Goal: Task Accomplishment & Management: Manage account settings

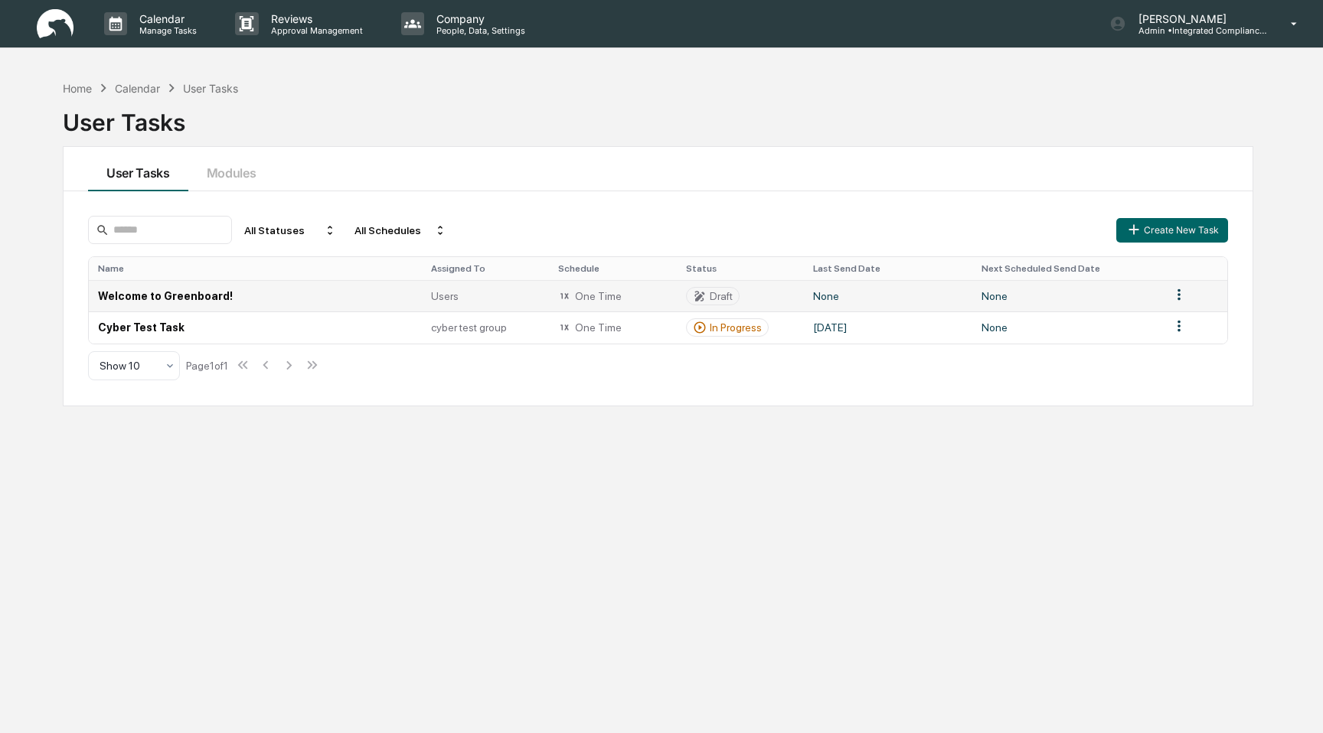
click at [607, 288] on td "One Time" at bounding box center [612, 295] width 127 height 31
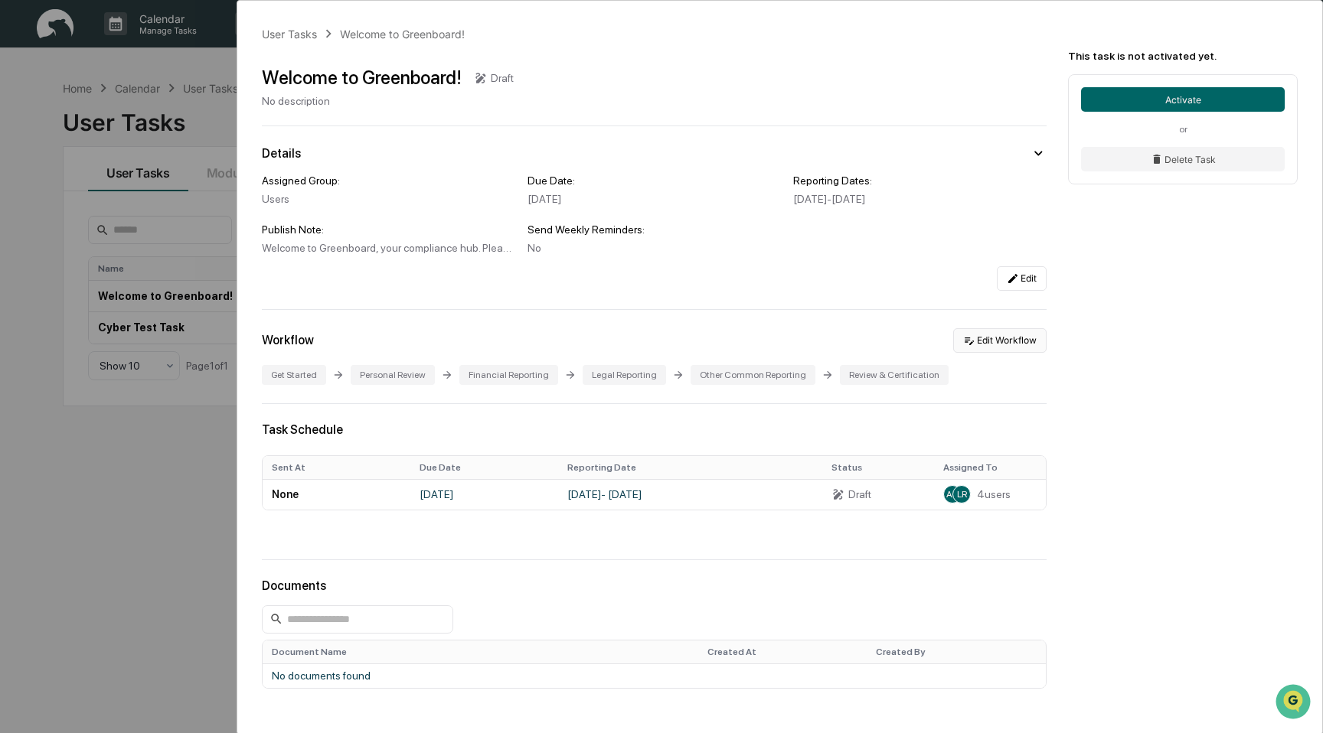
click at [985, 341] on button "Edit Workflow" at bounding box center [999, 340] width 93 height 24
click at [79, 426] on div "User Tasks Welcome to Greenboard! Welcome to Greenboard! Draft No description D…" at bounding box center [661, 366] width 1323 height 733
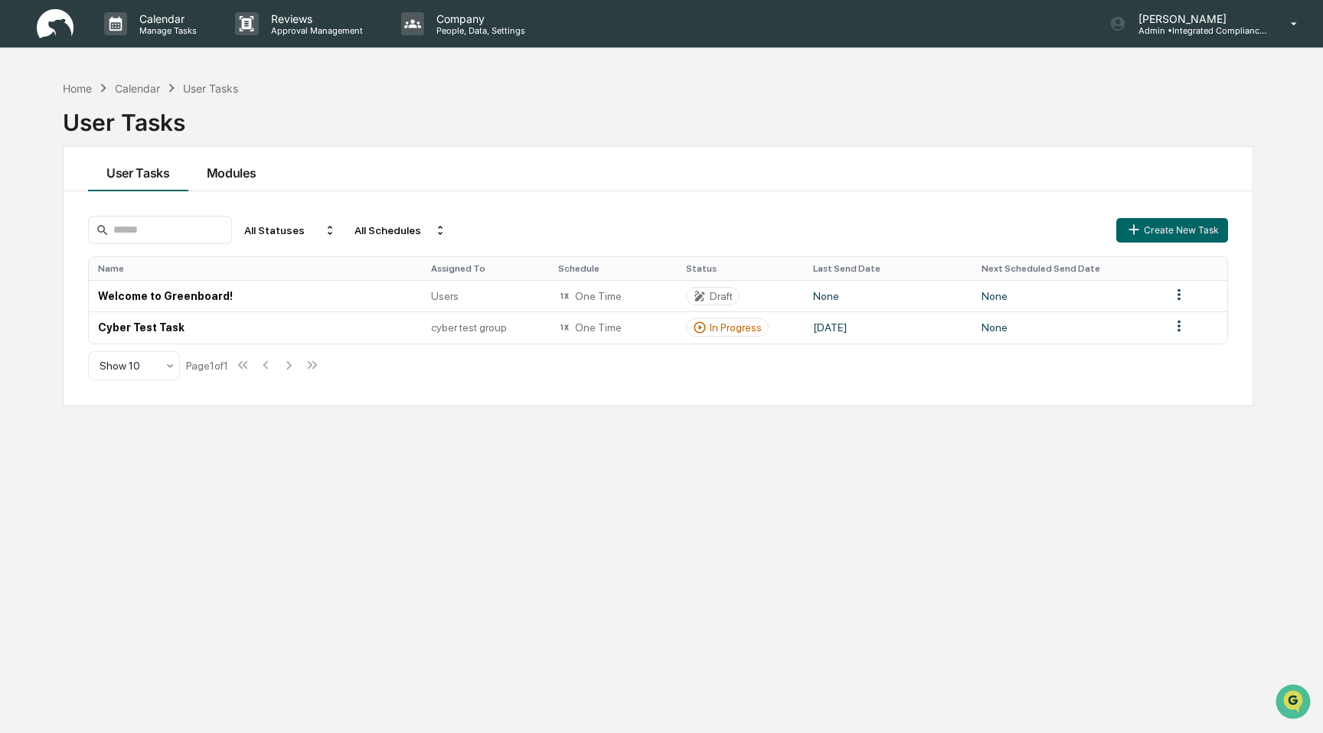
click at [238, 152] on button "Modules" at bounding box center [231, 169] width 87 height 44
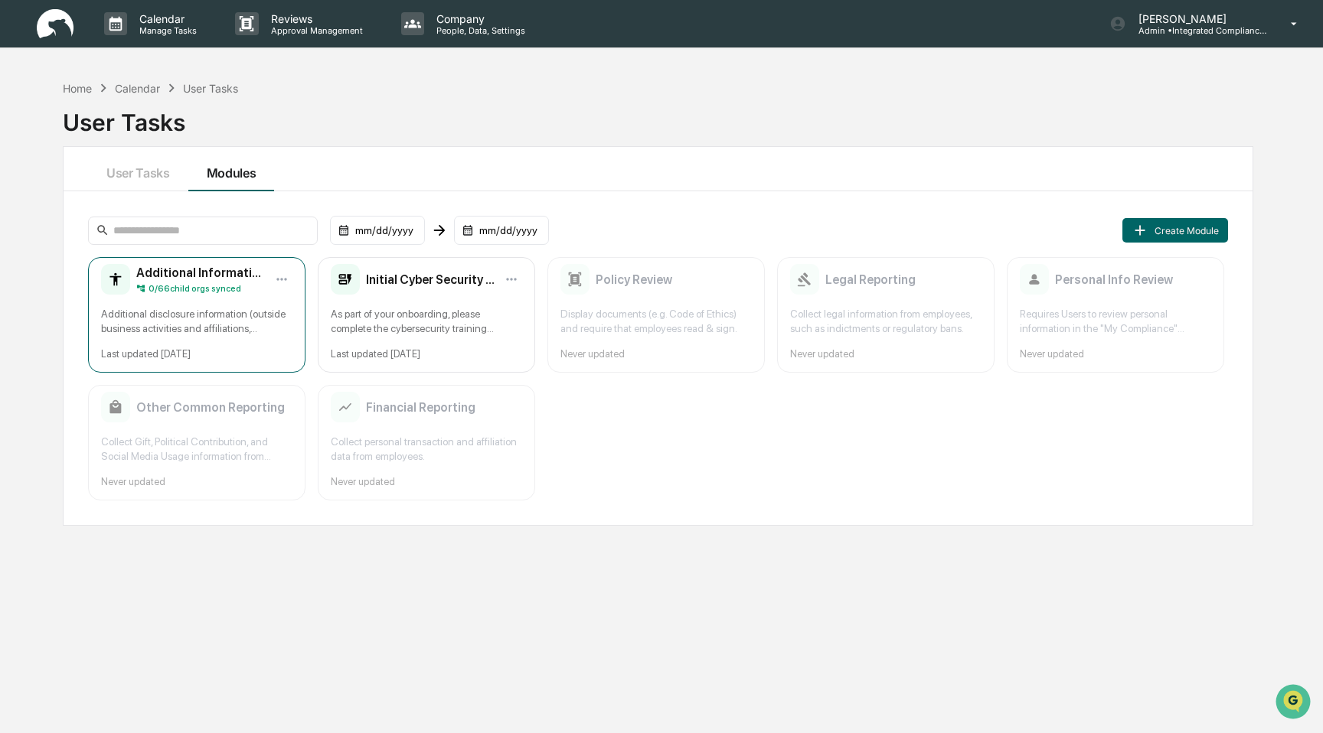
click at [251, 316] on div "Additional disclosure information (outside business activities and affiliations…" at bounding box center [196, 321] width 191 height 29
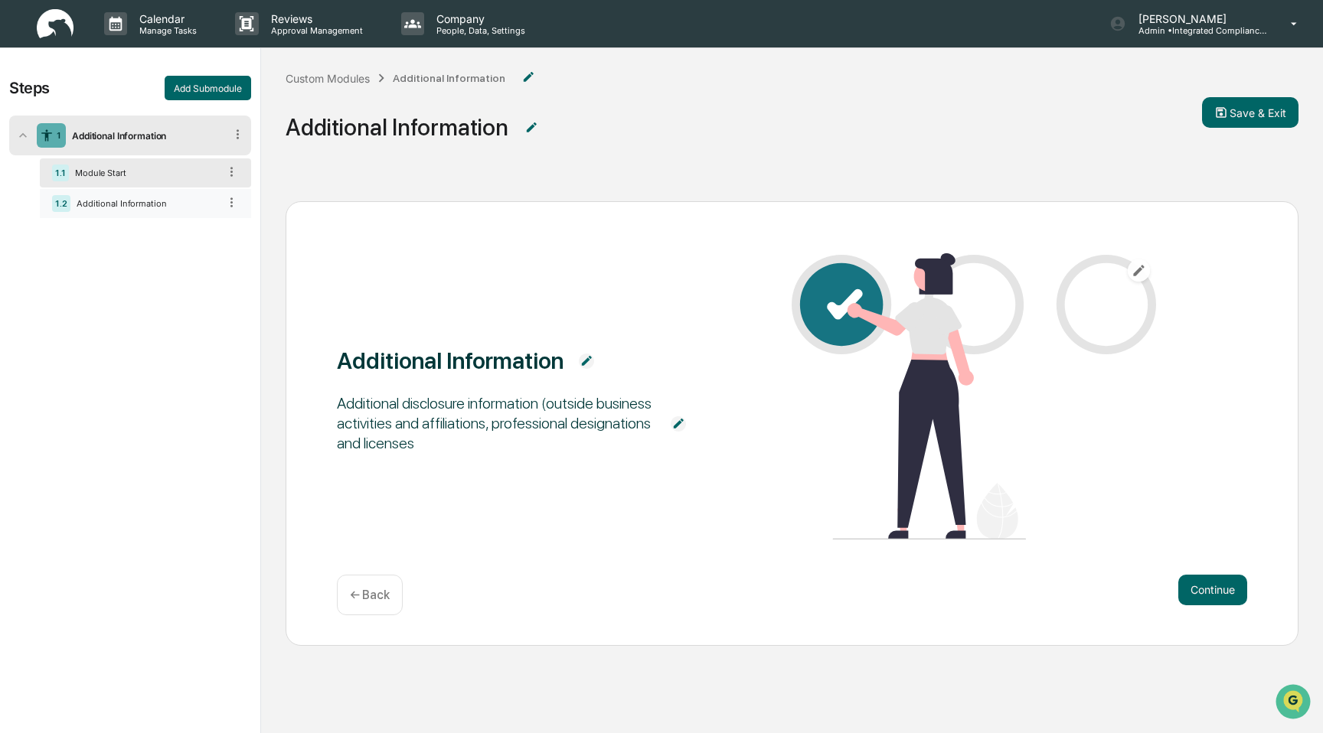
click at [189, 209] on div "1.2 Additional Information" at bounding box center [145, 203] width 211 height 29
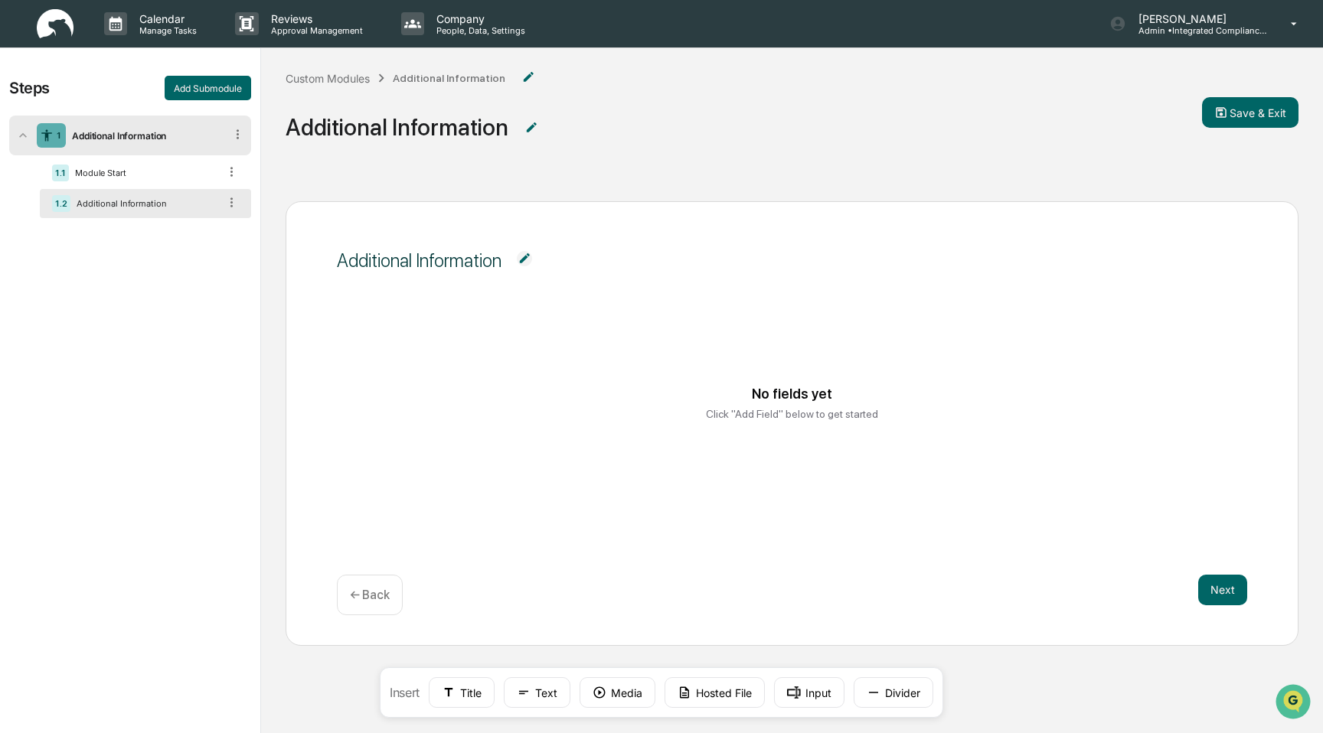
click at [531, 263] on img at bounding box center [524, 258] width 15 height 15
click at [531, 263] on textarea "**********" at bounding box center [528, 269] width 361 height 48
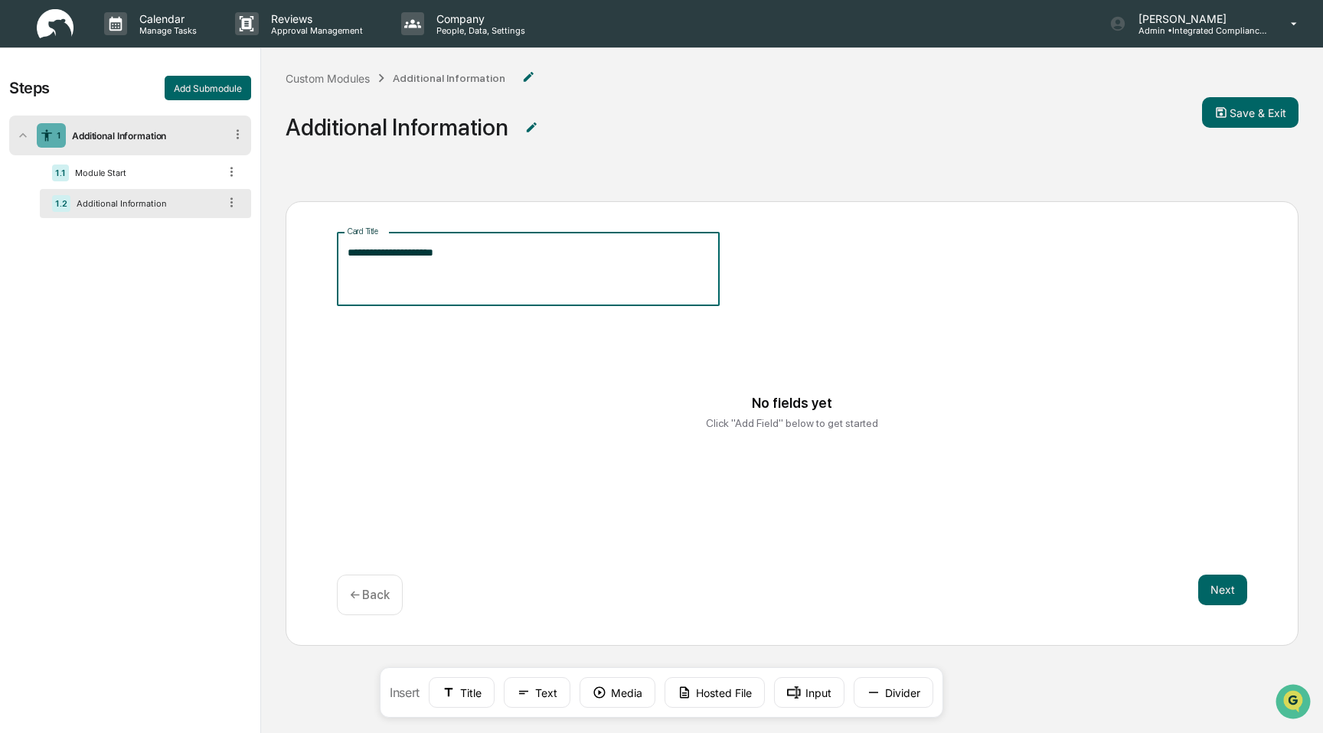
click at [531, 263] on textarea "**********" at bounding box center [528, 269] width 361 height 48
type textarea "**********"
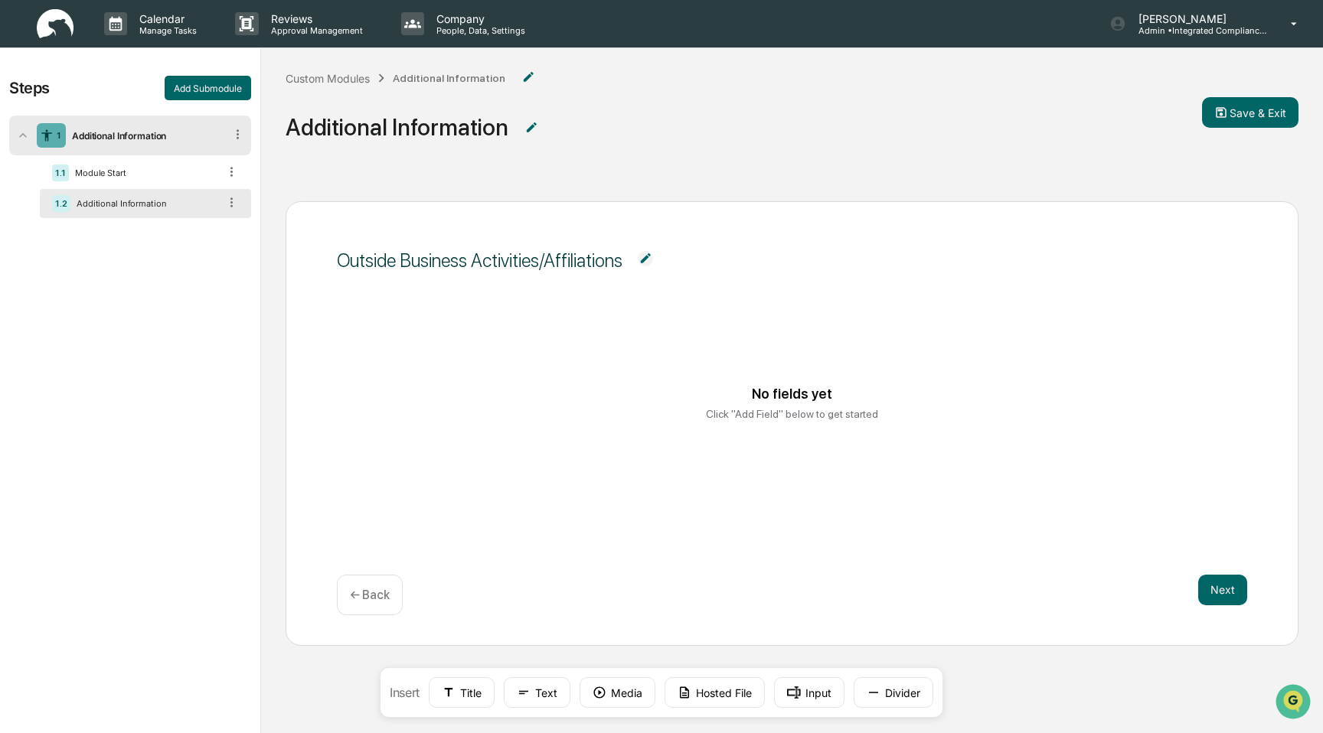
click at [231, 204] on icon at bounding box center [231, 202] width 15 height 15
click at [244, 204] on div "1.2 Additional Information" at bounding box center [145, 203] width 211 height 29
click at [510, 328] on div "No fields yet Click "Add Field" below to get started" at bounding box center [792, 423] width 910 height 190
click at [530, 688] on icon at bounding box center [524, 693] width 14 height 14
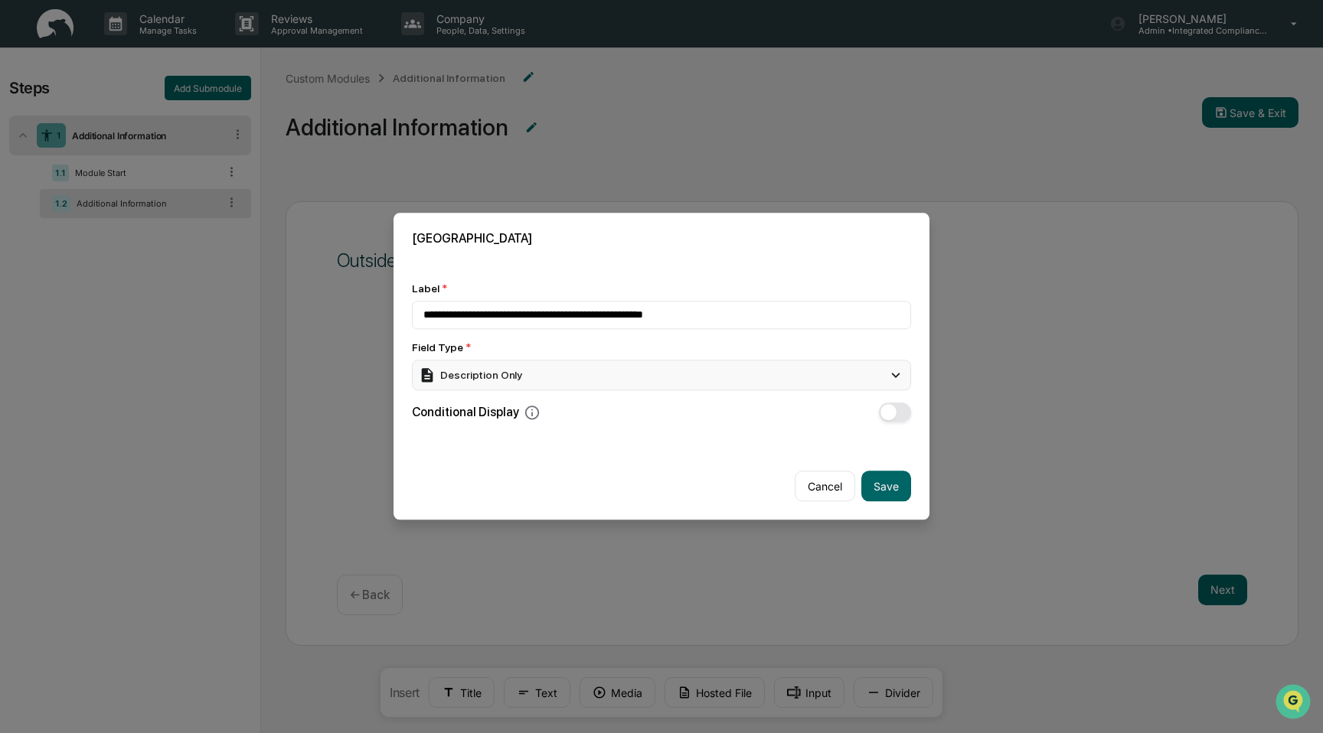
type input "**********"
click at [736, 367] on div "Description Only" at bounding box center [661, 375] width 499 height 31
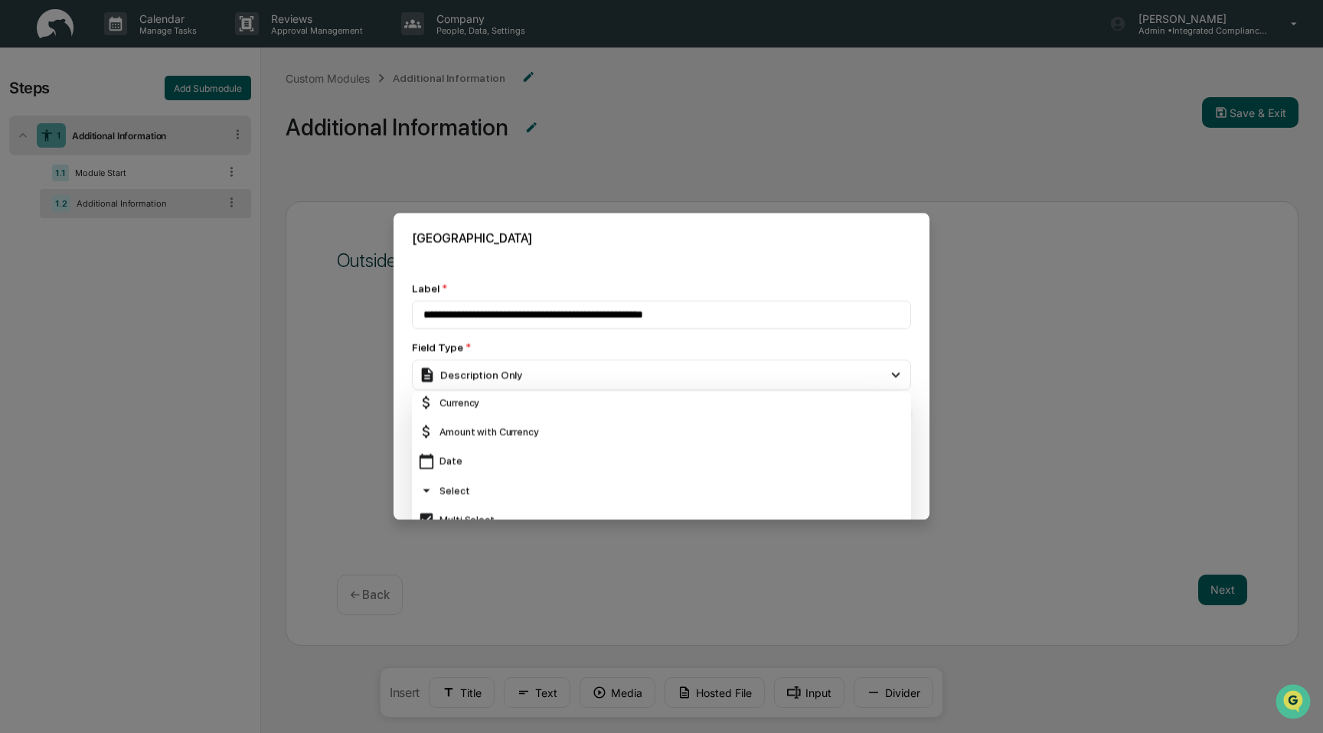
scroll to position [119, 0]
click at [697, 464] on div "Select" at bounding box center [661, 463] width 487 height 17
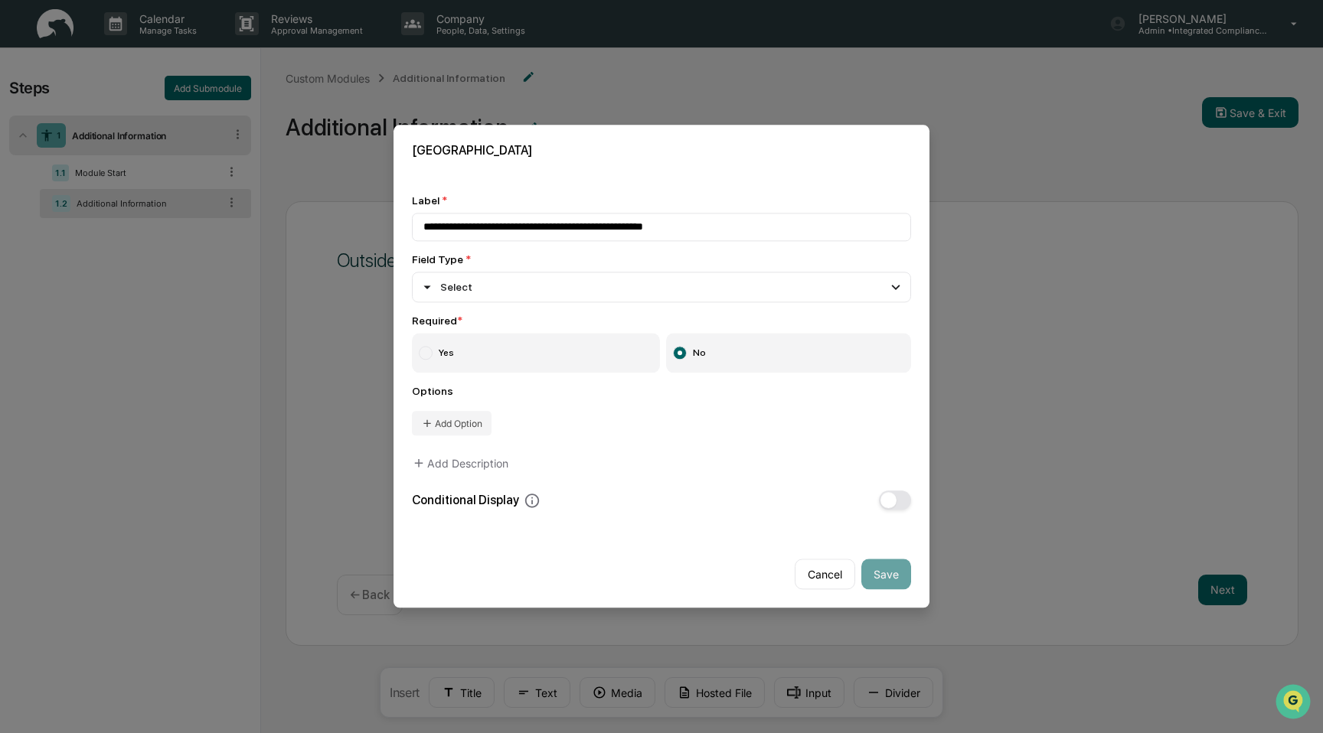
click at [545, 367] on label "Yes" at bounding box center [536, 354] width 248 height 40
click at [486, 429] on button "Add Option" at bounding box center [452, 424] width 80 height 24
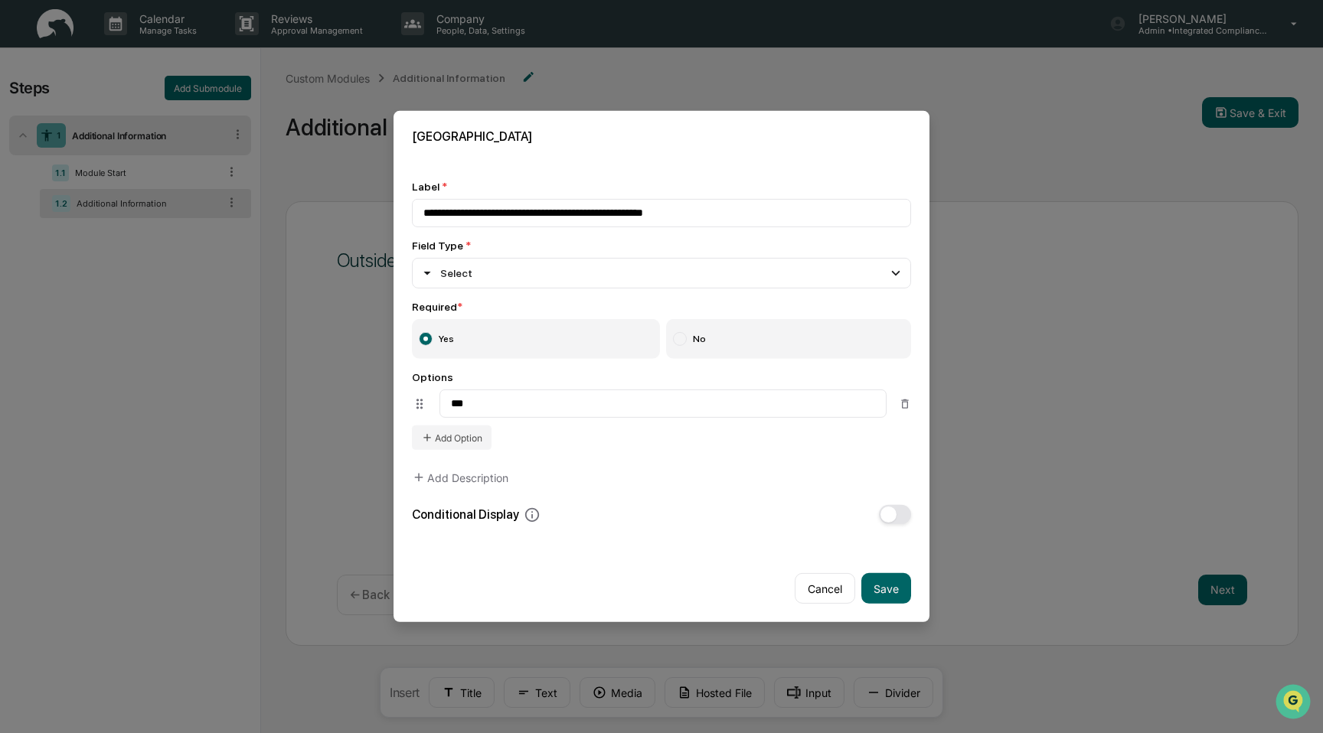
type input "***"
click at [458, 452] on div "**********" at bounding box center [661, 353] width 499 height 344
click at [459, 436] on button "Add Option" at bounding box center [452, 438] width 80 height 24
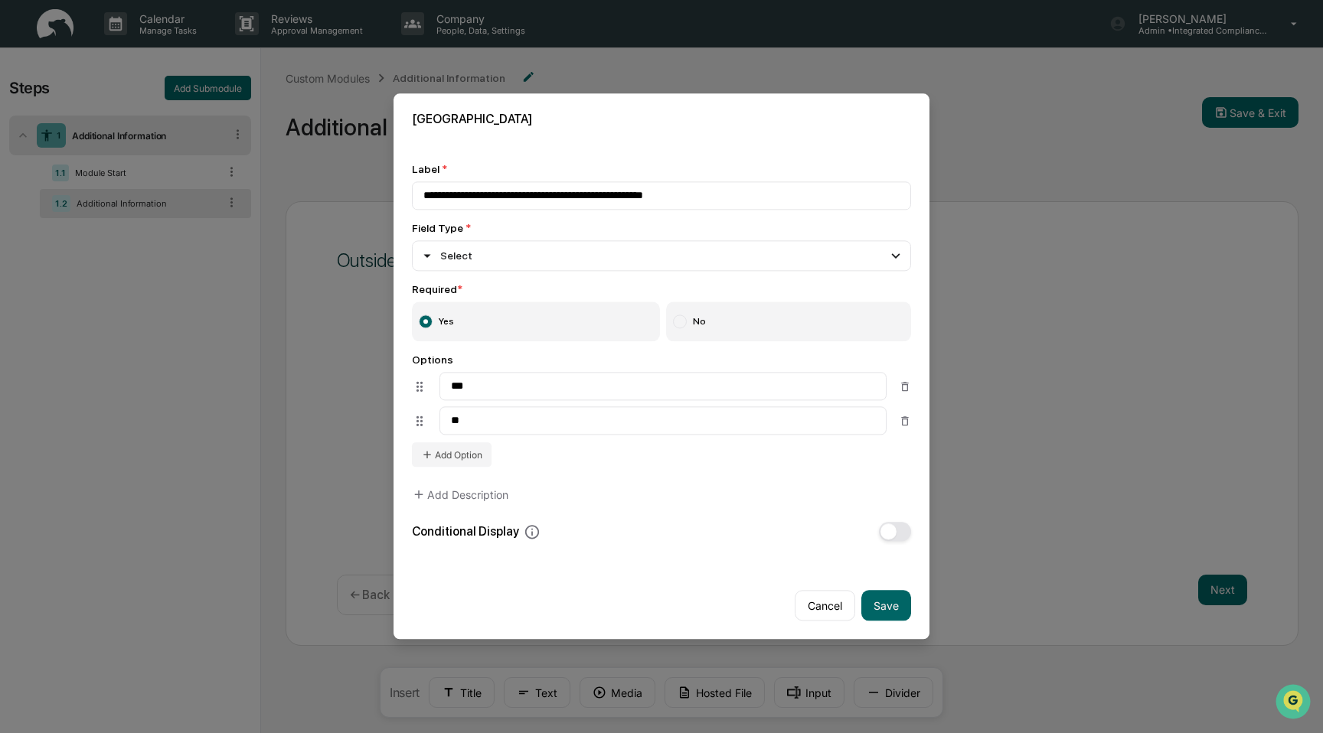
type input "**"
click at [651, 524] on div "Conditional Display" at bounding box center [661, 532] width 499 height 19
click at [893, 606] on button "Save" at bounding box center [886, 606] width 50 height 31
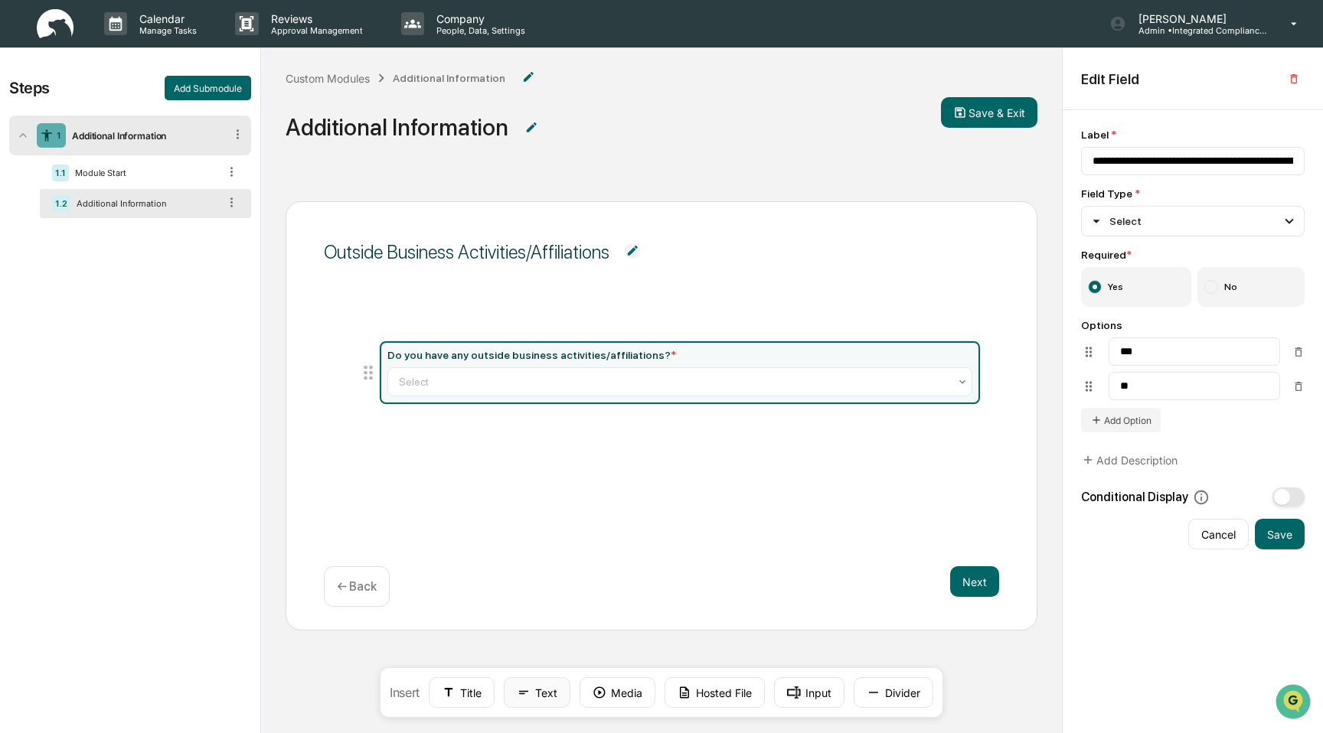
click at [534, 697] on button "Text" at bounding box center [537, 693] width 67 height 31
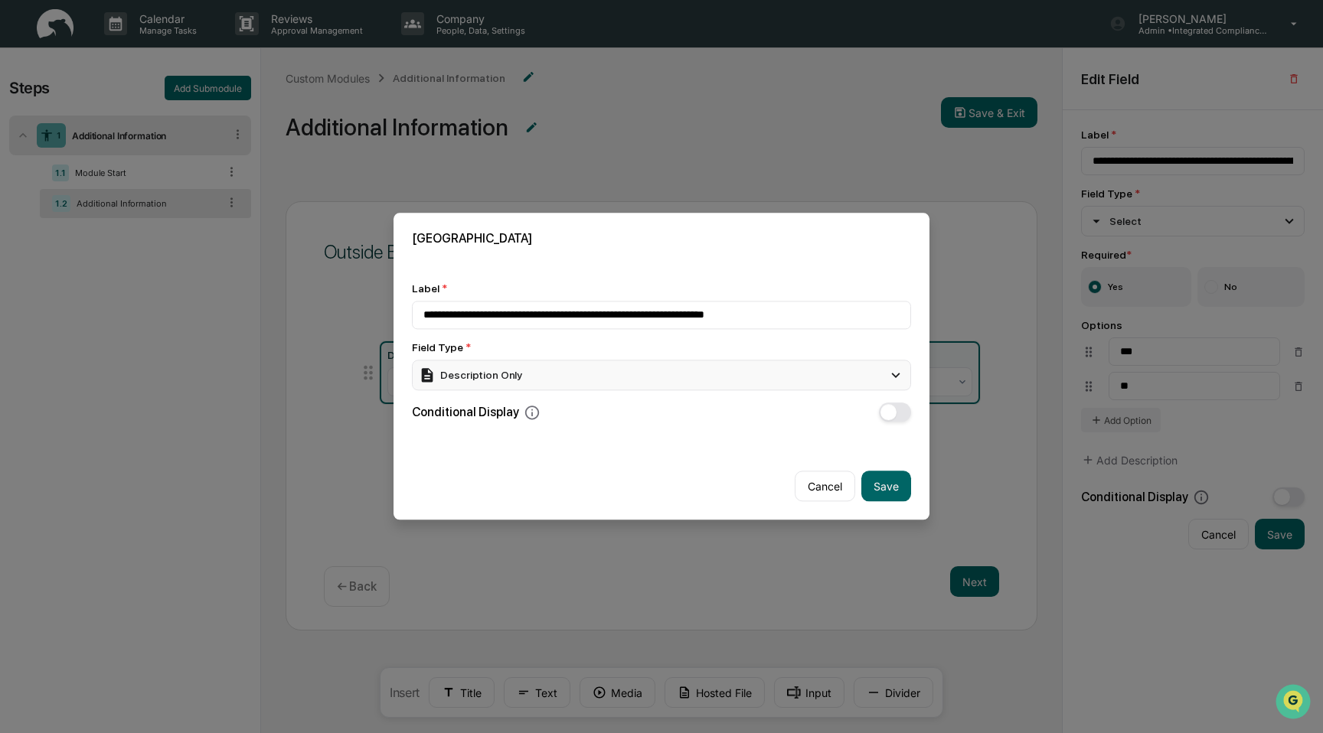
type input "**********"
click at [824, 372] on div "Description Only" at bounding box center [661, 375] width 499 height 31
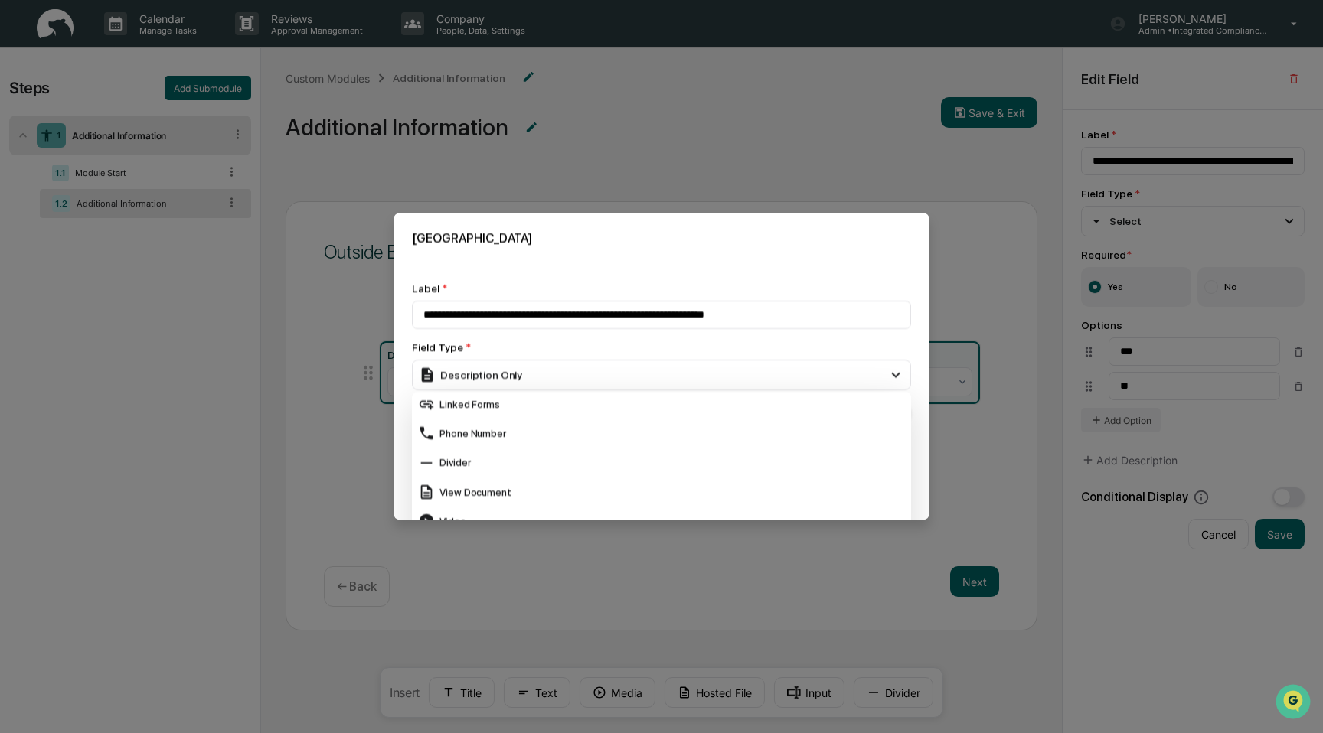
scroll to position [625, 0]
click at [637, 401] on div "Linked Forms" at bounding box center [661, 398] width 487 height 17
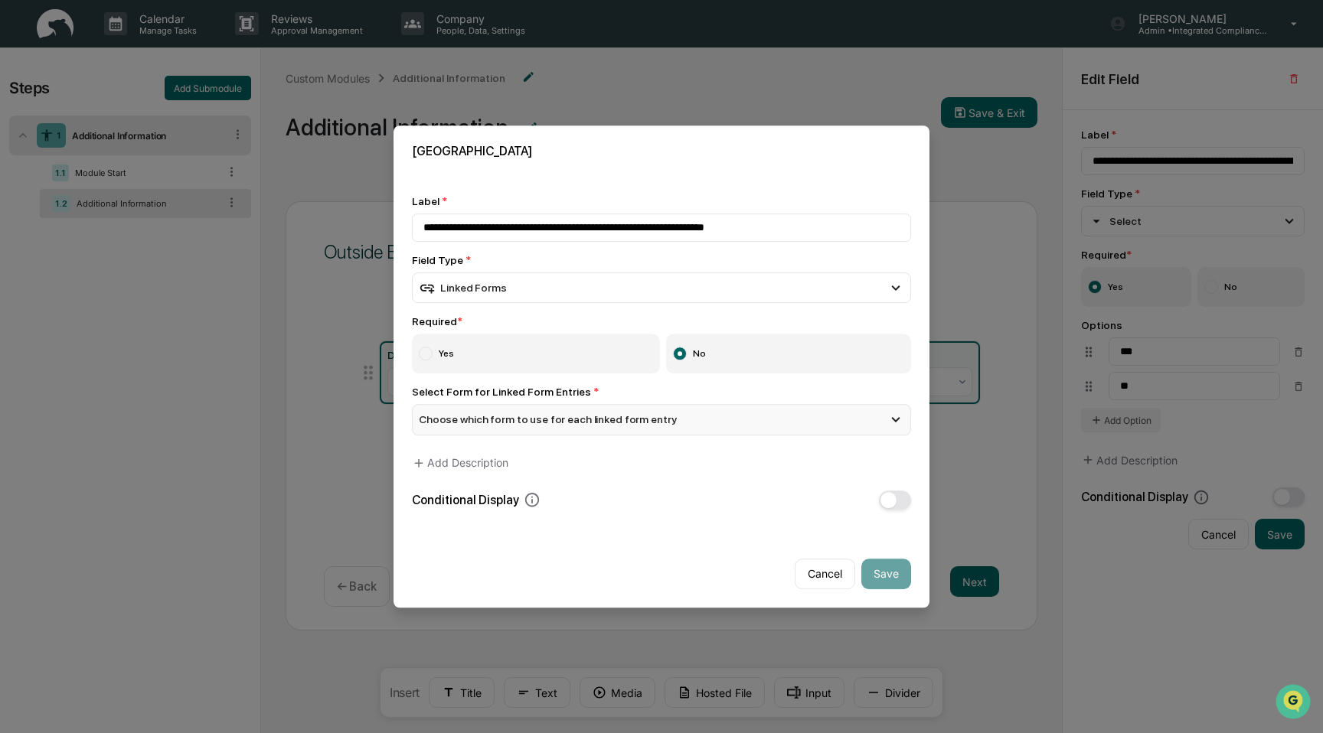
click at [635, 424] on span "Choose which form to use for each linked form entry" at bounding box center [547, 420] width 257 height 12
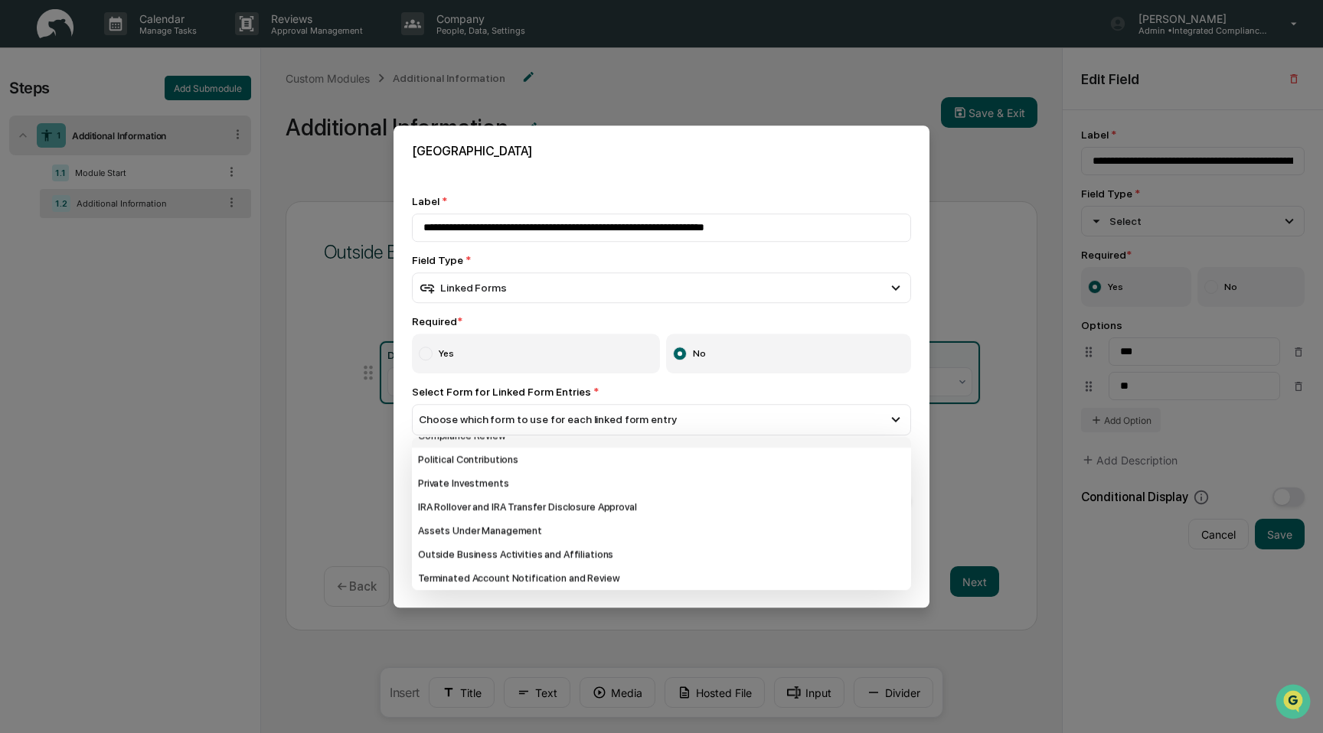
scroll to position [132, 0]
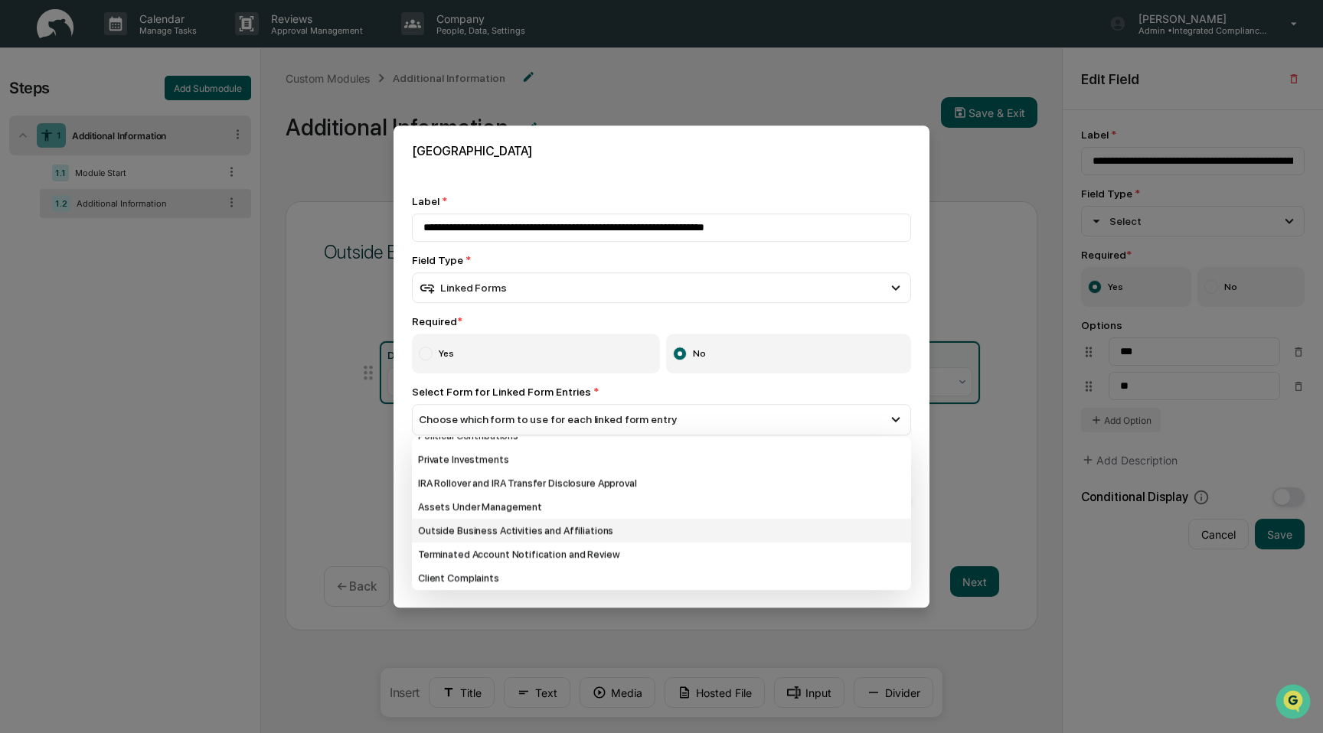
click at [620, 528] on div "Outside Business Activities and Affiliations" at bounding box center [661, 531] width 499 height 24
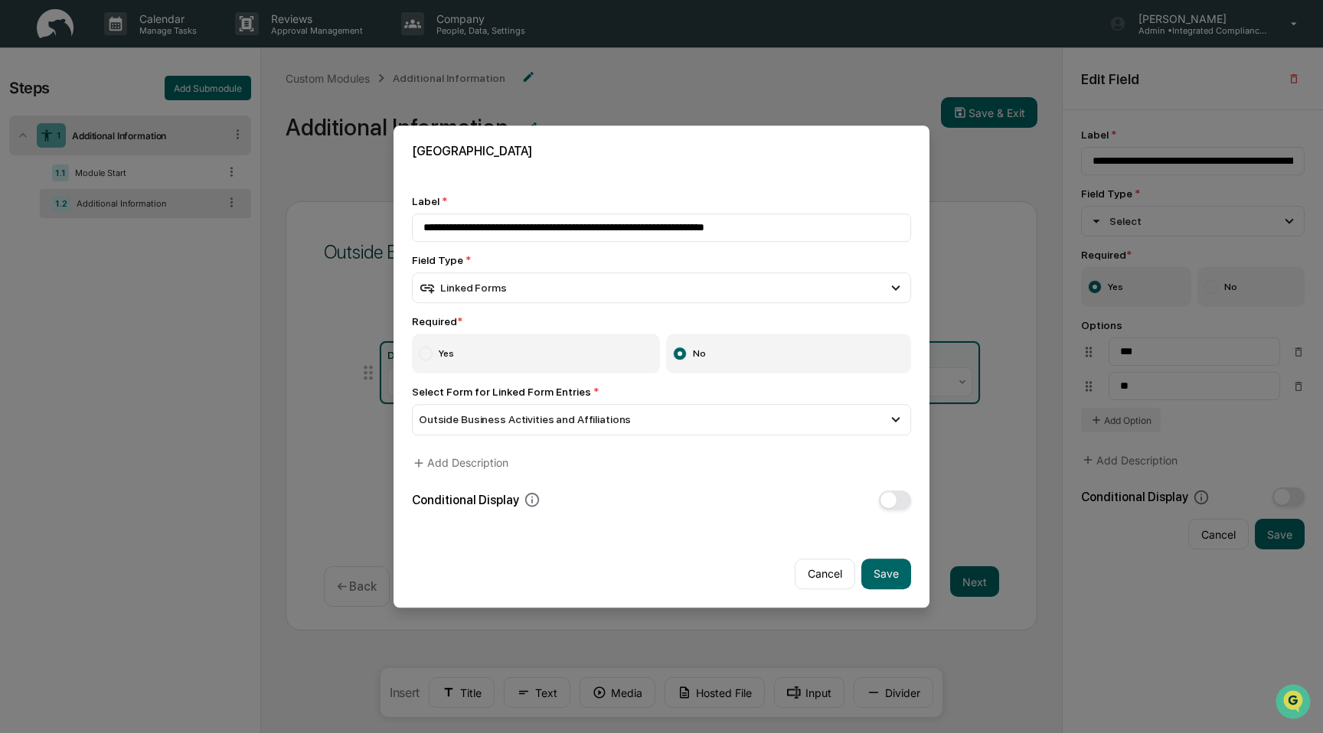
click at [900, 498] on button "button" at bounding box center [895, 500] width 32 height 19
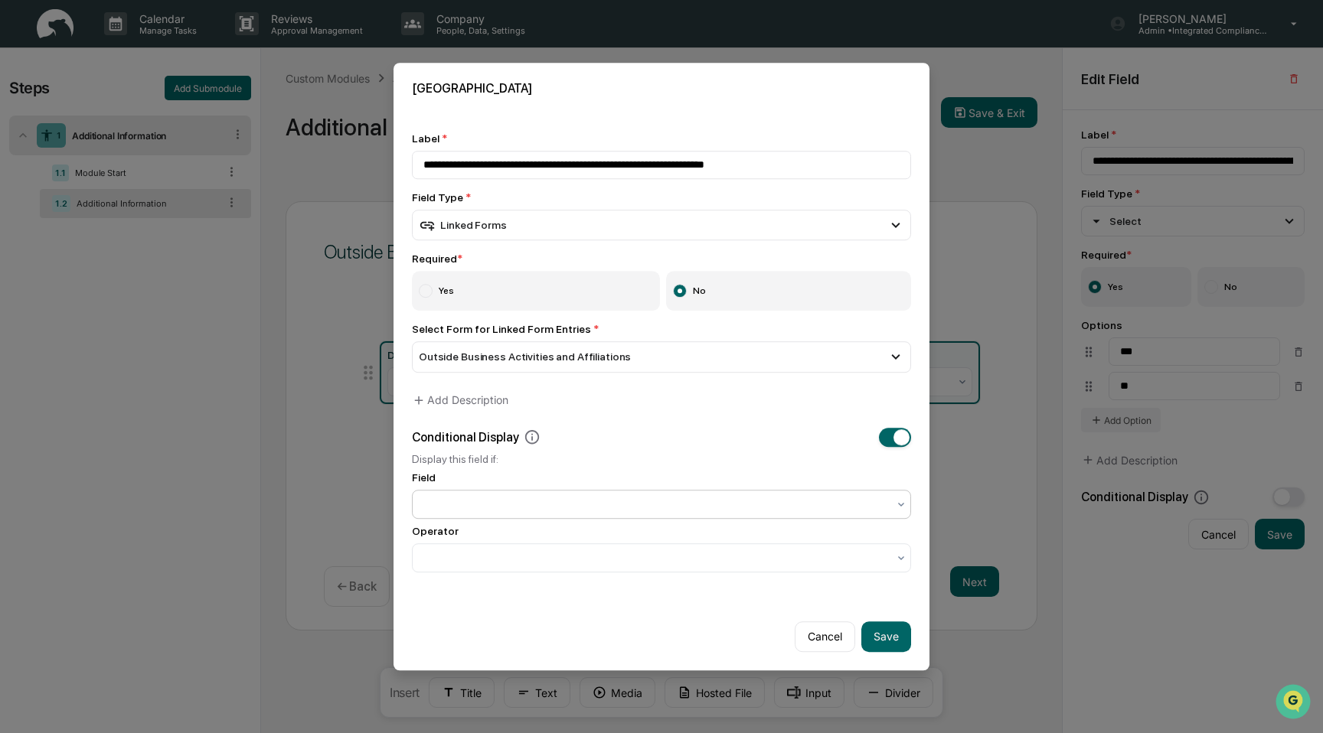
click at [734, 515] on div at bounding box center [655, 504] width 479 height 21
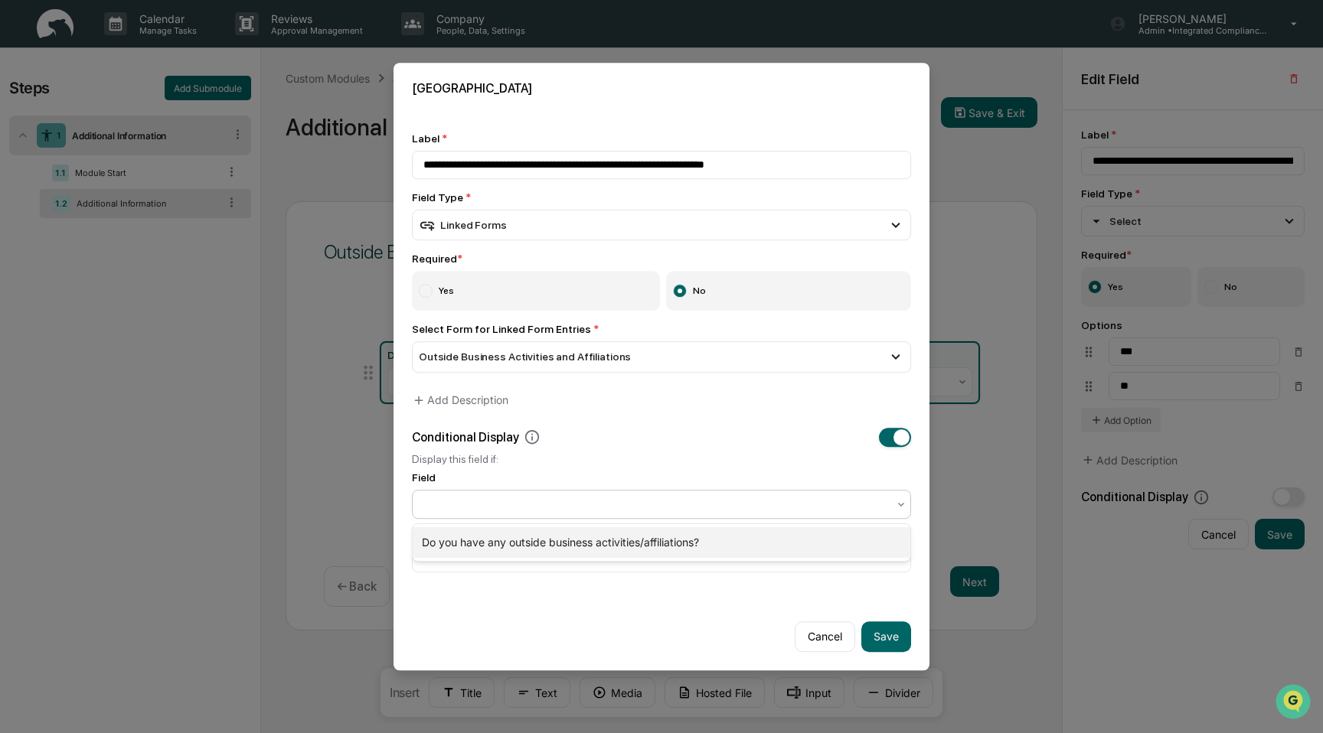
click at [708, 549] on div "Do you have any outside business activities/affiliations?" at bounding box center [662, 542] width 498 height 31
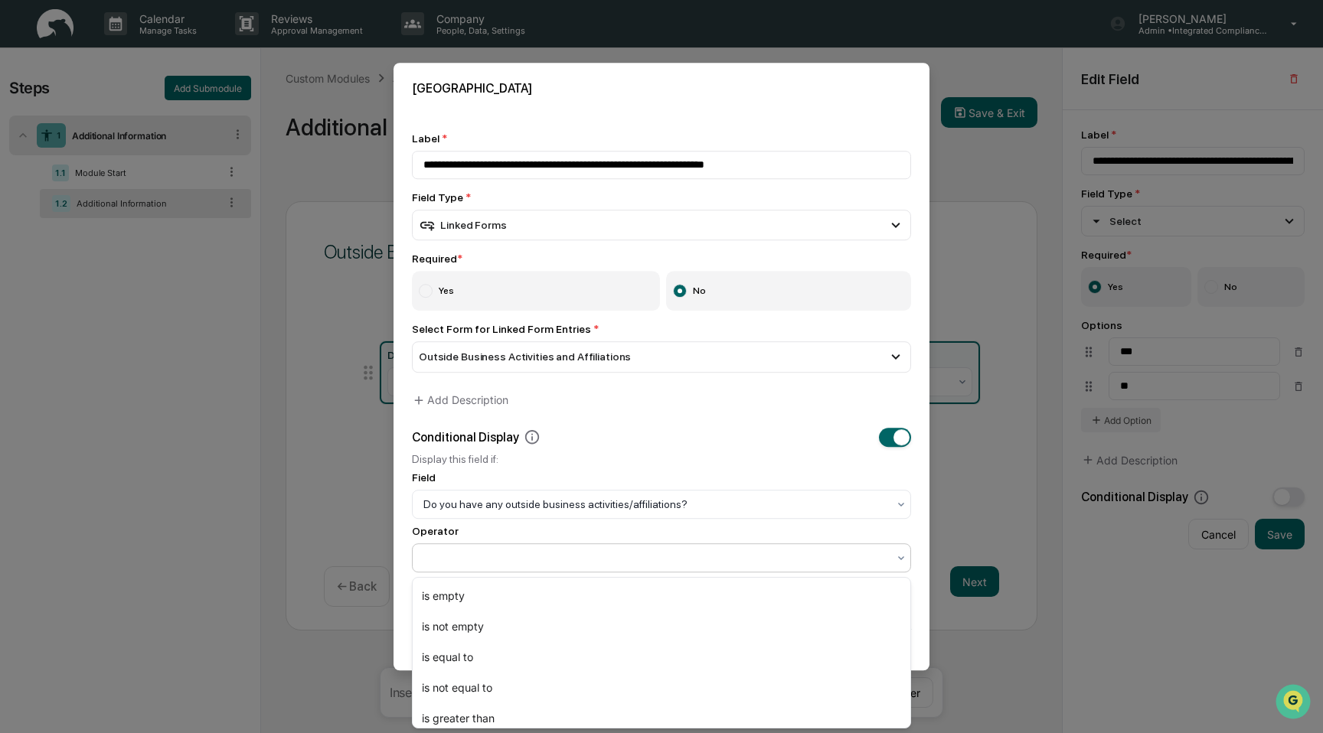
click at [702, 561] on div at bounding box center [655, 557] width 464 height 15
click at [674, 654] on div "is equal to" at bounding box center [662, 657] width 498 height 31
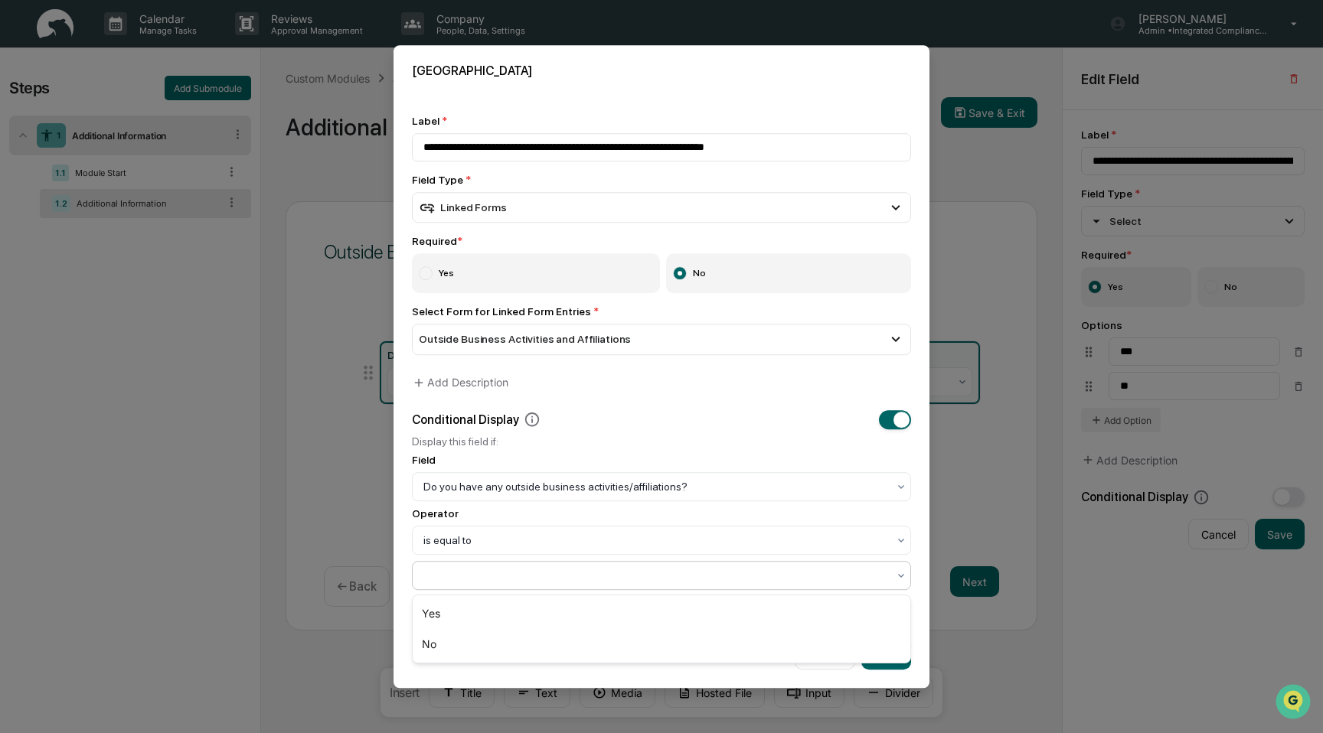
click at [657, 583] on div at bounding box center [655, 575] width 464 height 15
click at [647, 607] on div "Yes" at bounding box center [662, 614] width 498 height 31
click at [882, 650] on button "Save" at bounding box center [886, 654] width 50 height 31
type input "**********"
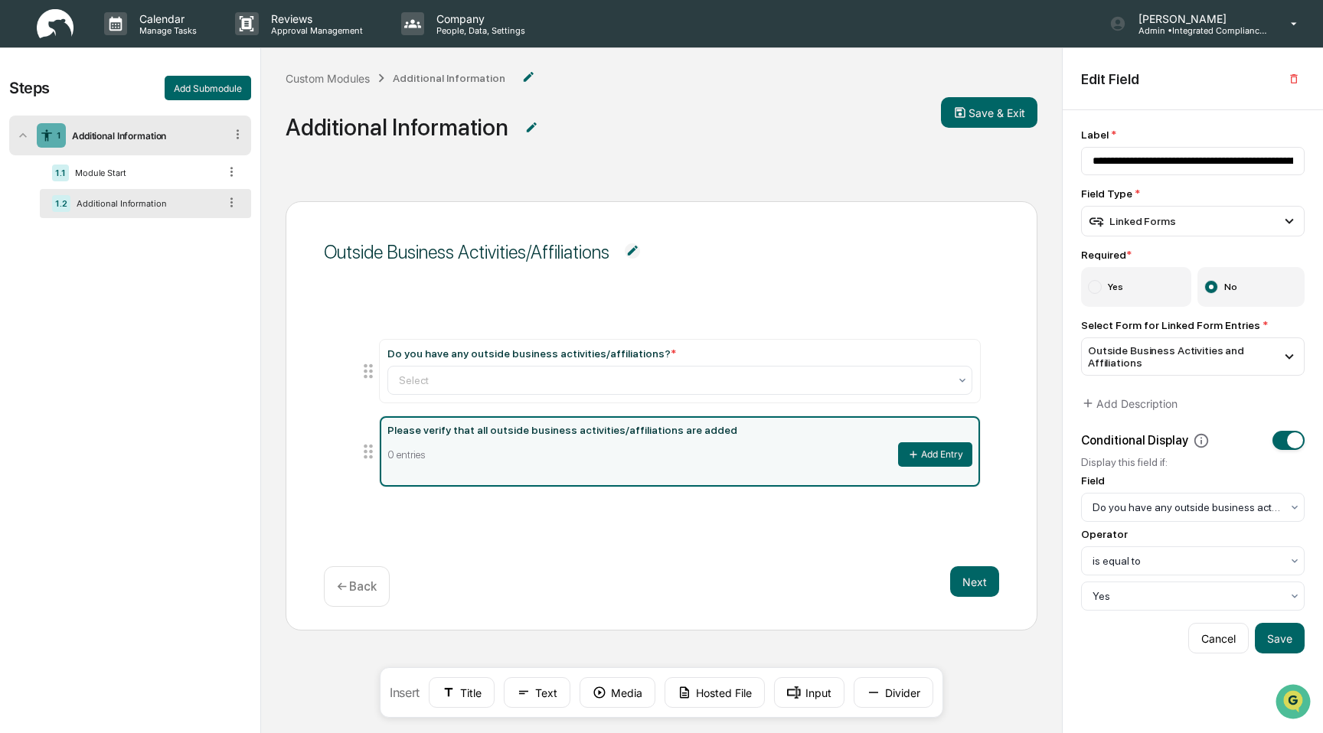
click at [751, 580] on div "Next ← Back" at bounding box center [661, 587] width 675 height 41
click at [751, 549] on div "Outside Business Activities/Affiliations Do you have any outside business activ…" at bounding box center [662, 415] width 752 height 429
click at [504, 580] on div "Next ← Back" at bounding box center [661, 587] width 675 height 41
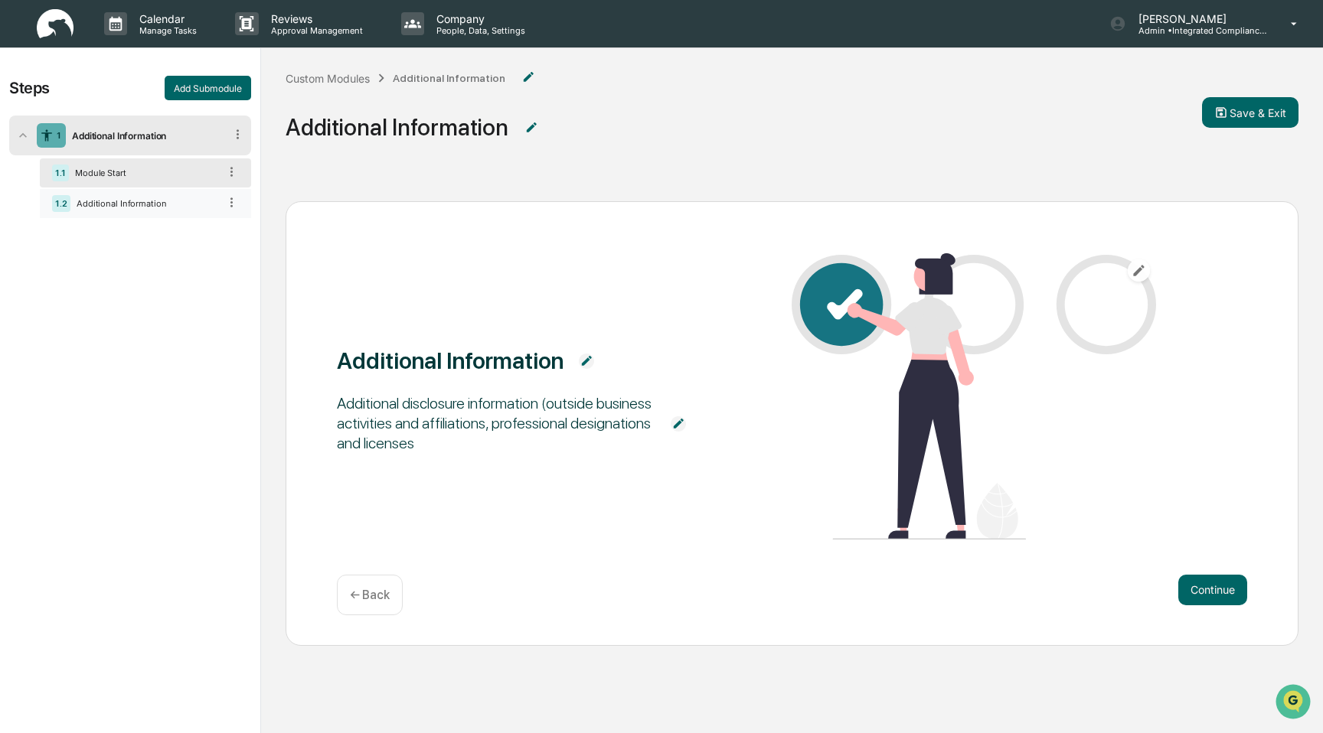
click at [165, 200] on div "Additional Information" at bounding box center [144, 203] width 148 height 11
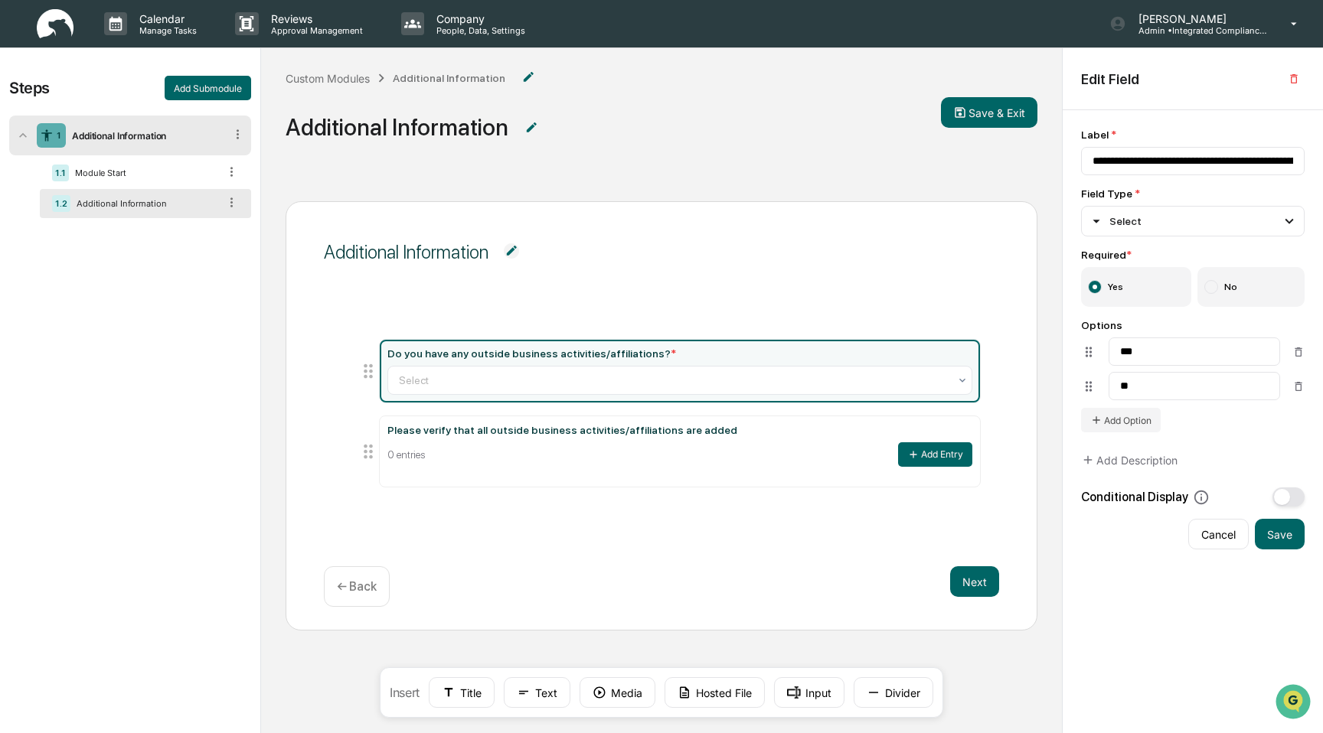
click at [514, 250] on img at bounding box center [511, 250] width 15 height 15
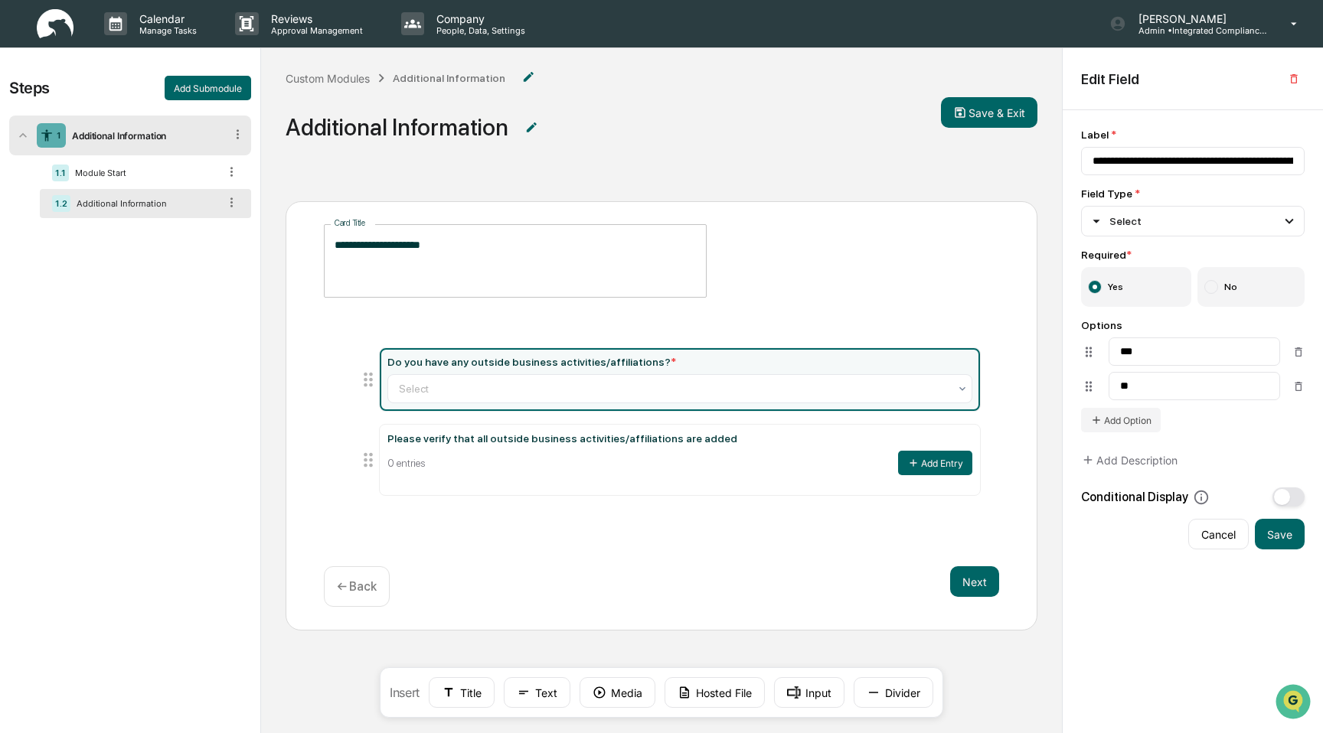
click at [511, 252] on textarea "**********" at bounding box center [515, 261] width 361 height 48
type textarea "**********"
click at [530, 128] on img at bounding box center [531, 127] width 15 height 15
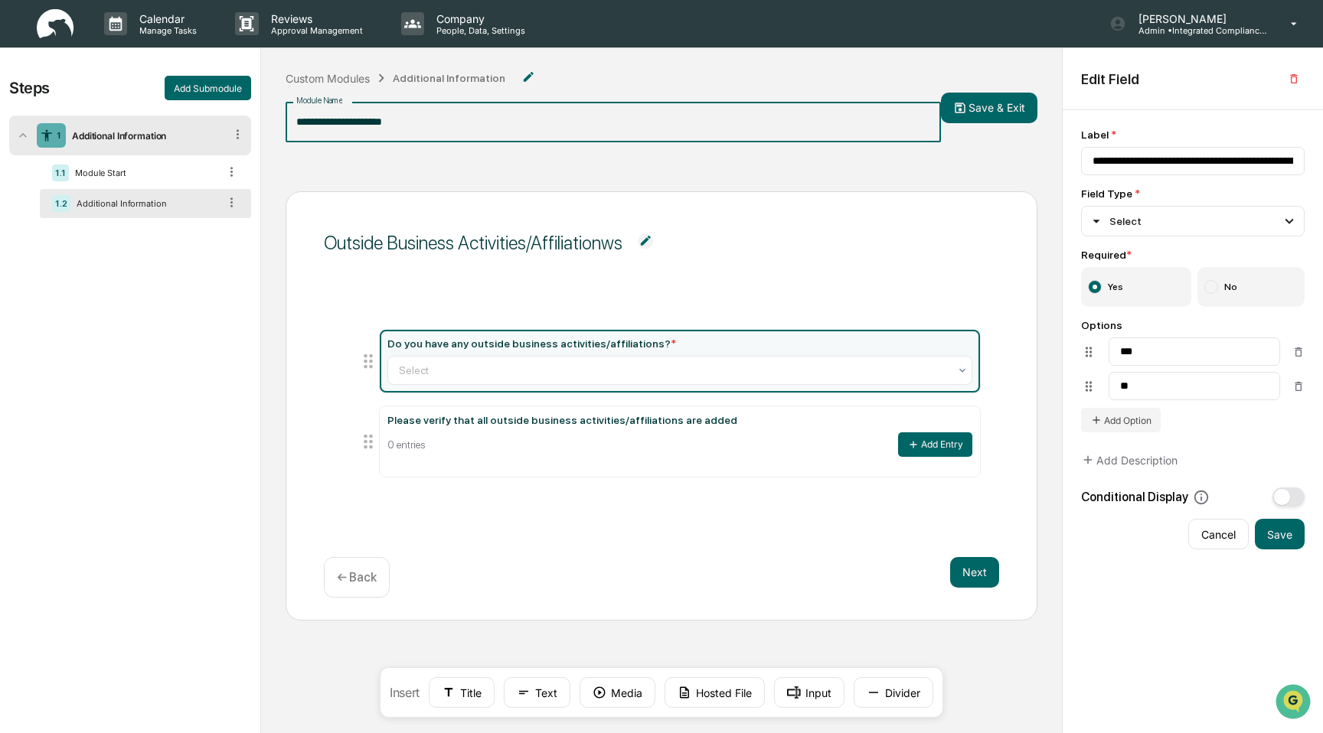
click at [520, 130] on input "**********" at bounding box center [613, 122] width 655 height 41
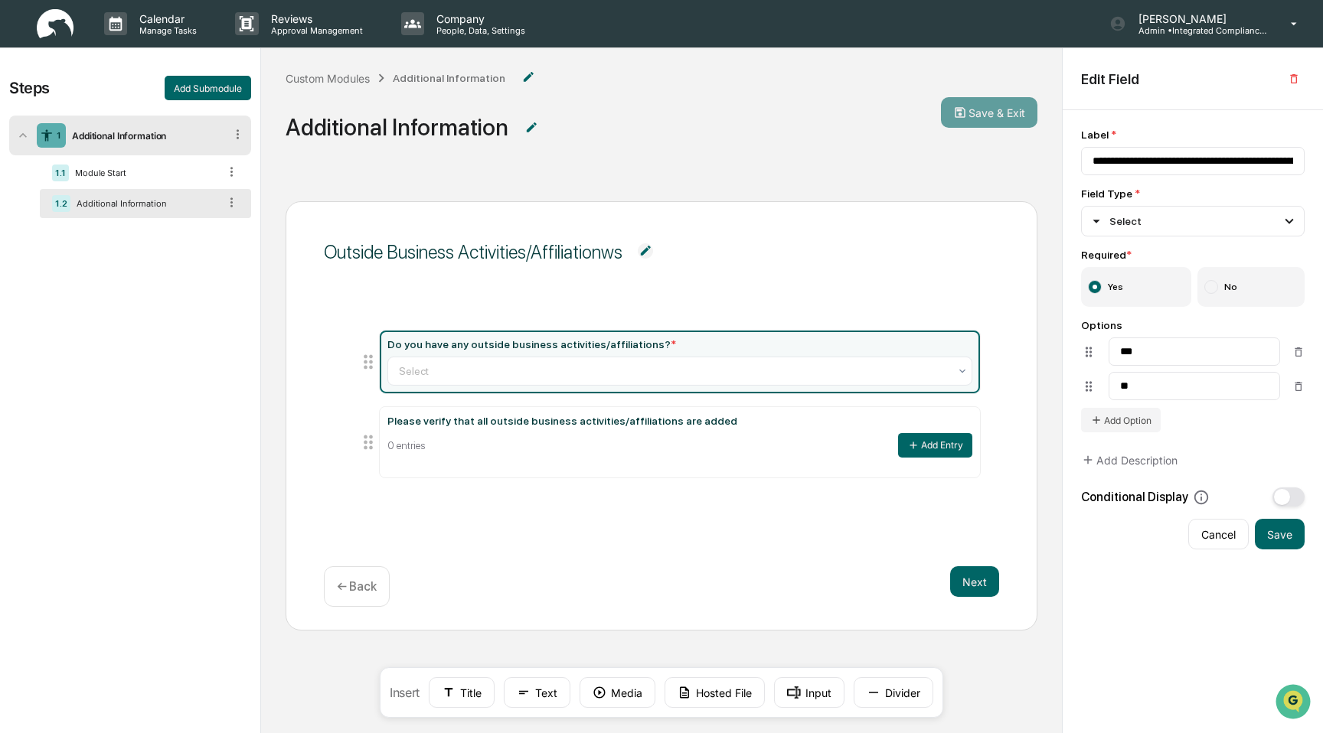
click at [508, 204] on div "Outside Business Activities/Affiliationws Do you have any outside business acti…" at bounding box center [662, 415] width 752 height 429
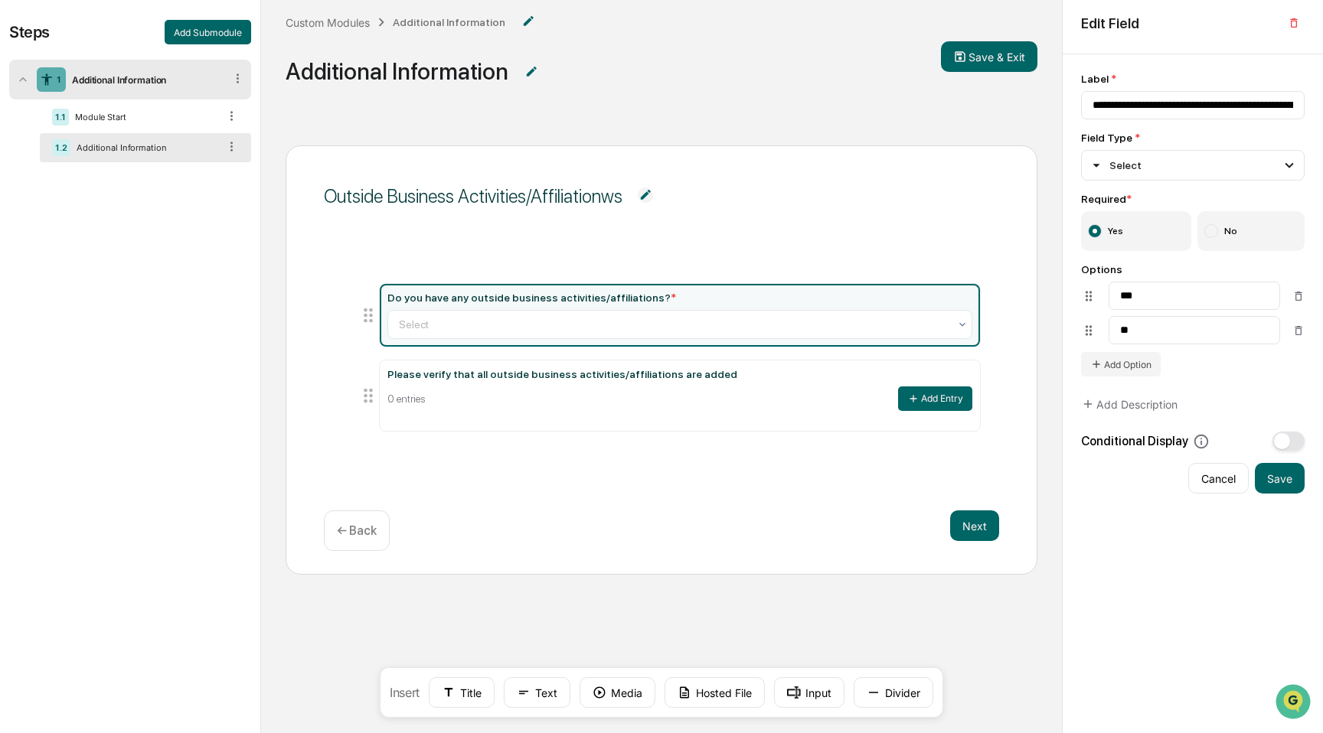
scroll to position [68, 0]
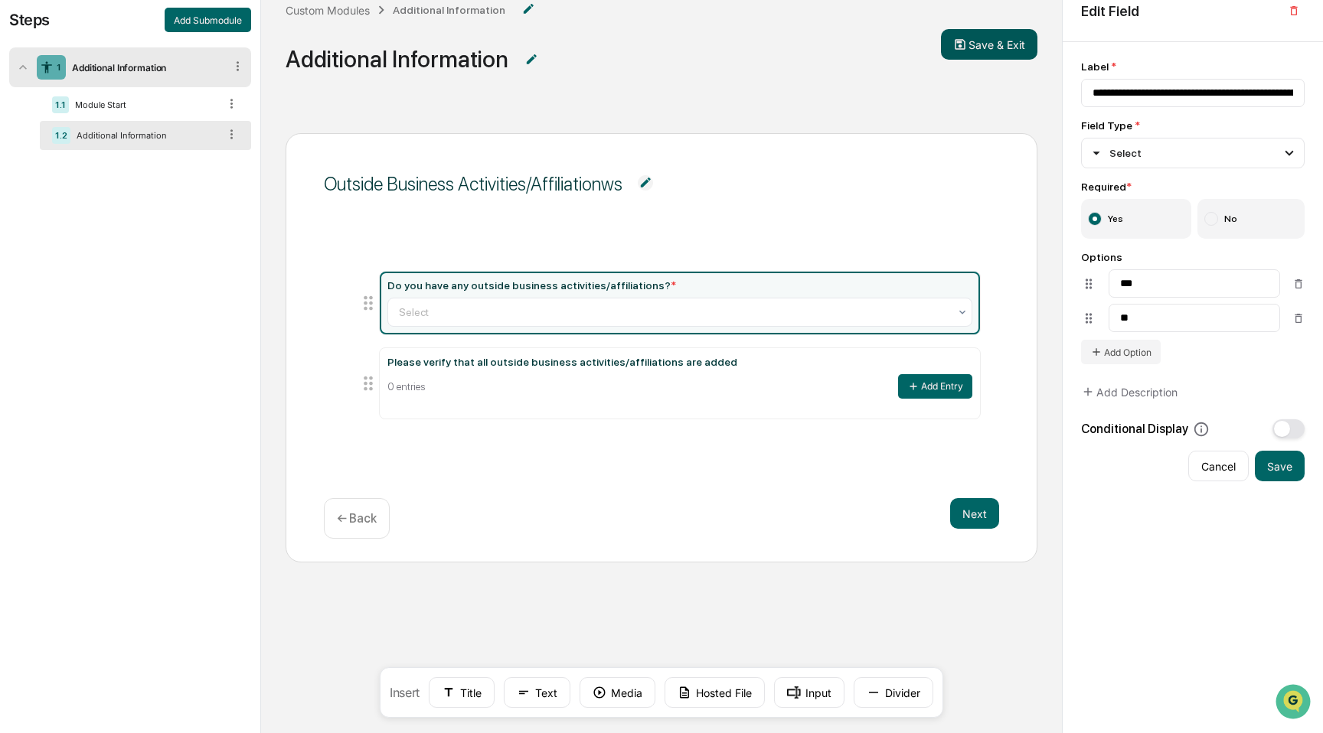
click at [989, 57] on button "Save & Exit" at bounding box center [989, 44] width 96 height 31
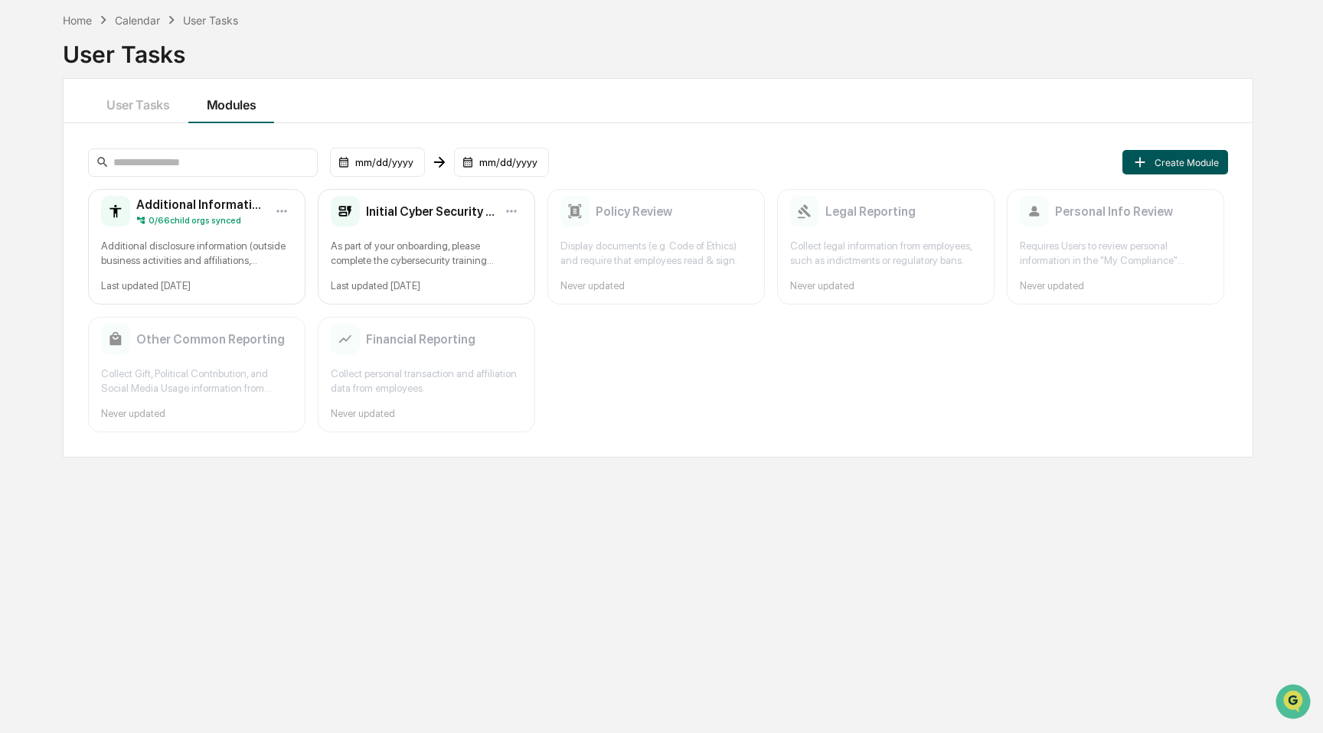
click at [1145, 162] on icon at bounding box center [1139, 162] width 17 height 17
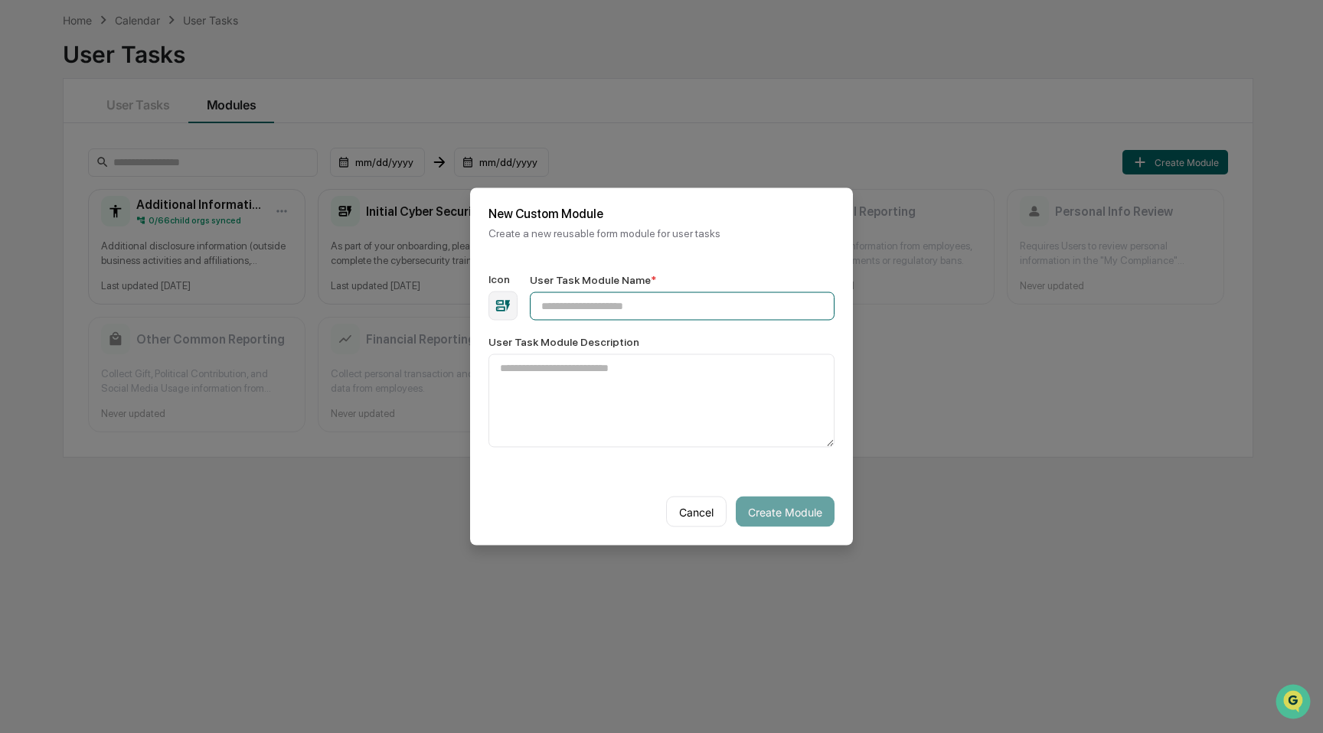
click at [687, 318] on input "User Task Module Name *" at bounding box center [682, 306] width 305 height 28
click at [514, 310] on div "button" at bounding box center [502, 306] width 29 height 29
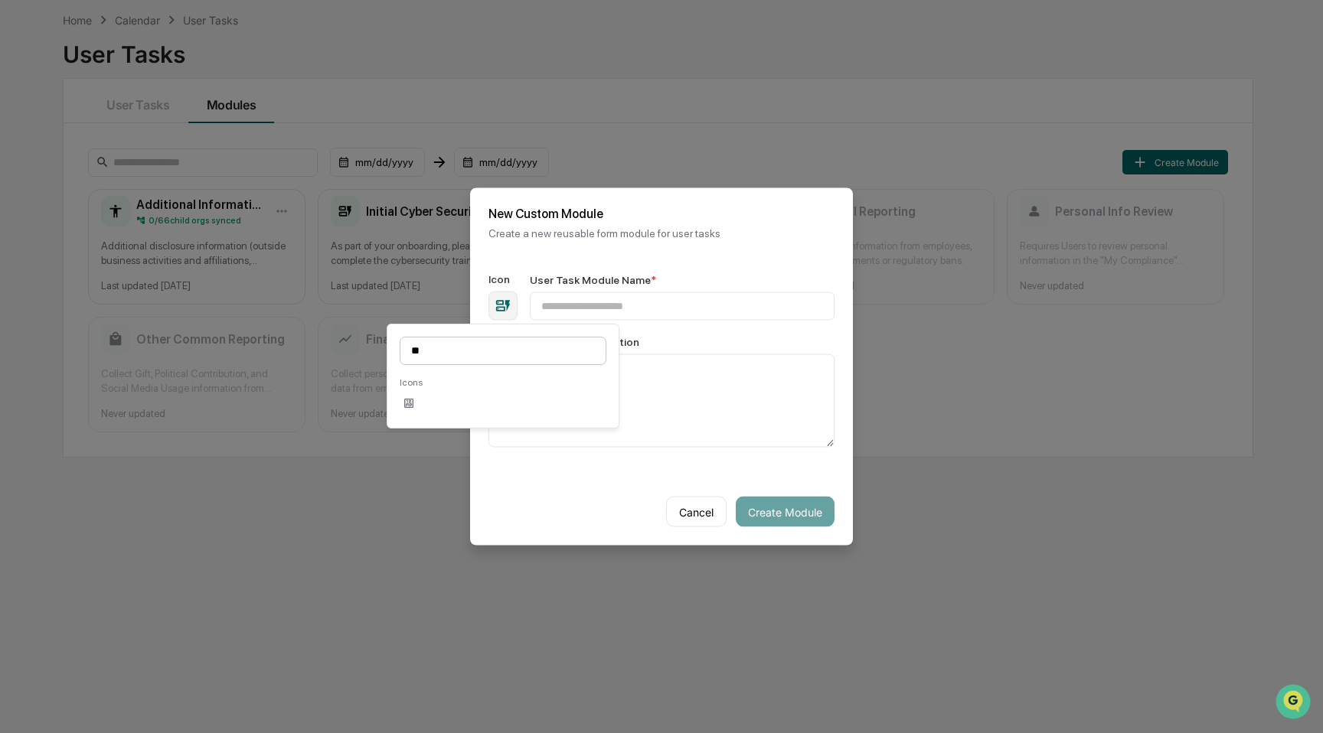
type input "*"
click at [527, 351] on input "***" at bounding box center [503, 351] width 207 height 28
type input "****"
click at [409, 400] on icon at bounding box center [409, 403] width 8 height 11
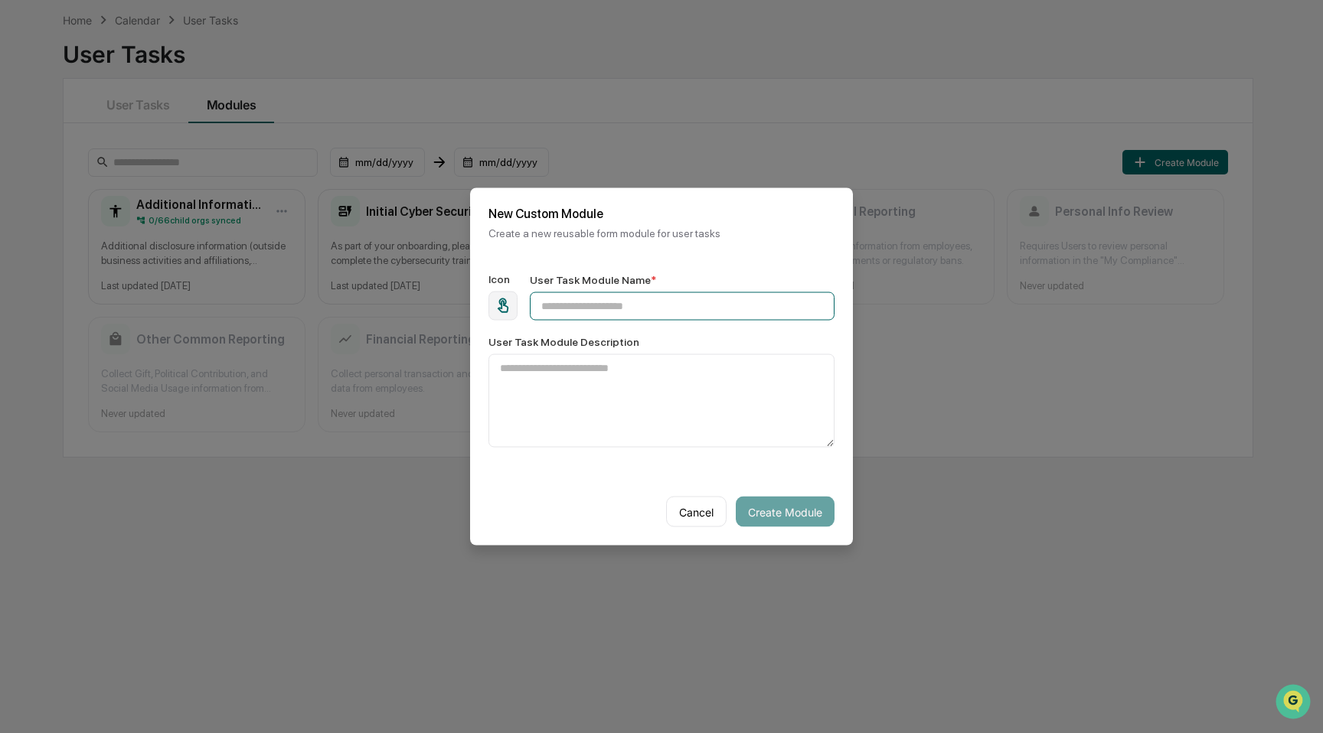
click at [589, 308] on input "User Task Module Name *" at bounding box center [682, 306] width 305 height 28
type input "**********"
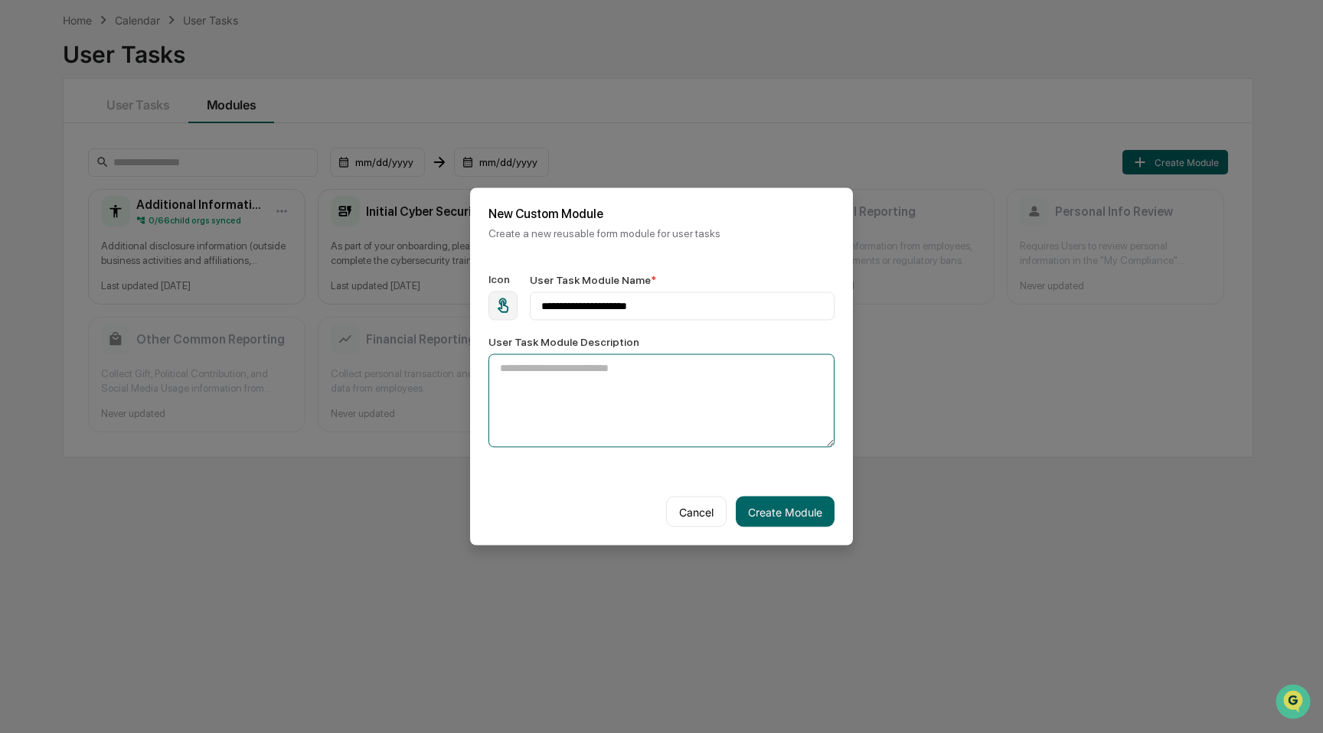
click at [751, 423] on textarea "User Task Module Description" at bounding box center [661, 400] width 346 height 93
type textarea "**********"
click at [817, 513] on button "Create Module" at bounding box center [785, 512] width 99 height 31
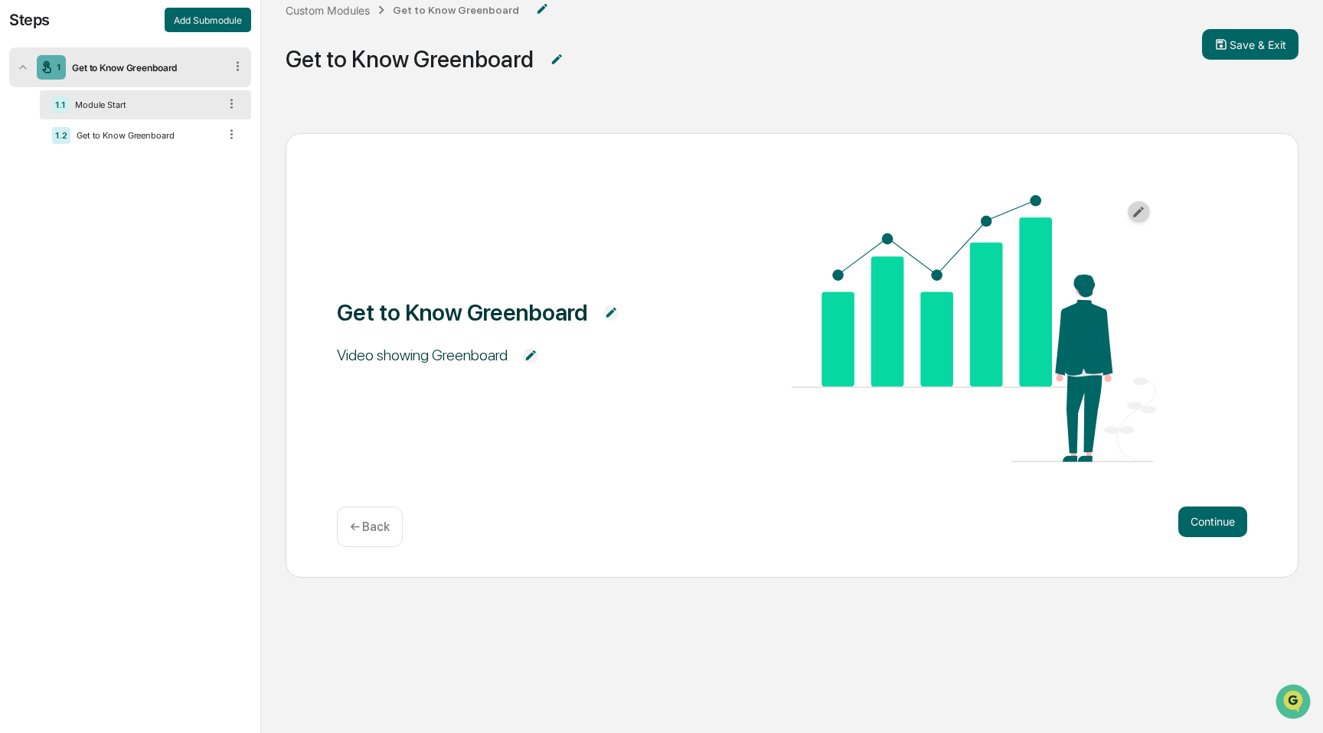
click at [1132, 217] on icon "button" at bounding box center [1138, 212] width 15 height 15
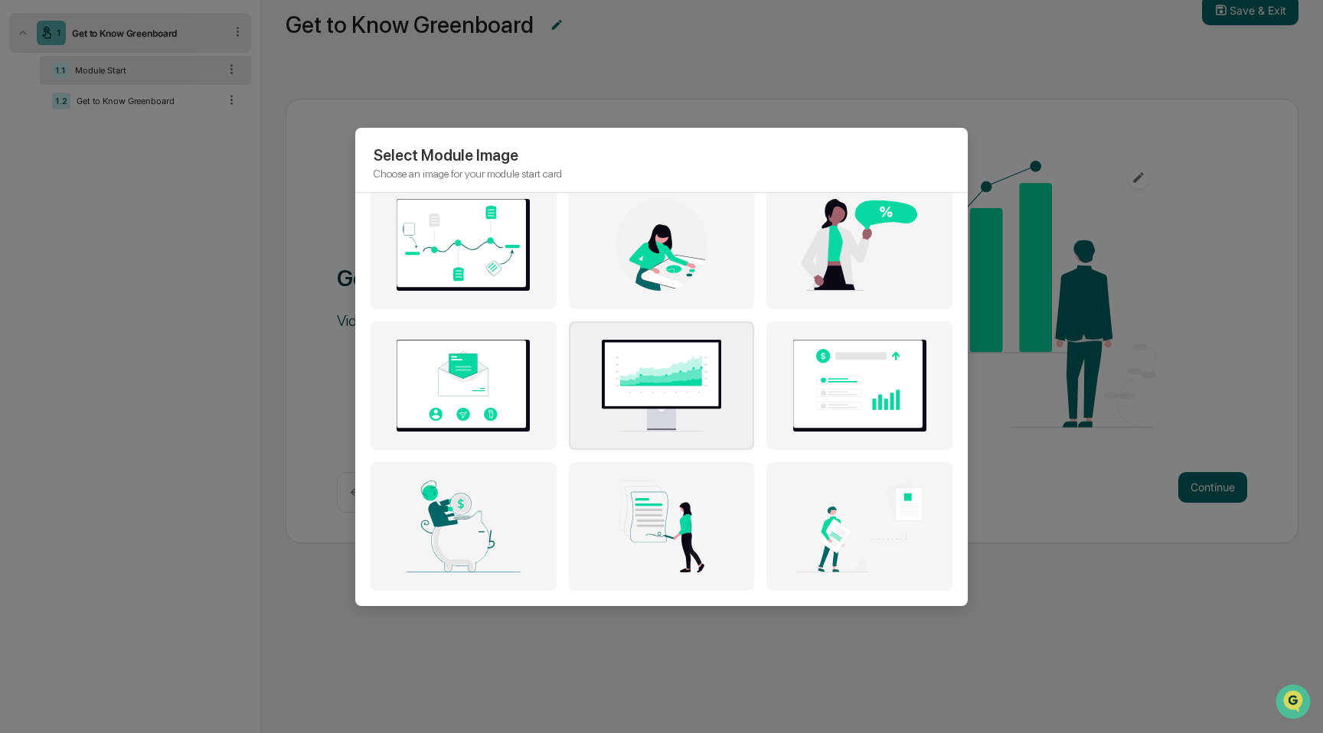
scroll to position [103, 0]
click at [677, 388] on img at bounding box center [662, 386] width 165 height 92
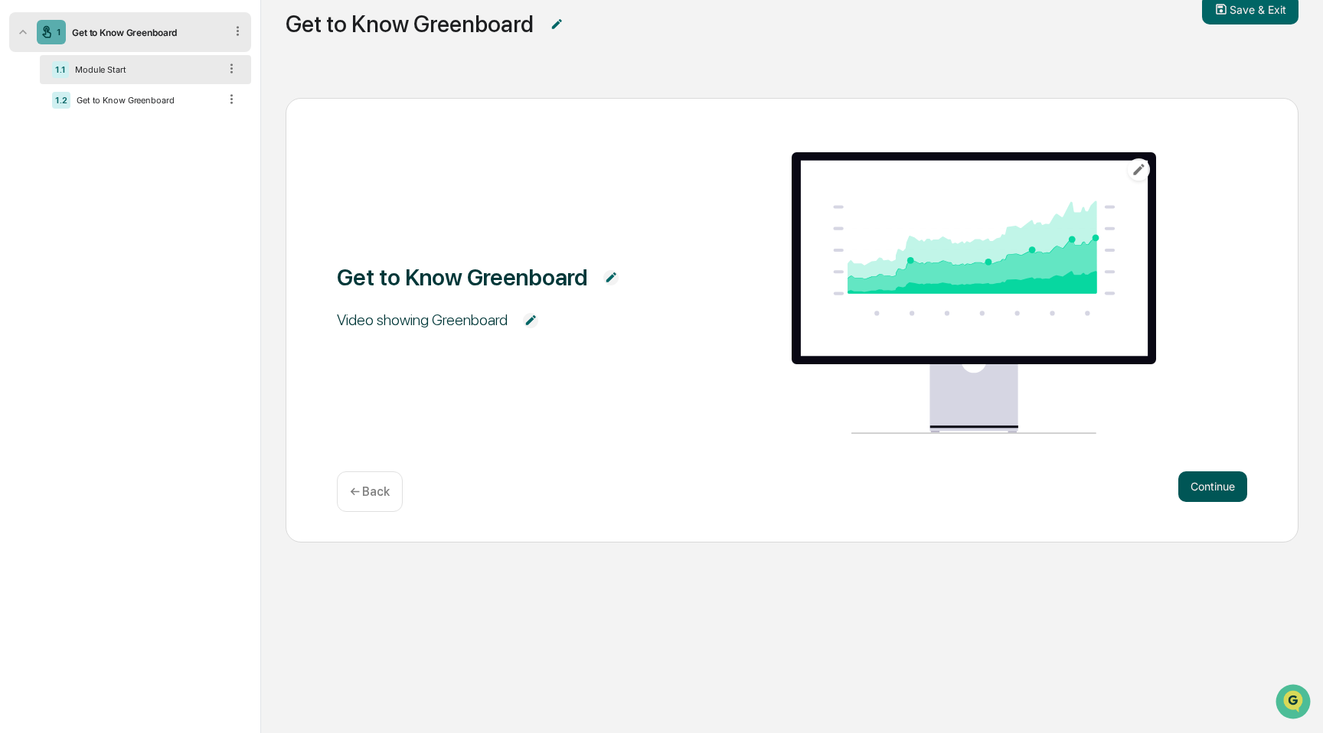
click at [1205, 479] on button "Continue" at bounding box center [1212, 487] width 69 height 31
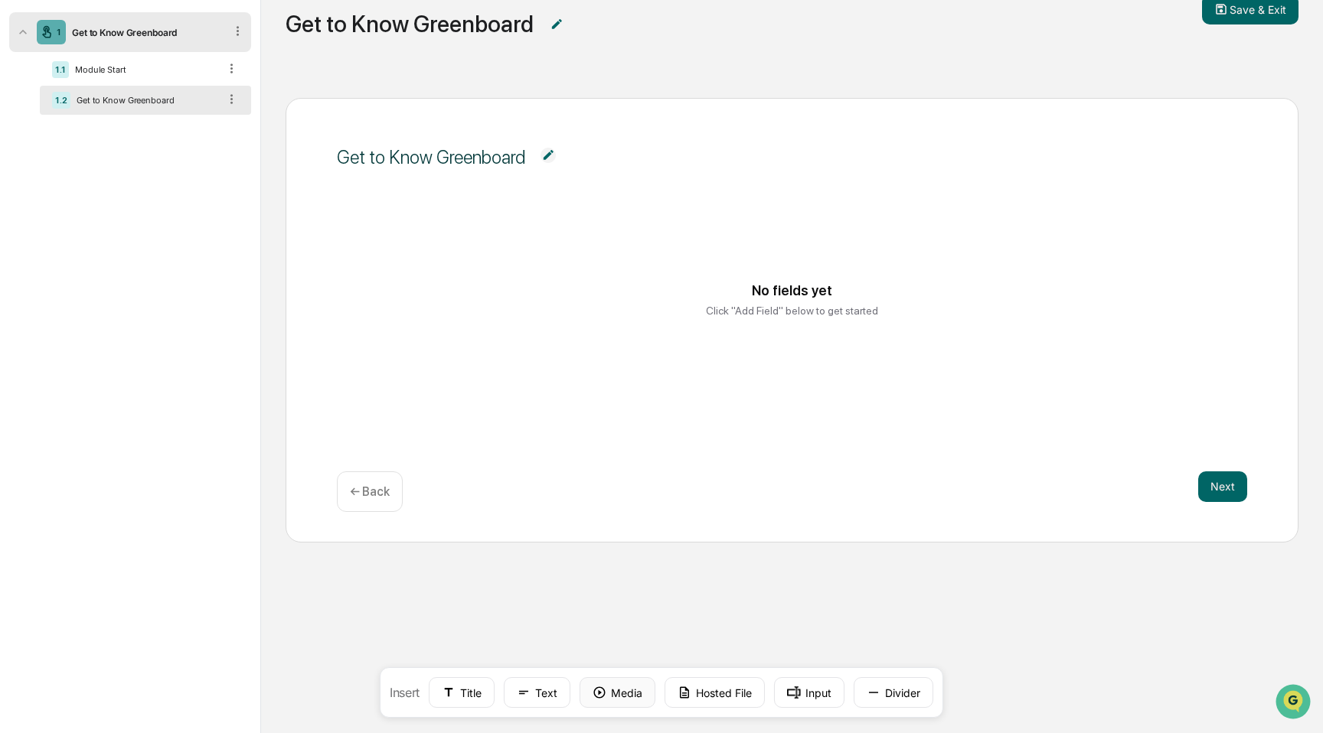
click at [644, 699] on button "Media" at bounding box center [618, 693] width 76 height 31
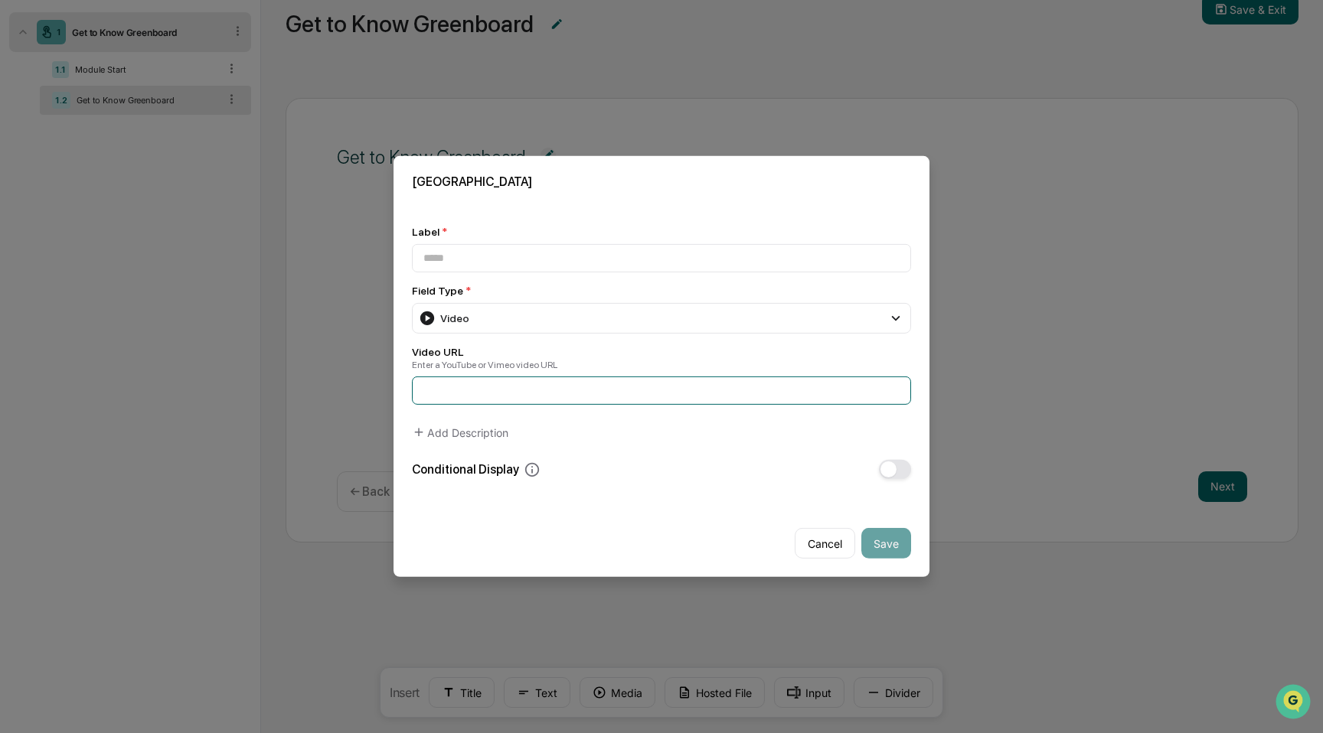
click at [559, 397] on input at bounding box center [661, 391] width 499 height 28
paste input "**********"
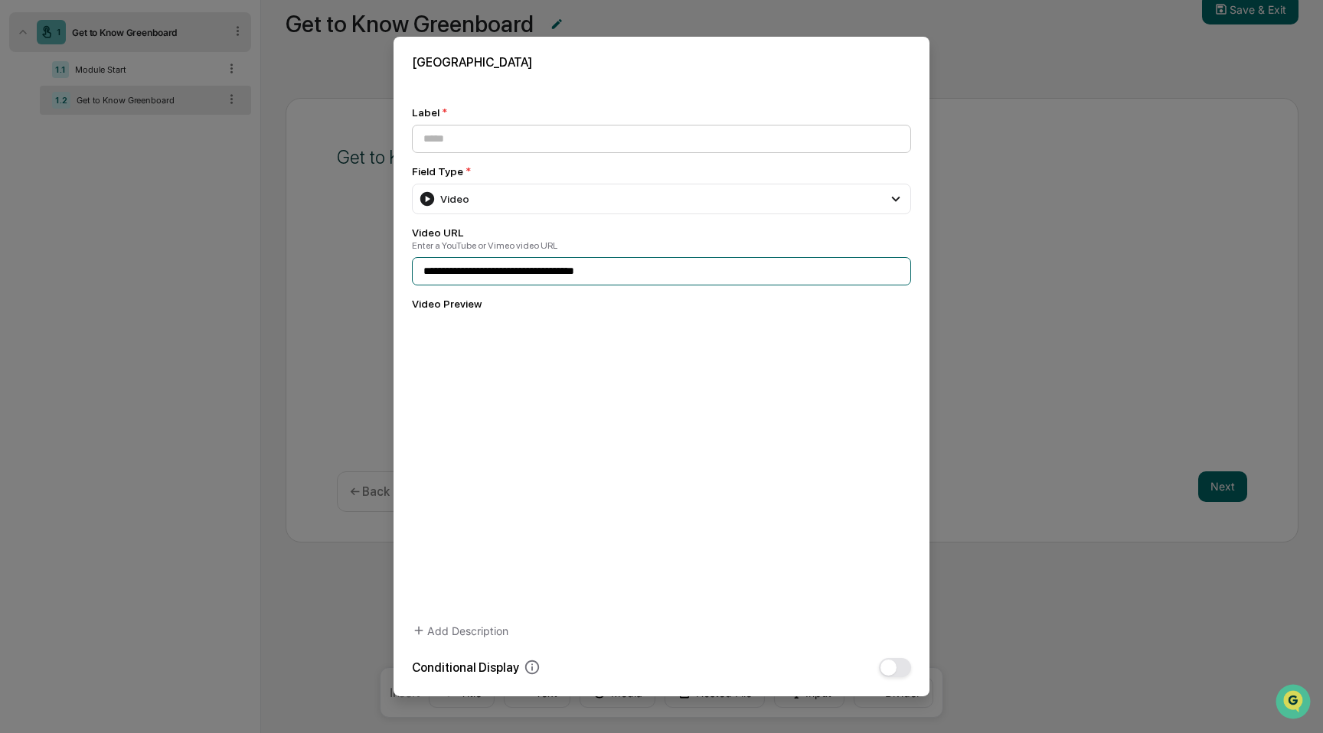
type input "**********"
click at [628, 136] on input at bounding box center [661, 139] width 499 height 28
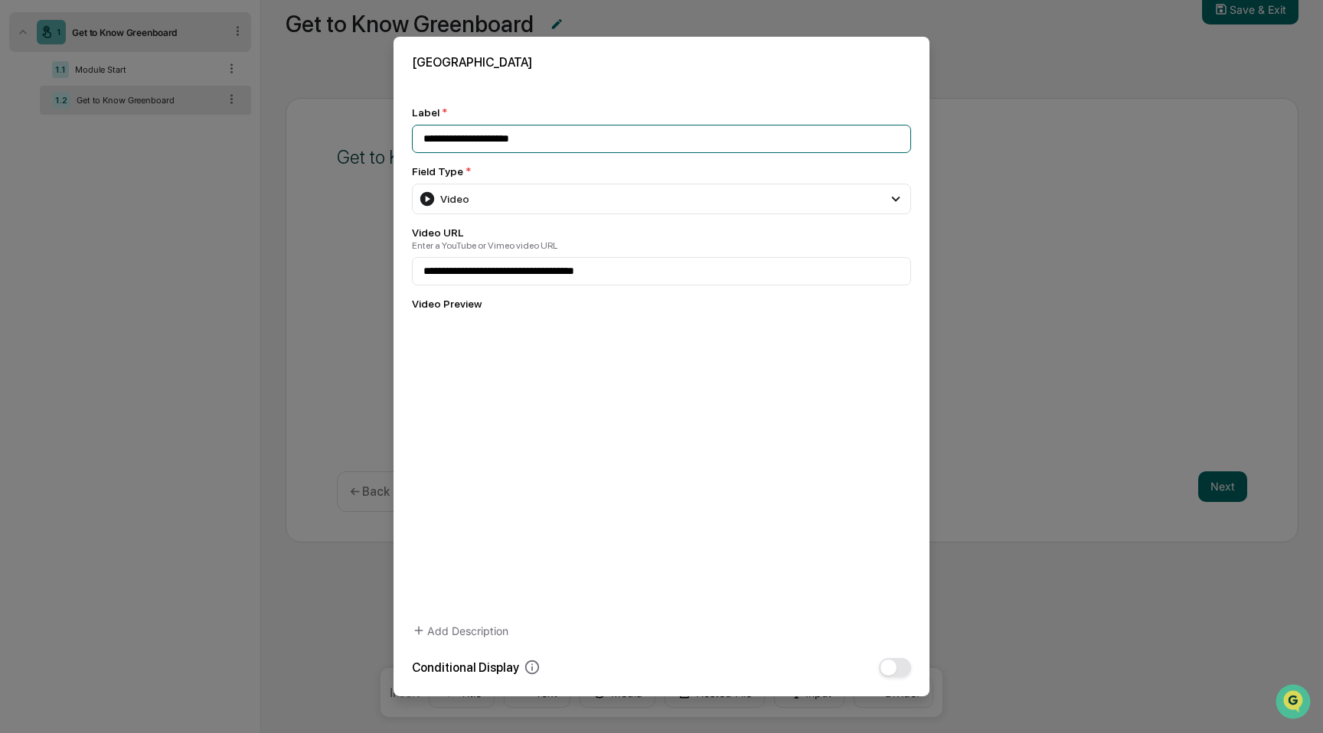
scroll to position [82, 0]
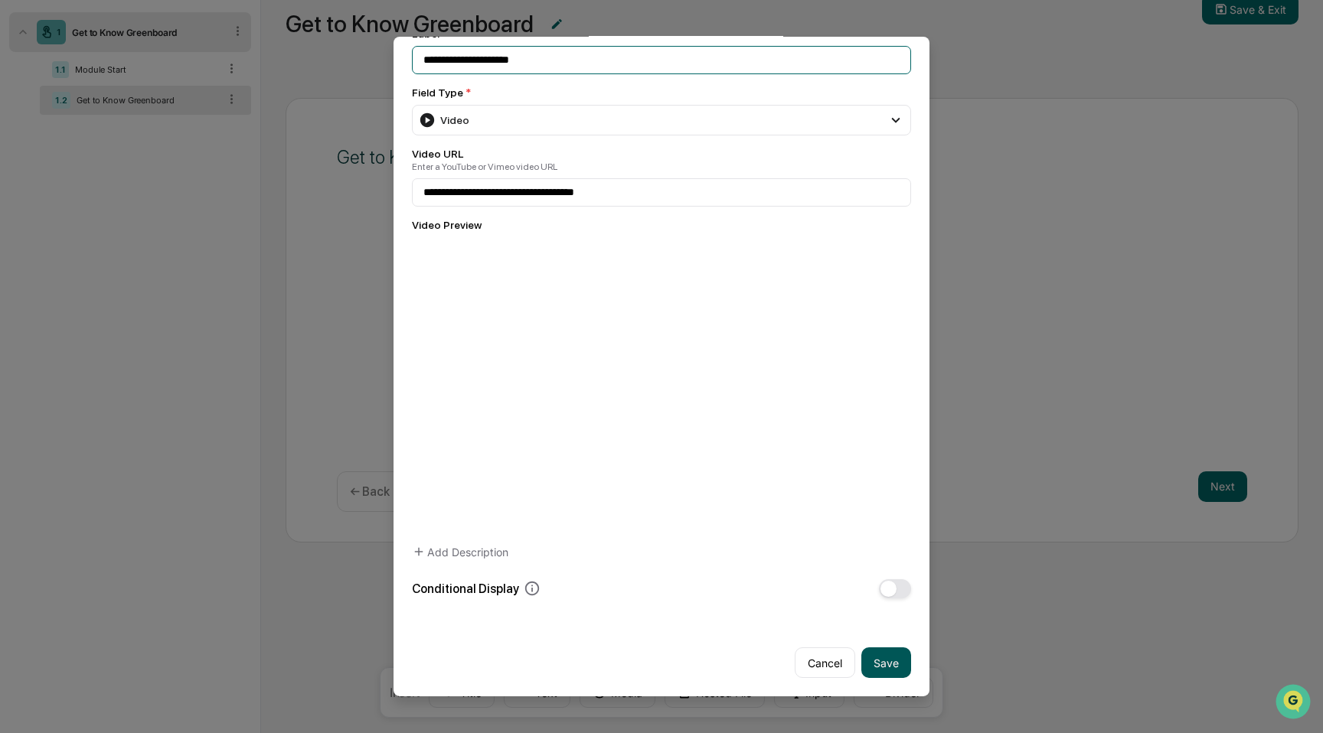
type input "**********"
click at [903, 655] on button "Save" at bounding box center [886, 663] width 50 height 31
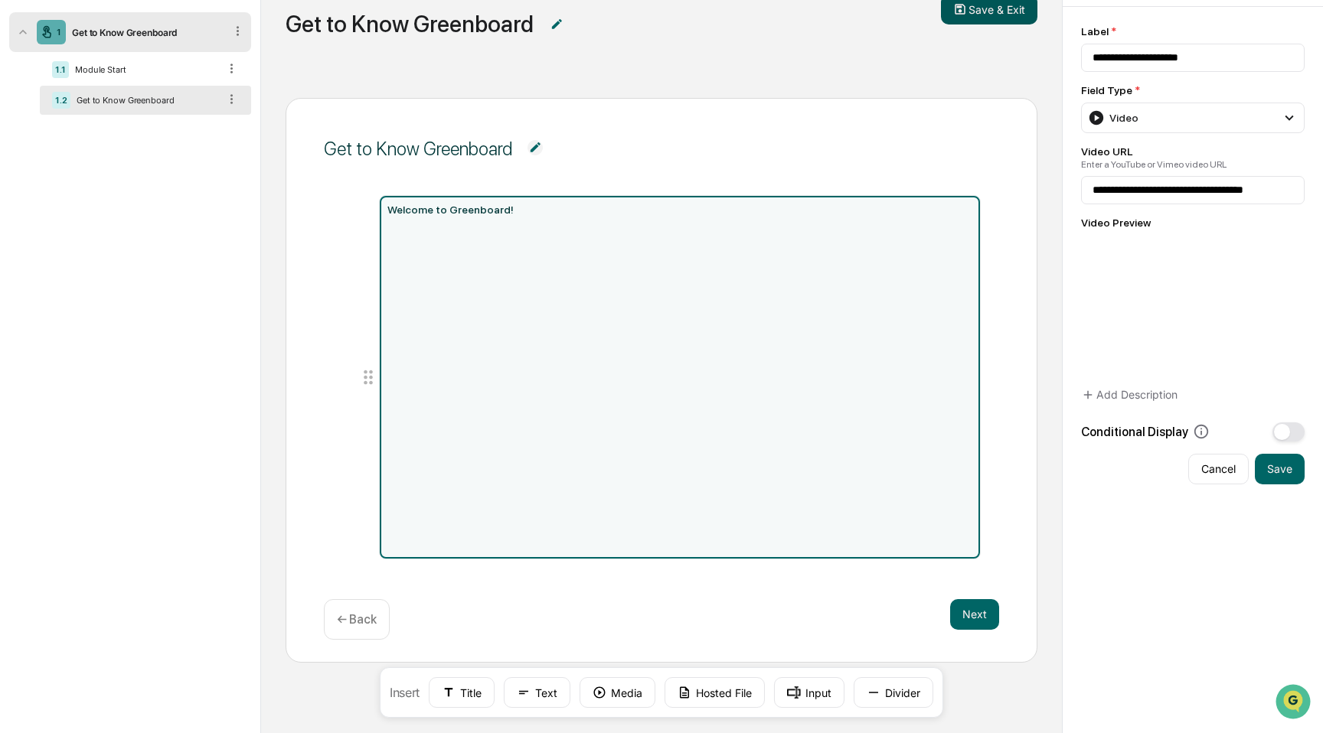
click at [978, 15] on button "Save & Exit" at bounding box center [989, 9] width 96 height 31
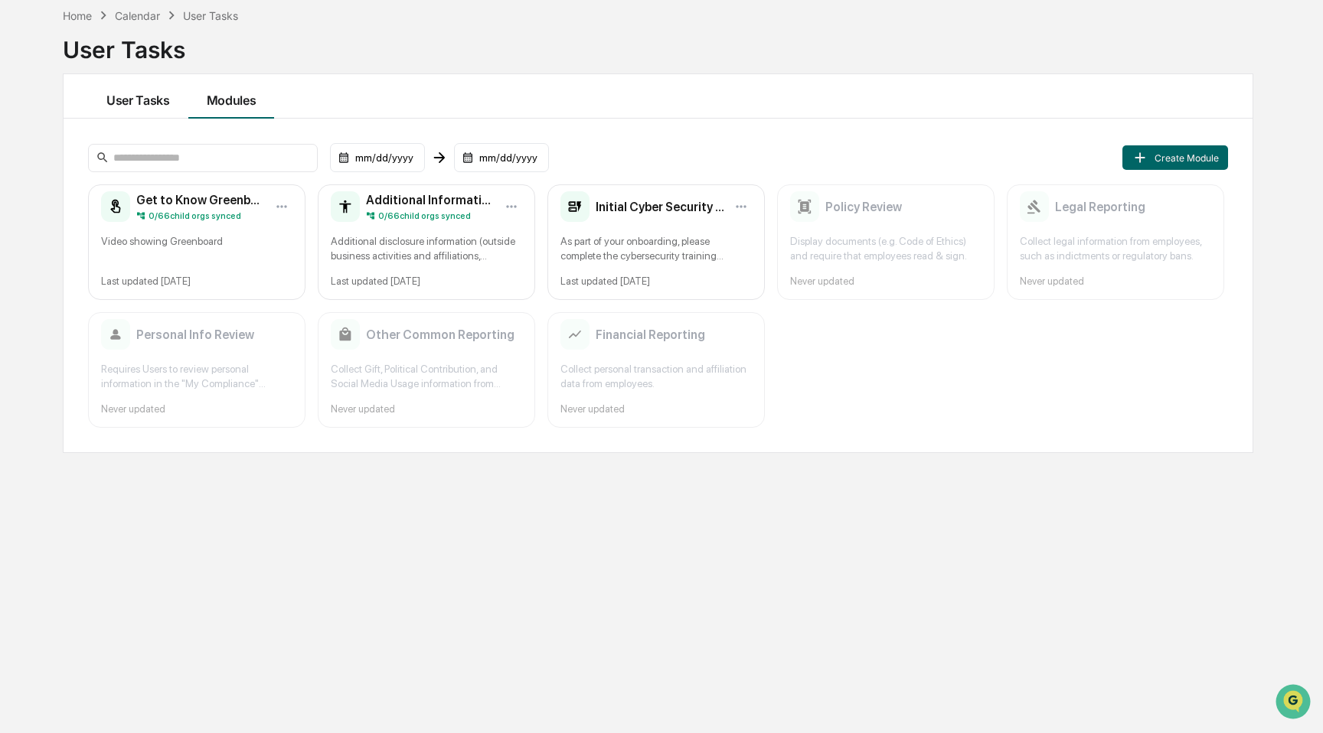
click at [153, 93] on button "User Tasks" at bounding box center [138, 96] width 100 height 44
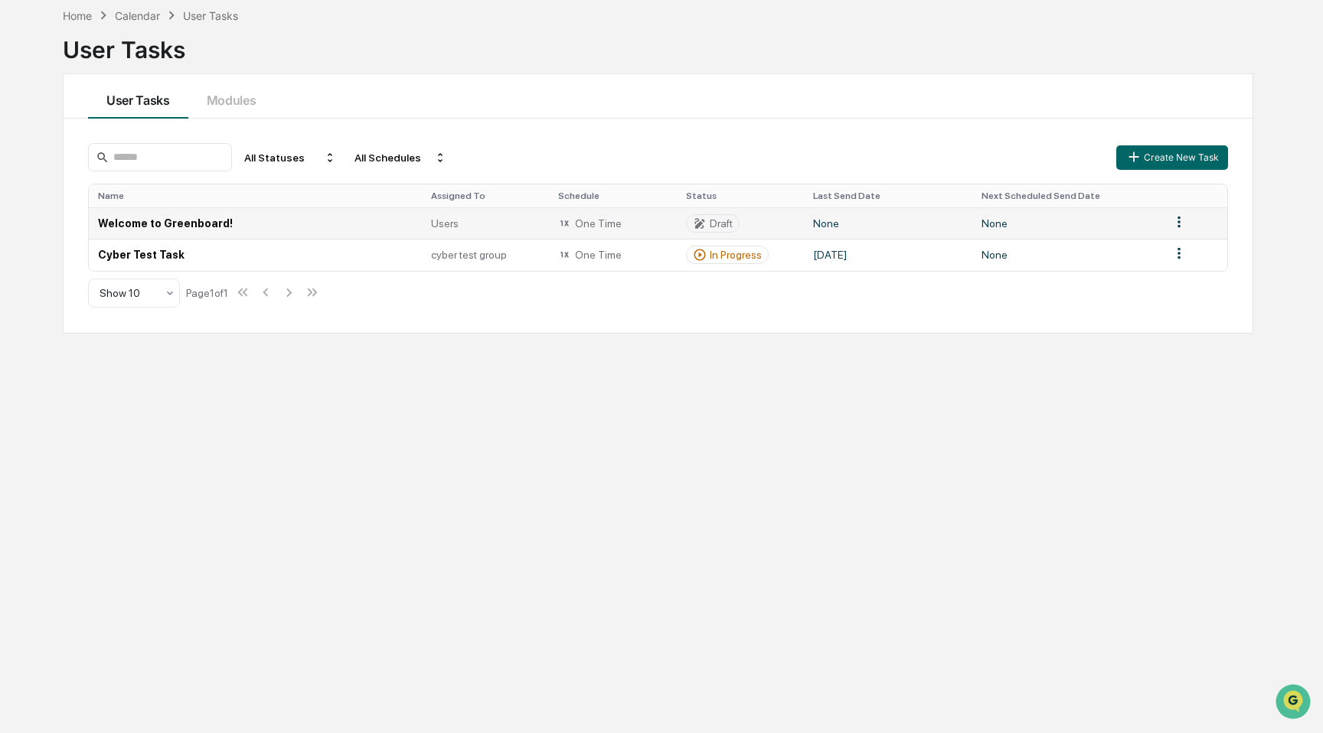
click at [1000, 232] on td "None" at bounding box center [1066, 222] width 189 height 31
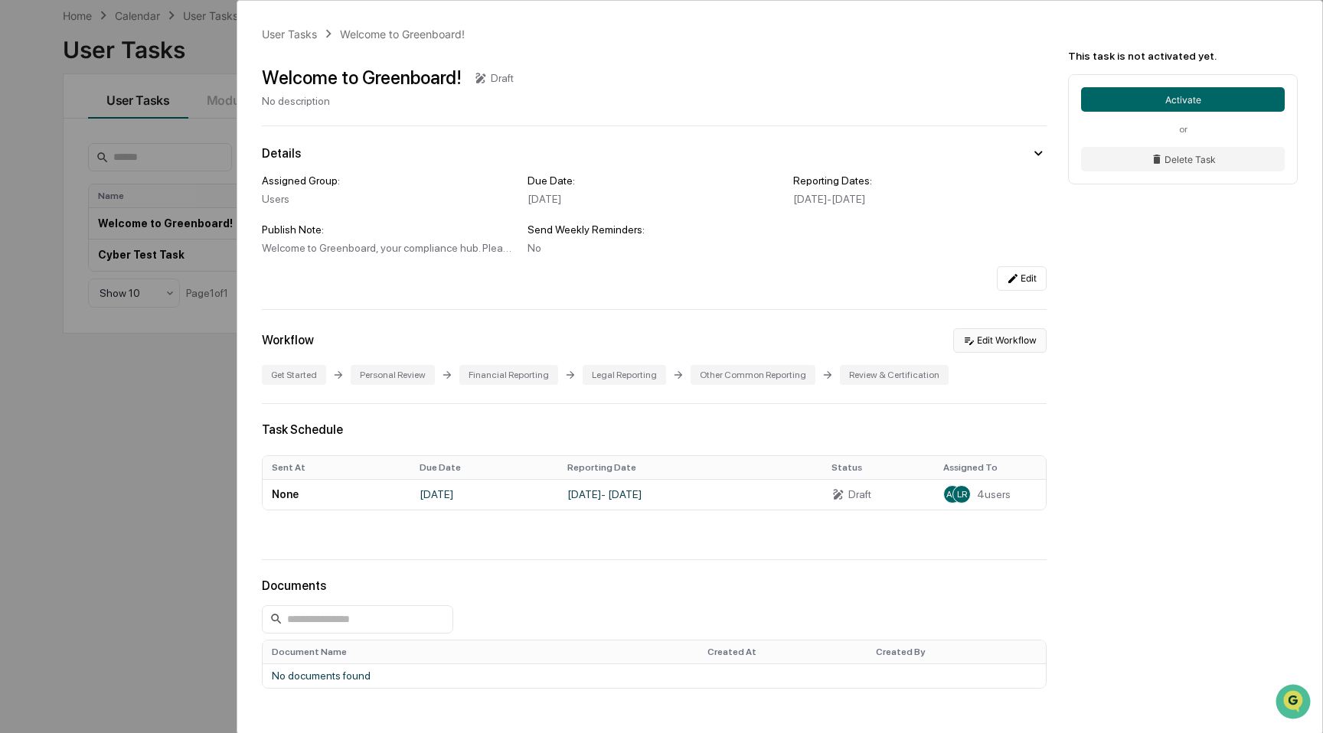
click at [1008, 340] on button "Edit Workflow" at bounding box center [999, 340] width 93 height 24
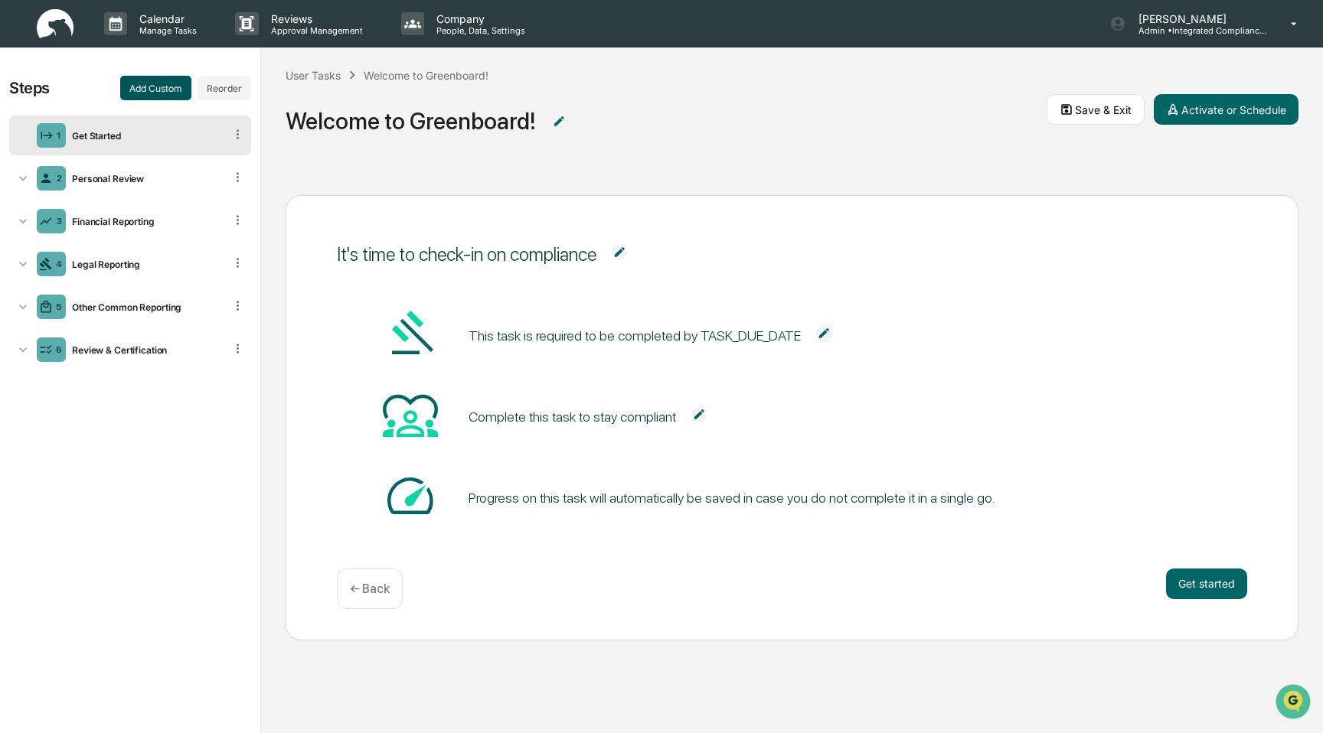
click at [157, 87] on button "Add Custom" at bounding box center [155, 88] width 71 height 24
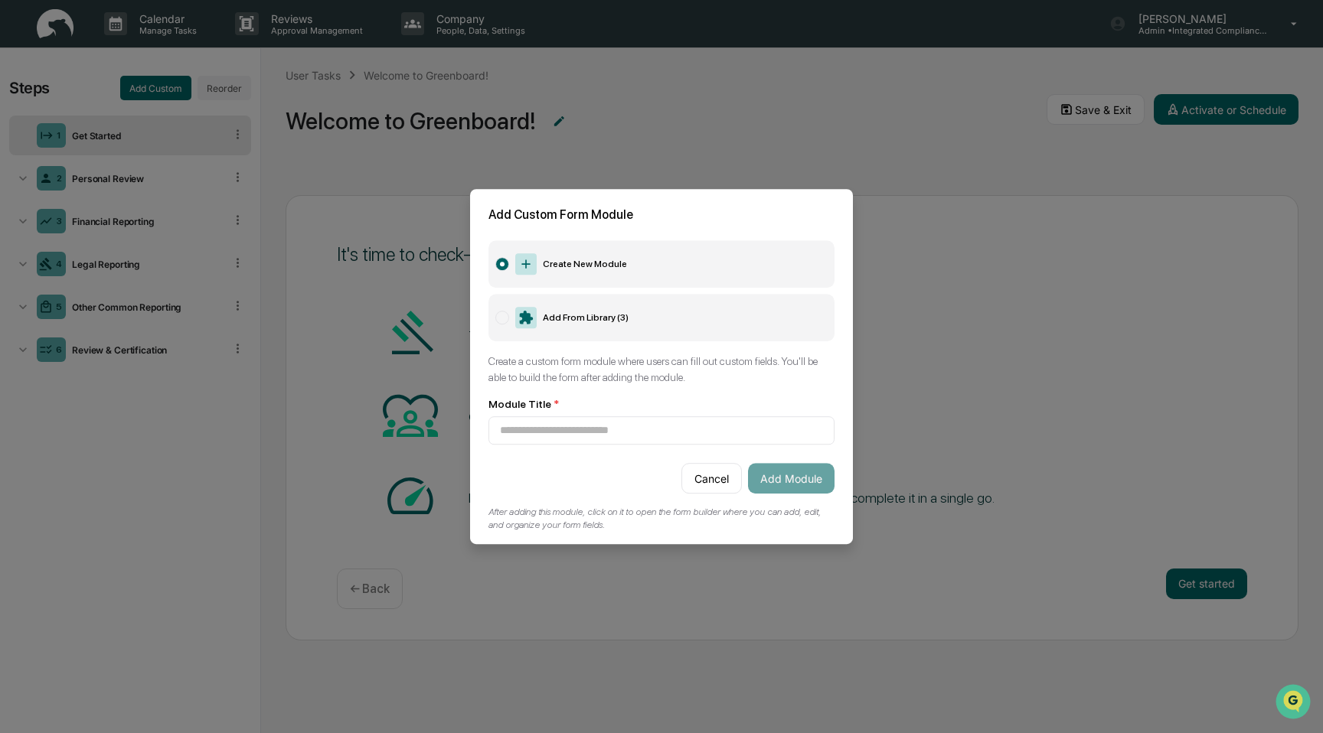
click at [531, 304] on label "Add From Library ( 3 )" at bounding box center [661, 317] width 346 height 47
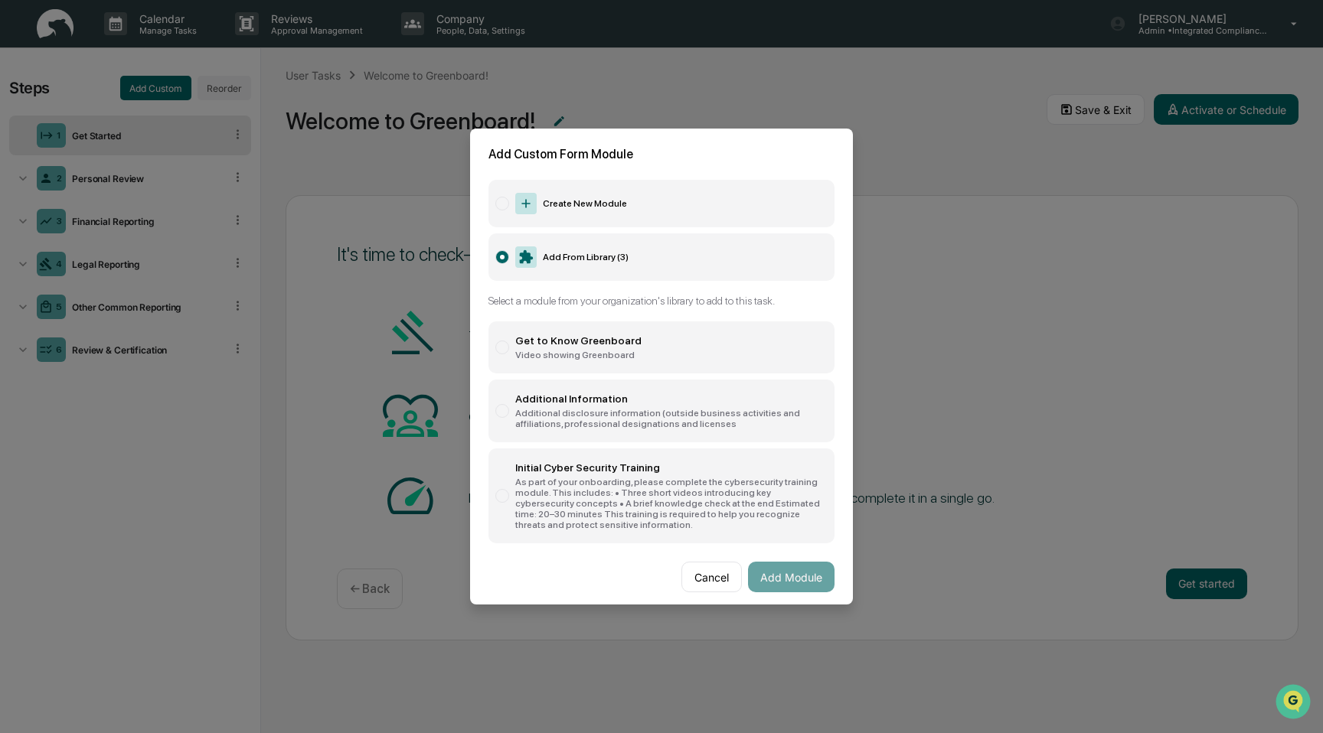
click at [577, 355] on div "Video showing Greenboard" at bounding box center [578, 355] width 126 height 11
click at [812, 573] on button "Add Module" at bounding box center [791, 577] width 87 height 31
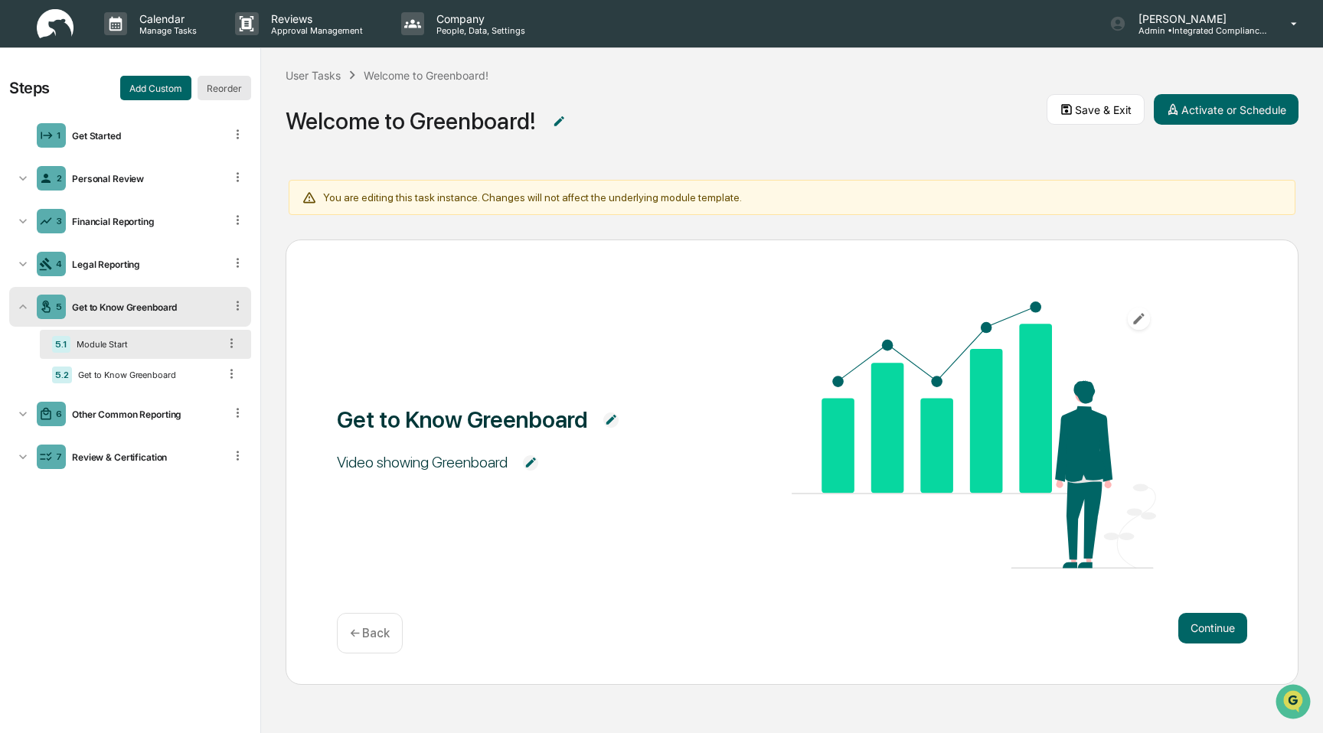
click at [227, 87] on button "Reorder" at bounding box center [225, 88] width 54 height 24
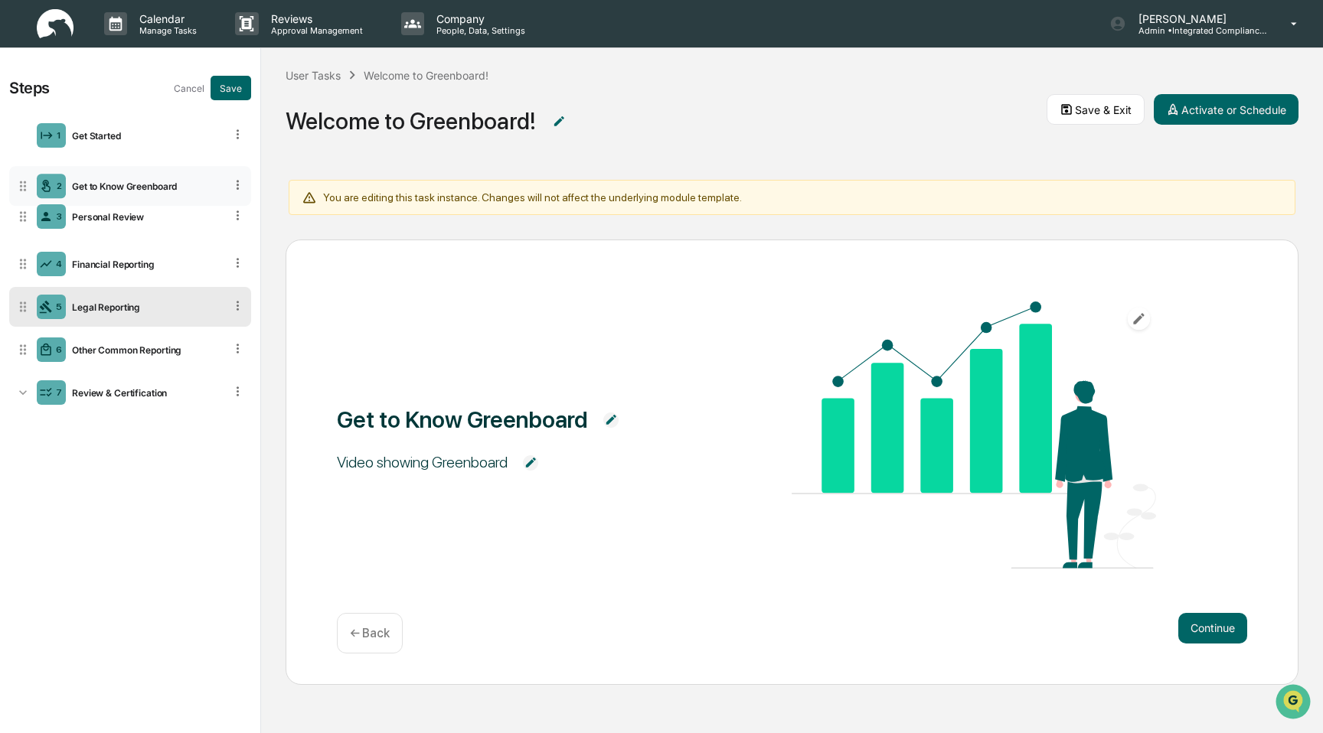
drag, startPoint x: 21, startPoint y: 306, endPoint x: 34, endPoint y: 184, distance: 122.4
click at [34, 184] on div "2 Get to Know Greenboard" at bounding box center [130, 186] width 242 height 40
click at [238, 82] on button "Save" at bounding box center [231, 88] width 41 height 24
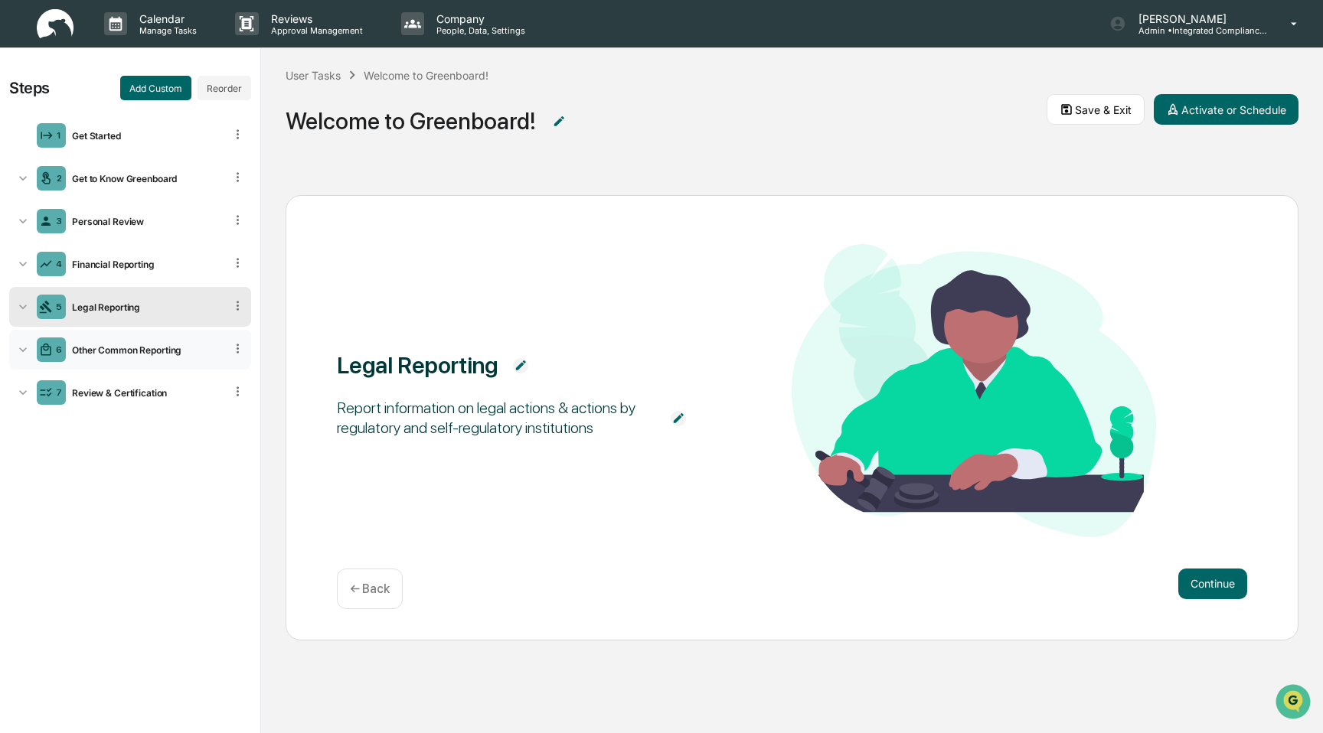
click at [154, 349] on div "Other Common Reporting" at bounding box center [145, 349] width 158 height 11
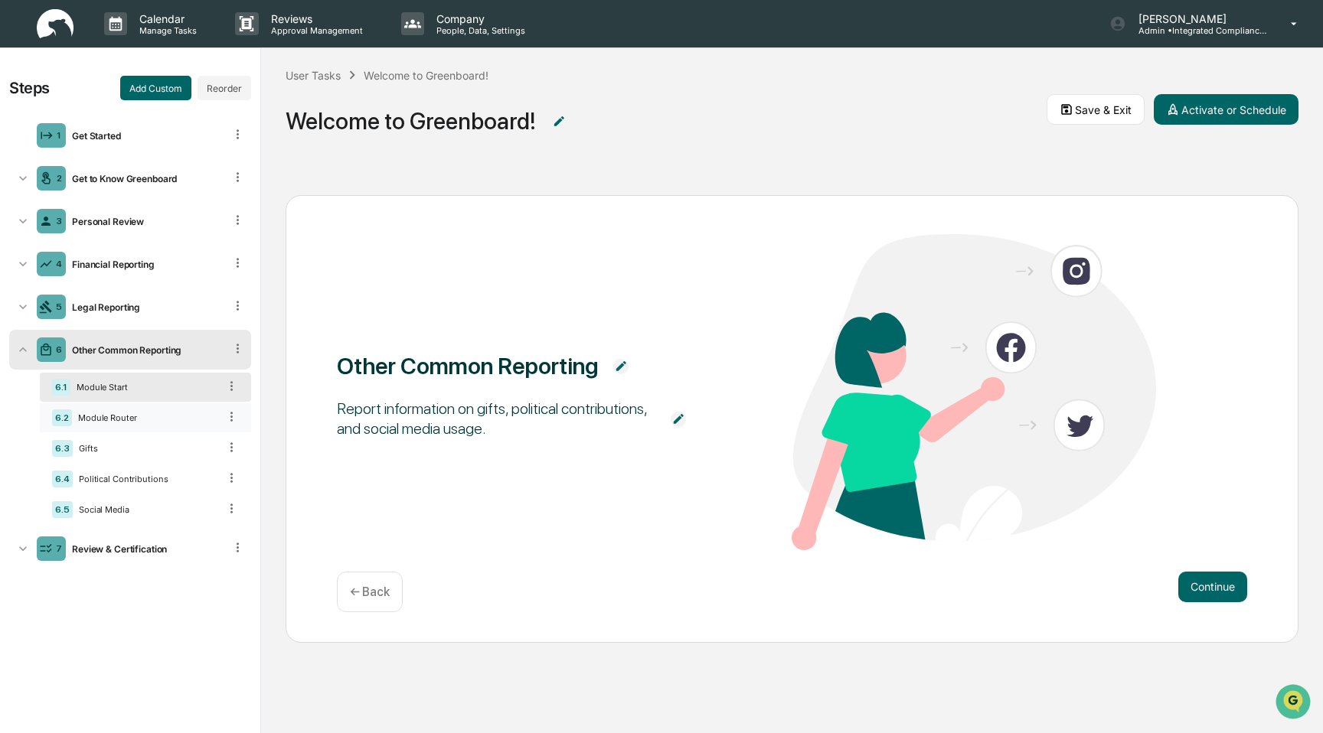
click at [139, 417] on div "Module Router" at bounding box center [145, 418] width 146 height 11
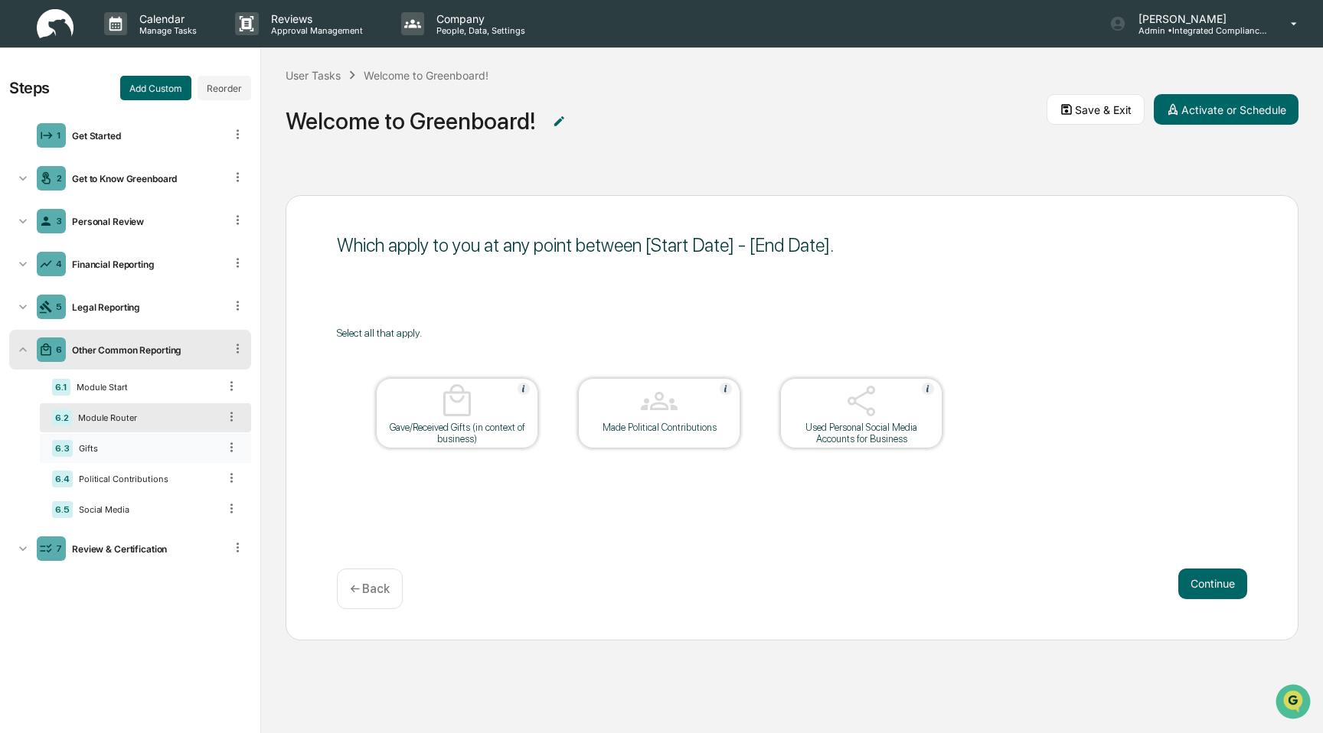
click at [137, 443] on div "Gifts" at bounding box center [145, 448] width 145 height 11
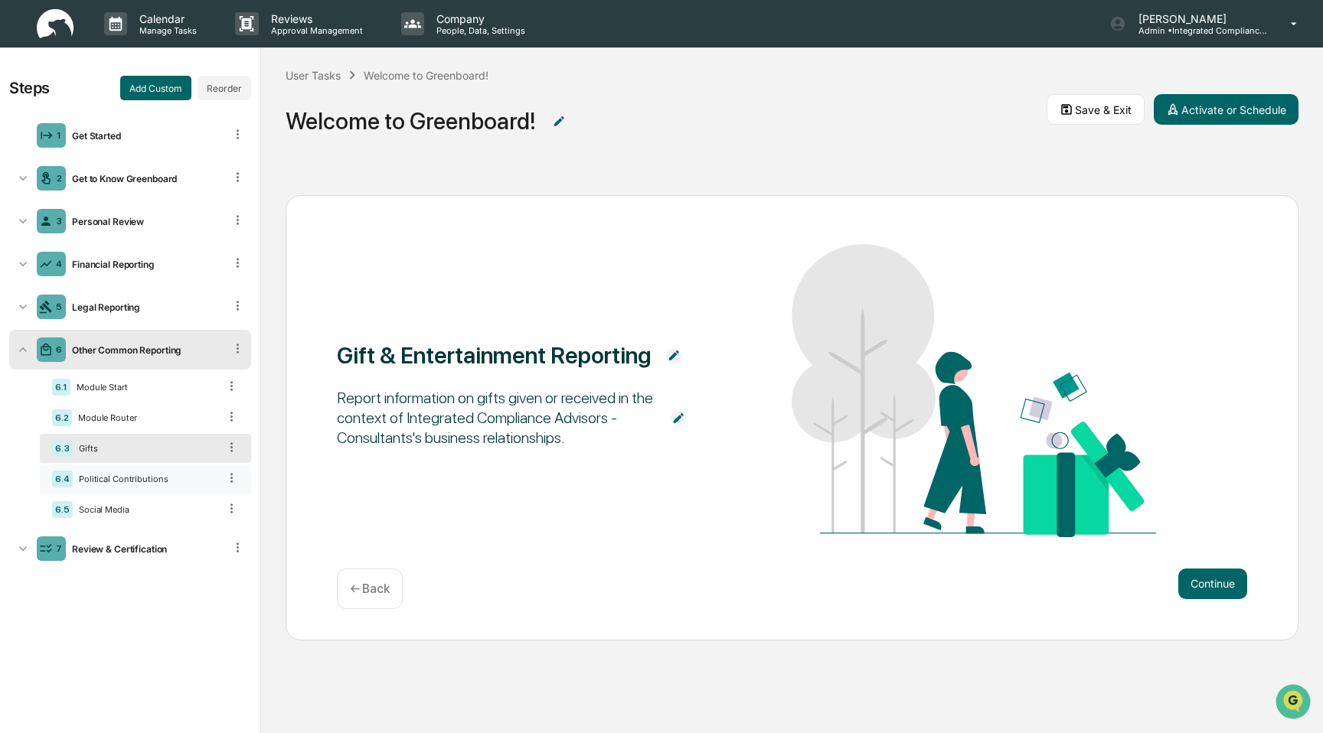
click at [142, 478] on div "Political Contributions" at bounding box center [145, 479] width 145 height 11
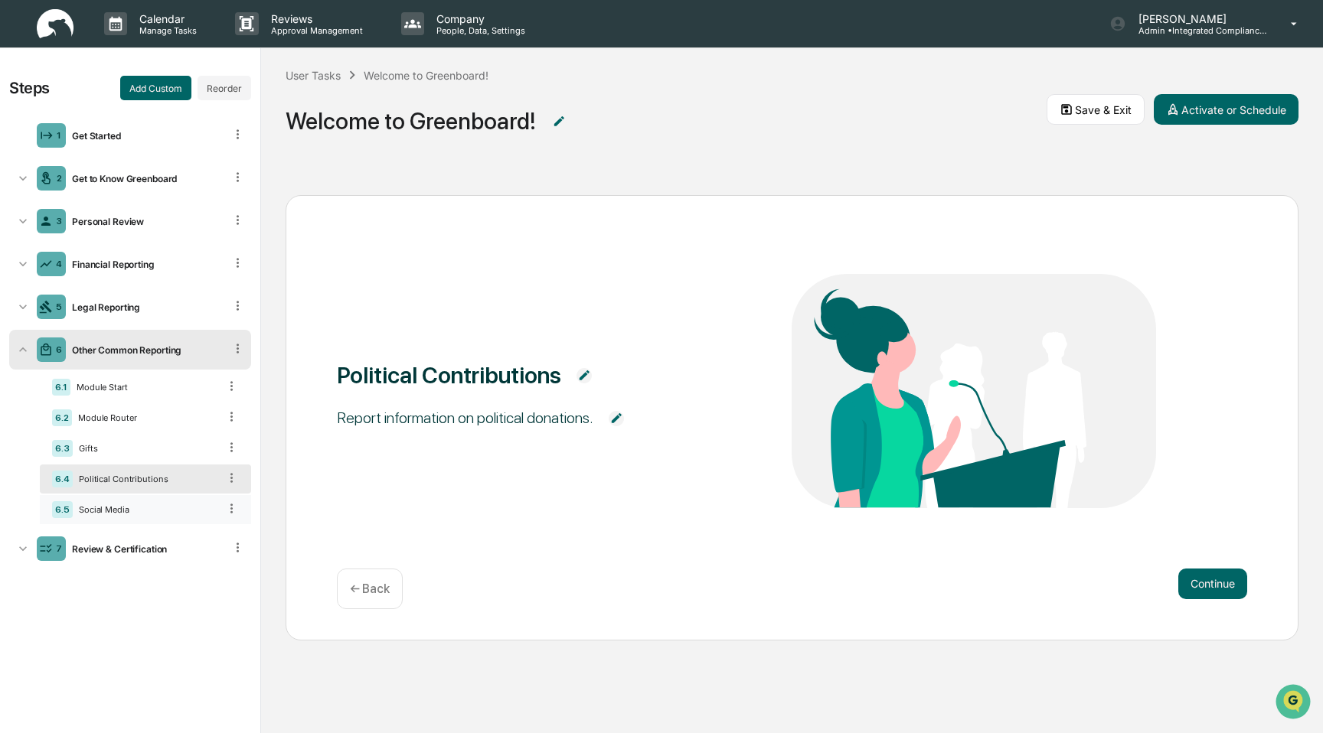
click at [145, 504] on div "6.5 Social Media" at bounding box center [145, 509] width 211 height 29
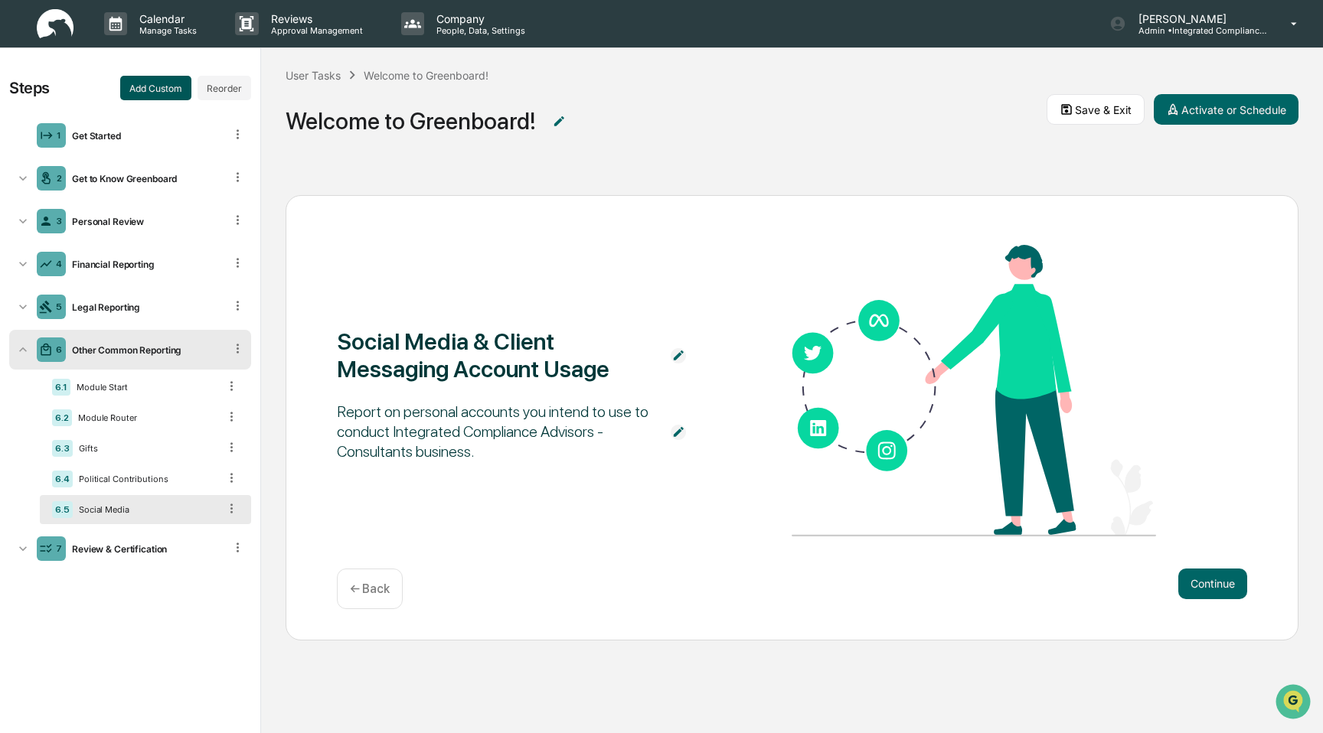
click at [174, 87] on button "Add Custom" at bounding box center [155, 88] width 71 height 24
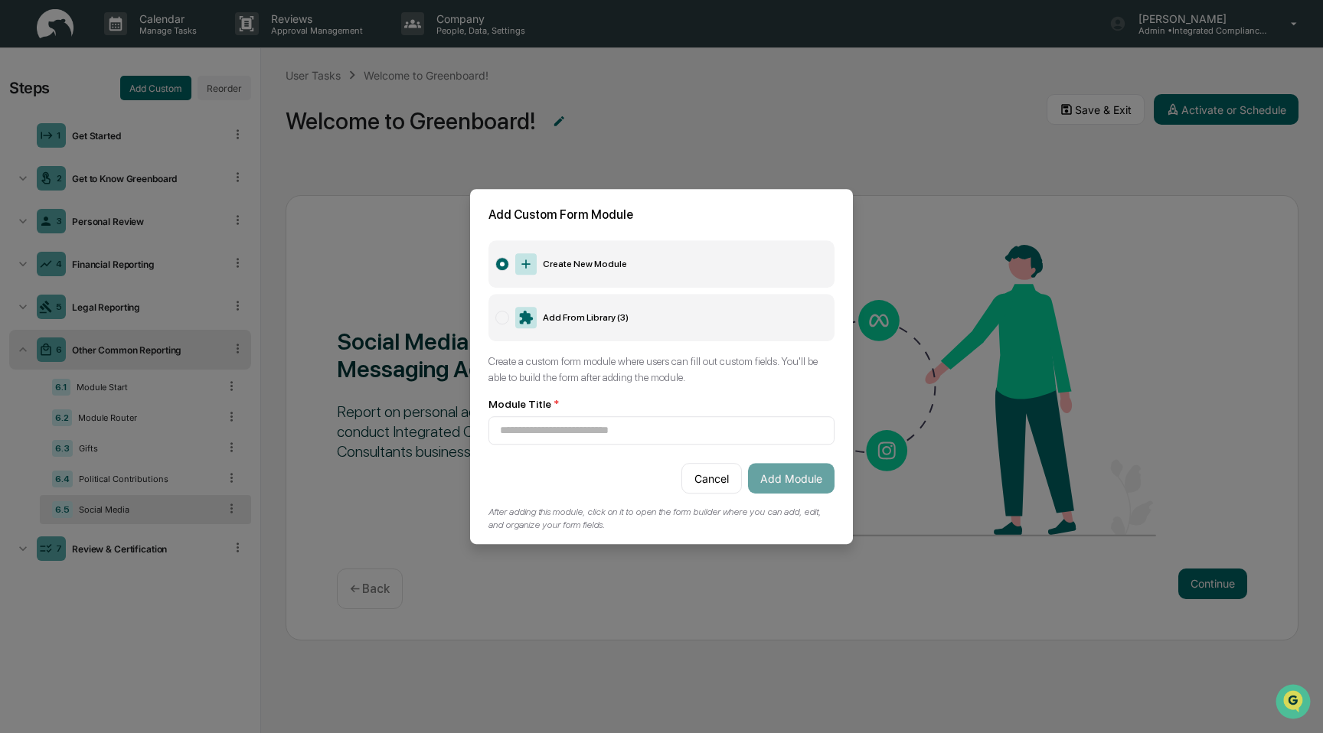
click at [628, 330] on label "Add From Library ( 3 )" at bounding box center [661, 317] width 346 height 47
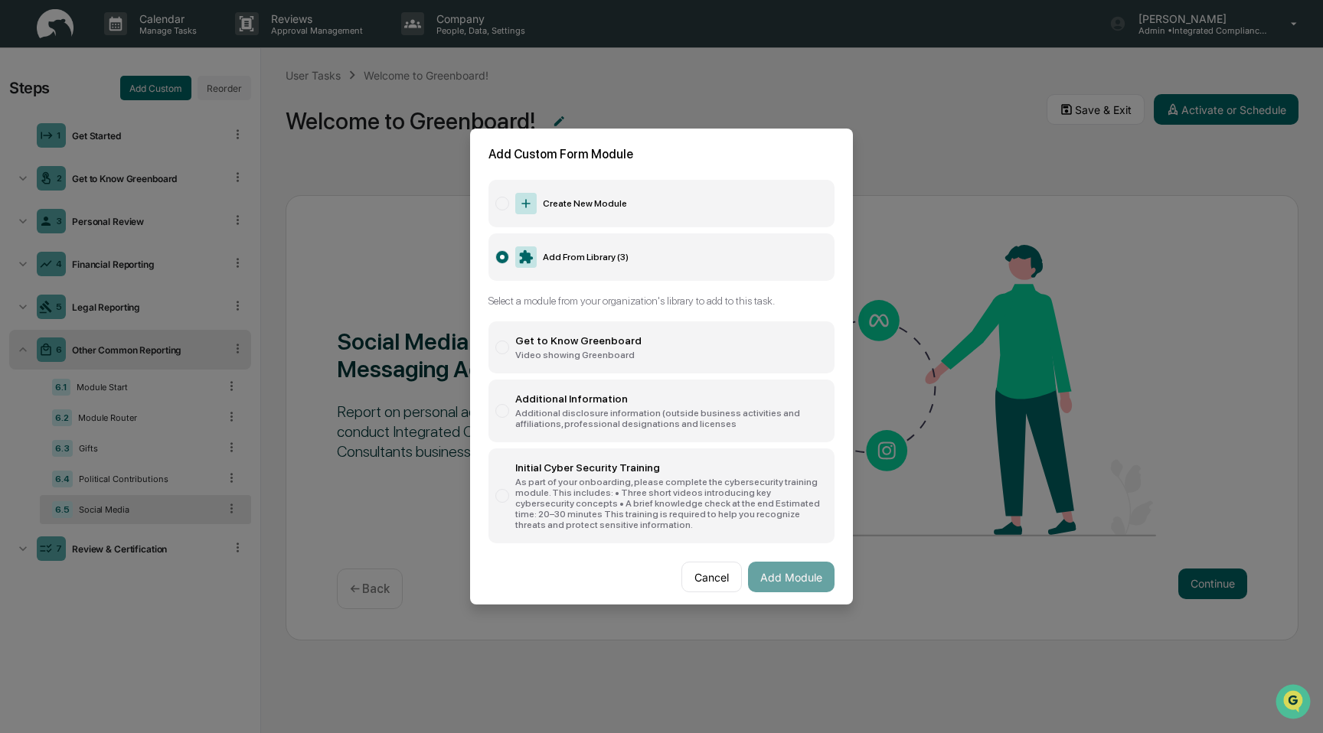
click at [717, 417] on div "Additional disclosure information (outside business activities and affiliations…" at bounding box center [671, 418] width 312 height 21
click at [792, 580] on button "Add Module" at bounding box center [791, 577] width 87 height 31
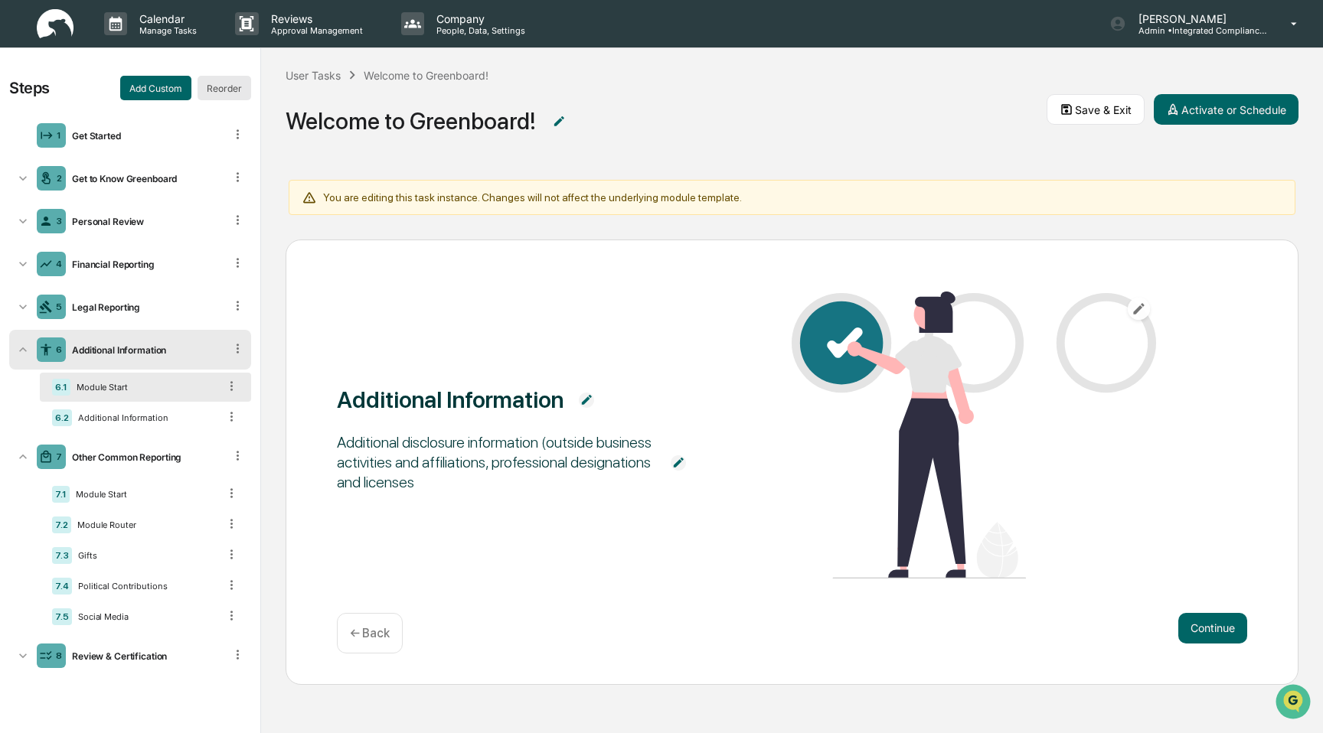
click at [226, 77] on button "Reorder" at bounding box center [225, 88] width 54 height 24
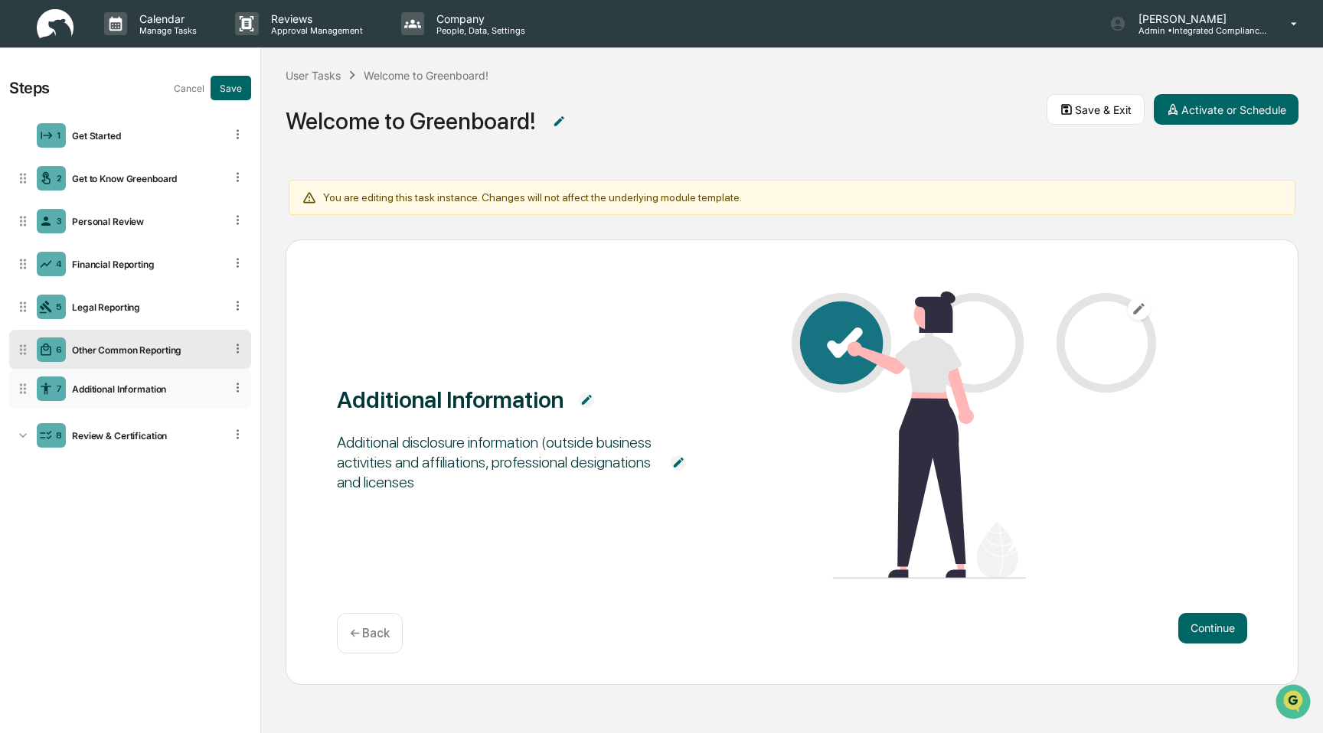
drag, startPoint x: 23, startPoint y: 342, endPoint x: 165, endPoint y: 381, distance: 147.6
click at [216, 78] on button "Save" at bounding box center [231, 88] width 41 height 24
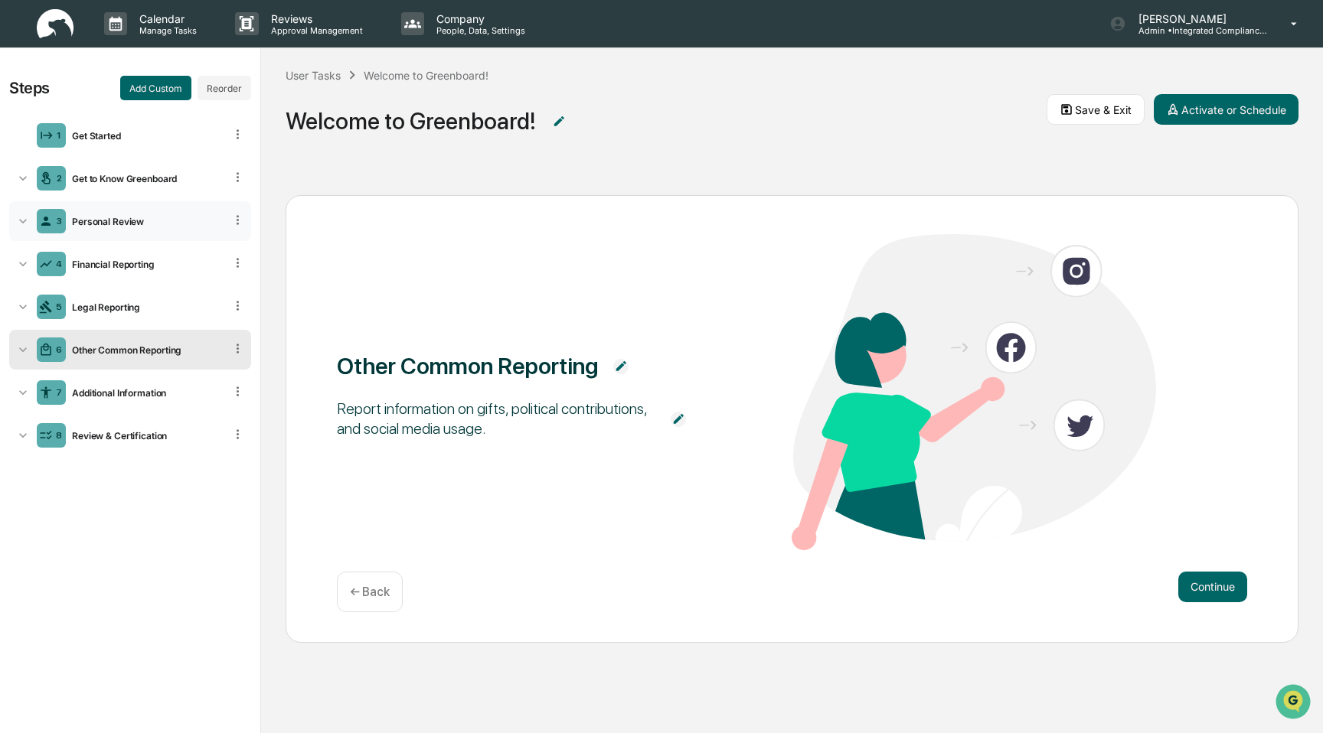
click at [124, 224] on div "Personal Review" at bounding box center [145, 221] width 158 height 11
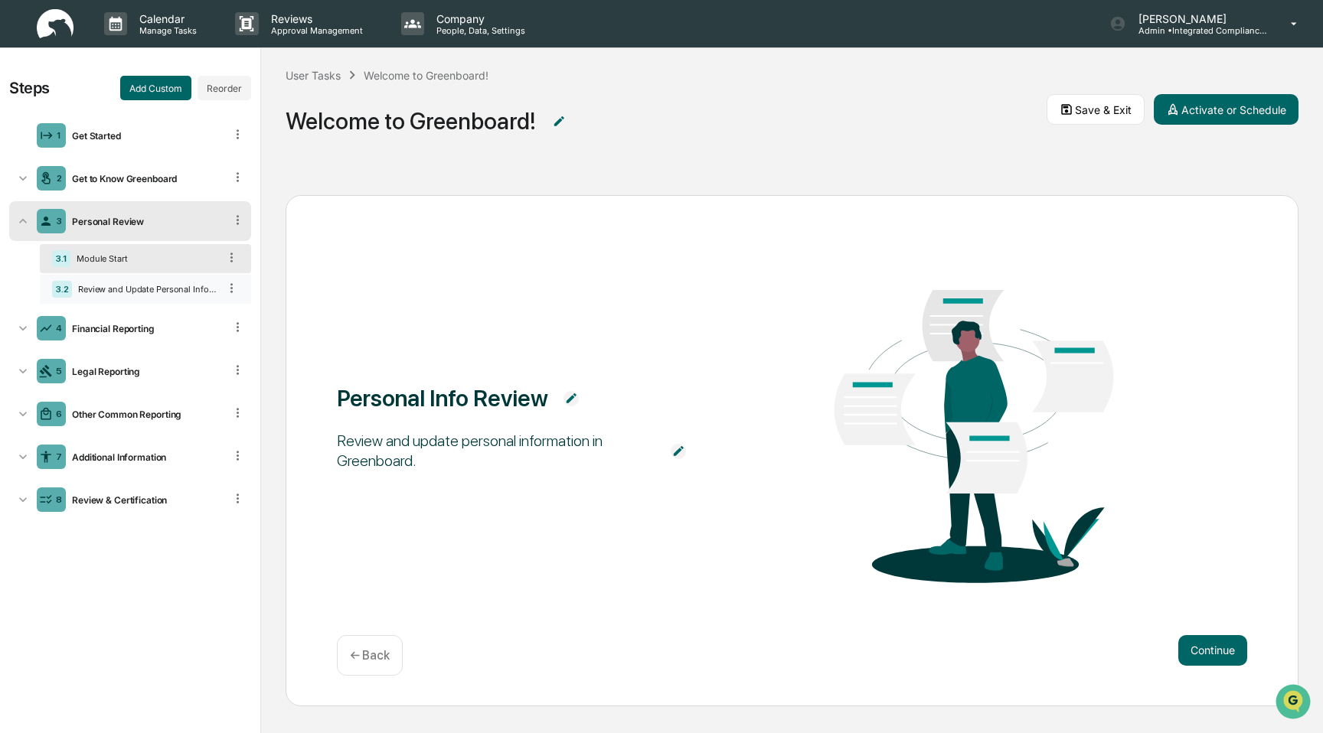
click at [143, 292] on div "Review and Update Personal Information" at bounding box center [145, 289] width 146 height 11
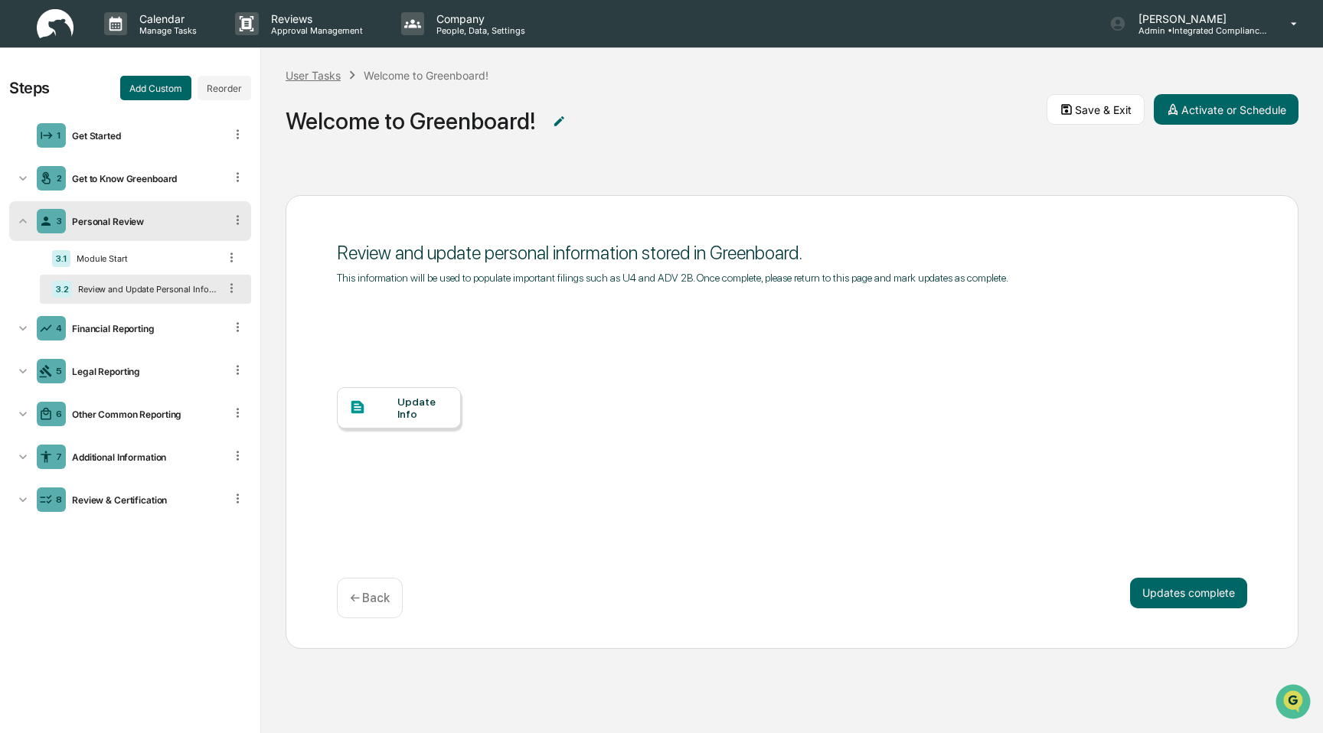
click at [340, 72] on div "User Tasks" at bounding box center [313, 75] width 55 height 13
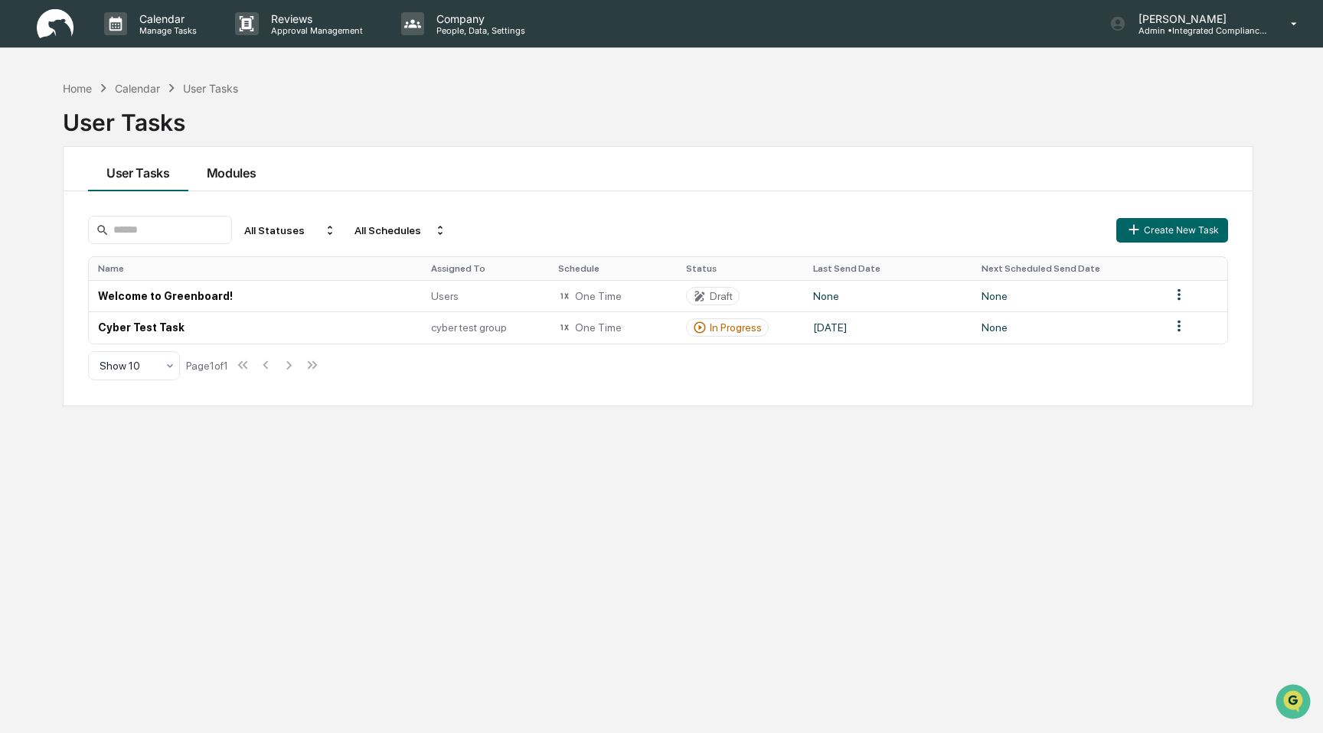
click at [237, 178] on button "Modules" at bounding box center [231, 169] width 87 height 44
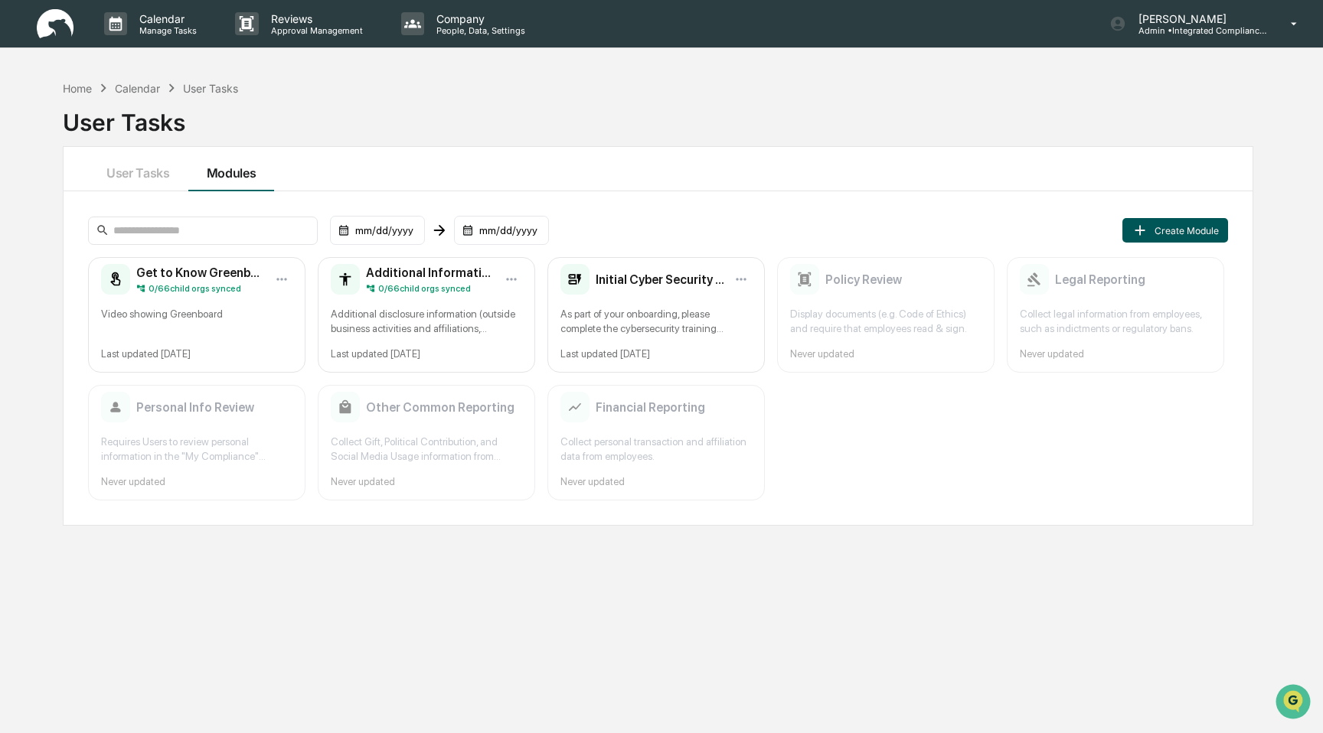
click at [1137, 227] on icon at bounding box center [1139, 230] width 17 height 17
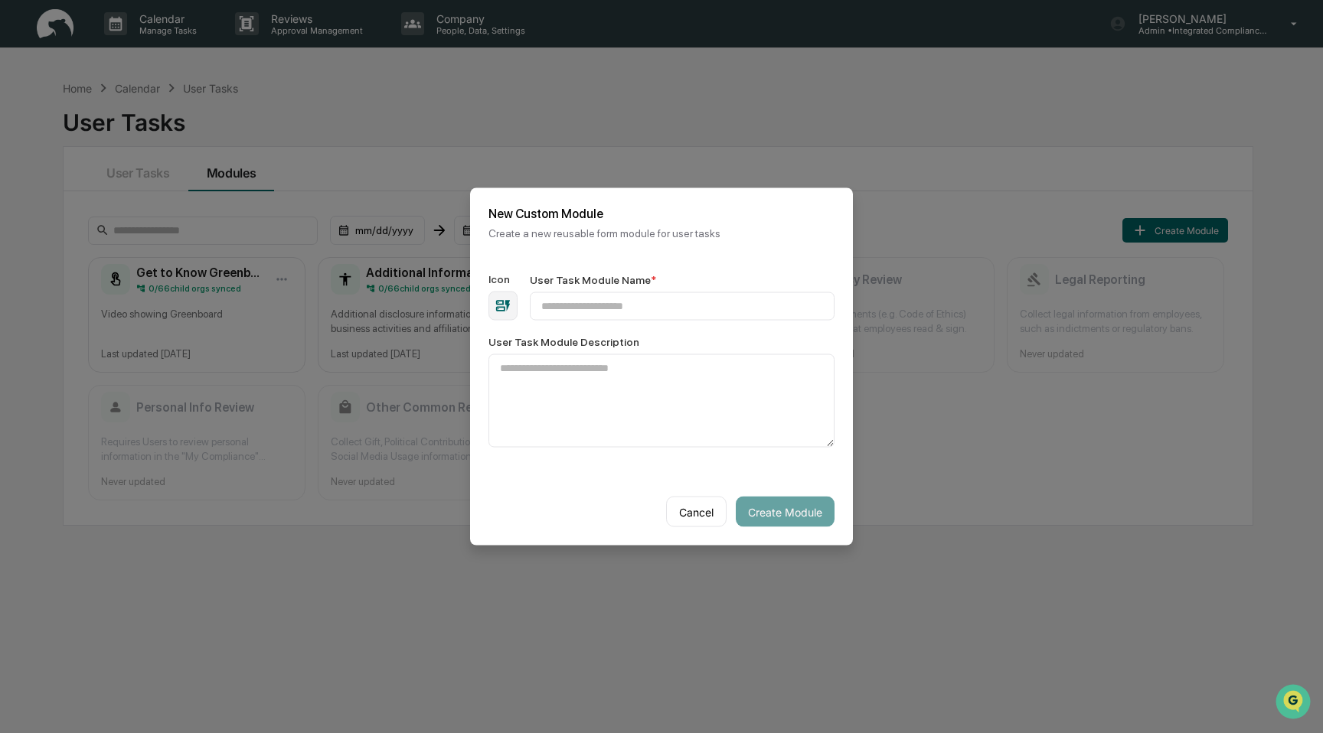
click at [502, 301] on icon "button" at bounding box center [503, 305] width 15 height 11
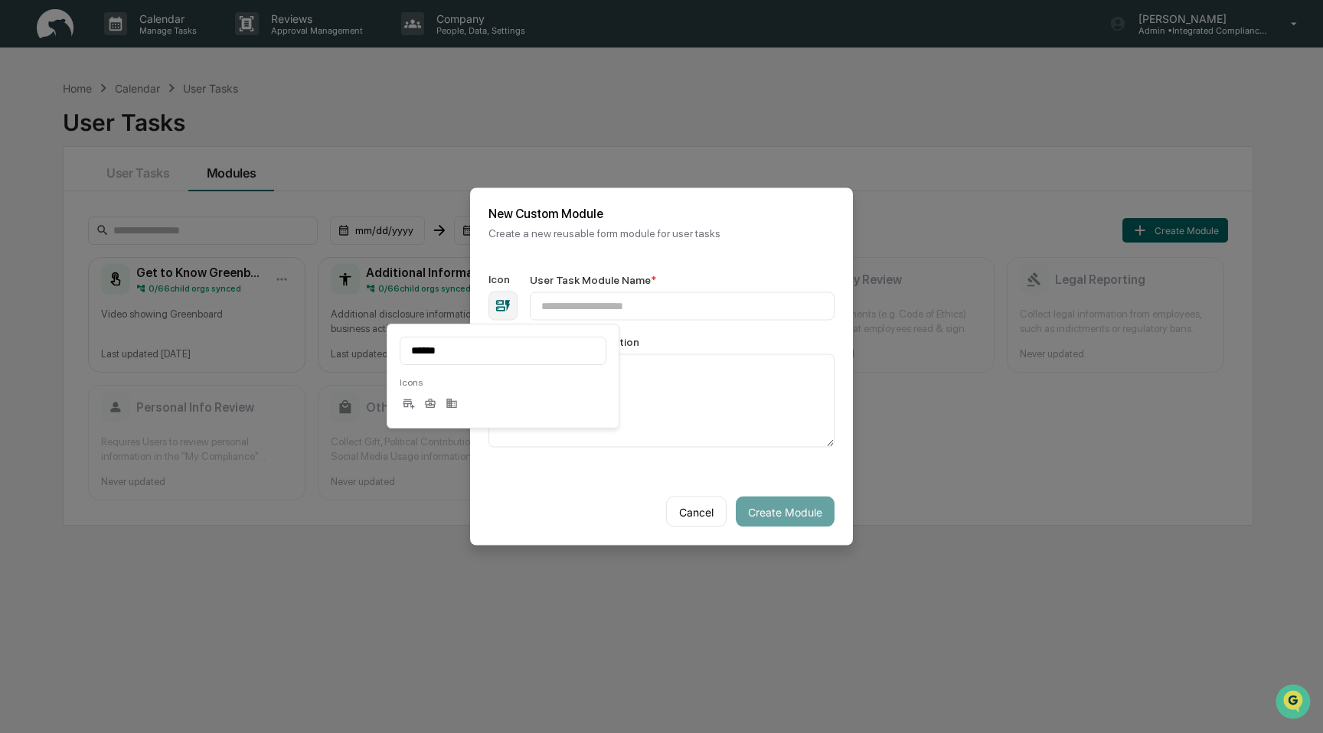
type input "******"
click at [459, 401] on div at bounding box center [451, 404] width 18 height 21
click at [678, 312] on input "User Task Module Name *" at bounding box center [682, 306] width 305 height 28
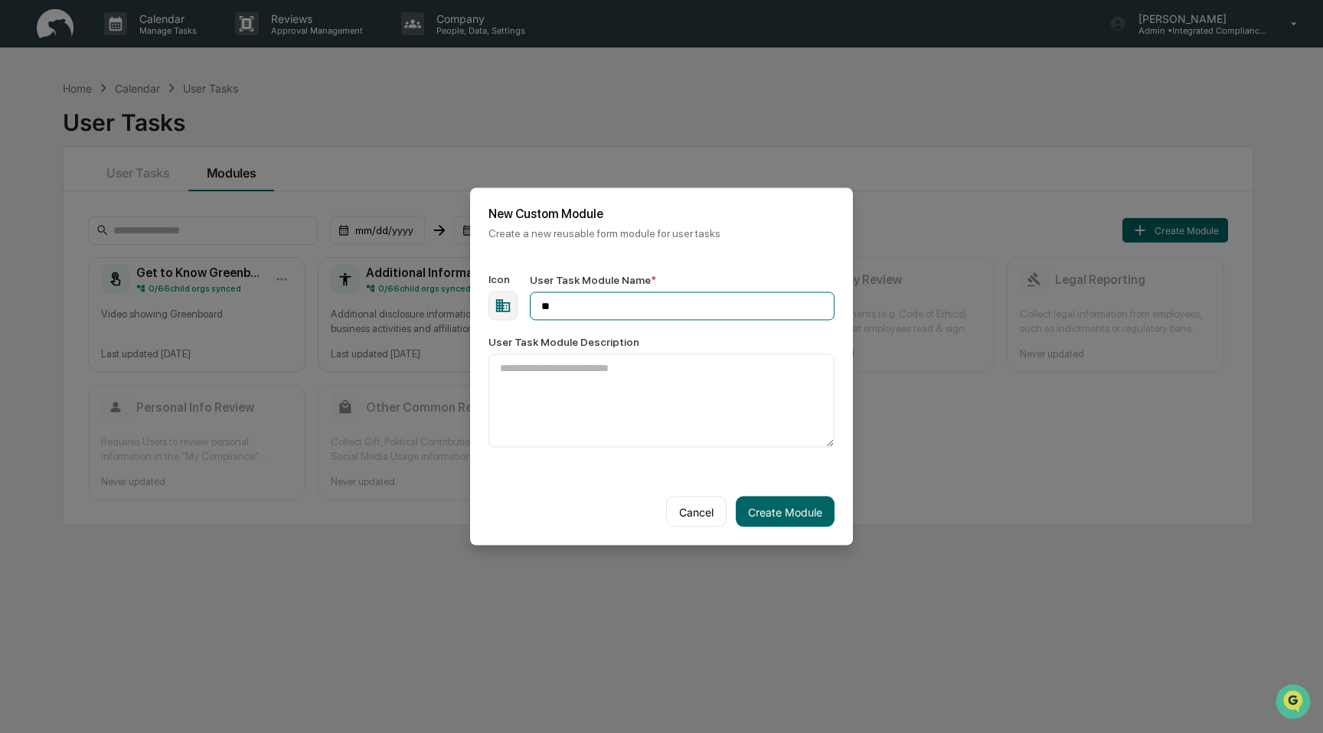
type input "*"
type input "**********"
click at [782, 423] on textarea "User Task Module Description" at bounding box center [661, 400] width 346 height 93
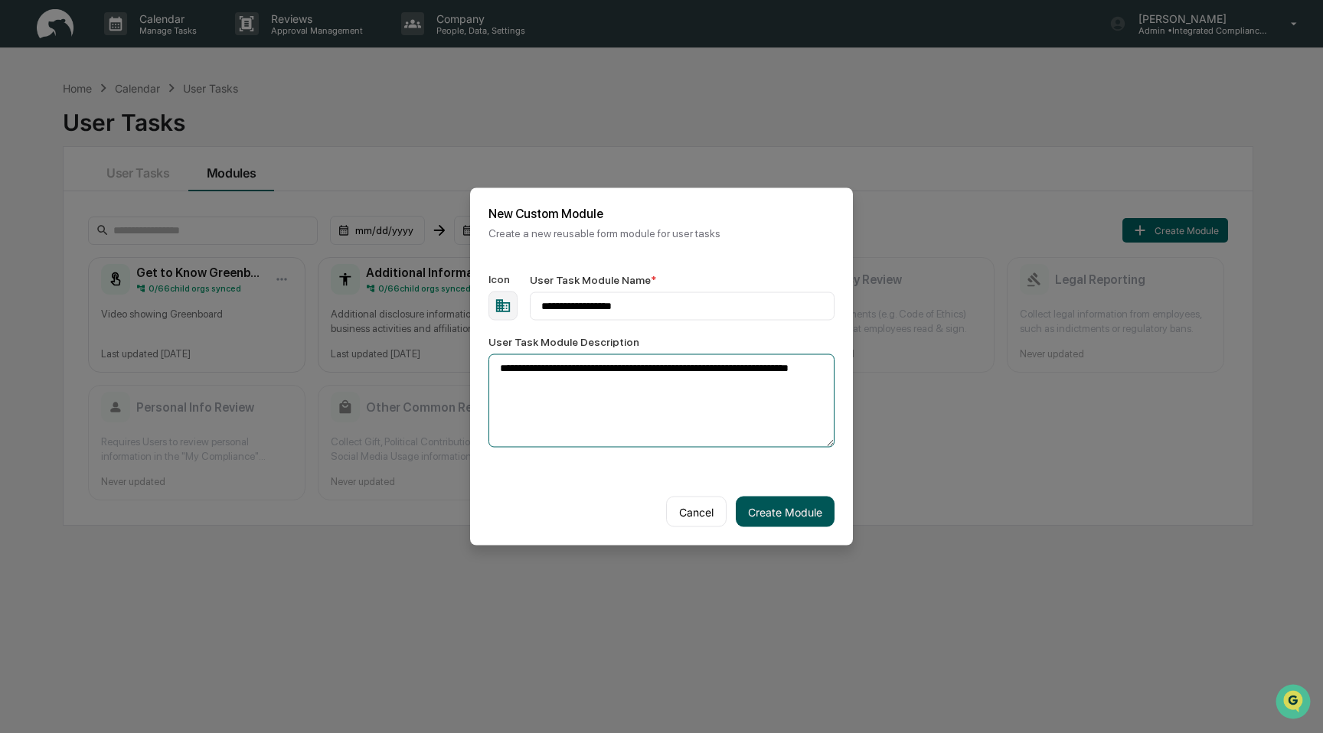
type textarea "**********"
click at [809, 514] on button "Create Module" at bounding box center [785, 512] width 99 height 31
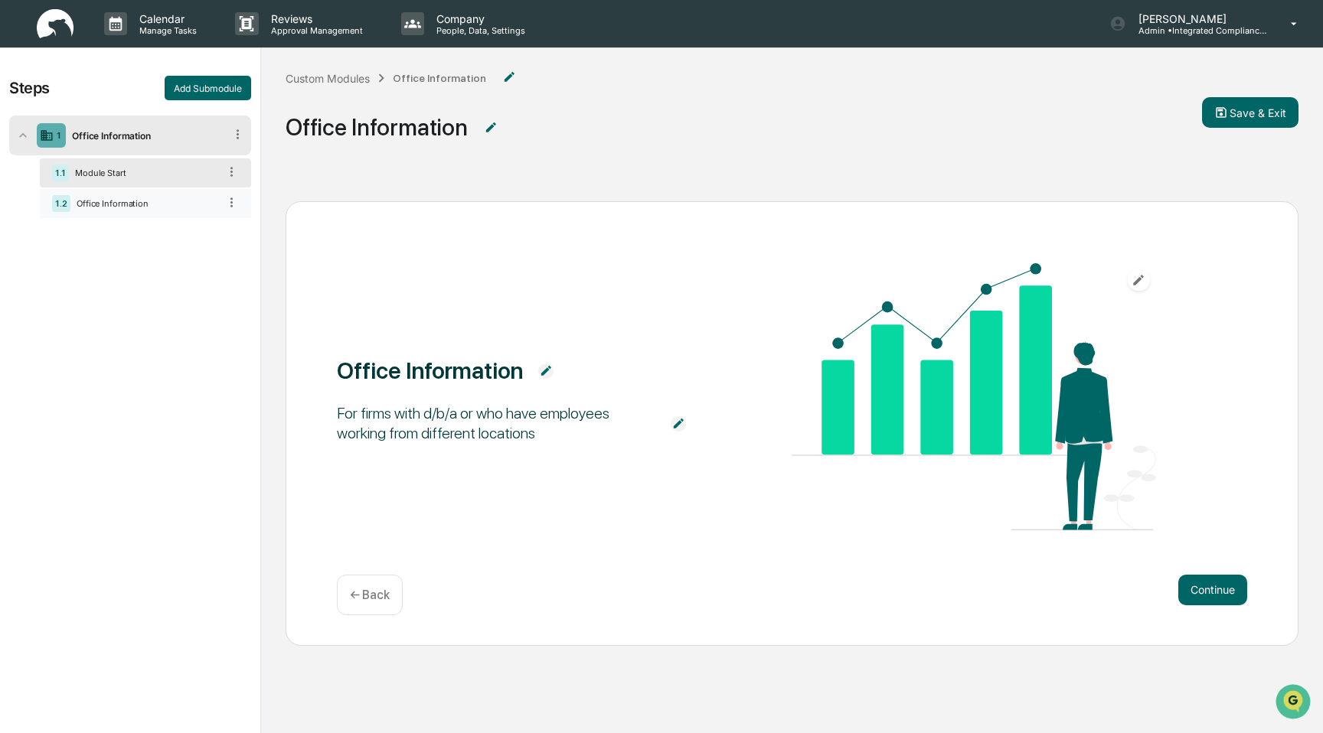
click at [165, 191] on div "1.2 Office Information" at bounding box center [145, 203] width 211 height 29
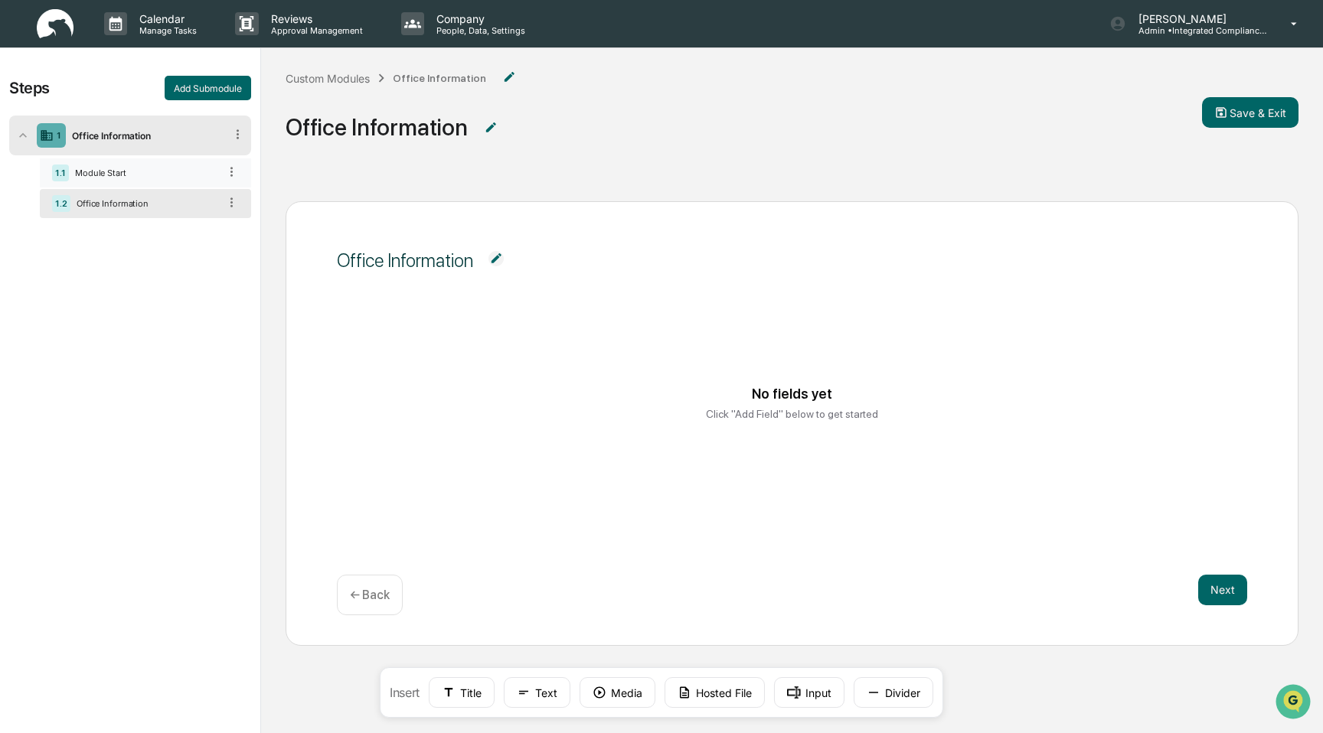
click at [164, 178] on div "1.1 Module Start" at bounding box center [145, 172] width 211 height 29
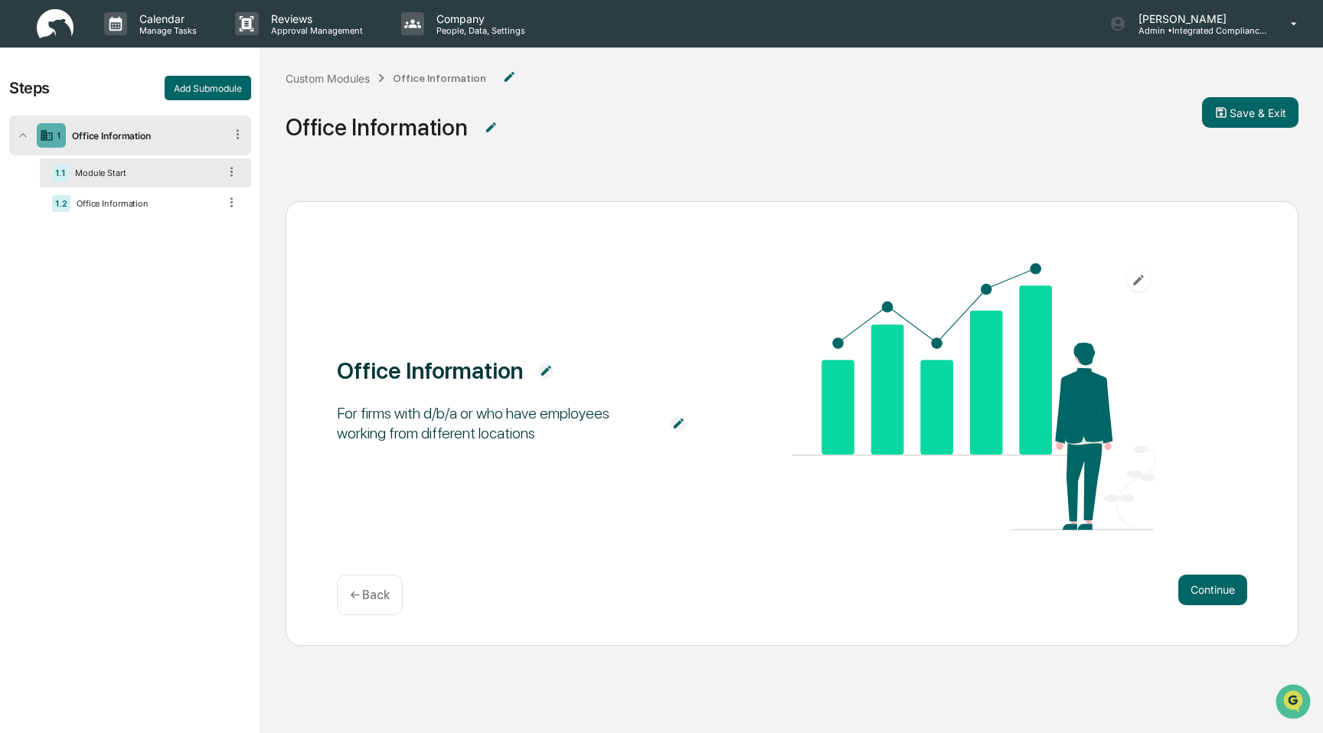
click at [1147, 286] on button "button" at bounding box center [1139, 280] width 22 height 22
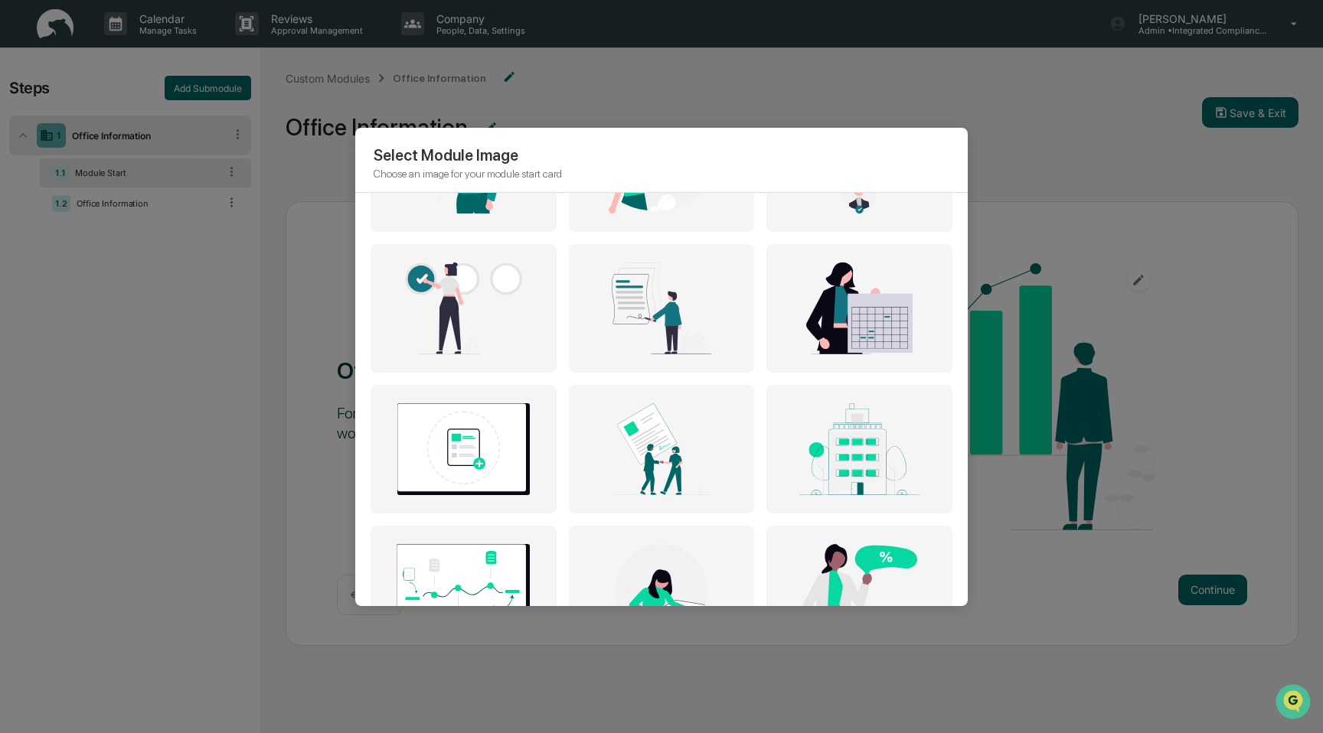
scroll to position [241, 0]
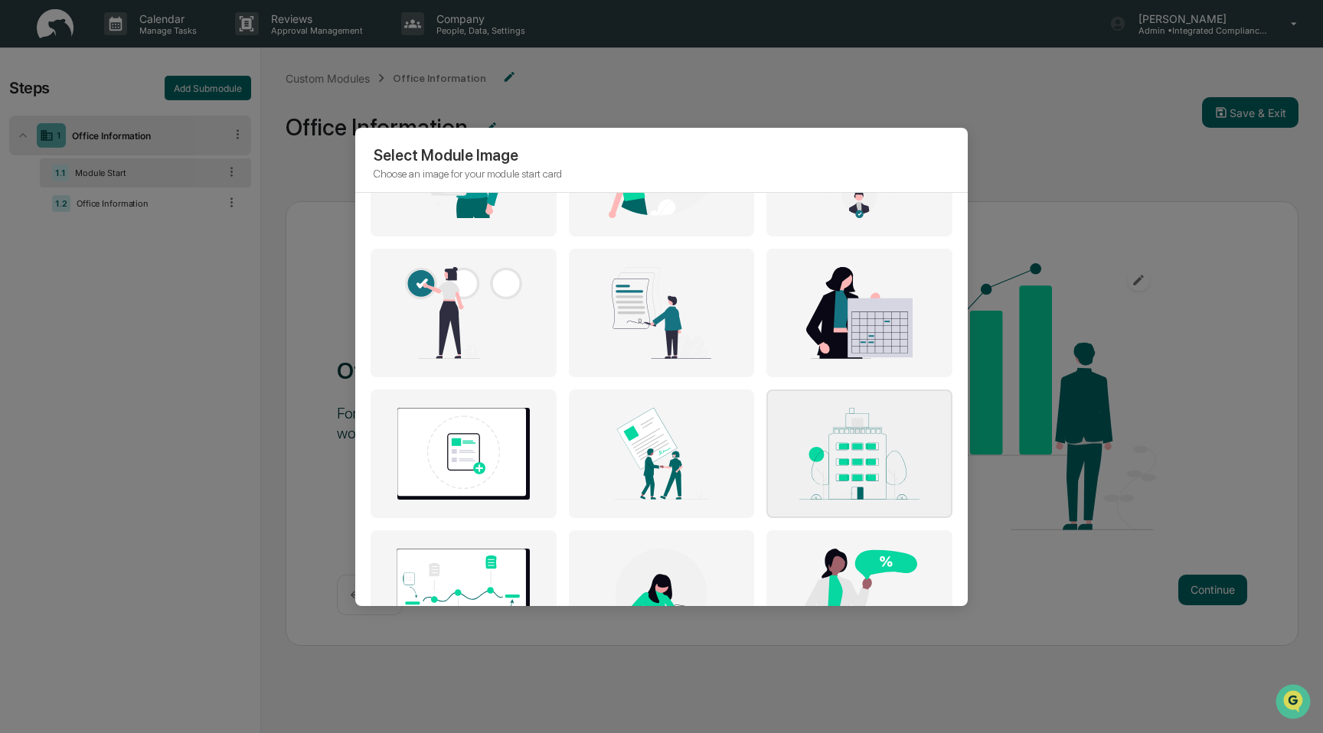
click at [875, 464] on img at bounding box center [859, 454] width 165 height 92
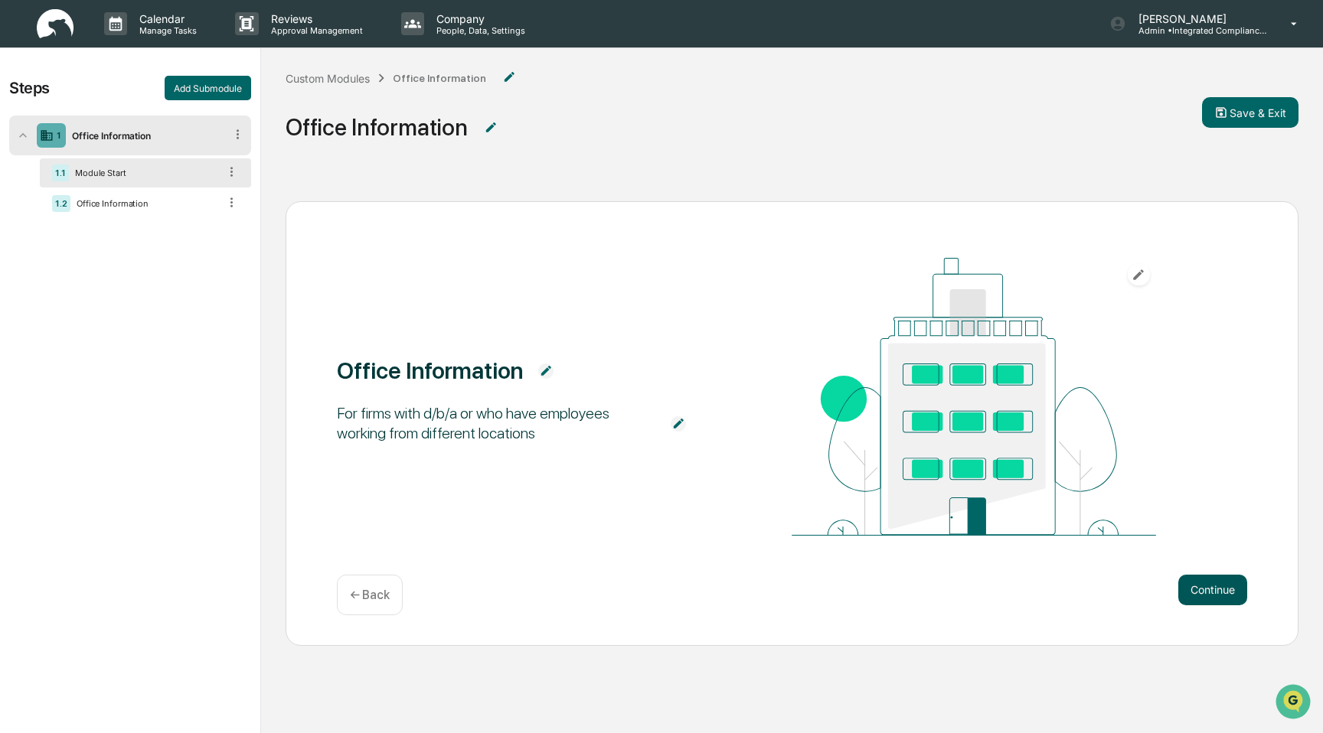
click at [1205, 587] on button "Continue" at bounding box center [1212, 590] width 69 height 31
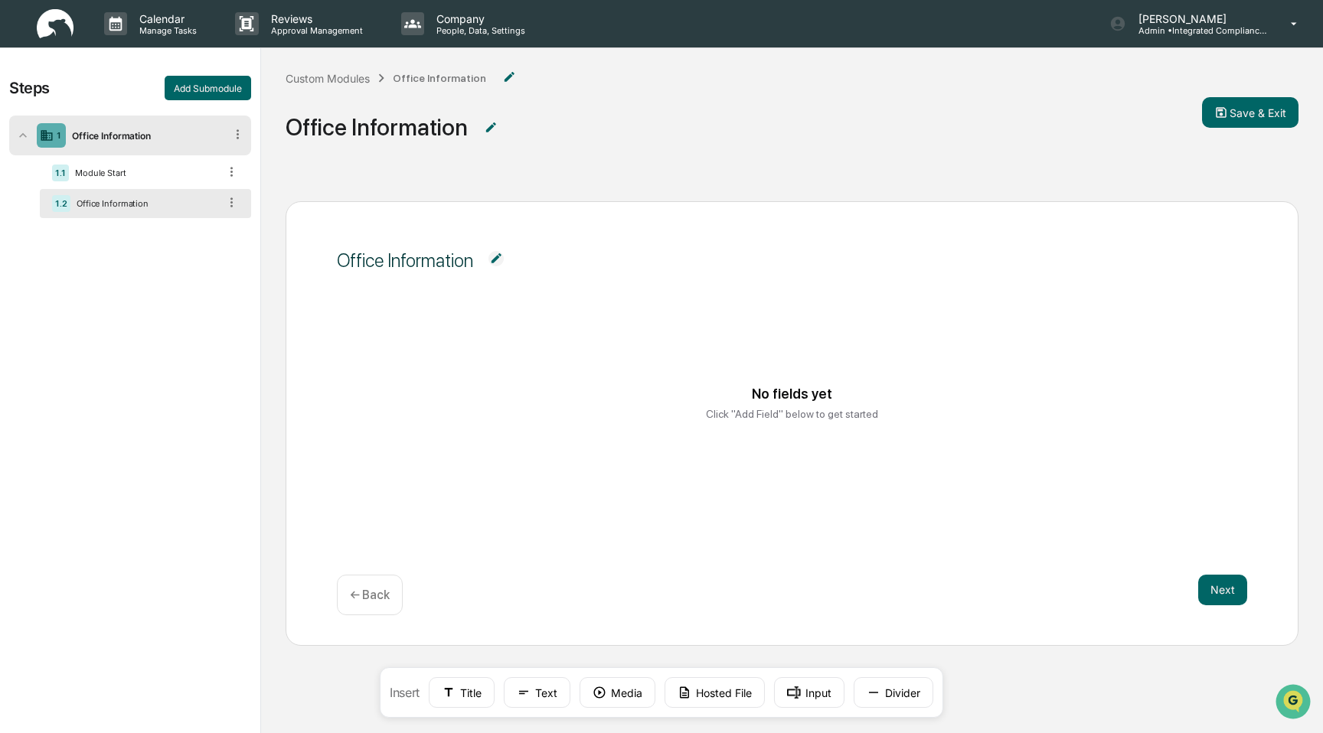
click at [386, 589] on p "← Back" at bounding box center [370, 595] width 40 height 15
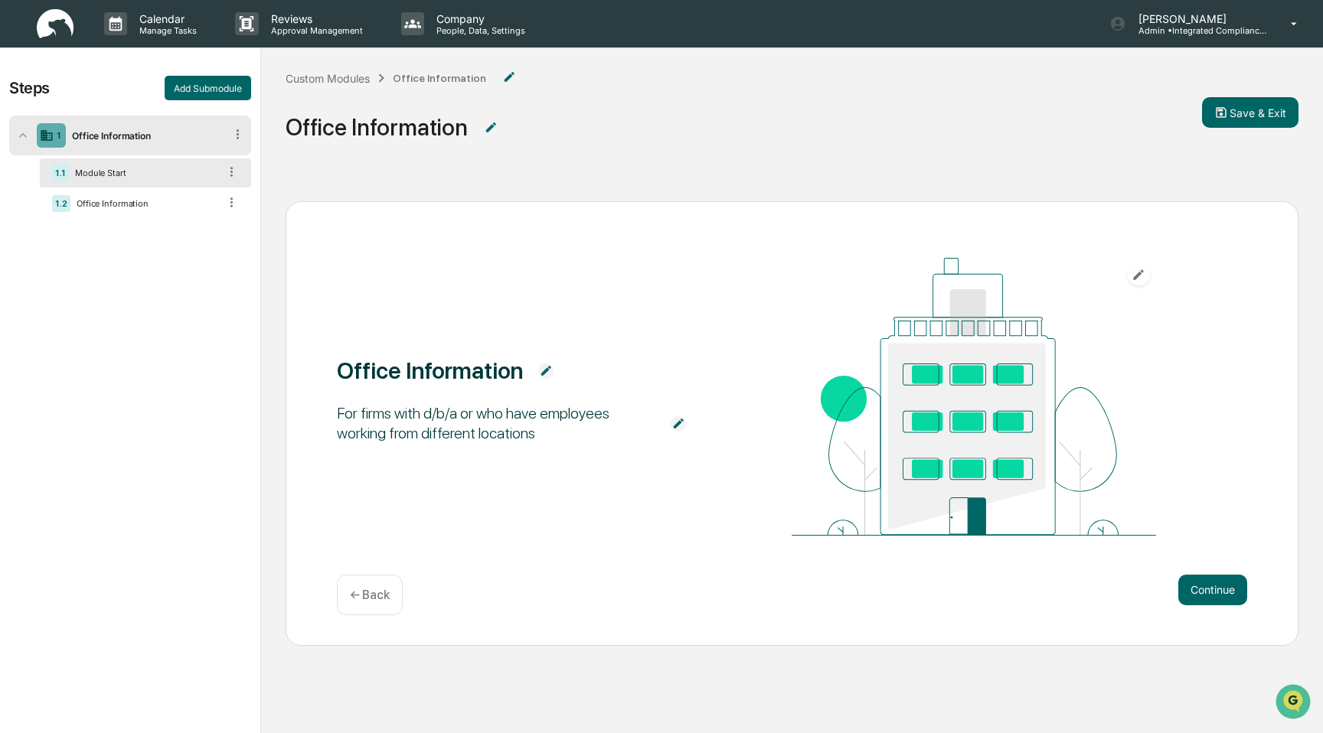
click at [681, 426] on img at bounding box center [678, 423] width 15 height 15
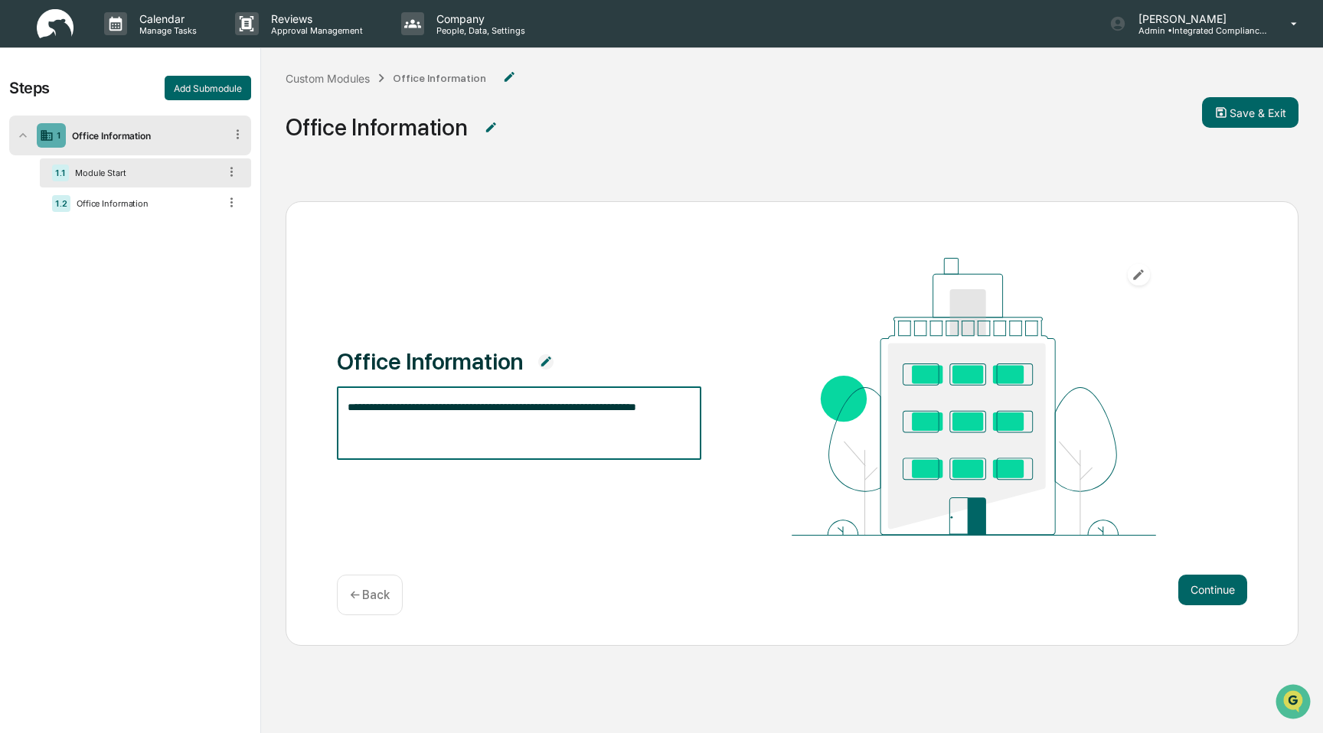
click at [645, 431] on textarea "**********" at bounding box center [519, 424] width 342 height 48
type textarea "*"
type textarea "**********"
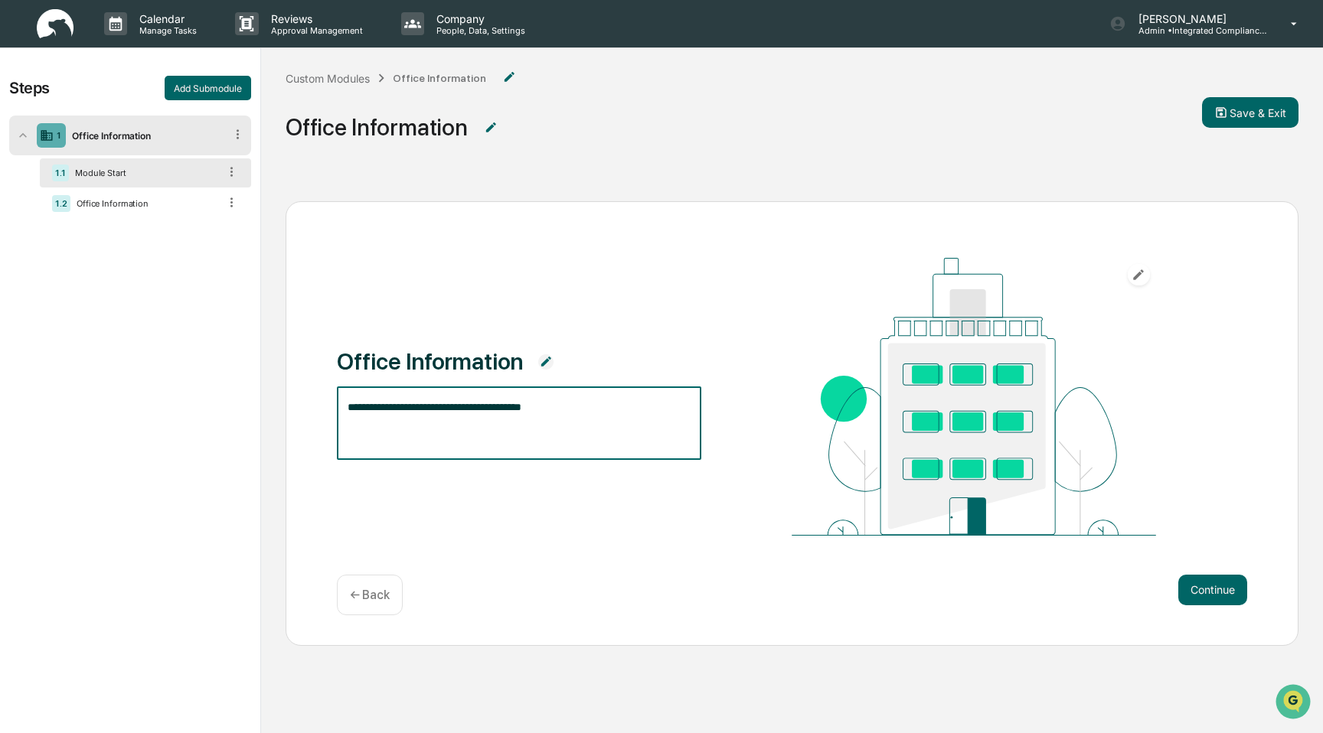
click at [680, 550] on div "**********" at bounding box center [792, 423] width 1013 height 445
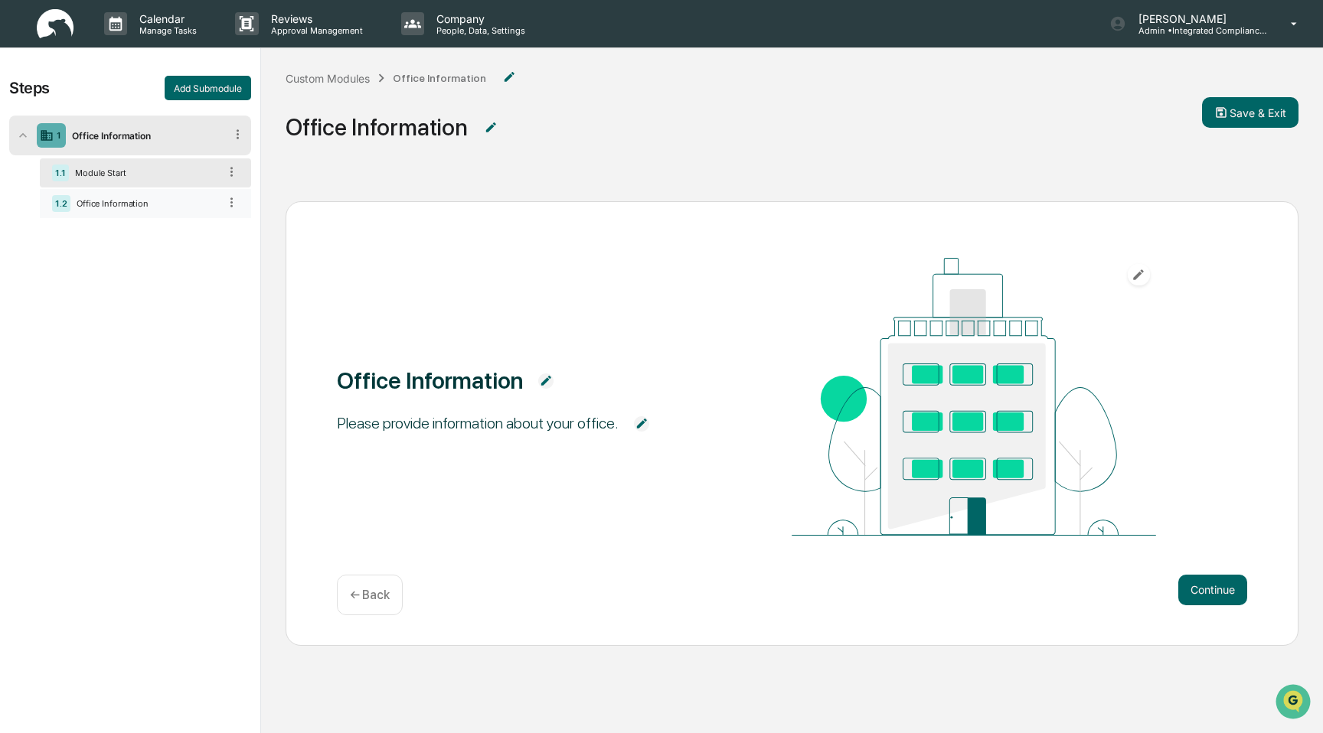
click at [199, 208] on div "Office Information" at bounding box center [144, 203] width 148 height 11
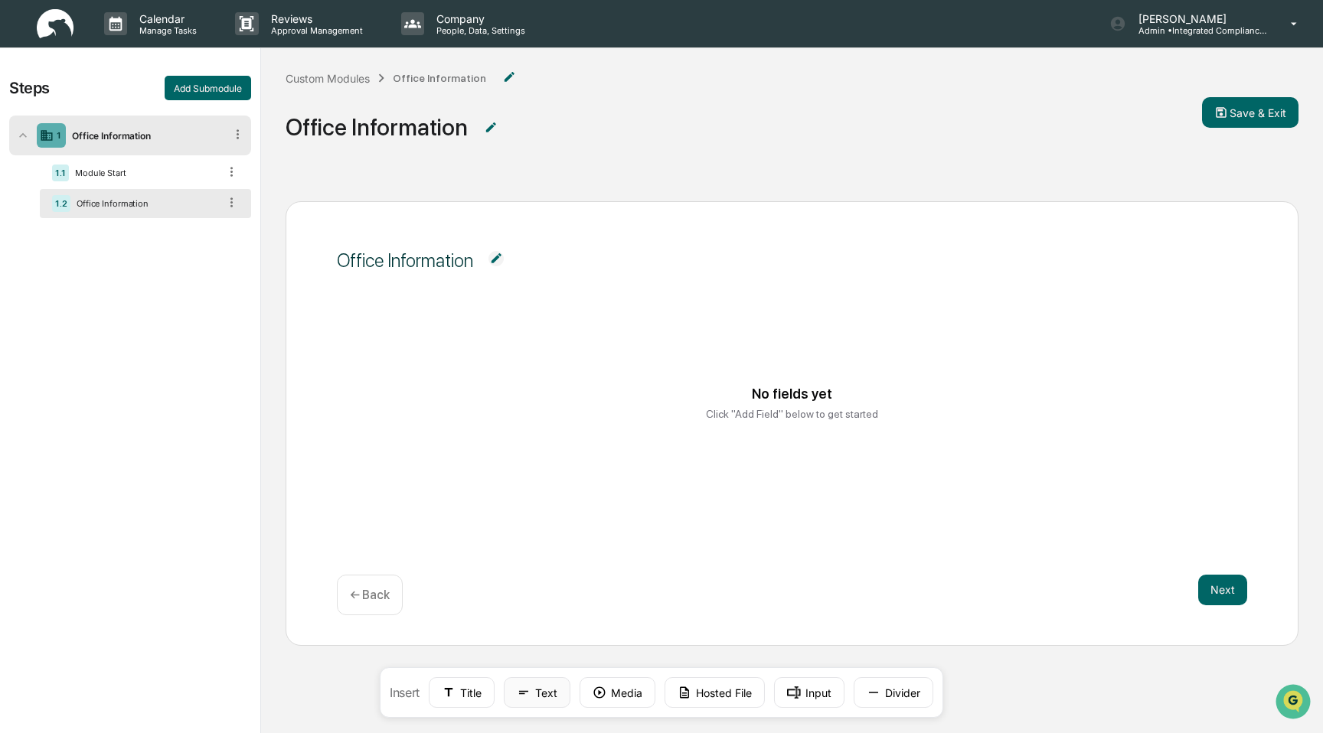
click at [524, 704] on button "Text" at bounding box center [537, 693] width 67 height 31
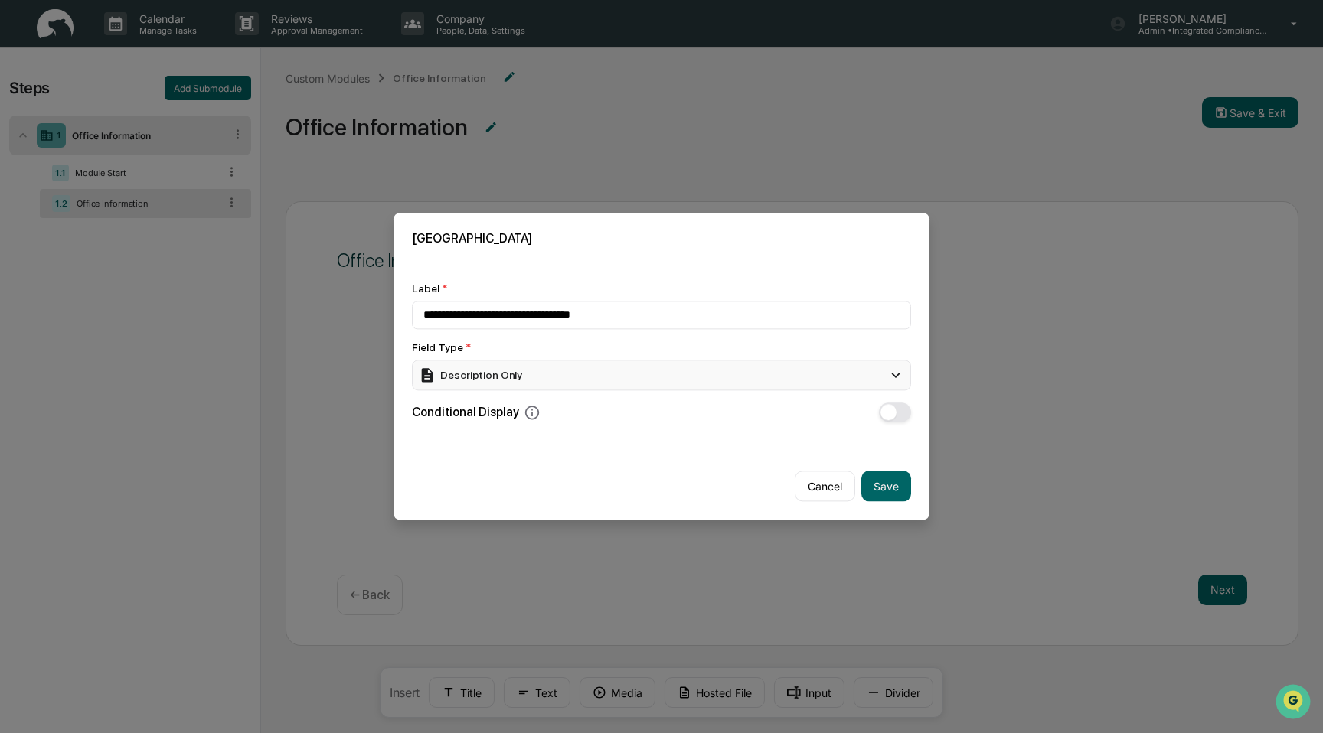
type input "**********"
click at [493, 387] on div "Description Only" at bounding box center [661, 375] width 499 height 31
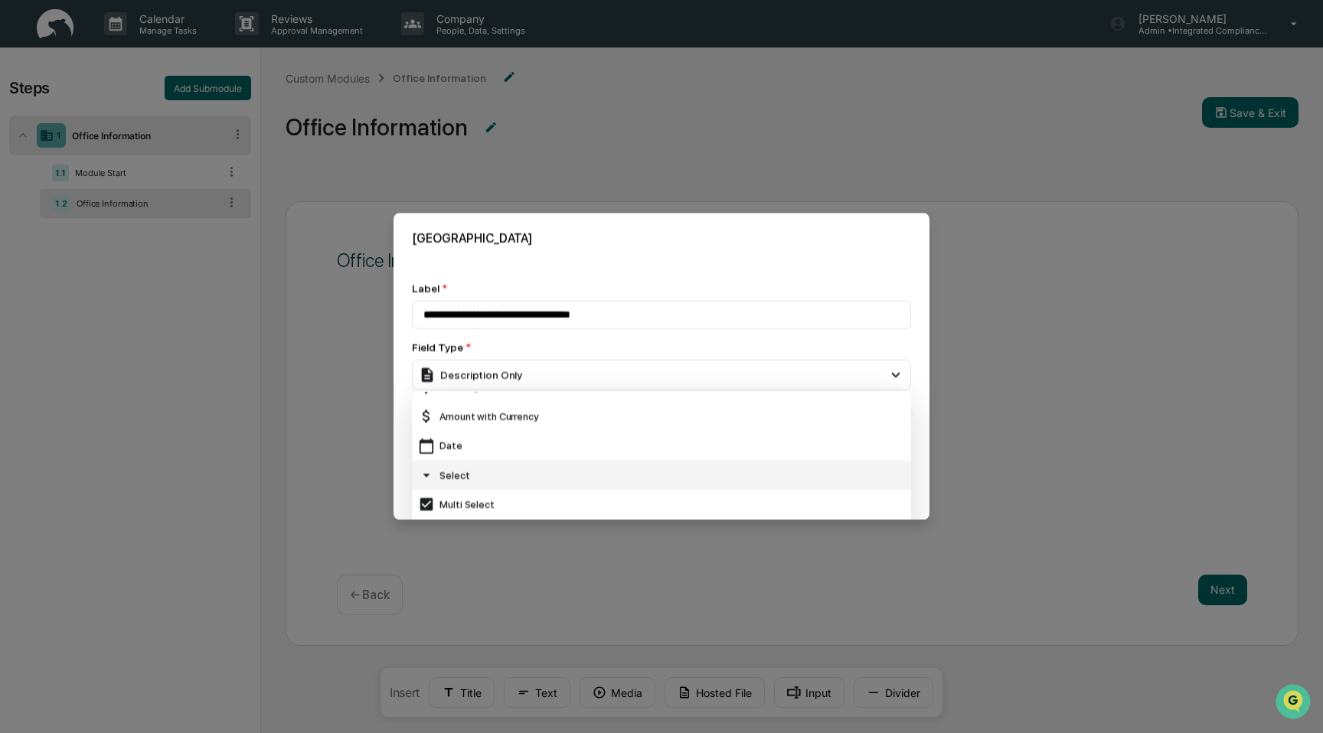
click at [487, 472] on div "Select" at bounding box center [661, 475] width 487 height 17
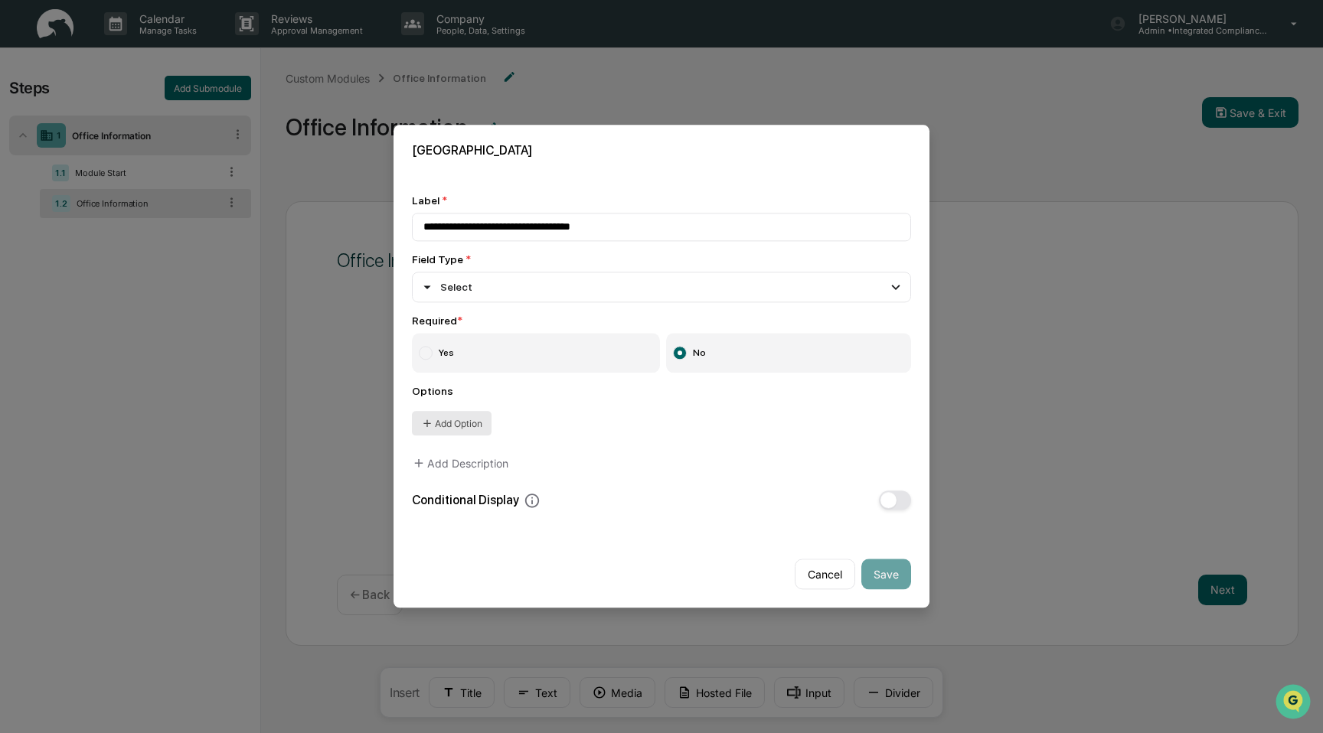
click at [472, 426] on button "Add Option" at bounding box center [452, 424] width 80 height 24
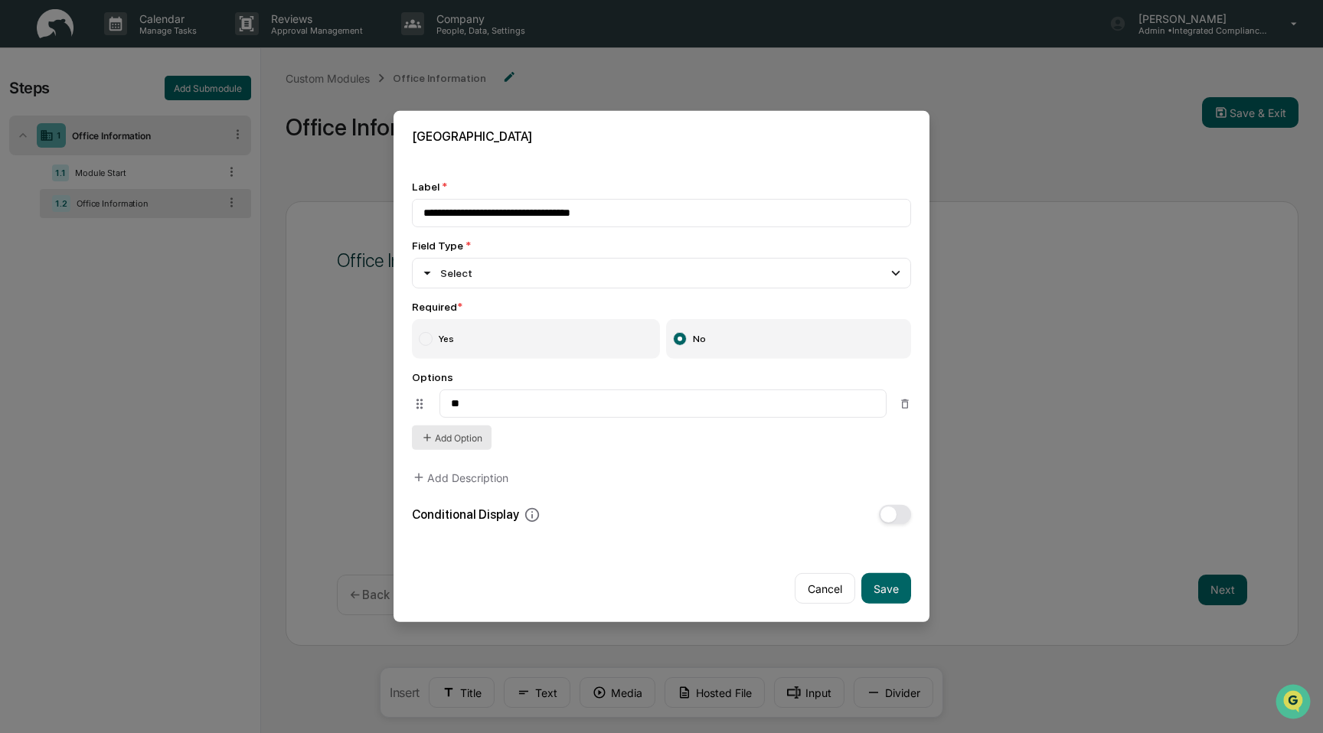
type input "*"
type input "***"
click at [449, 440] on button "Add Option" at bounding box center [452, 438] width 80 height 24
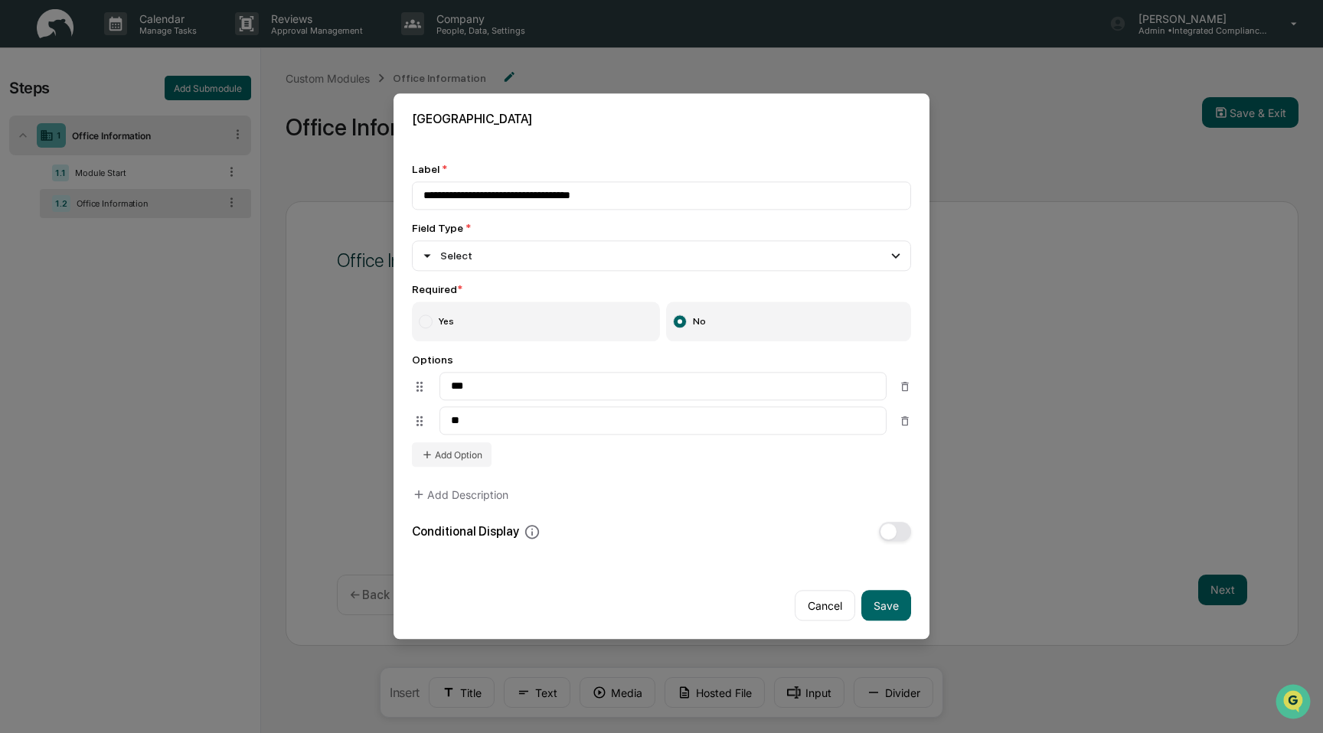
type input "**"
click at [550, 318] on label "Yes" at bounding box center [536, 322] width 248 height 40
click at [903, 612] on button "Save" at bounding box center [886, 606] width 50 height 31
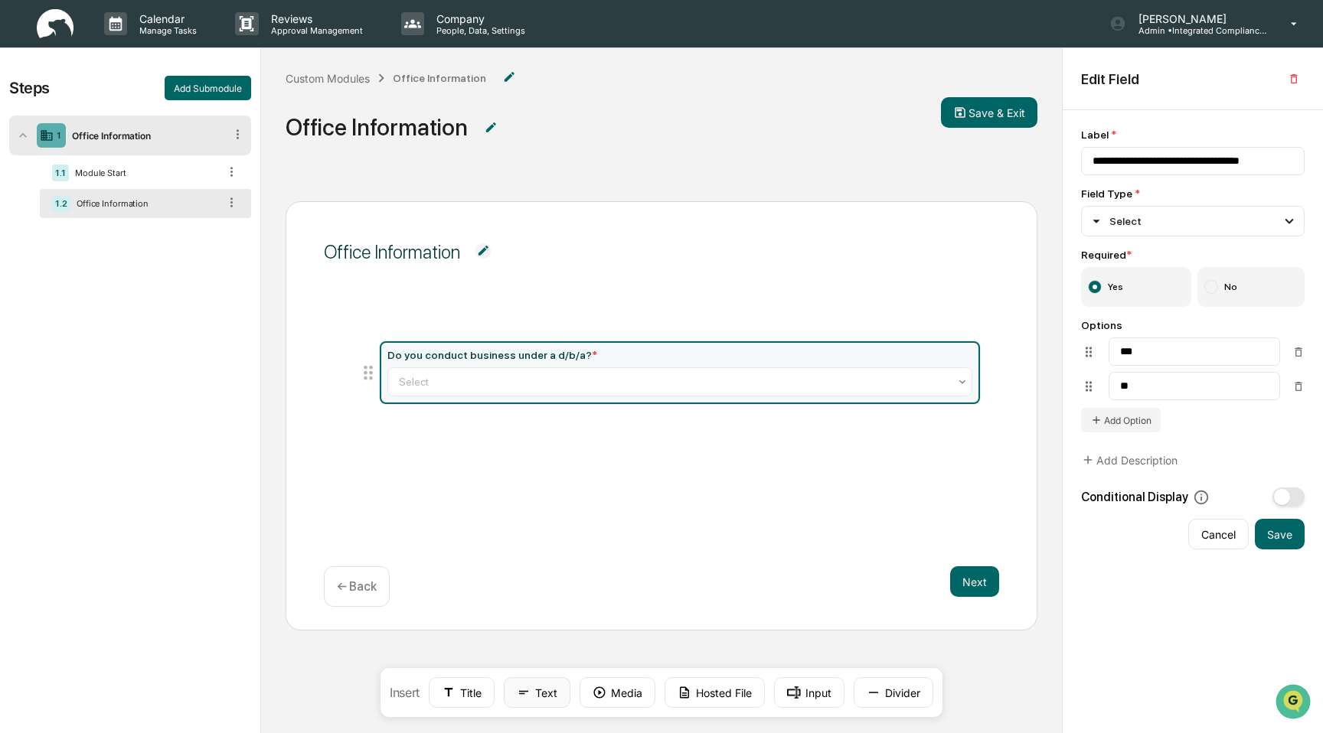
click at [534, 697] on button "Text" at bounding box center [537, 693] width 67 height 31
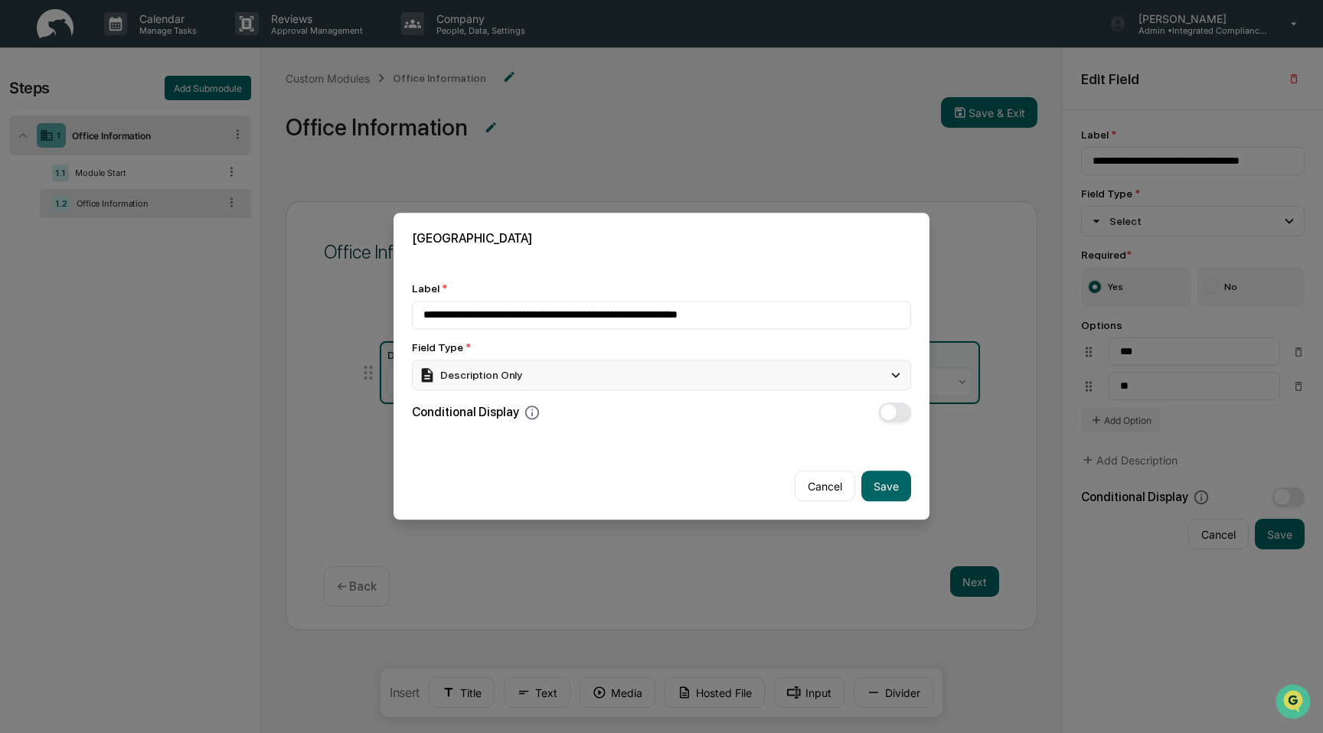
type input "**********"
click at [577, 371] on div "Description Only" at bounding box center [661, 375] width 499 height 31
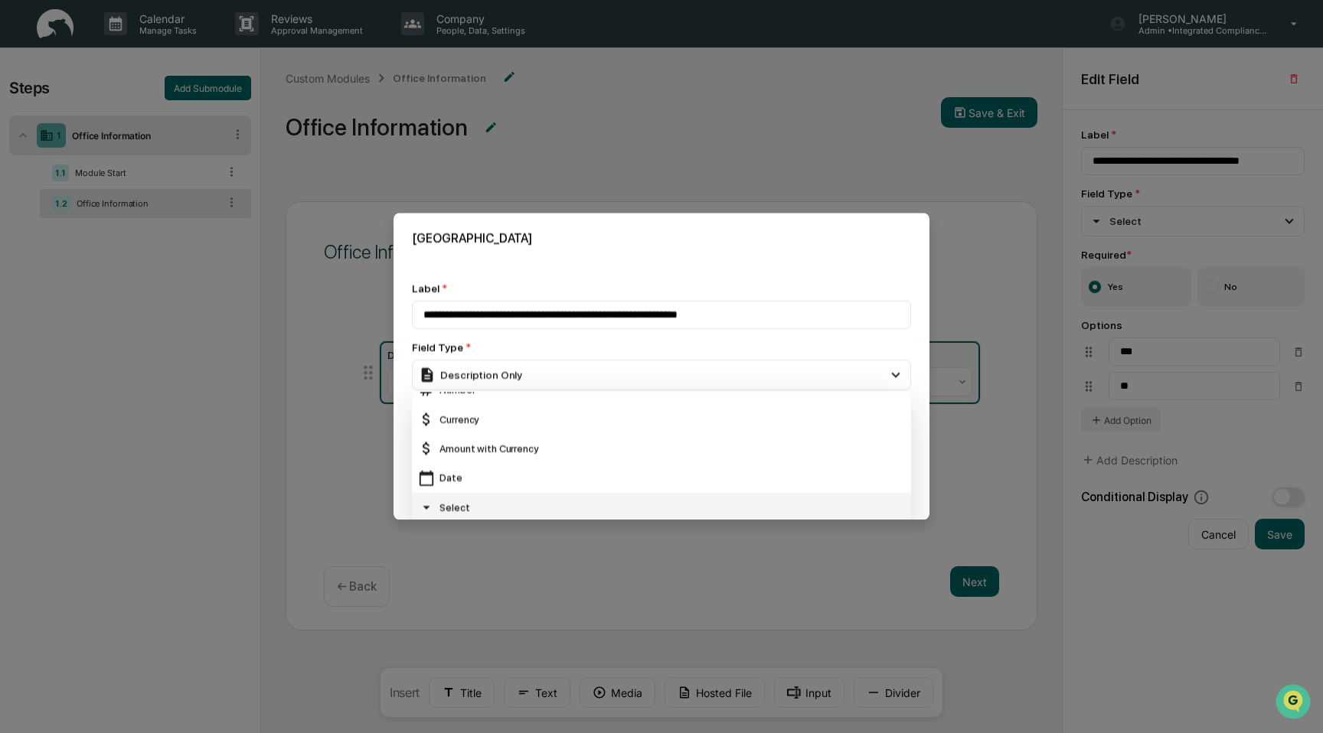
click at [515, 509] on div "Select" at bounding box center [661, 507] width 487 height 17
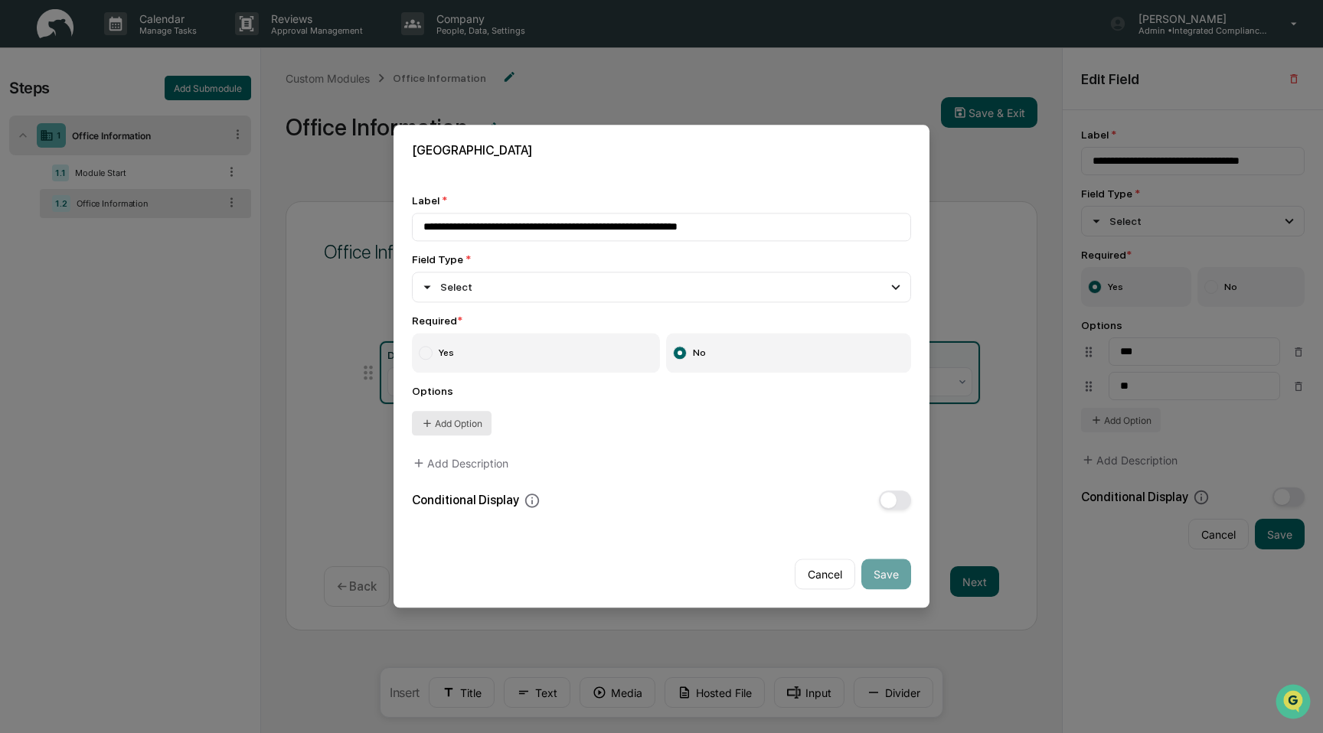
click at [459, 433] on button "Add Option" at bounding box center [452, 424] width 80 height 24
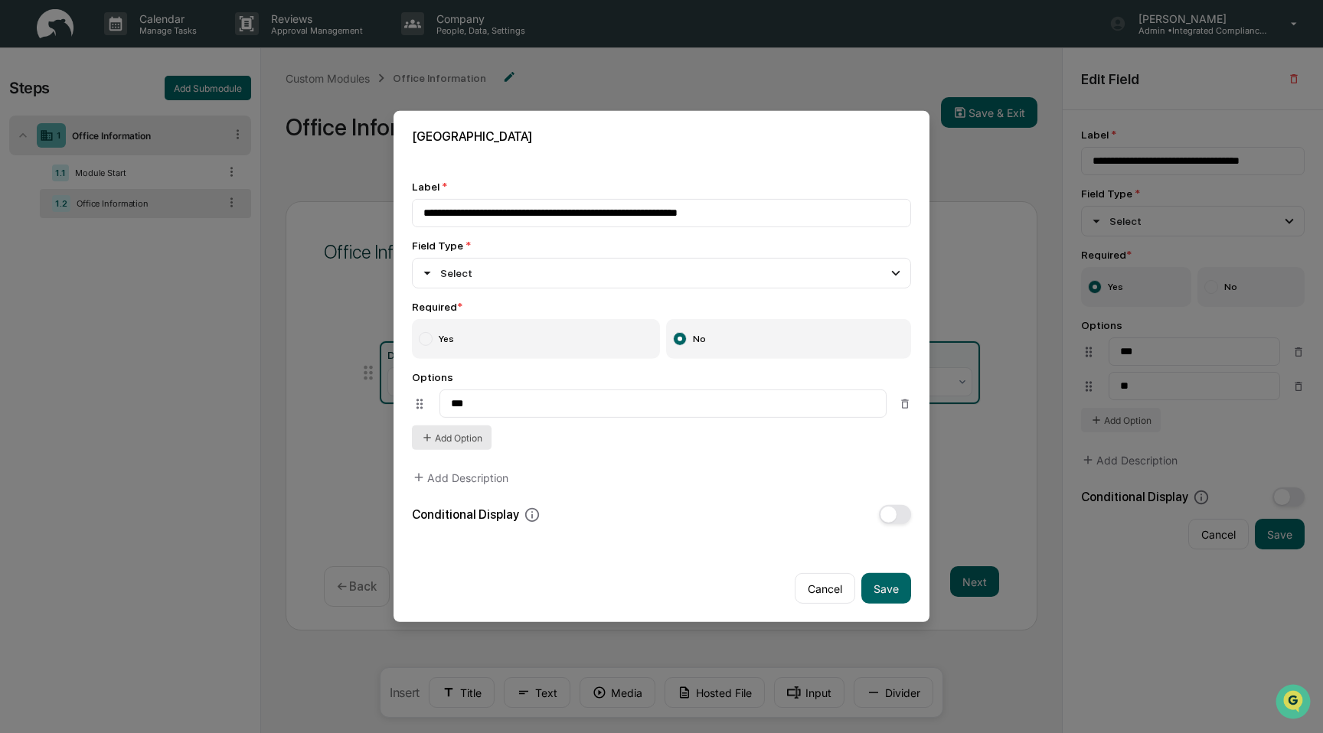
type input "***"
click at [443, 439] on button "Add Option" at bounding box center [452, 438] width 80 height 24
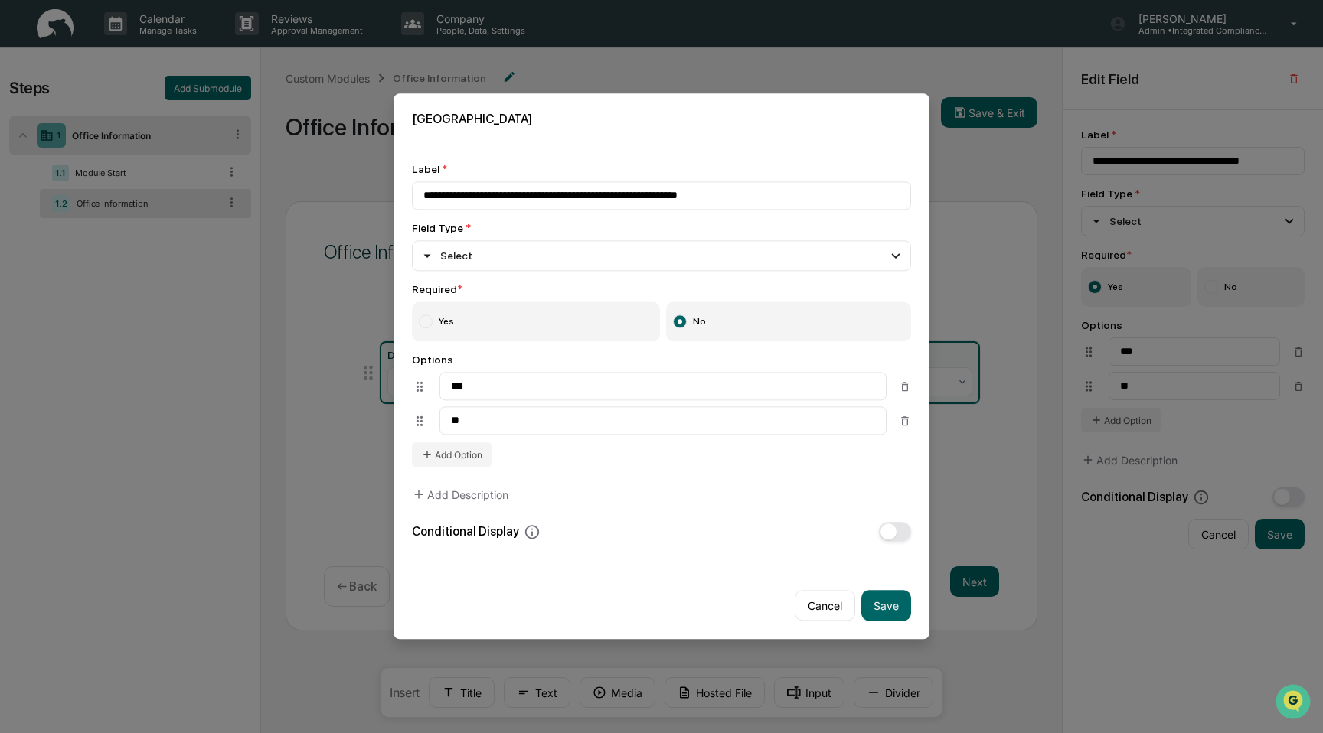
type input "**"
click at [597, 322] on label "Yes" at bounding box center [536, 322] width 248 height 40
click at [900, 600] on button "Save" at bounding box center [886, 606] width 50 height 31
type input "**********"
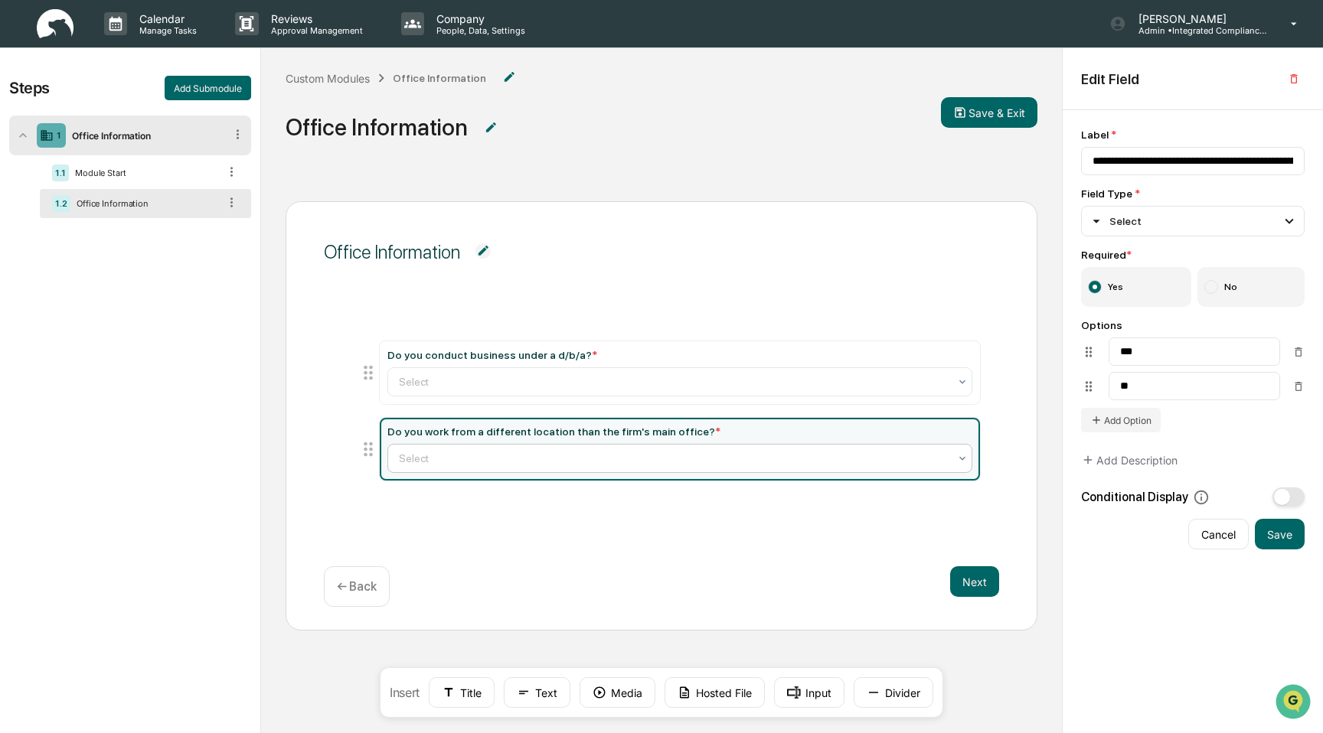
click at [721, 446] on div "Select" at bounding box center [679, 458] width 585 height 29
click at [1141, 464] on button "Add Description" at bounding box center [1129, 460] width 96 height 31
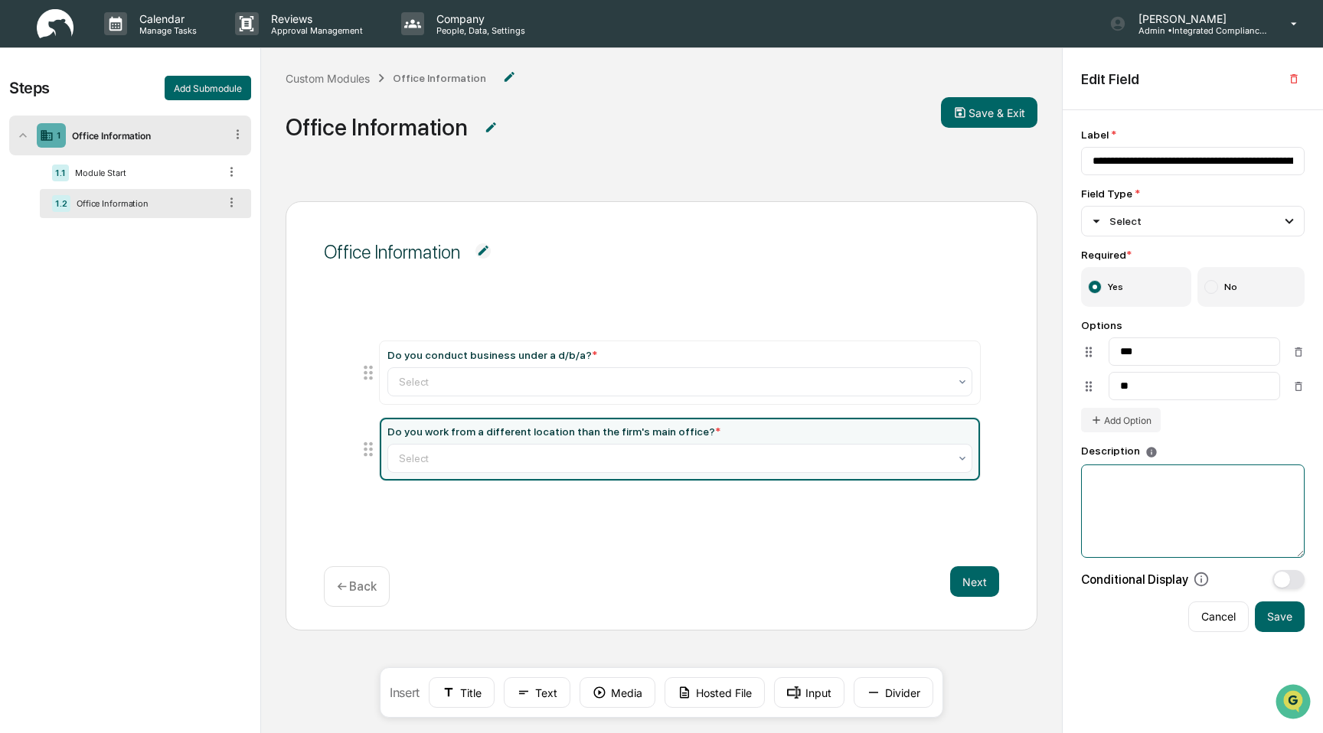
click at [1132, 495] on textarea at bounding box center [1193, 511] width 224 height 93
type textarea "**********"
click at [1289, 627] on button "Save" at bounding box center [1280, 617] width 50 height 31
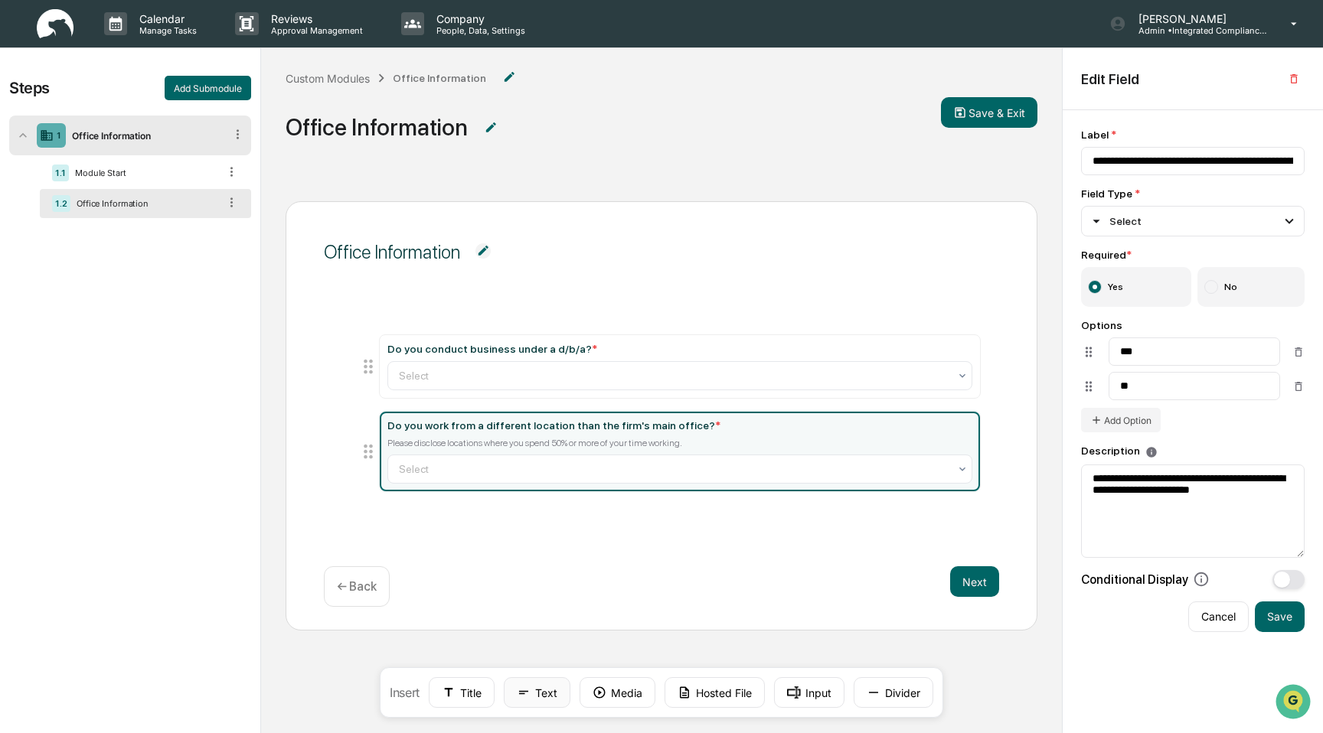
click at [540, 698] on button "Text" at bounding box center [537, 693] width 67 height 31
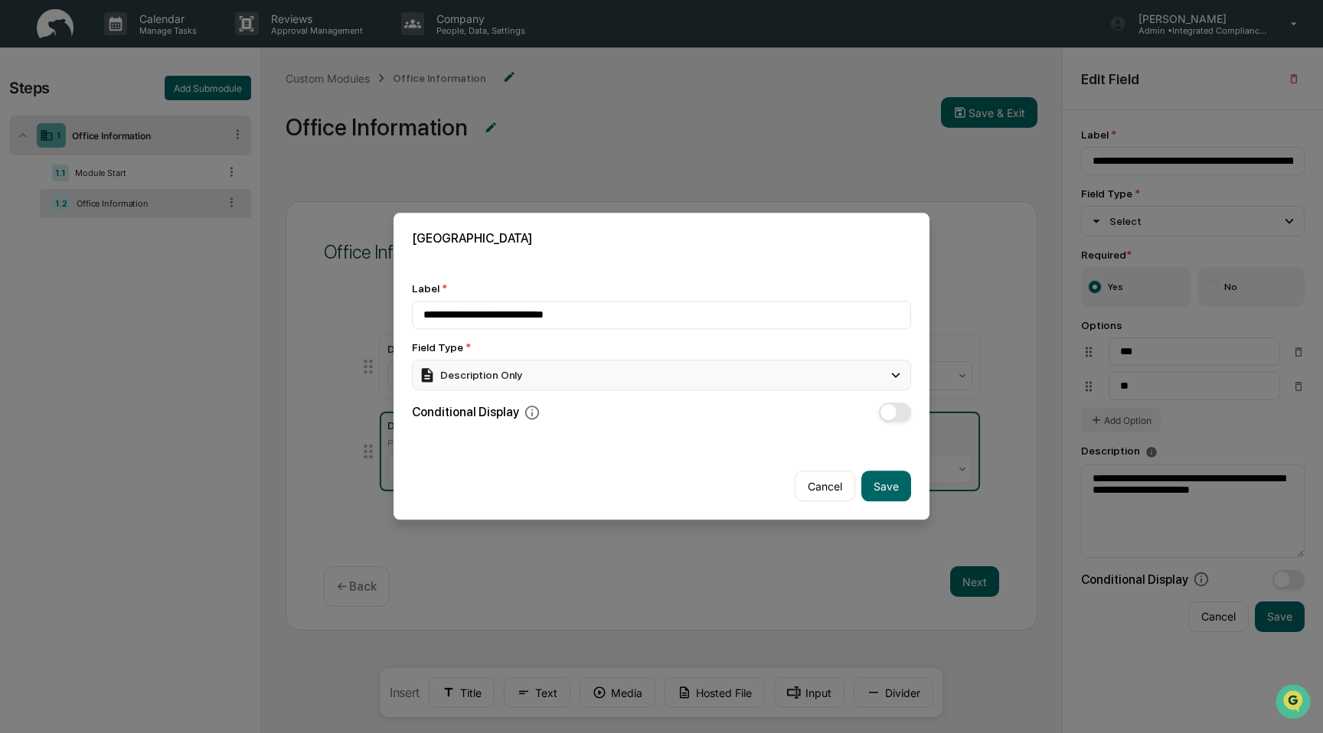
type input "**********"
click at [616, 380] on div "Description Only" at bounding box center [661, 375] width 499 height 31
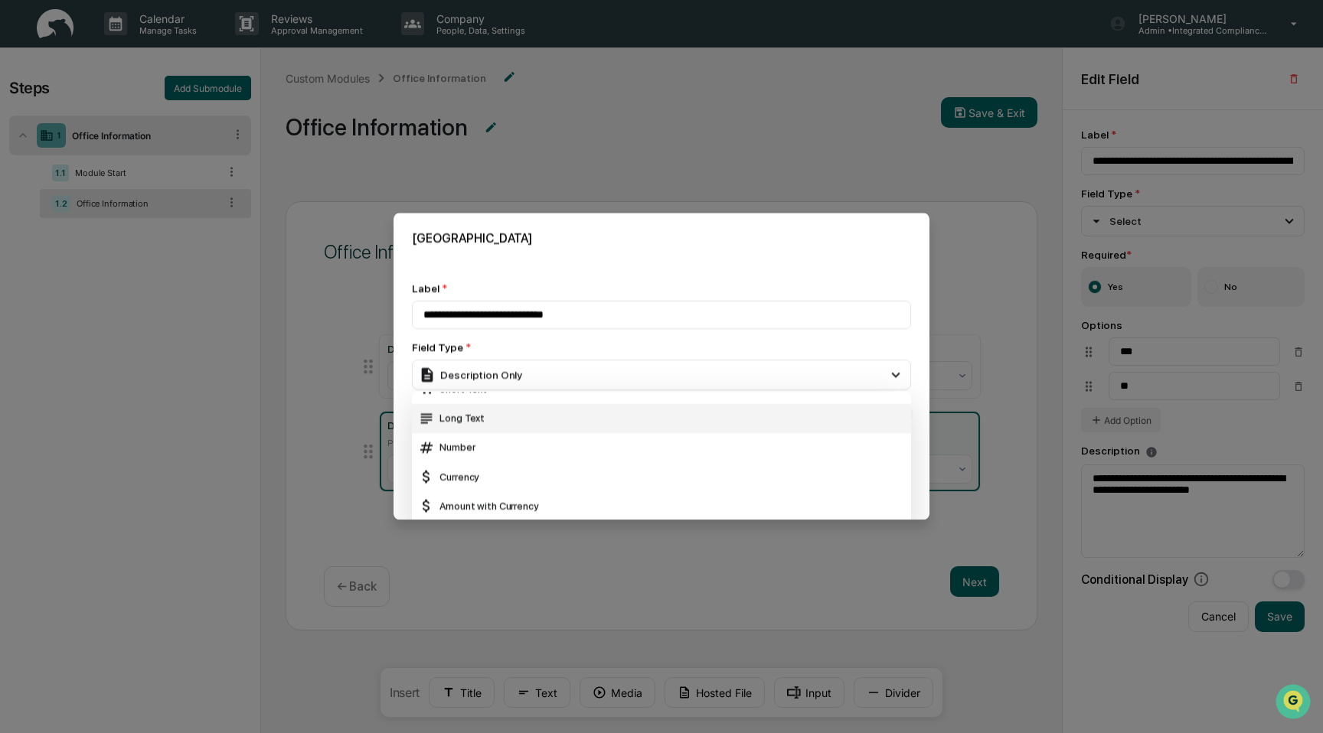
scroll to position [16, 0]
click at [609, 400] on div "Short Text" at bounding box center [661, 391] width 487 height 17
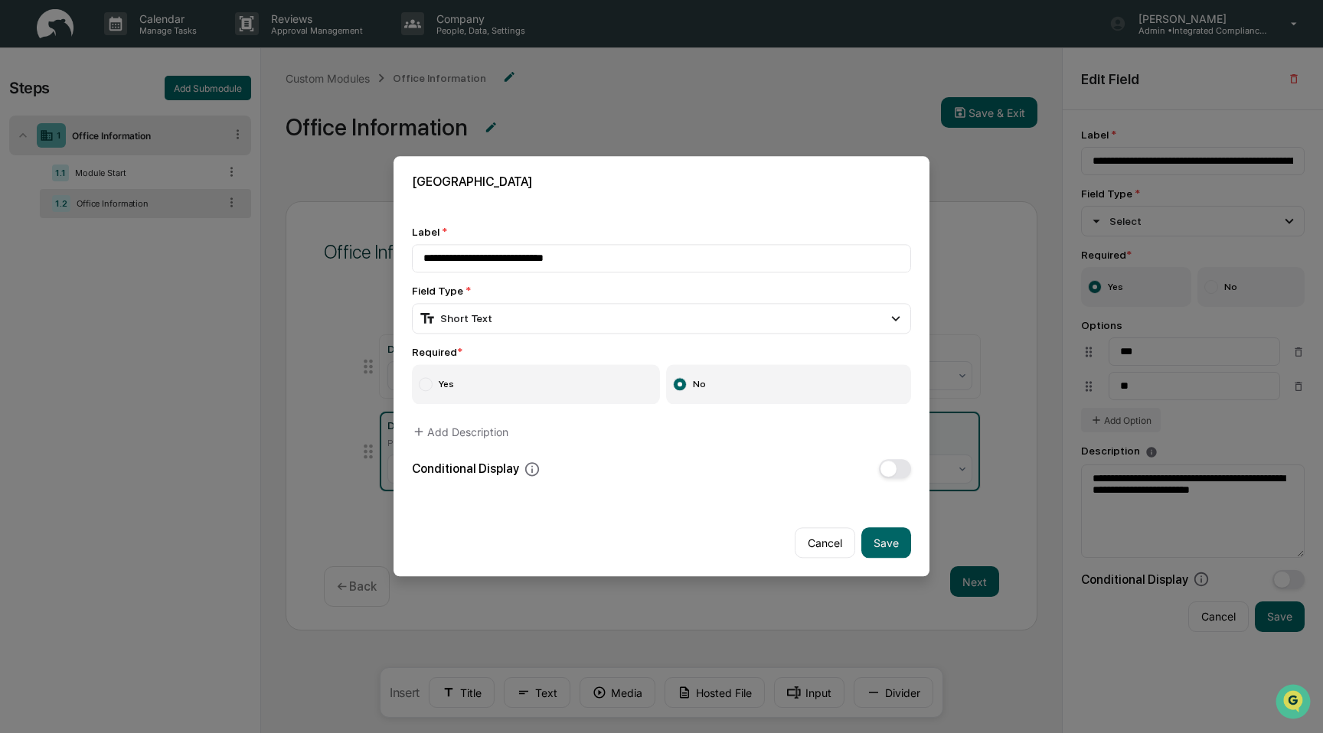
click at [581, 390] on label "Yes" at bounding box center [536, 385] width 248 height 40
click at [900, 462] on button "button" at bounding box center [895, 469] width 32 height 19
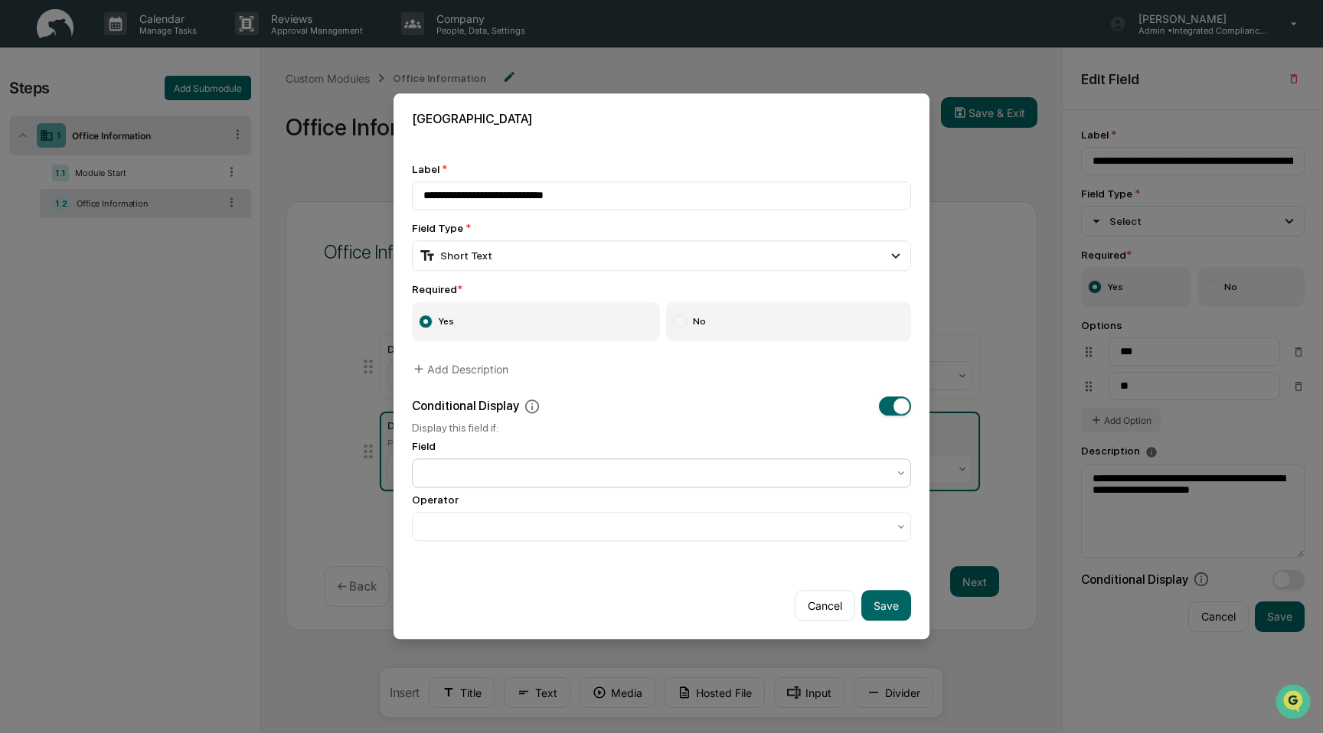
click at [720, 476] on div at bounding box center [655, 473] width 464 height 15
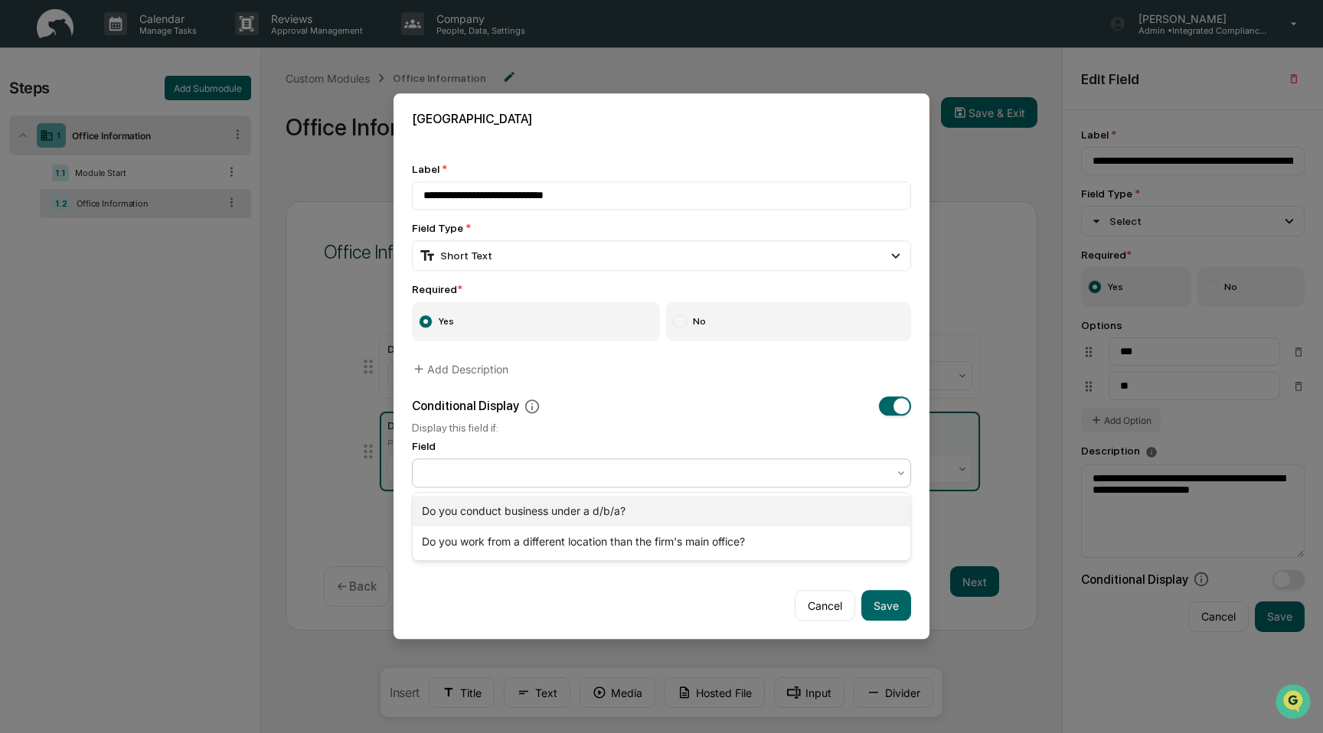
click at [706, 510] on div "Do you conduct business under a d/b/a?" at bounding box center [662, 511] width 498 height 31
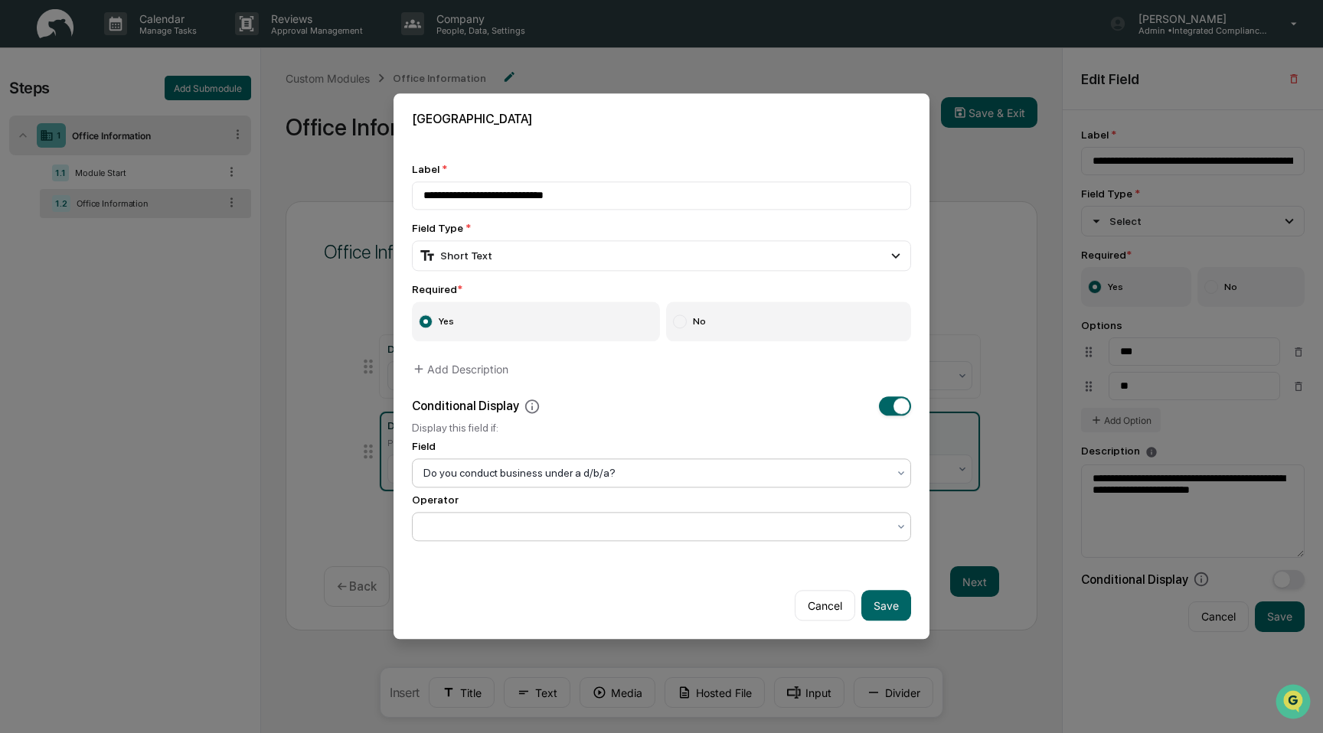
click at [691, 531] on div at bounding box center [655, 527] width 464 height 15
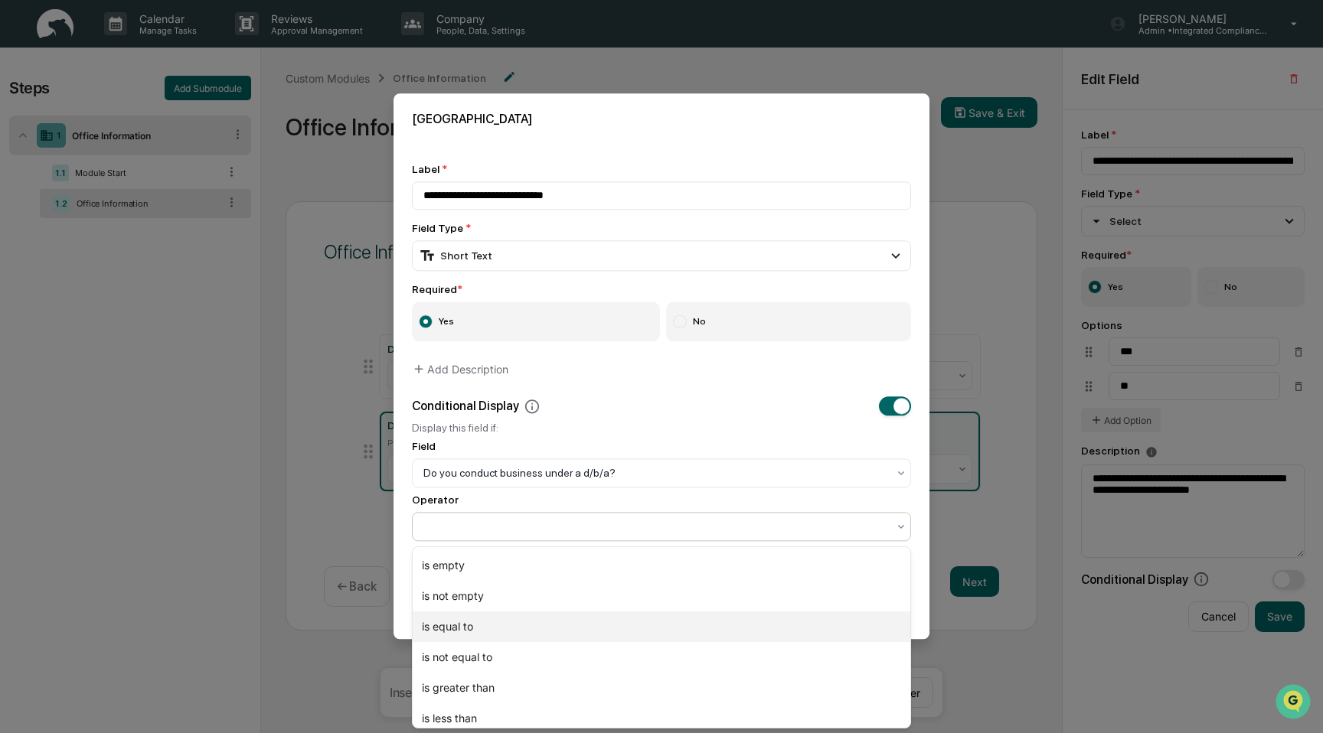
click at [654, 634] on div "is equal to" at bounding box center [662, 627] width 498 height 31
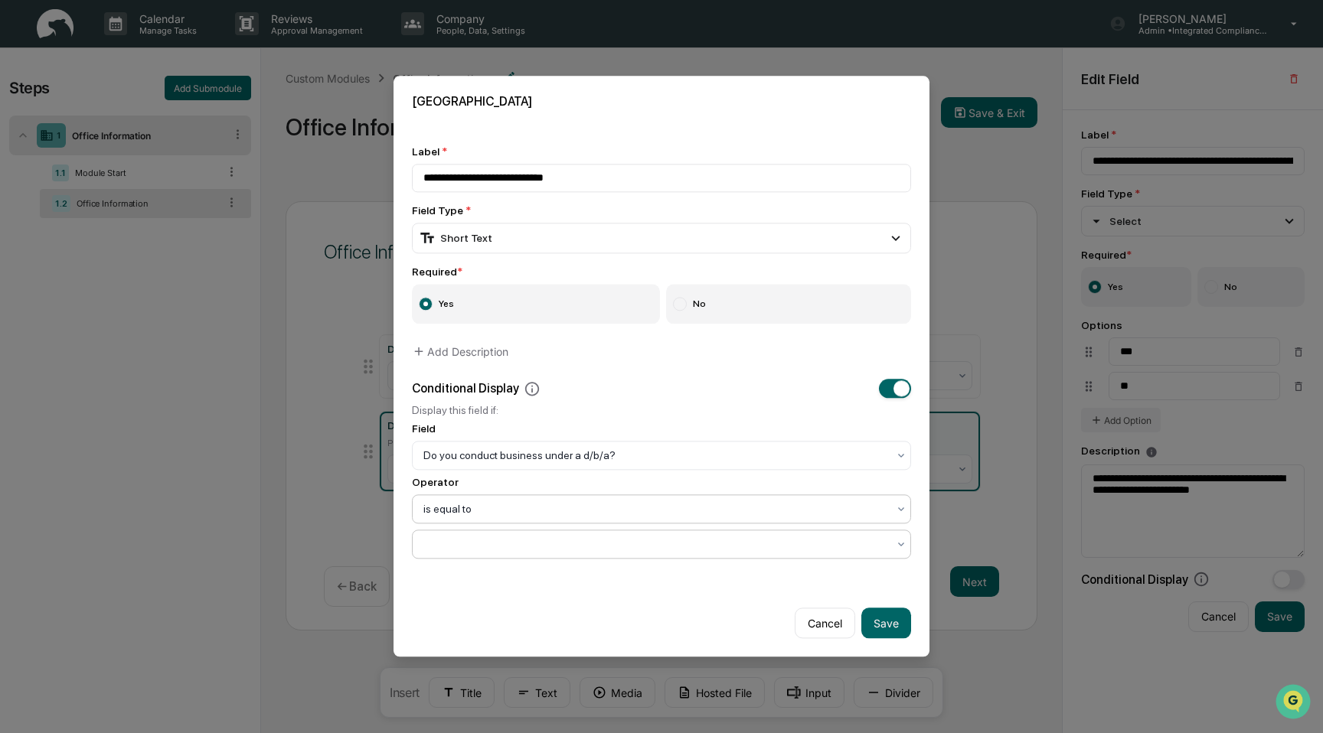
click at [659, 556] on div at bounding box center [655, 544] width 479 height 21
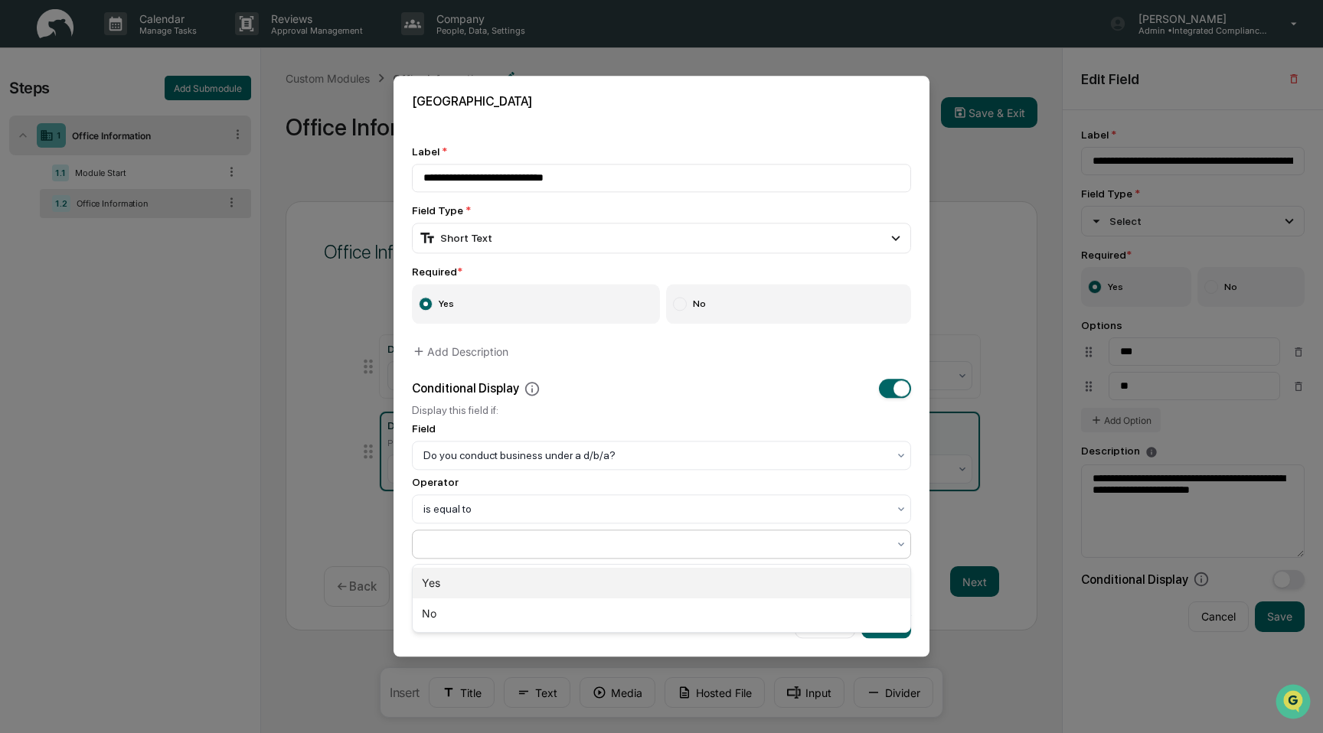
click at [634, 581] on div "Yes" at bounding box center [662, 583] width 498 height 31
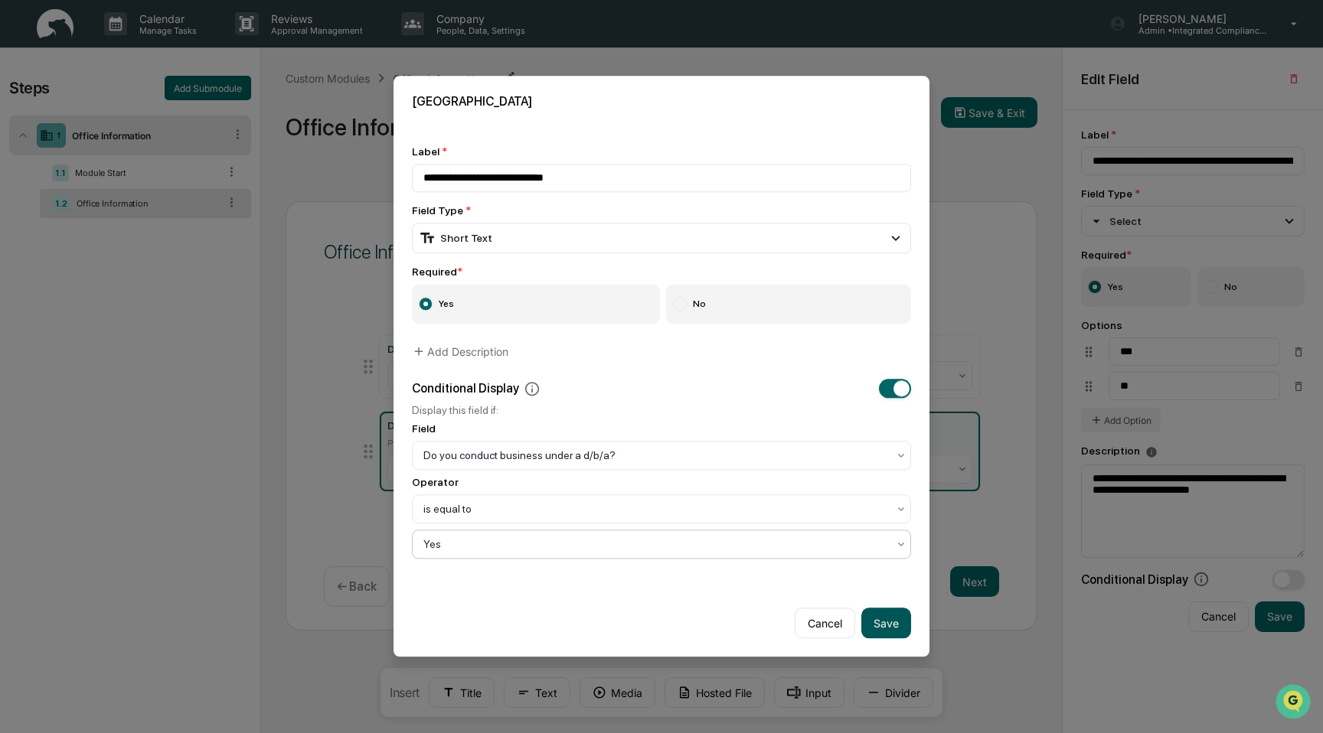
click at [884, 622] on button "Save" at bounding box center [886, 624] width 50 height 31
type input "**********"
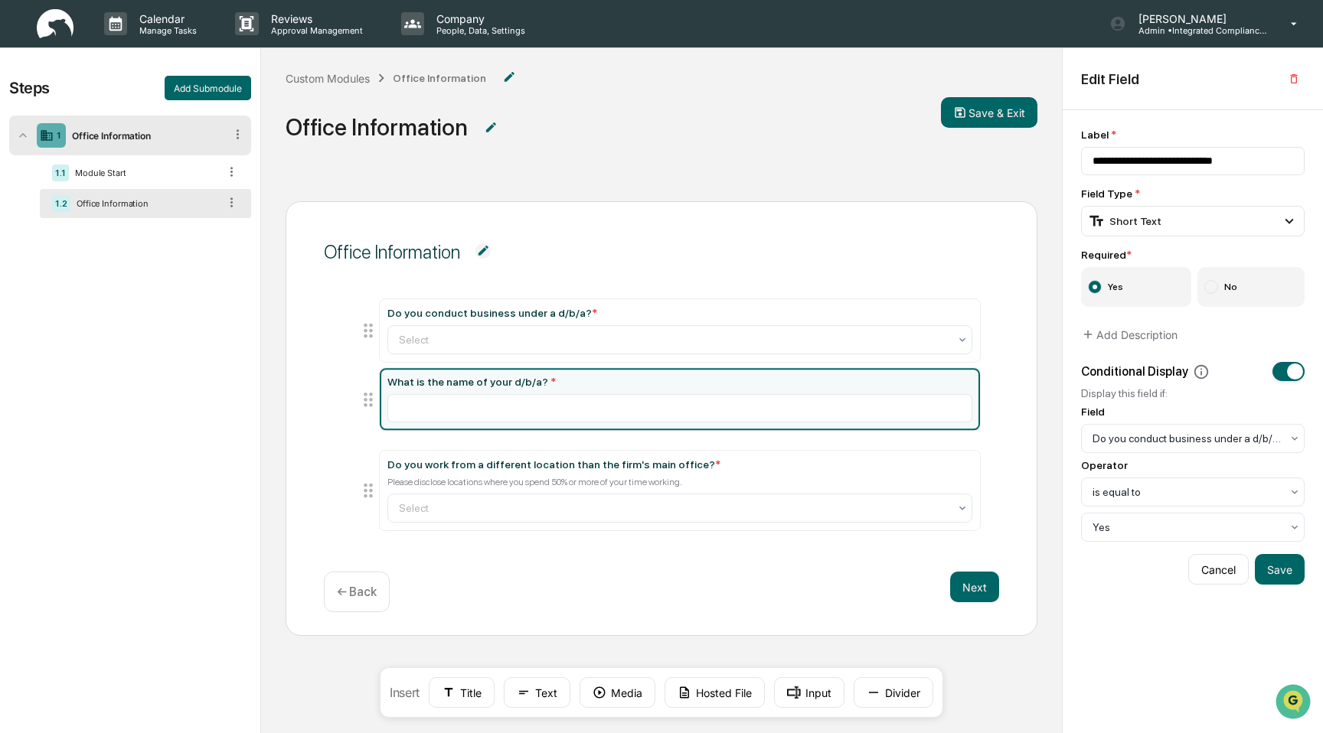
drag, startPoint x: 372, startPoint y: 500, endPoint x: 374, endPoint y: 401, distance: 98.8
click at [374, 401] on icon at bounding box center [368, 399] width 21 height 21
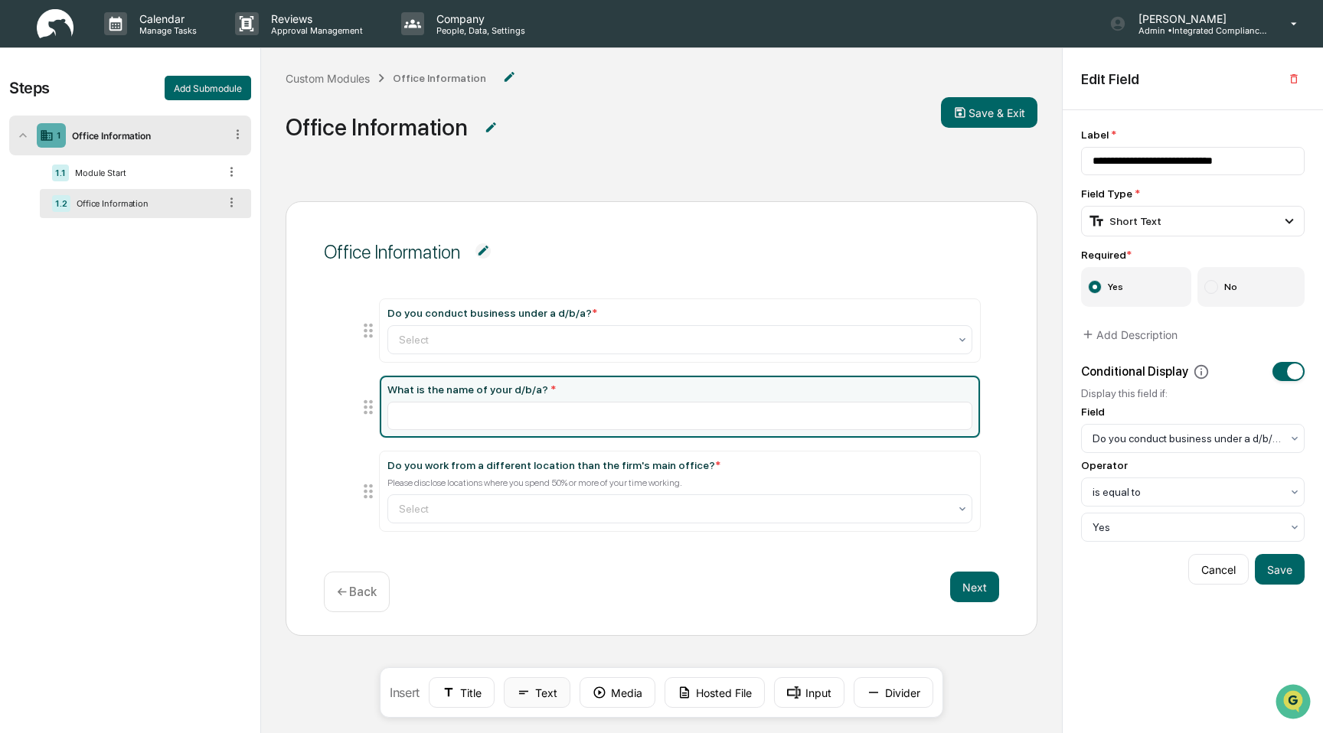
click at [525, 692] on icon at bounding box center [523, 693] width 9 height 4
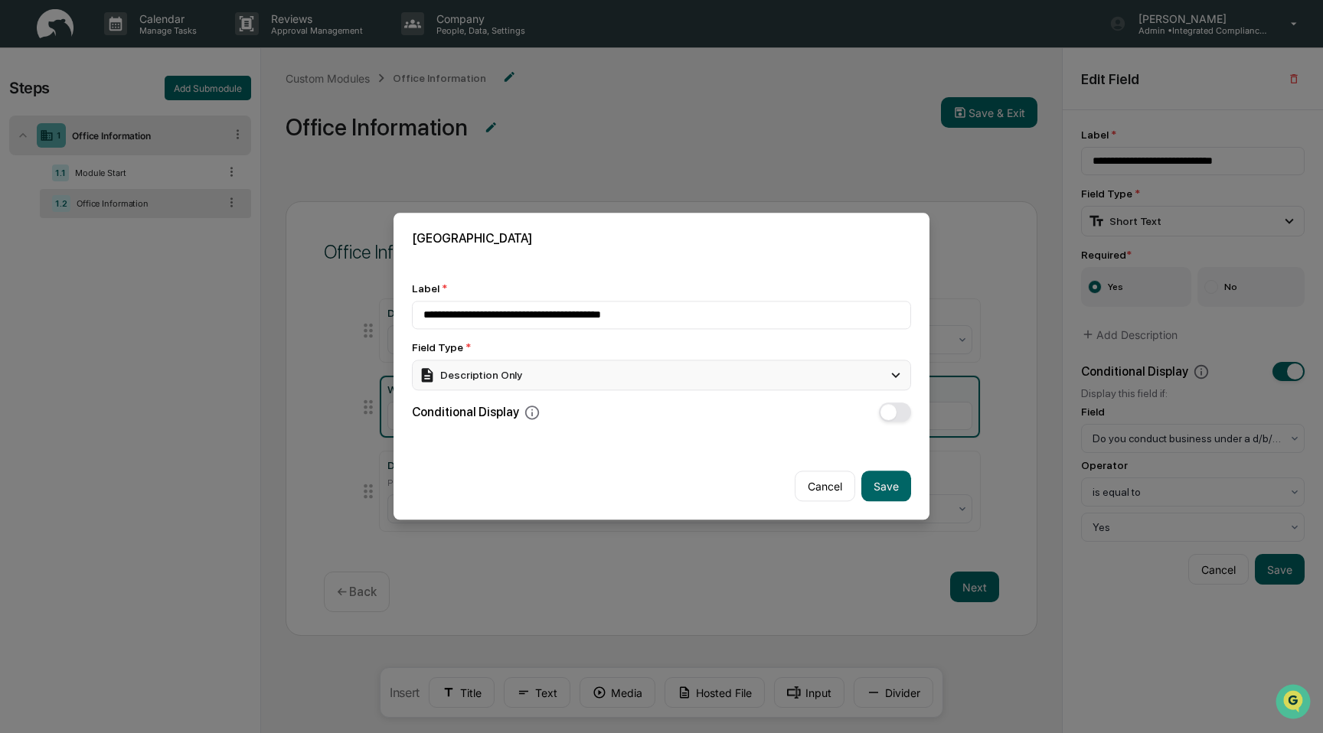
type input "**********"
click at [606, 385] on div "Description Only" at bounding box center [661, 375] width 499 height 31
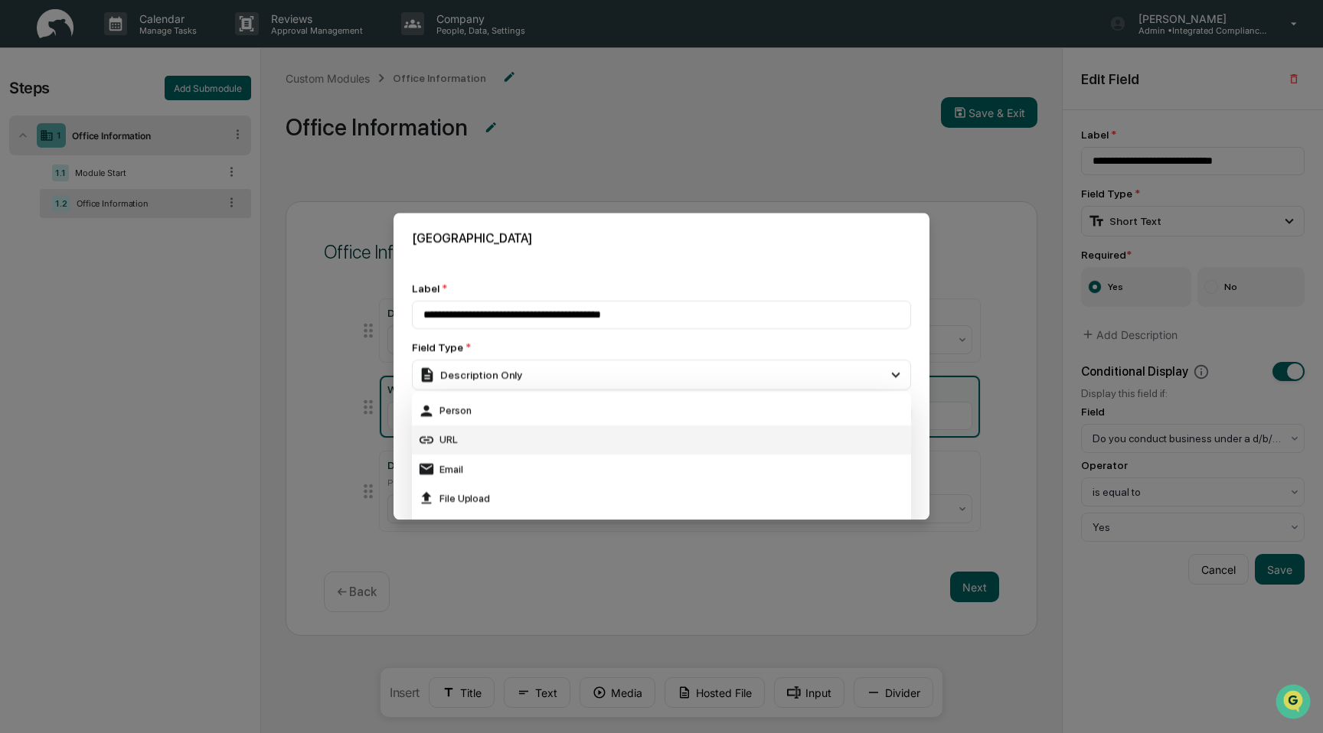
click at [599, 444] on div "URL" at bounding box center [661, 440] width 487 height 17
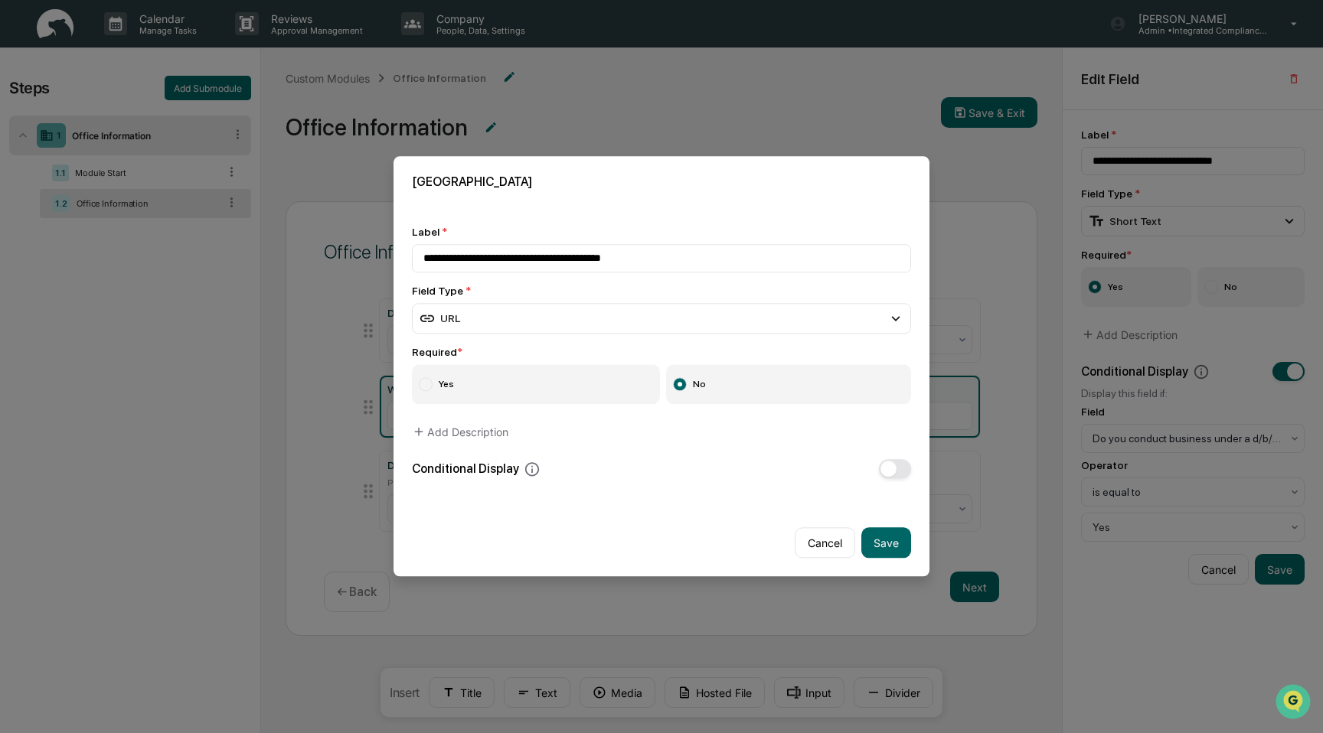
click at [593, 390] on label "Yes" at bounding box center [536, 385] width 248 height 40
click at [893, 467] on span "button" at bounding box center [888, 470] width 16 height 16
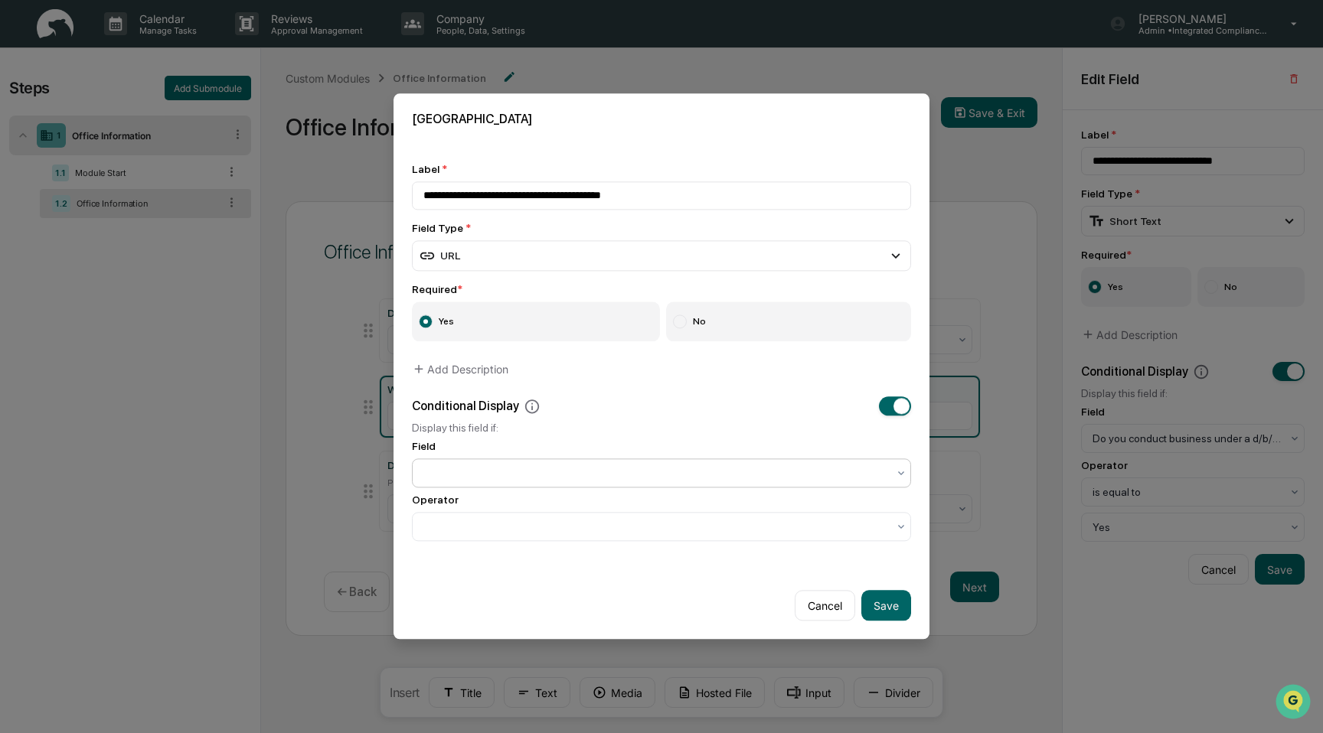
click at [722, 486] on div at bounding box center [661, 473] width 499 height 29
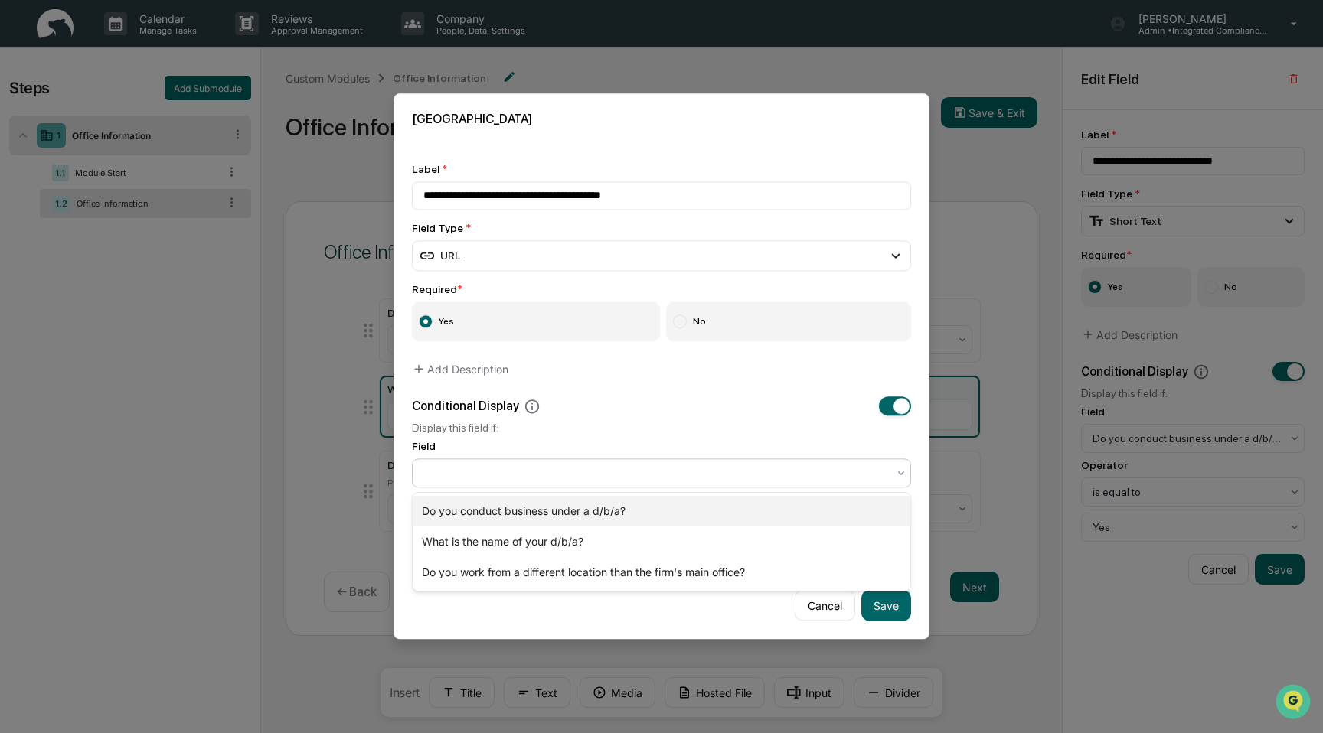
click at [709, 510] on div "Do you conduct business under a d/b/a?" at bounding box center [662, 511] width 498 height 31
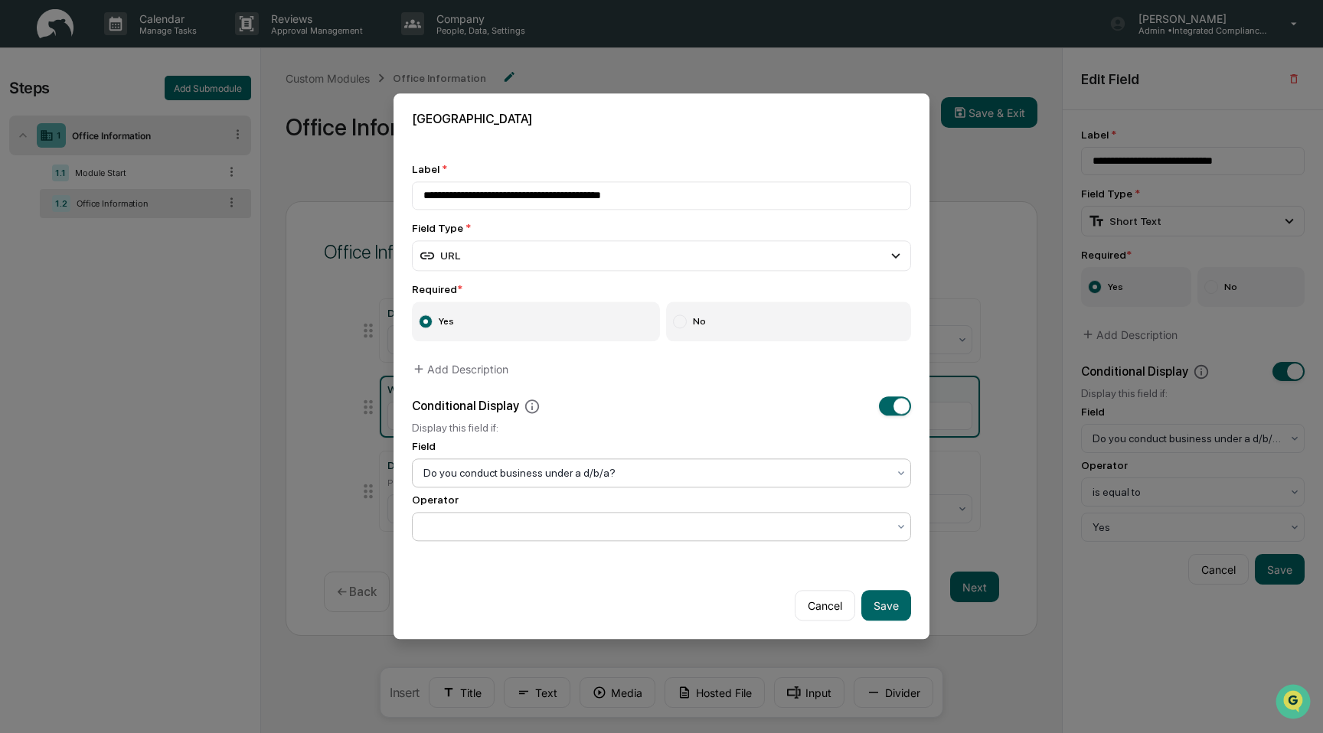
click at [702, 531] on div at bounding box center [655, 527] width 464 height 15
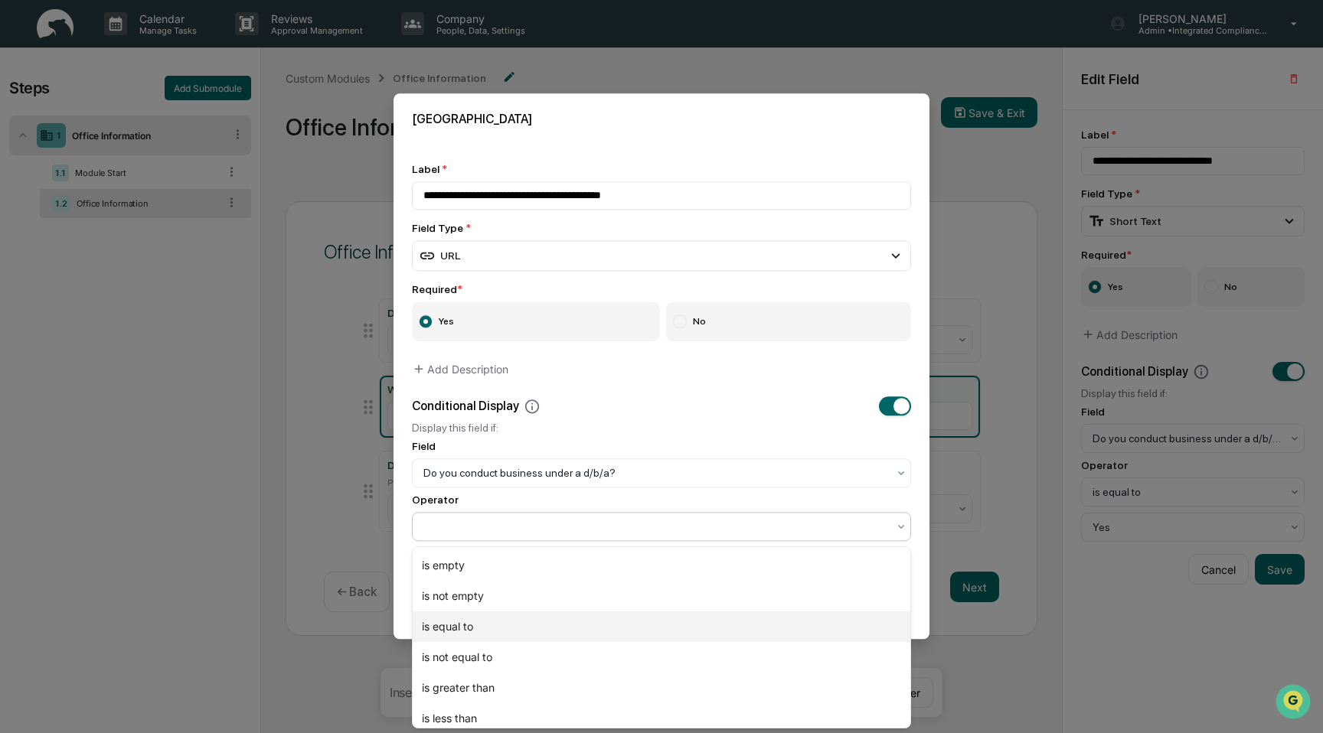
click at [678, 634] on div "is equal to" at bounding box center [662, 627] width 498 height 31
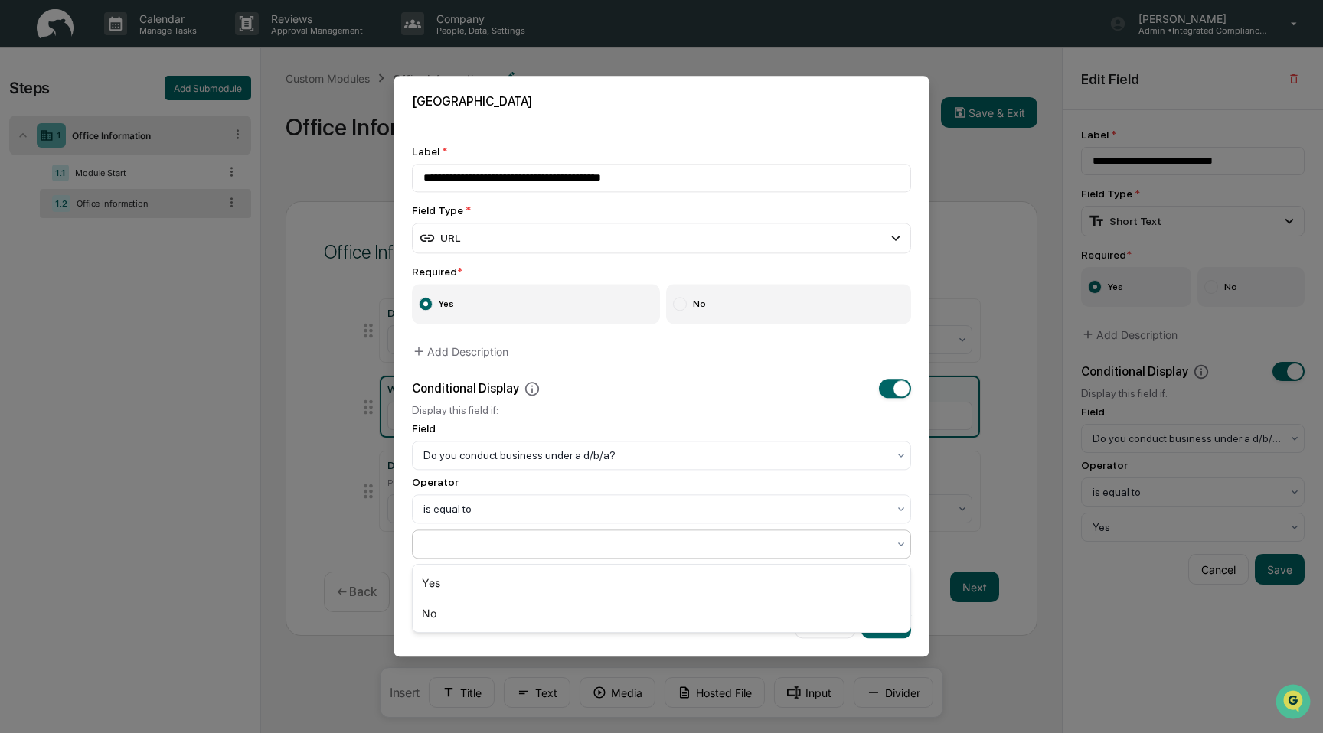
click at [678, 558] on div at bounding box center [661, 545] width 499 height 29
click at [668, 581] on div "Yes" at bounding box center [662, 583] width 498 height 31
click at [880, 627] on button "Save" at bounding box center [886, 624] width 50 height 31
type input "**********"
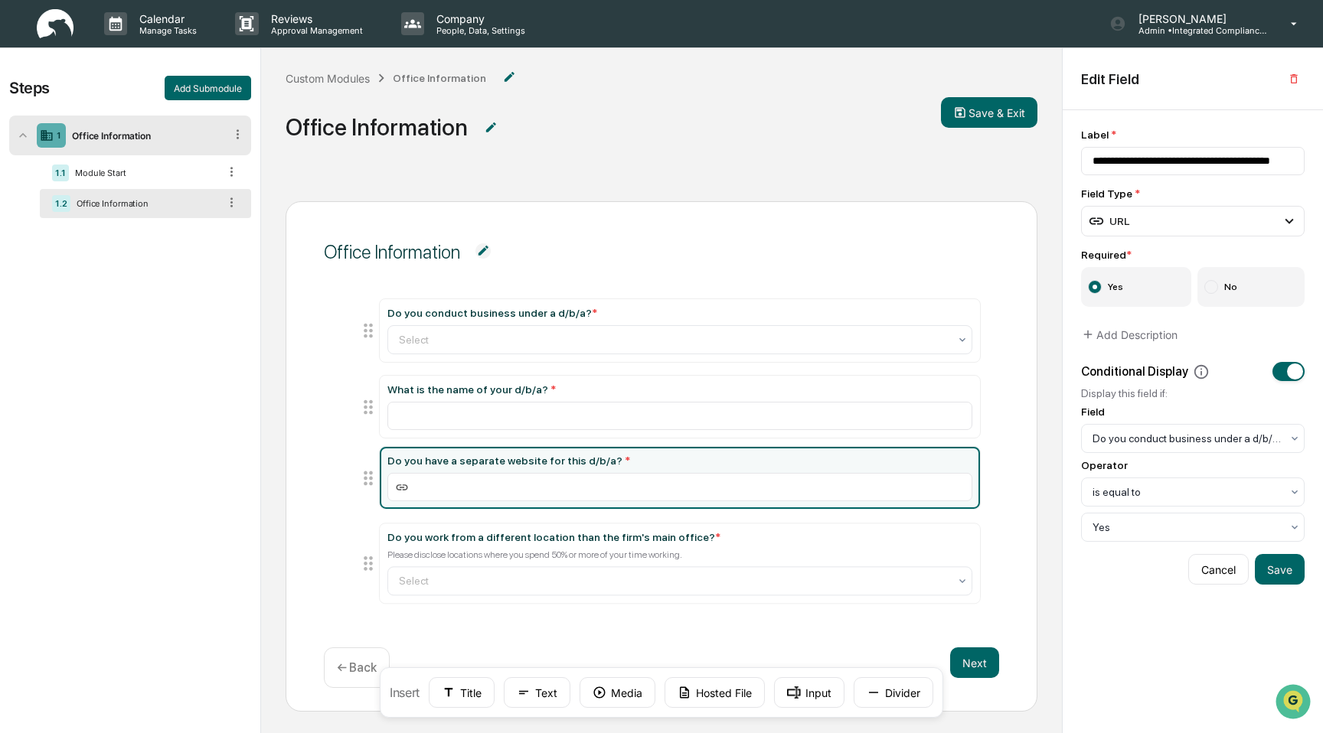
drag, startPoint x: 364, startPoint y: 585, endPoint x: 364, endPoint y: 489, distance: 95.7
click at [364, 489] on icon at bounding box center [368, 478] width 21 height 21
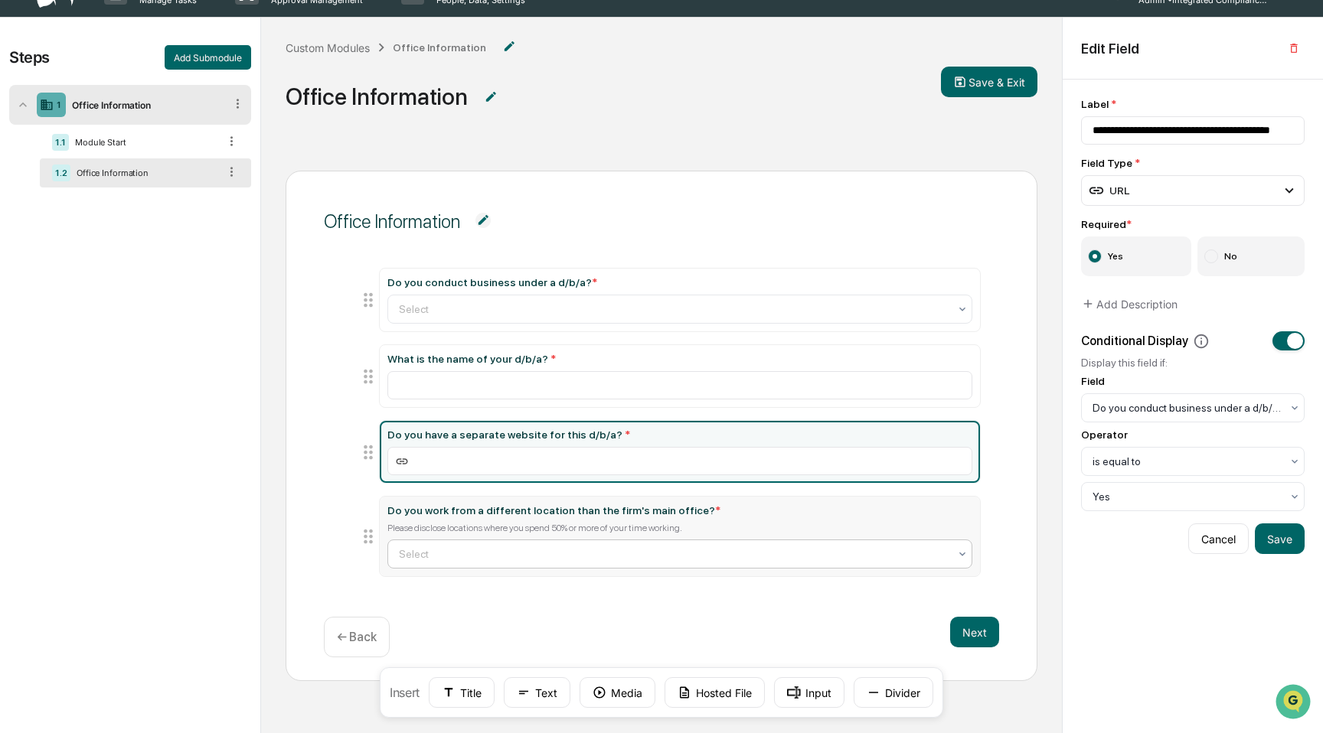
scroll to position [34, 0]
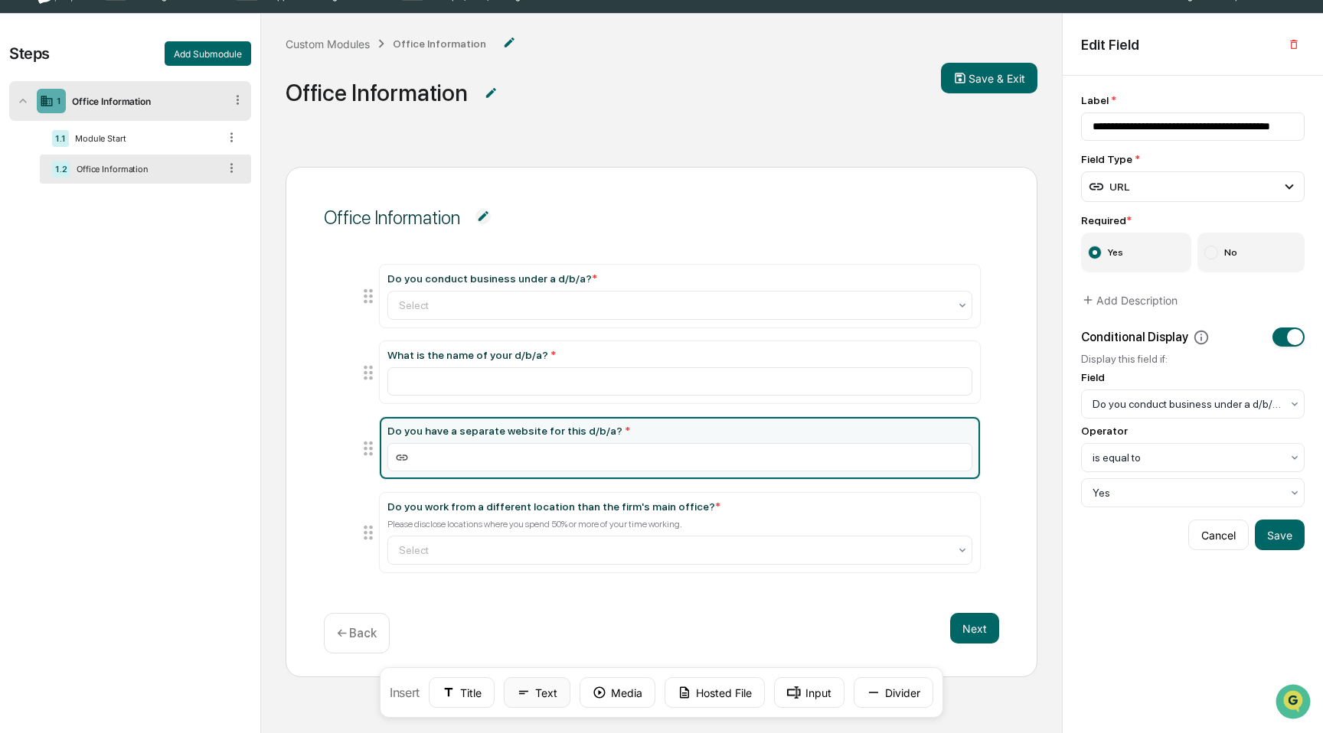
click at [527, 691] on icon at bounding box center [523, 693] width 9 height 4
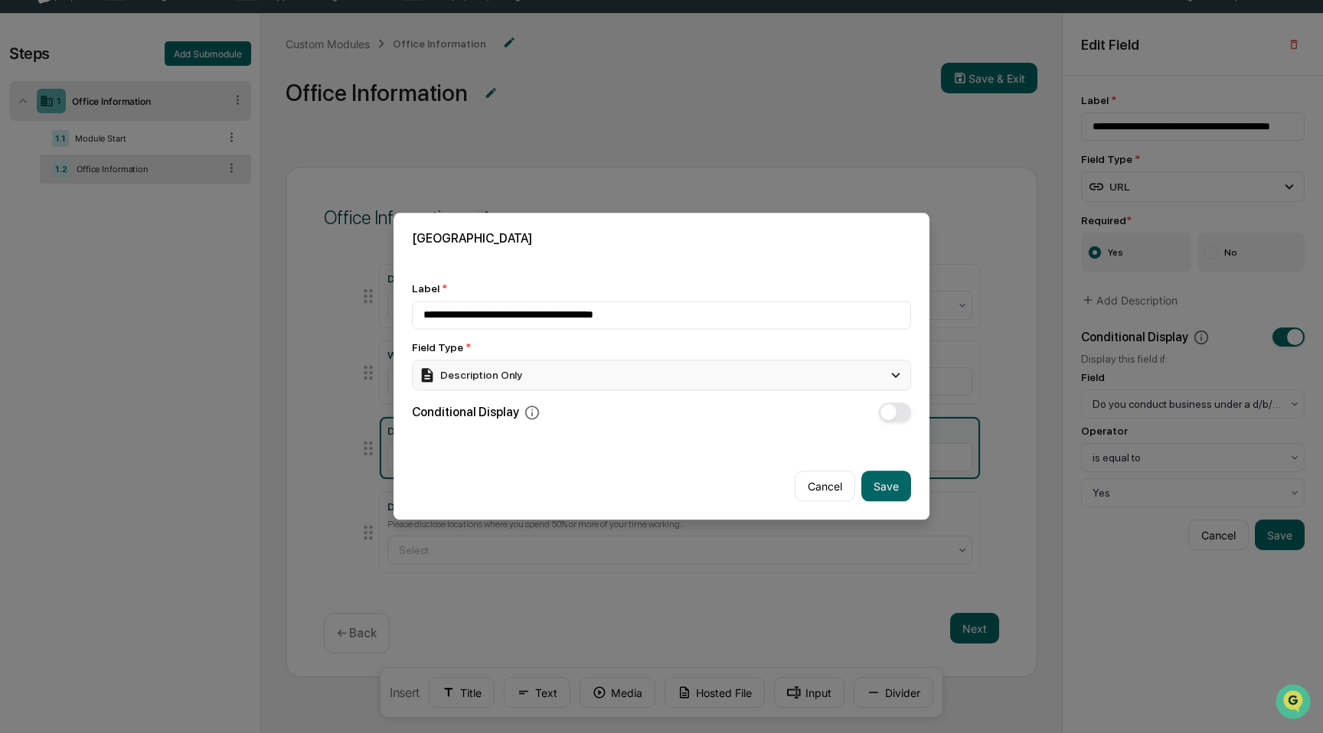
type input "**********"
click at [576, 367] on div "Description Only" at bounding box center [661, 375] width 499 height 31
click at [580, 439] on div "Select" at bounding box center [661, 444] width 487 height 17
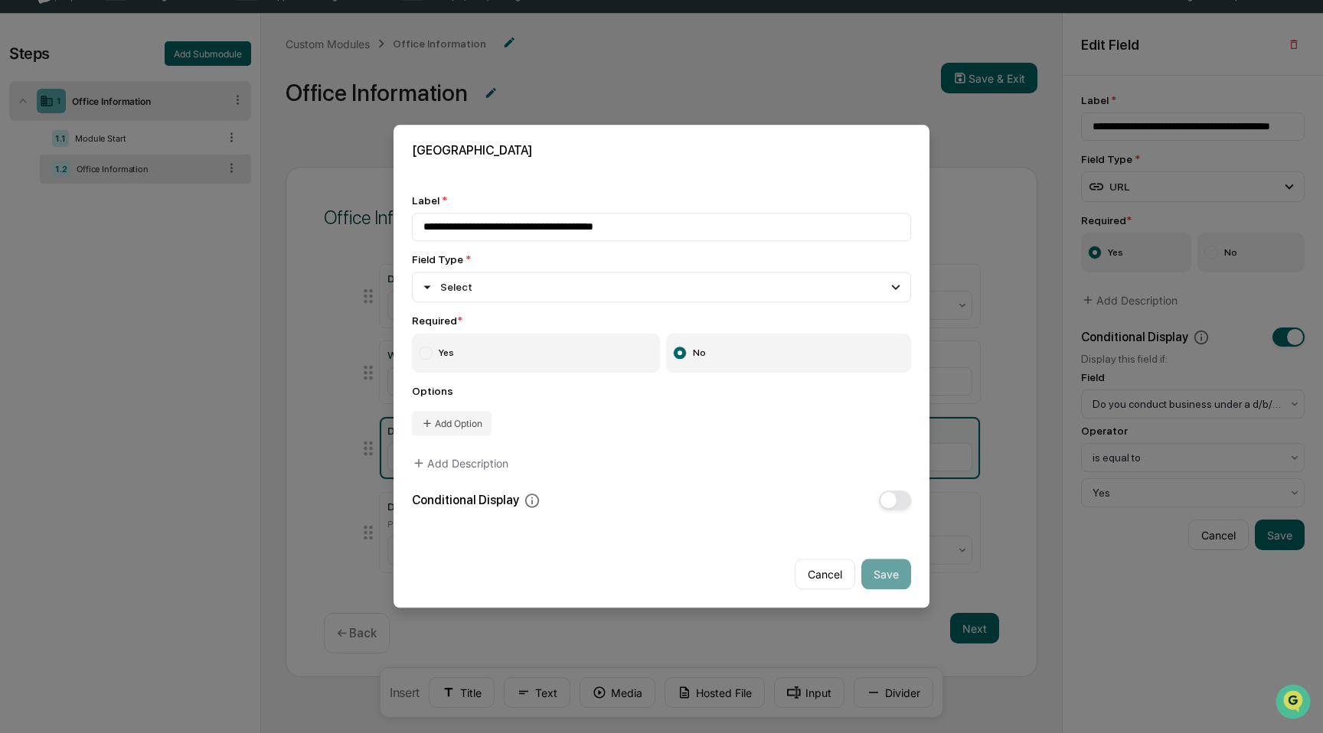
click at [495, 357] on label "Yes" at bounding box center [536, 354] width 248 height 40
click at [484, 413] on button "Add Option" at bounding box center [452, 424] width 80 height 24
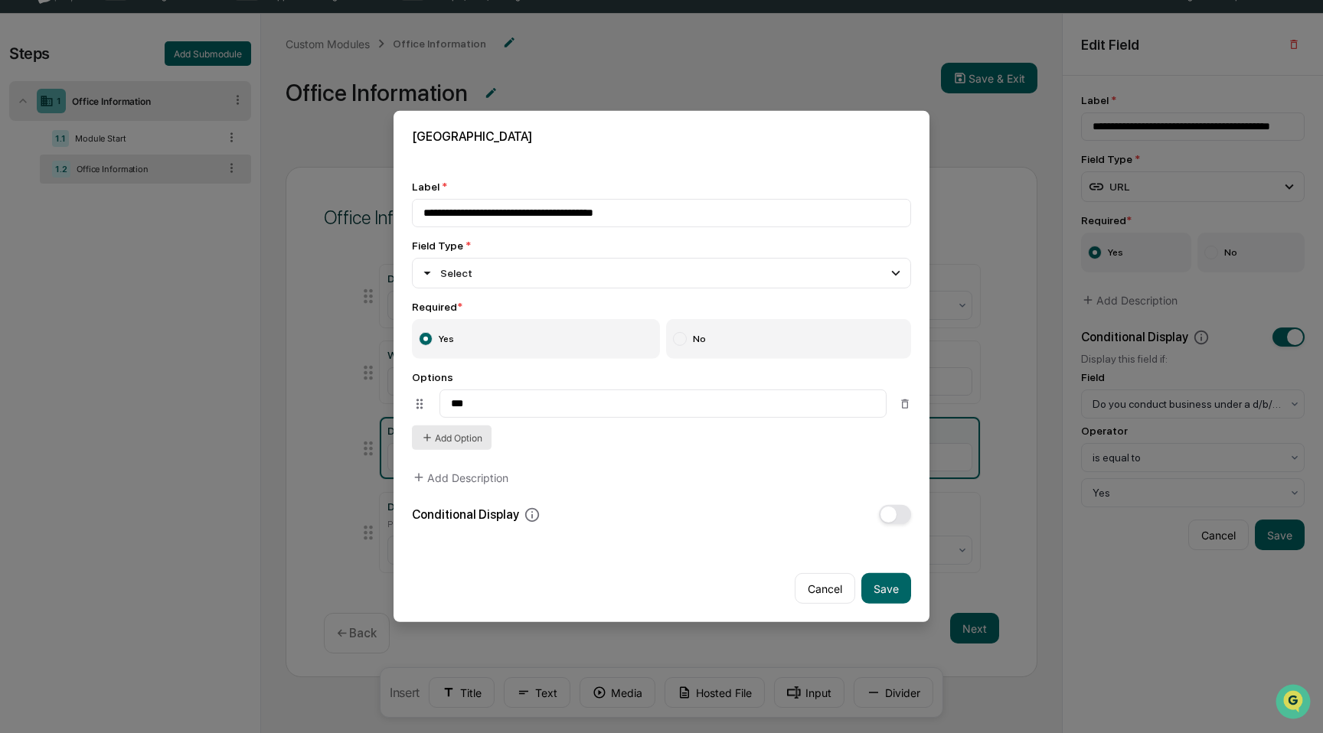
type input "***"
click at [452, 429] on button "Add Option" at bounding box center [452, 438] width 80 height 24
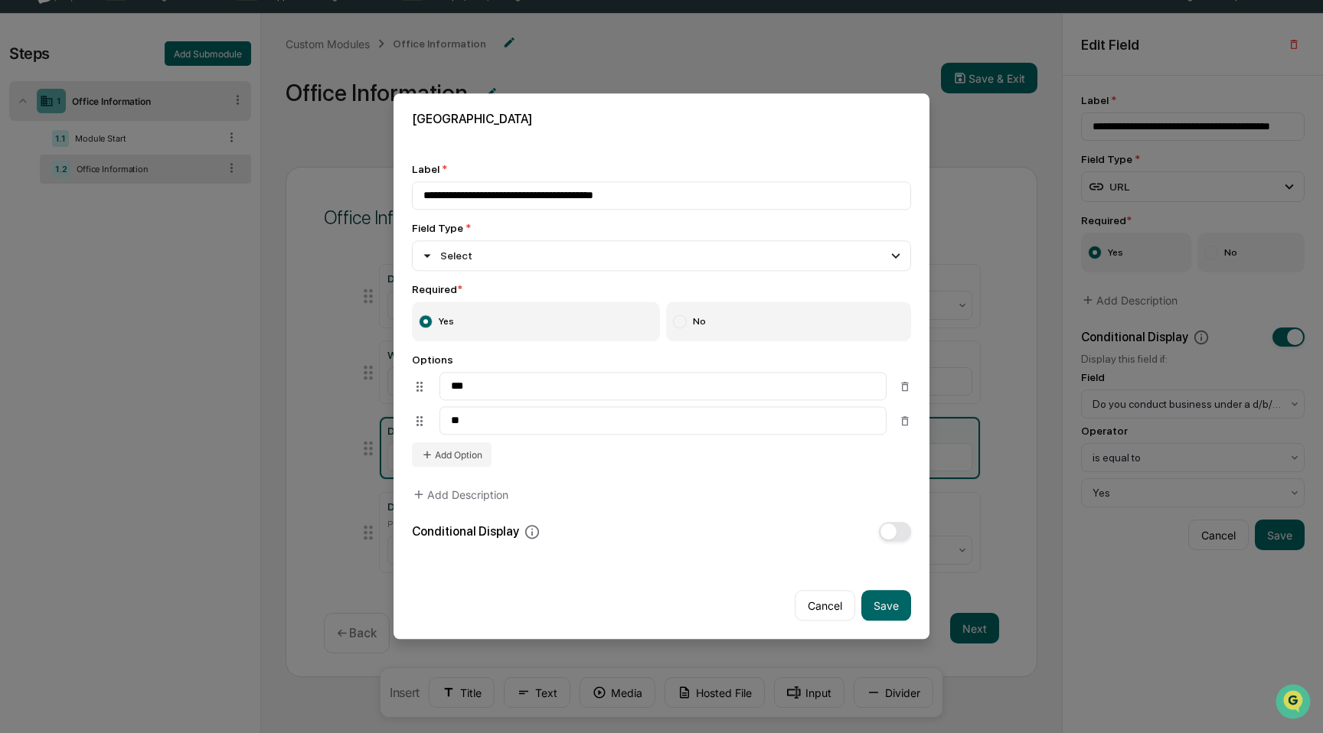
type input "**"
click at [893, 528] on span "button" at bounding box center [888, 532] width 16 height 16
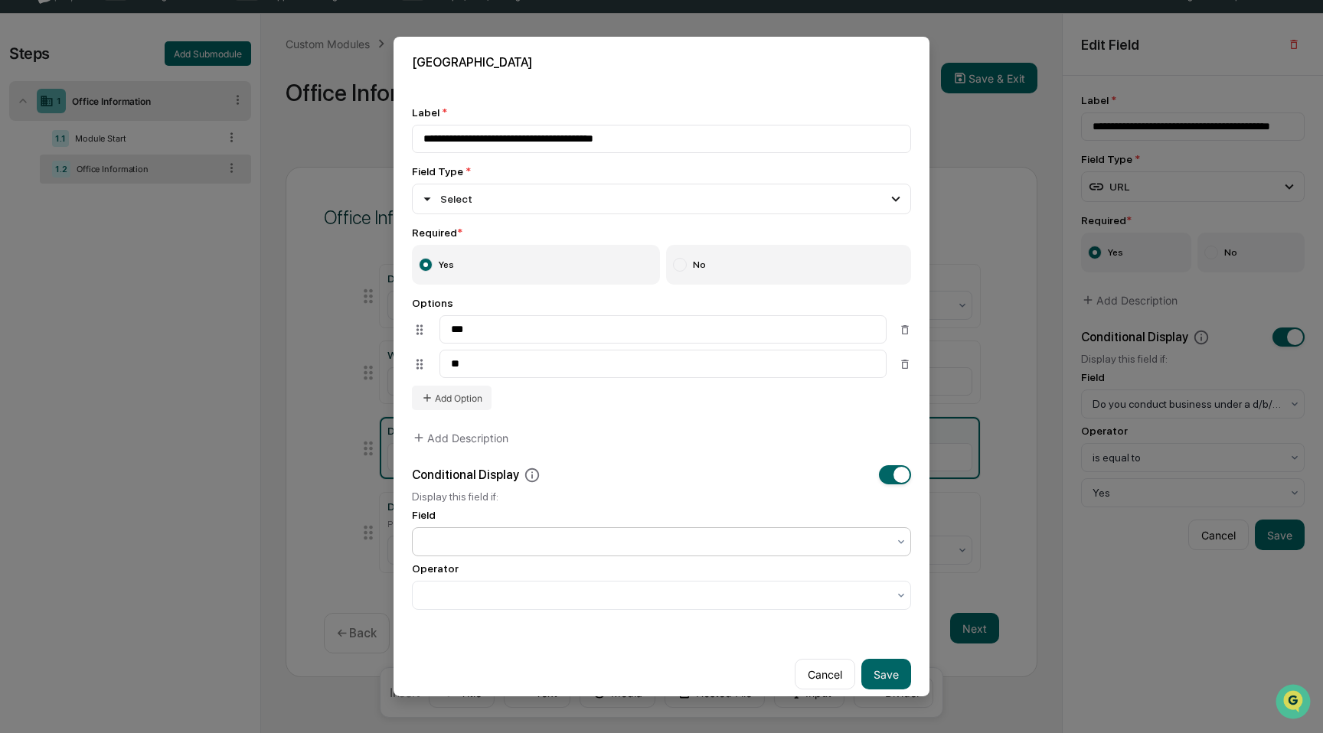
click at [676, 537] on div at bounding box center [655, 541] width 479 height 21
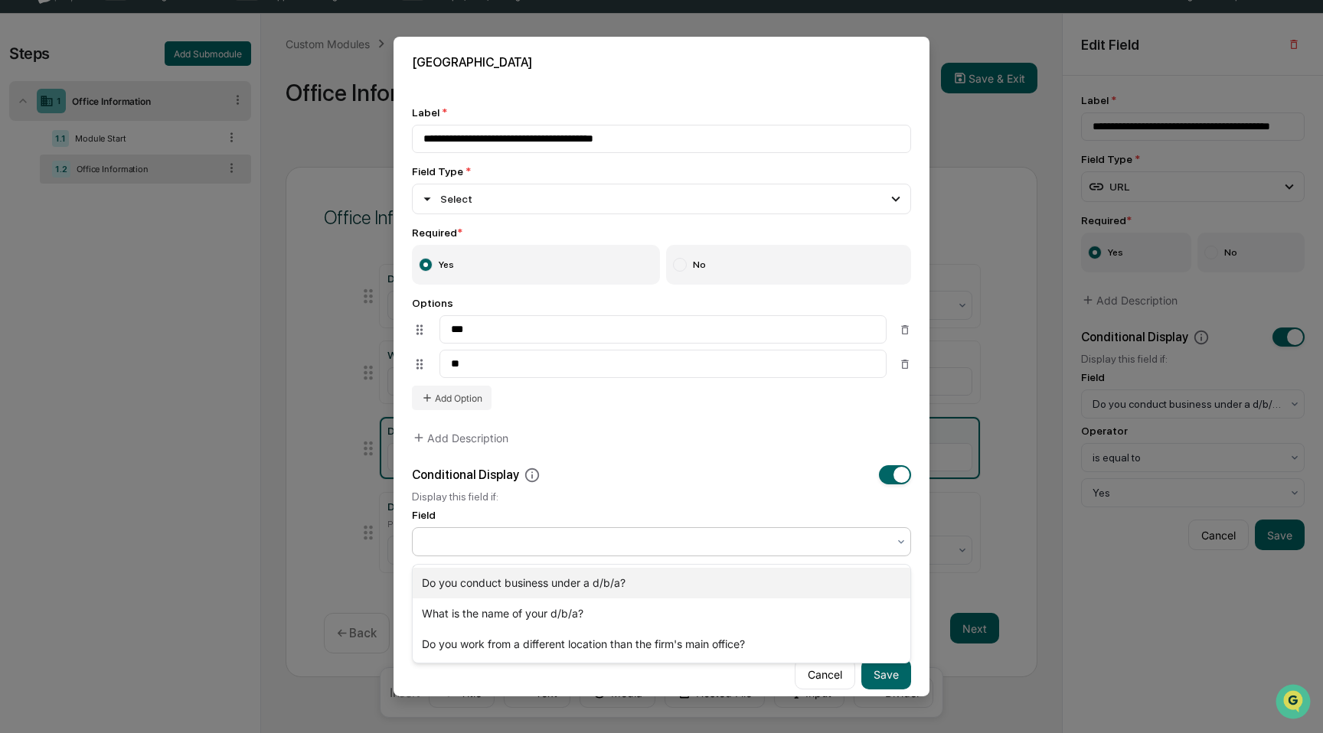
click at [662, 576] on div "Do you conduct business under a d/b/a?" at bounding box center [662, 583] width 498 height 31
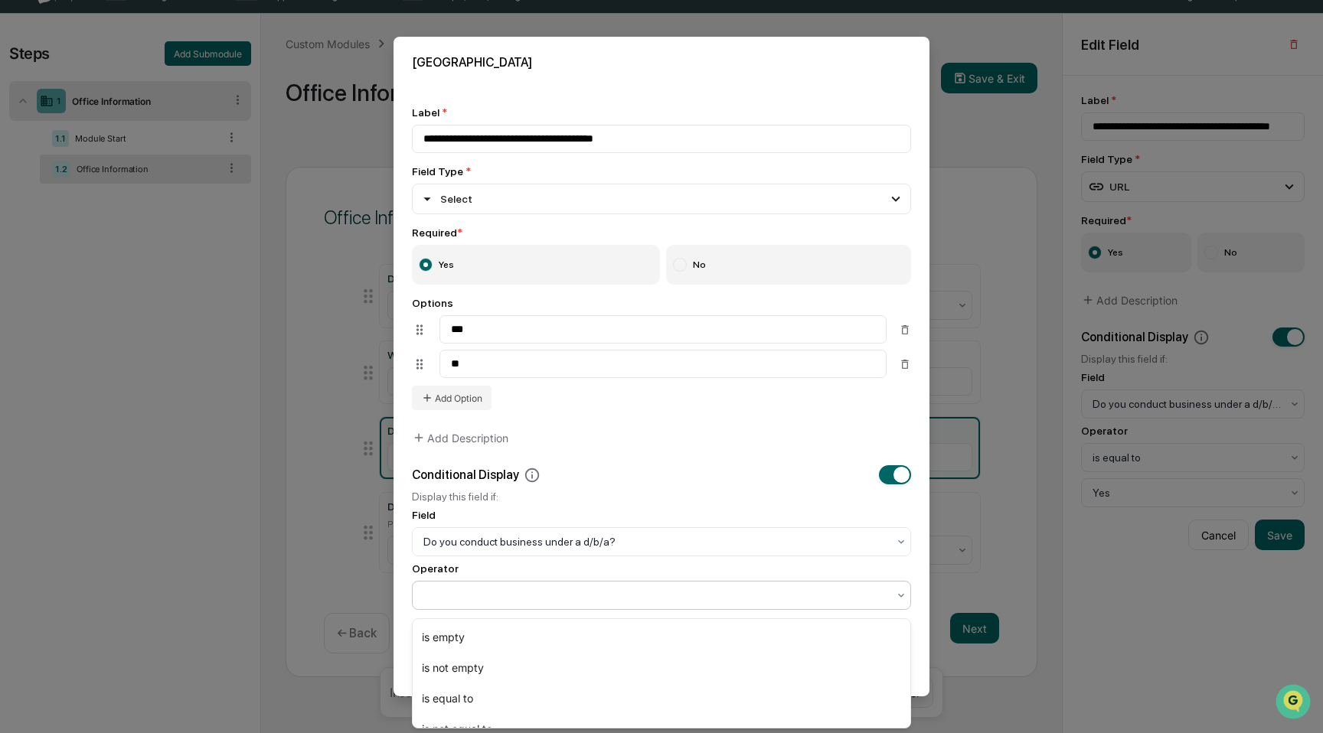
click at [656, 586] on div at bounding box center [661, 595] width 499 height 29
click at [630, 689] on div "is equal to" at bounding box center [662, 699] width 498 height 31
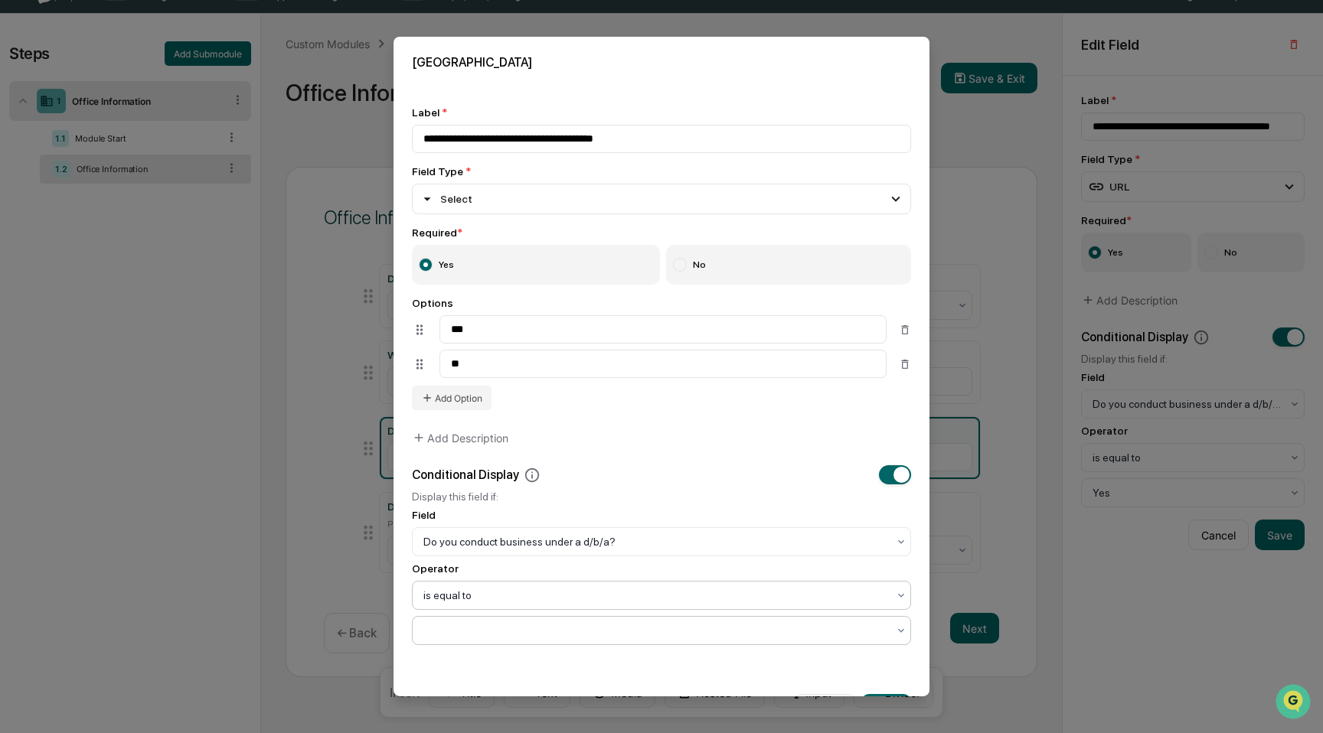
click at [630, 638] on div at bounding box center [655, 630] width 464 height 15
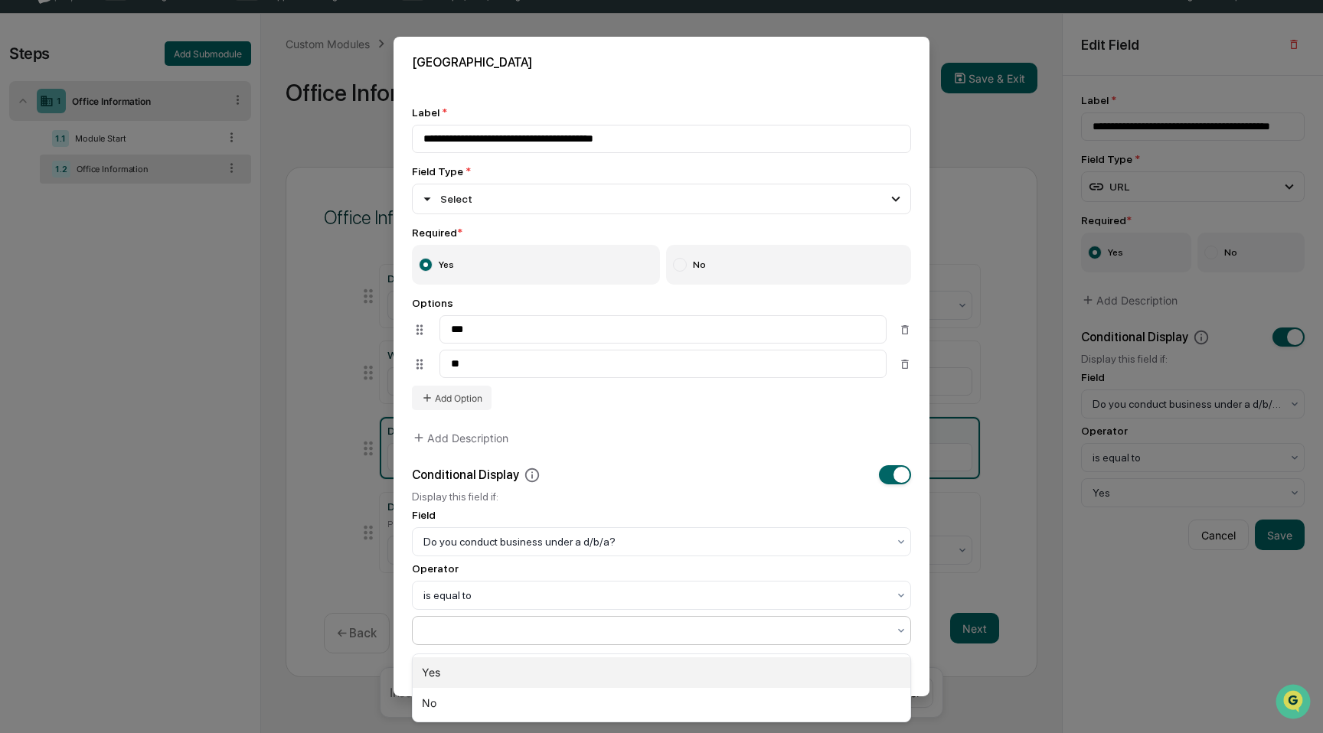
click at [620, 676] on div "Yes" at bounding box center [662, 673] width 498 height 31
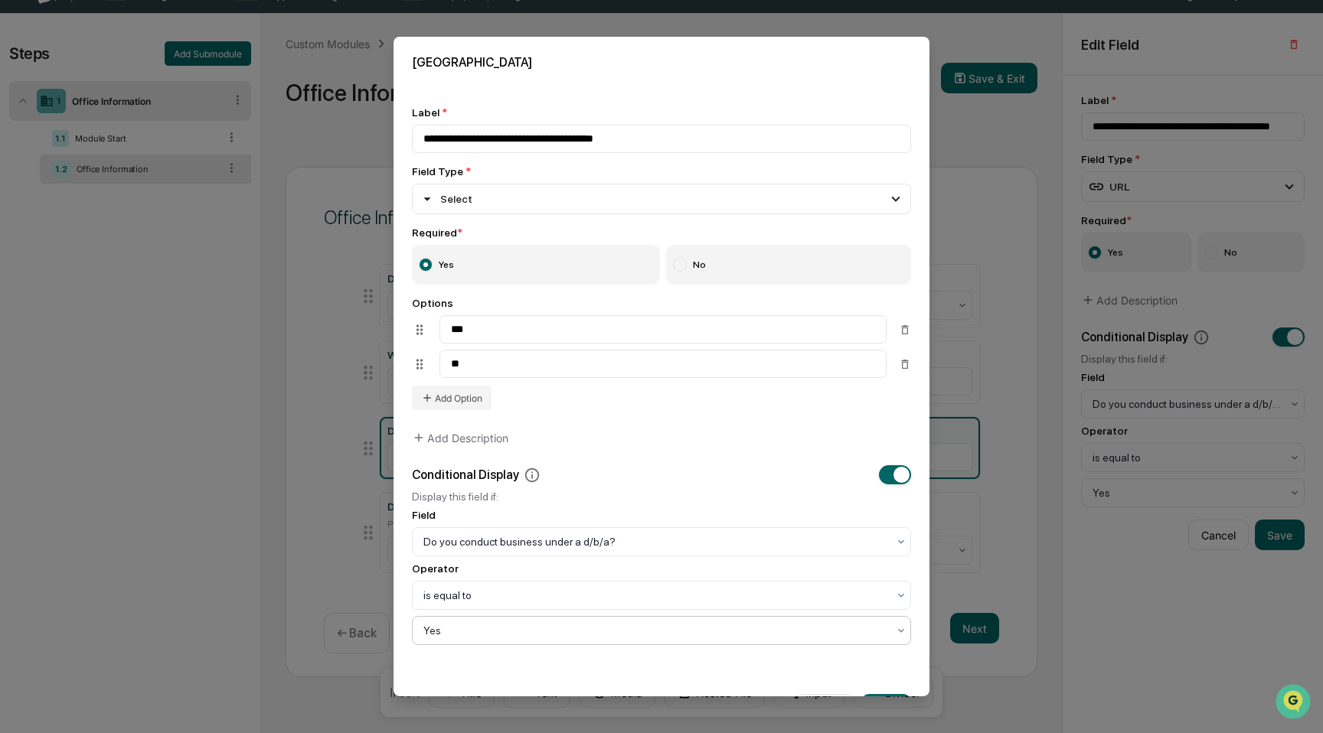
scroll to position [52, 0]
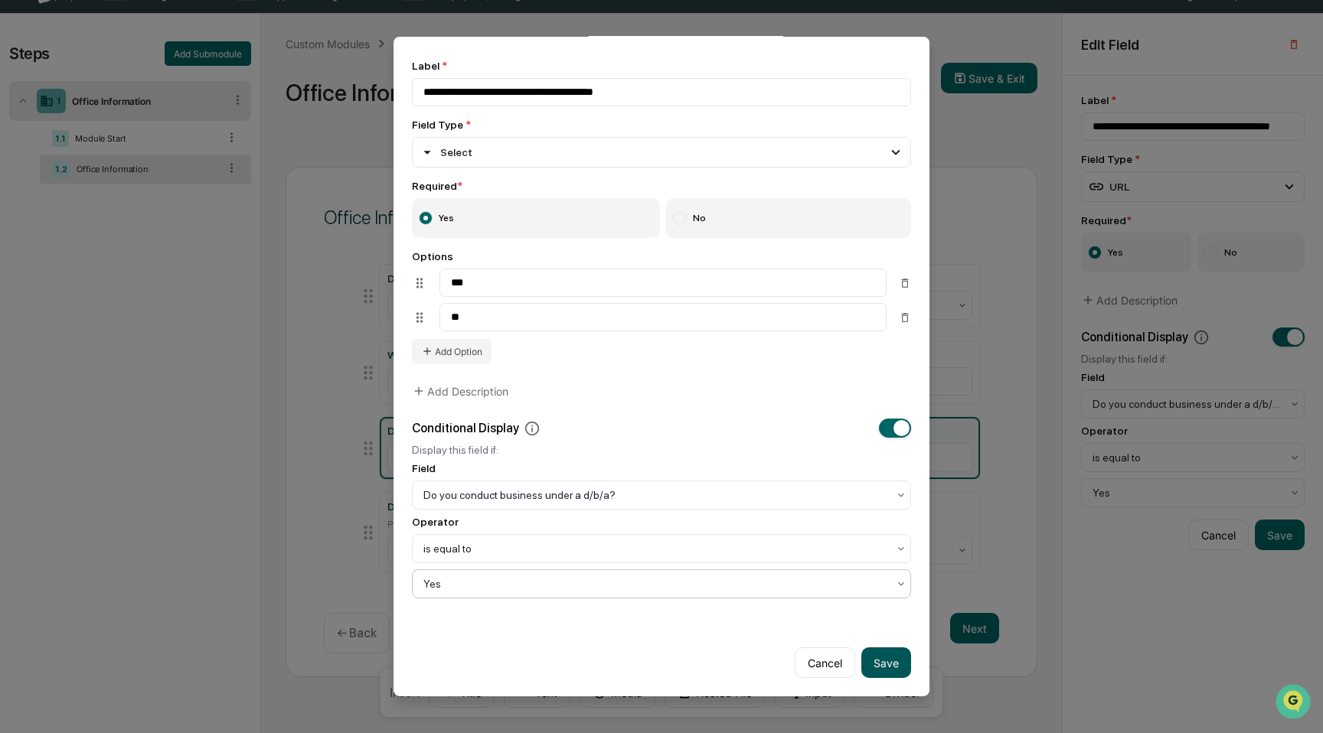
click at [890, 663] on button "Save" at bounding box center [886, 663] width 50 height 31
type input "**********"
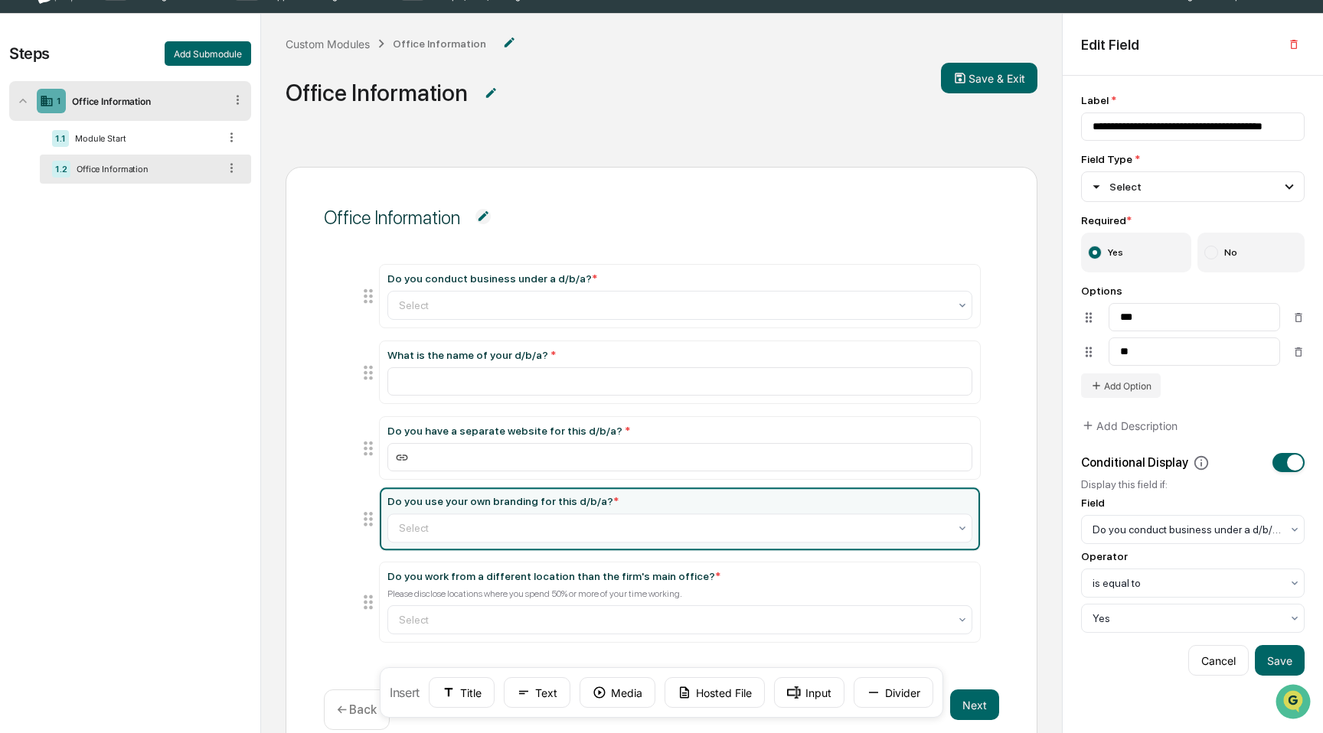
drag, startPoint x: 363, startPoint y: 625, endPoint x: 366, endPoint y: 529, distance: 96.5
click at [366, 529] on icon at bounding box center [368, 519] width 21 height 21
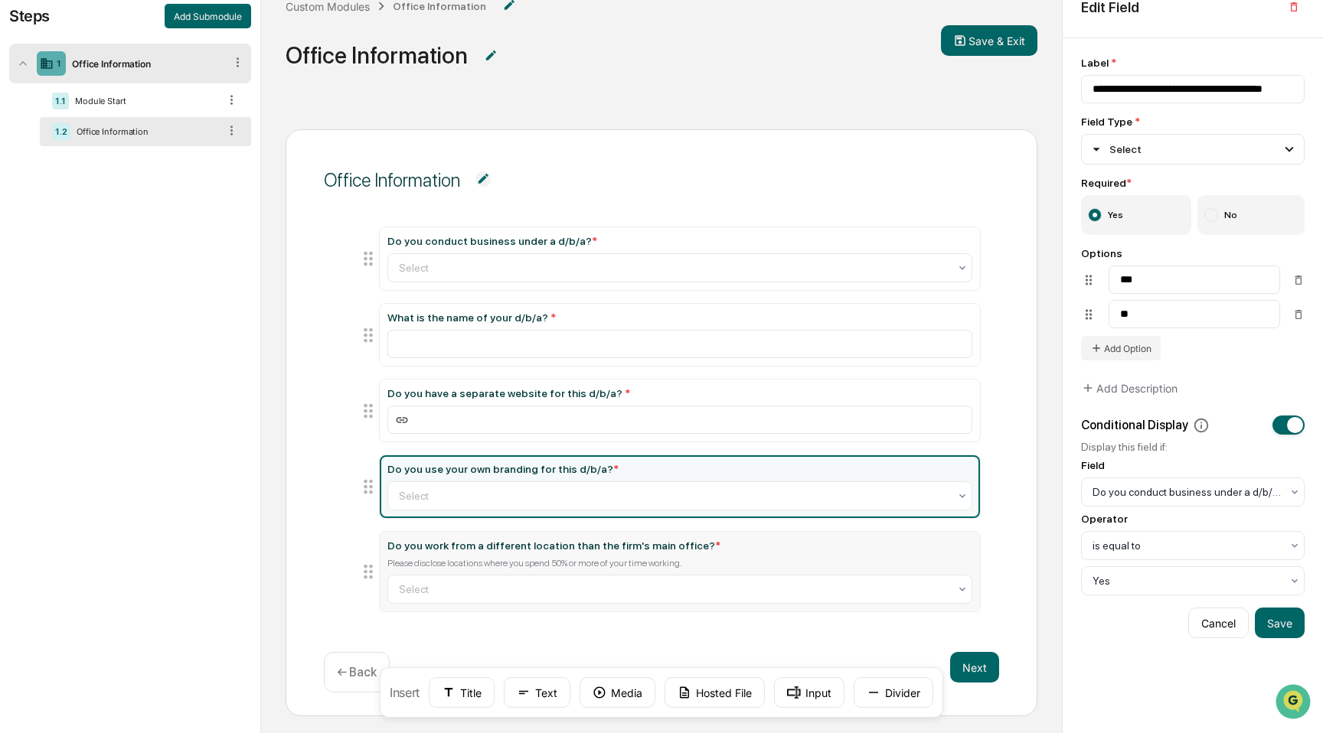
scroll to position [75, 0]
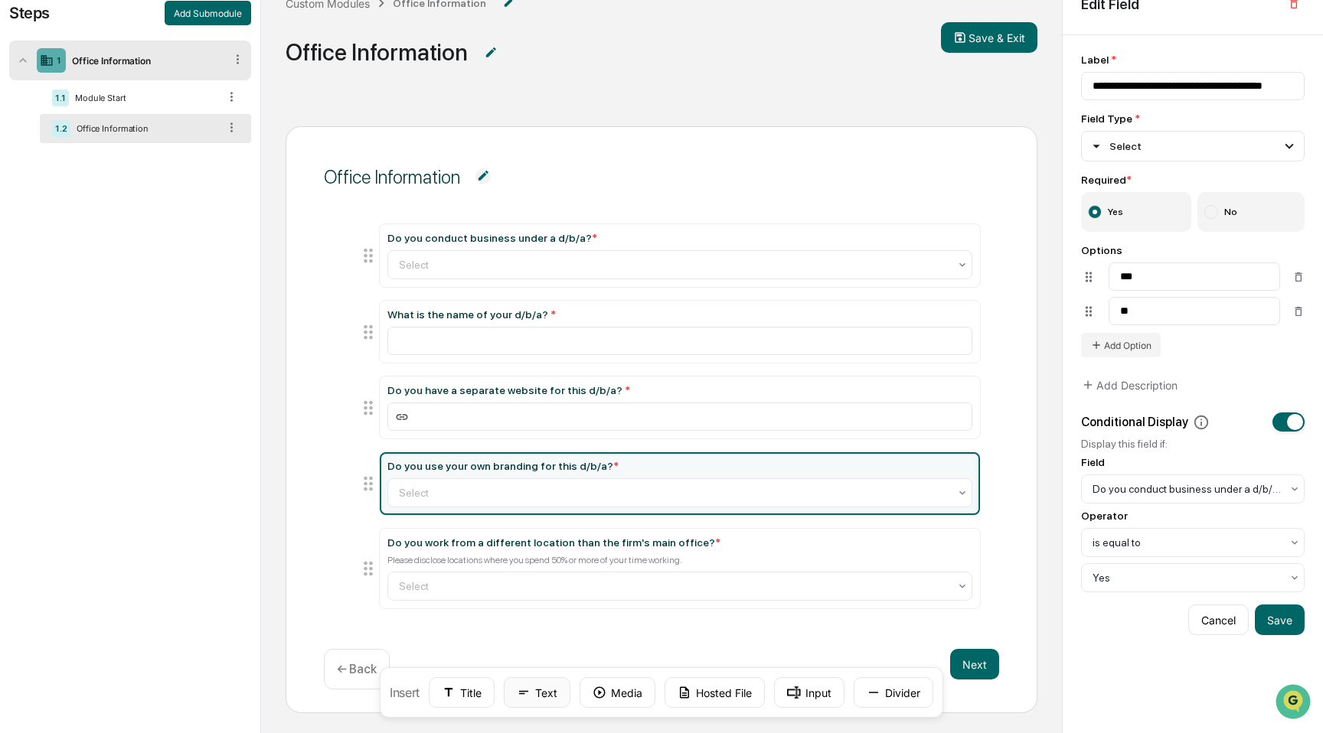
click at [524, 696] on icon at bounding box center [524, 693] width 14 height 14
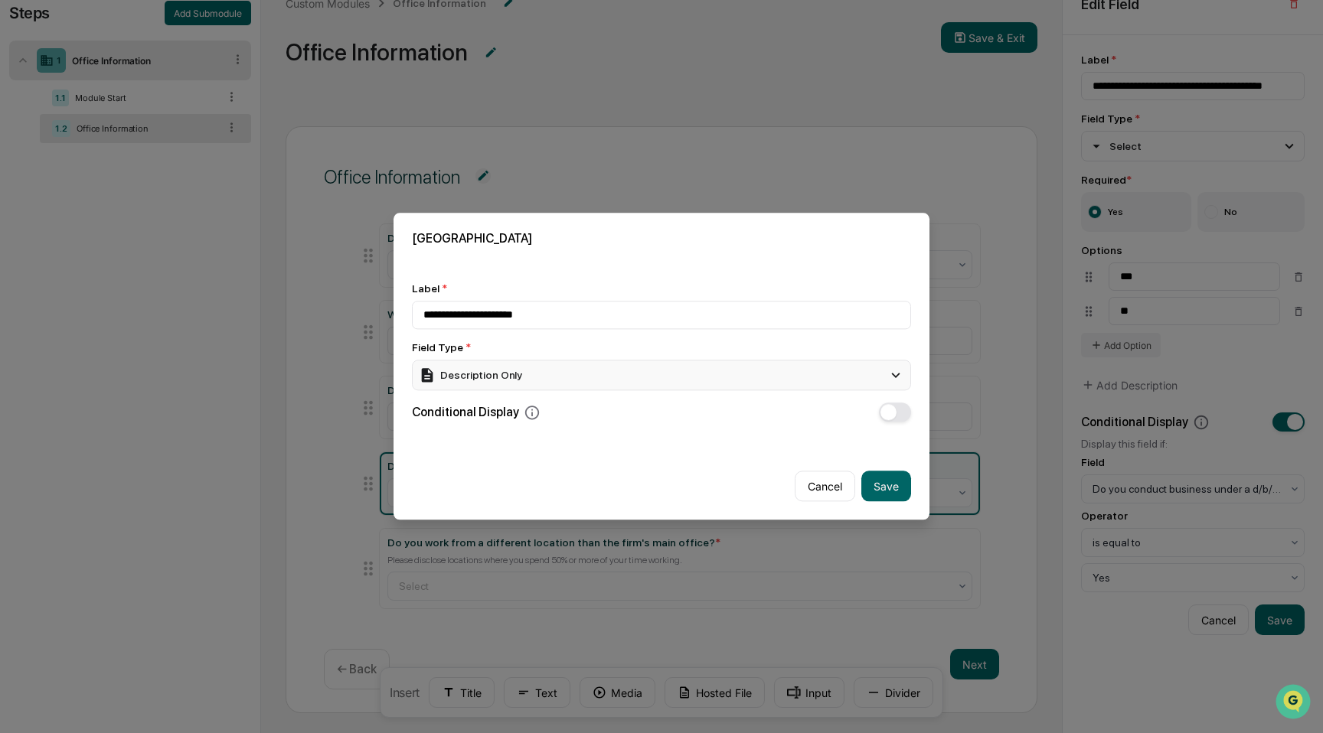
type input "**********"
click at [602, 377] on div "Description Only" at bounding box center [661, 375] width 499 height 31
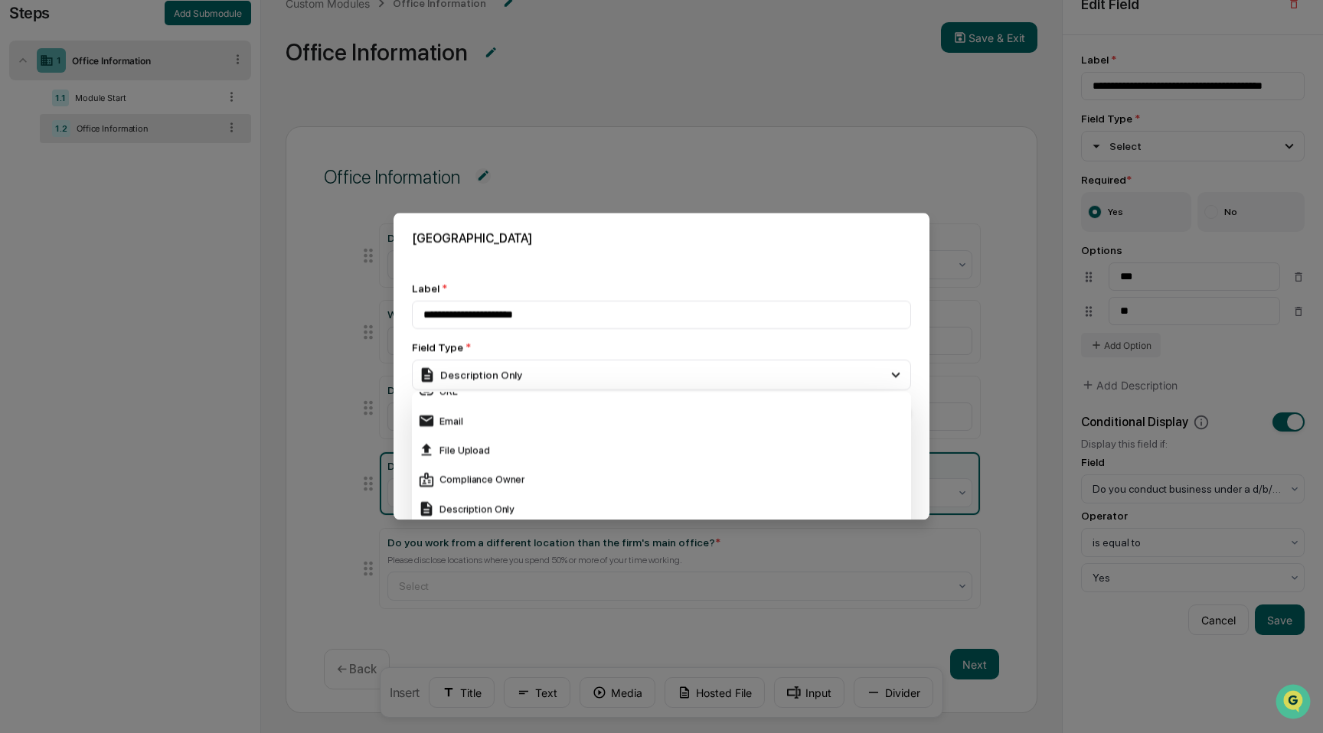
scroll to position [281, 0]
click at [594, 448] on div "File Upload" at bounding box center [661, 448] width 487 height 17
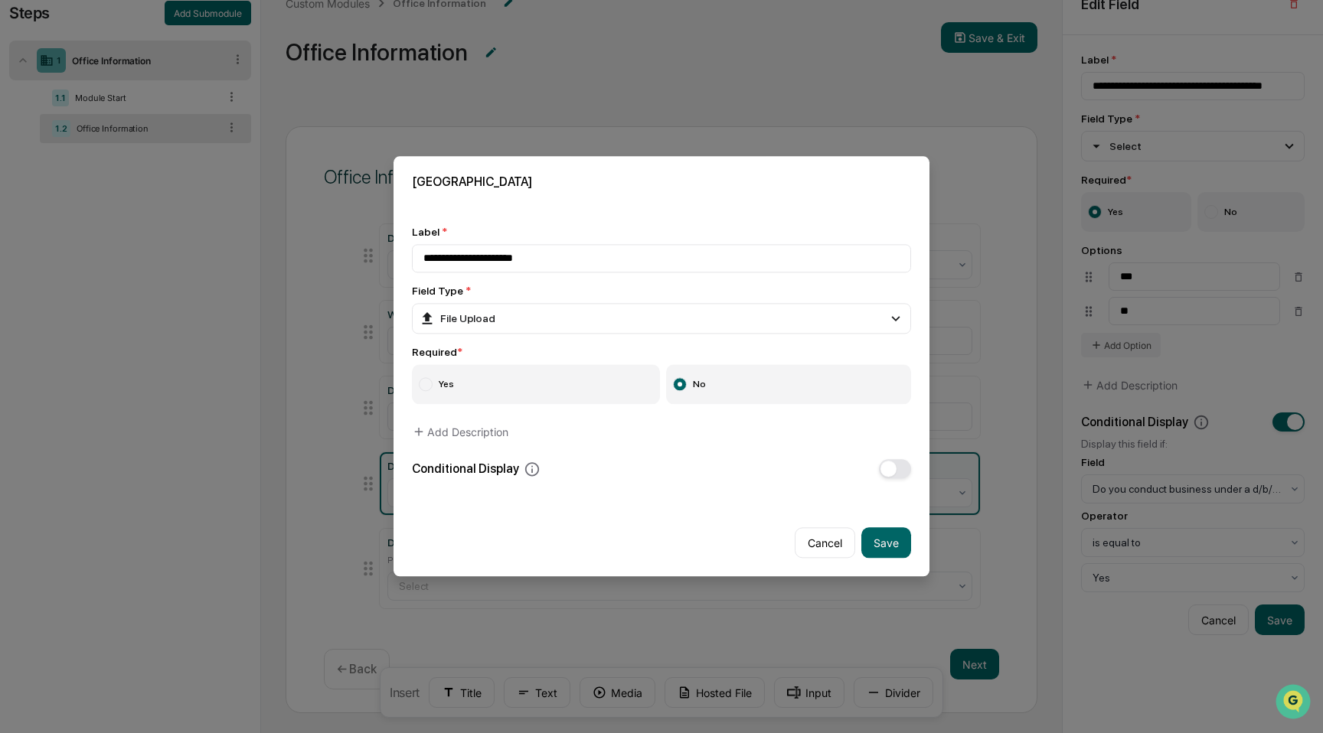
click at [585, 393] on label "Yes" at bounding box center [536, 385] width 248 height 40
click at [888, 466] on span "button" at bounding box center [888, 470] width 16 height 16
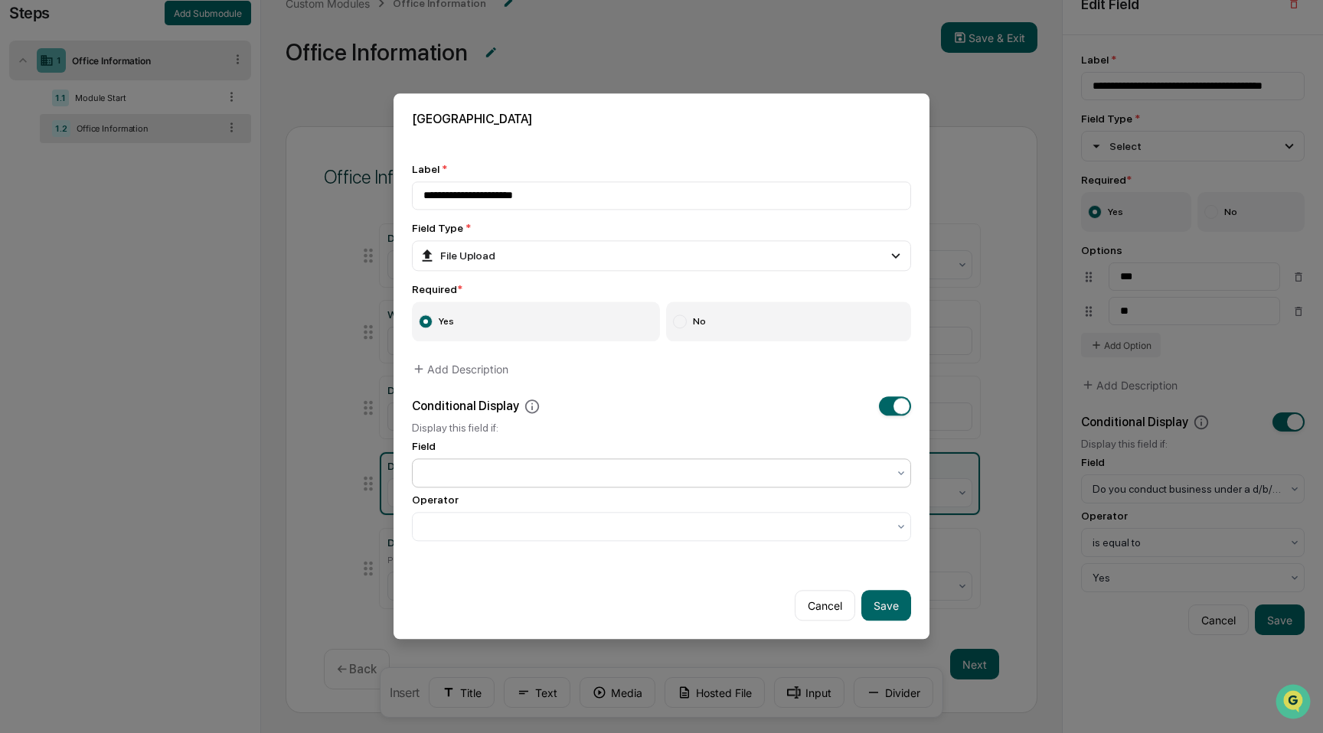
click at [746, 469] on div at bounding box center [655, 473] width 464 height 15
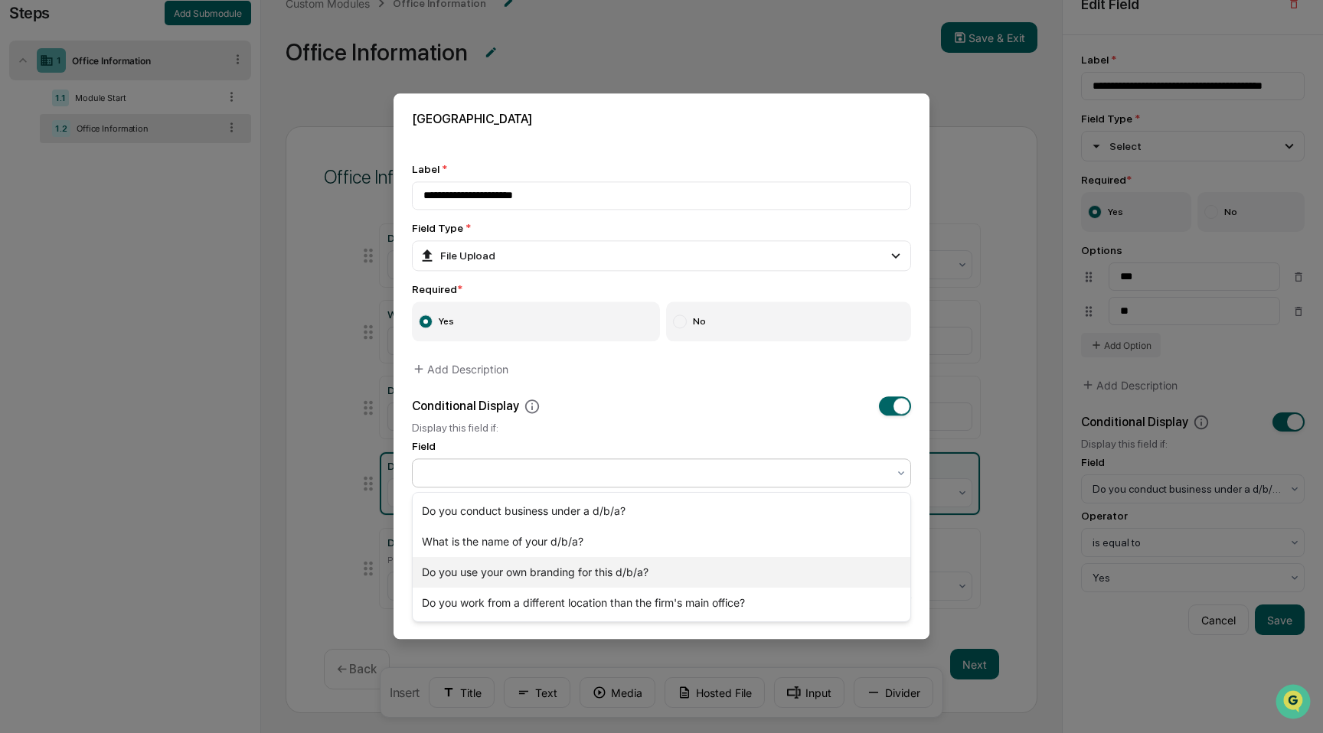
click at [732, 575] on div "Do you use your own branding for this d/b/a?" at bounding box center [662, 572] width 498 height 31
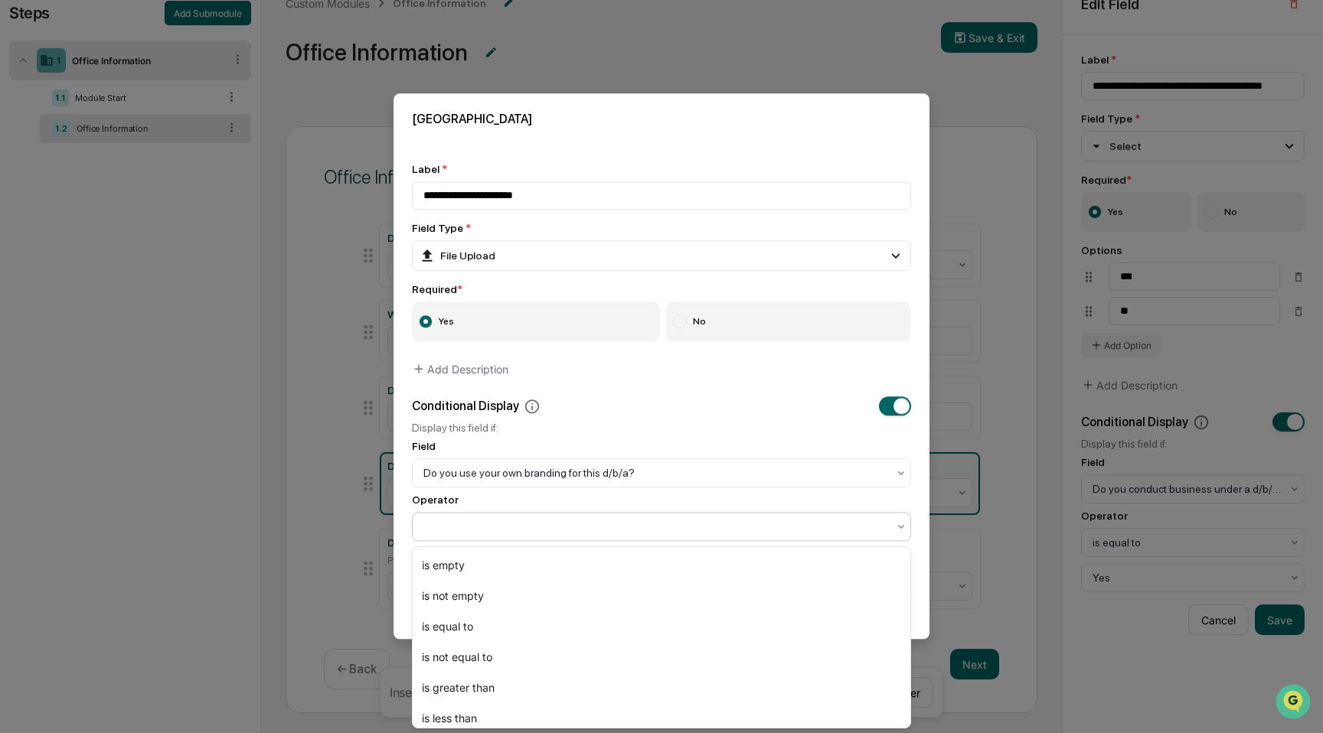
click at [732, 524] on div at bounding box center [655, 527] width 464 height 15
click at [673, 633] on div "is equal to" at bounding box center [662, 627] width 498 height 31
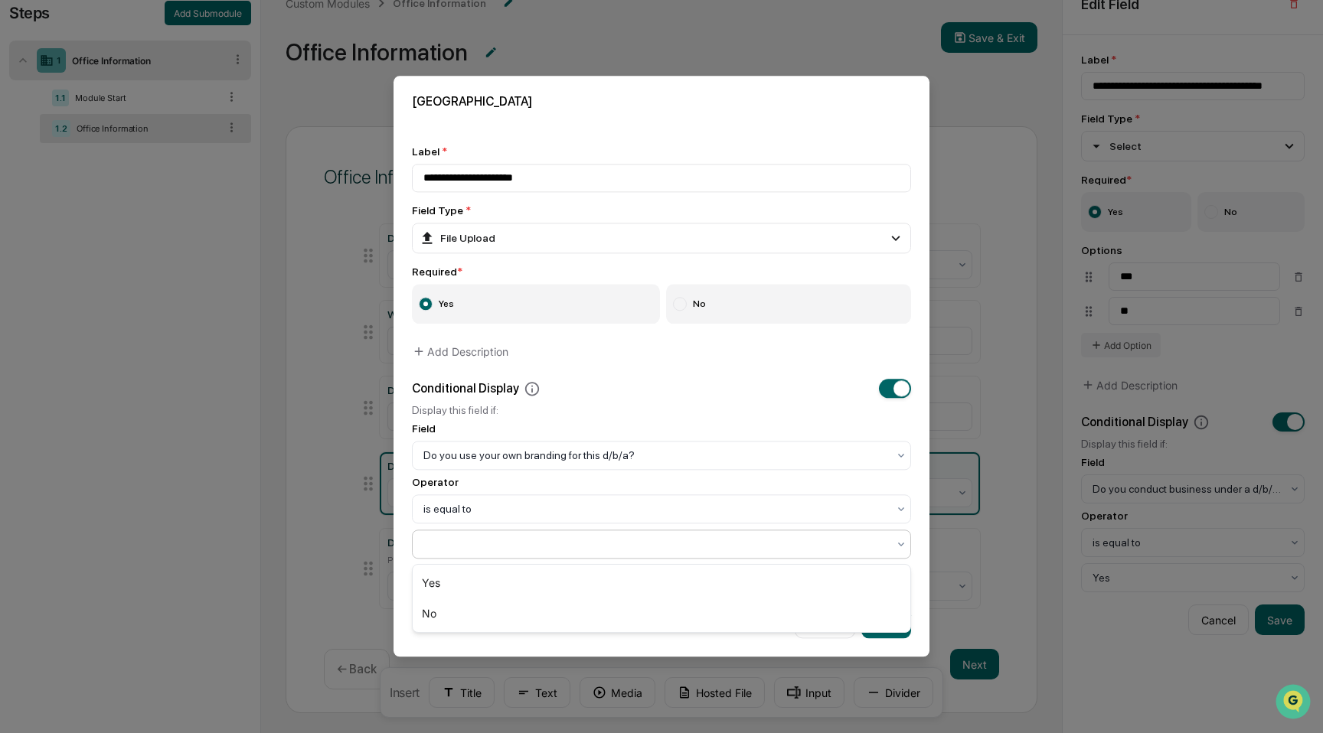
click at [673, 556] on div at bounding box center [655, 544] width 479 height 21
click at [652, 576] on div "Yes" at bounding box center [662, 583] width 498 height 31
click at [877, 622] on button "Save" at bounding box center [886, 624] width 50 height 31
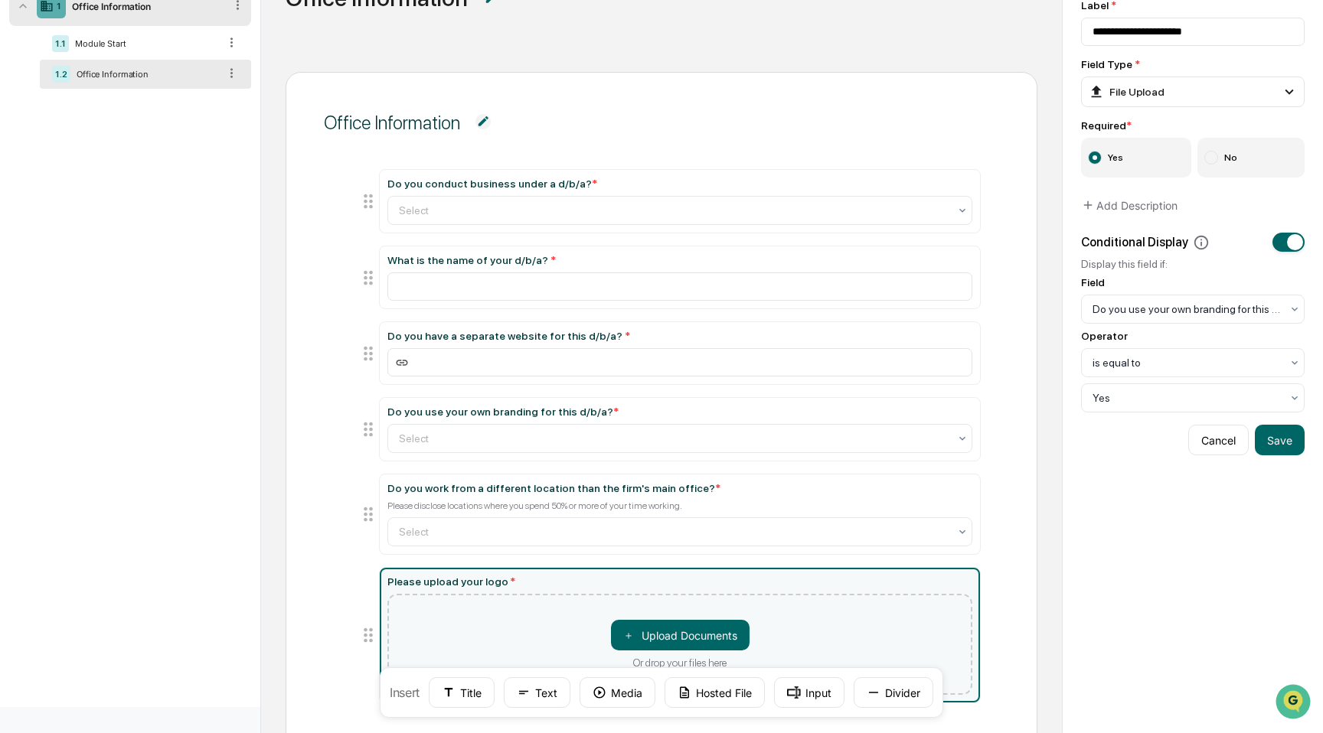
scroll to position [144, 0]
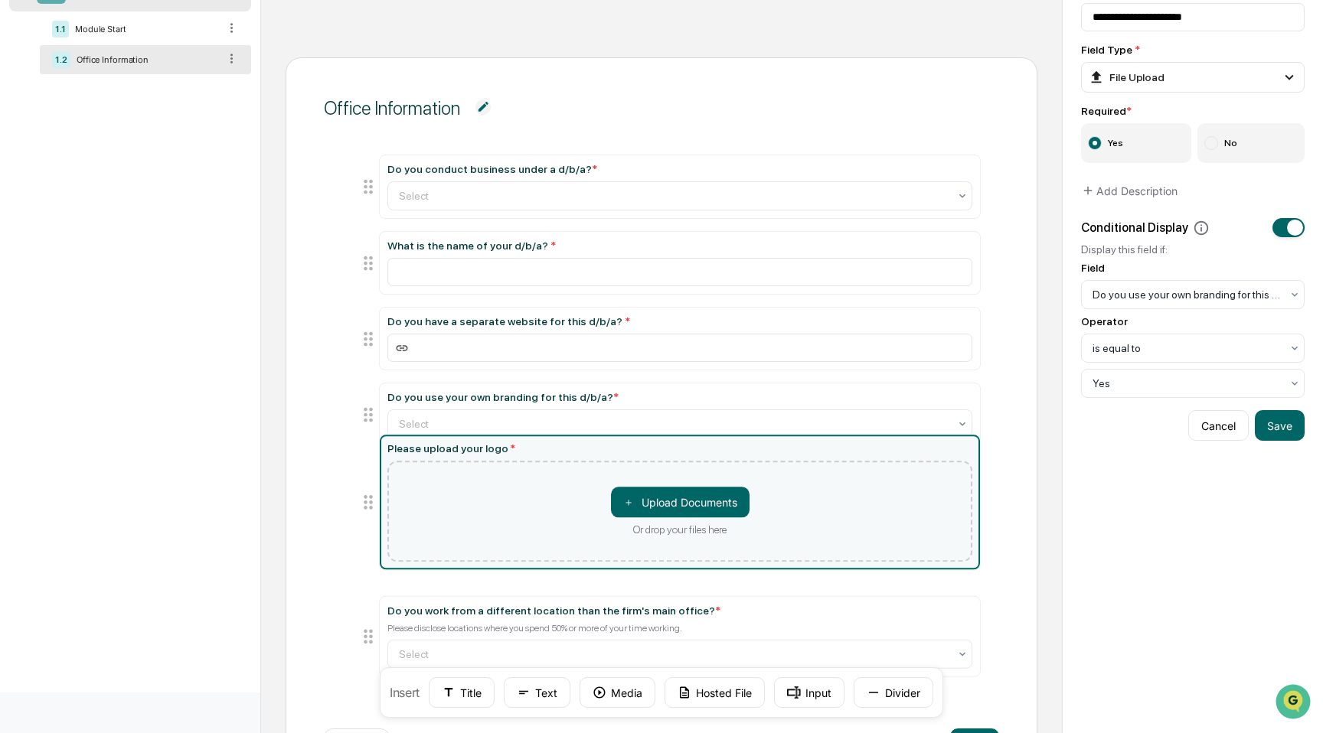
drag, startPoint x: 364, startPoint y: 622, endPoint x: 367, endPoint y: 508, distance: 114.1
click at [367, 508] on icon at bounding box center [368, 502] width 21 height 21
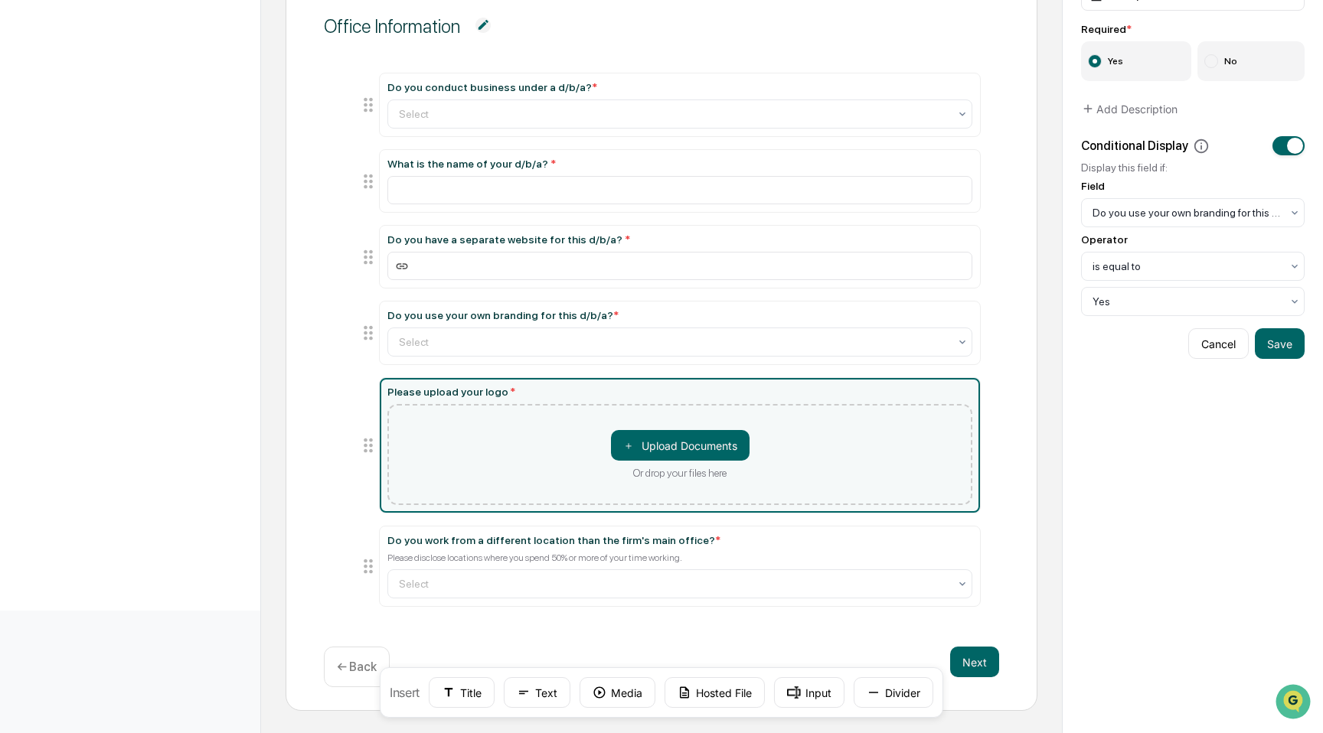
scroll to position [231, 0]
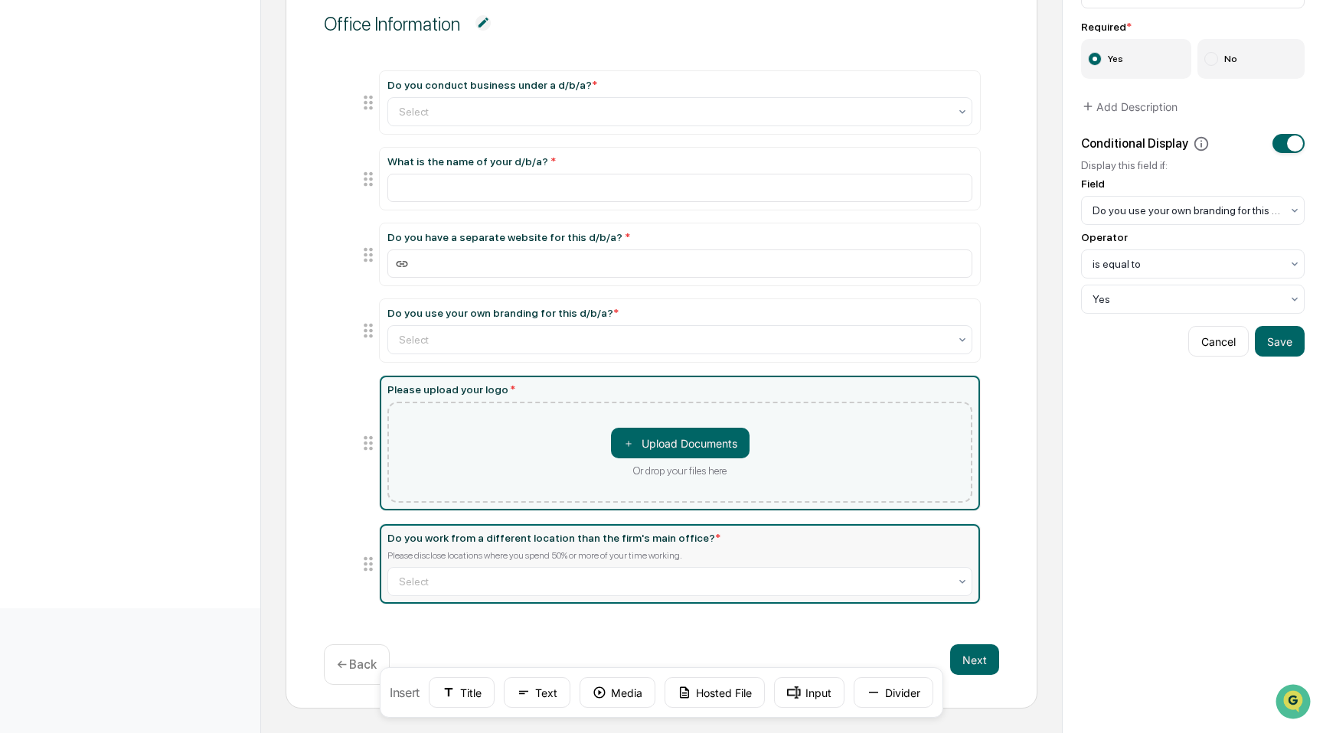
click at [576, 555] on div "Please disclose locations where you spend 50% or more of your time working." at bounding box center [679, 555] width 585 height 11
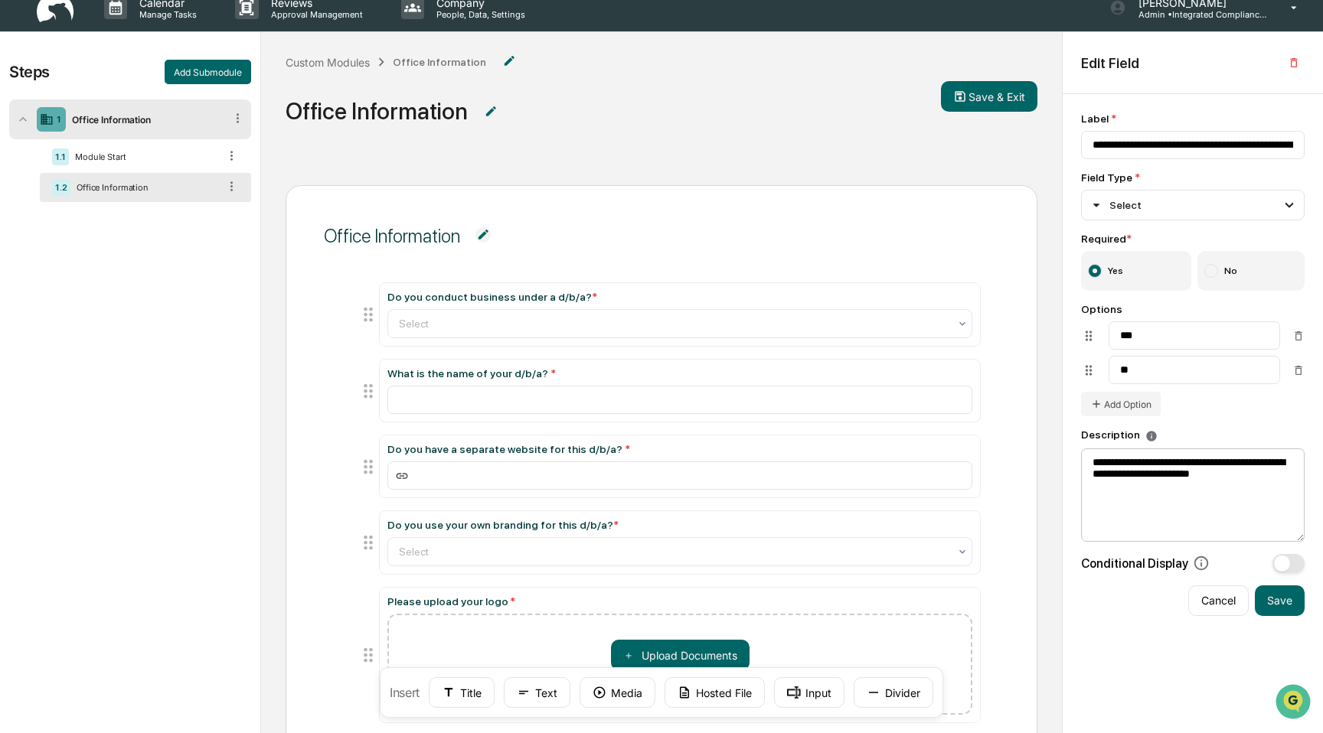
scroll to position [22, 0]
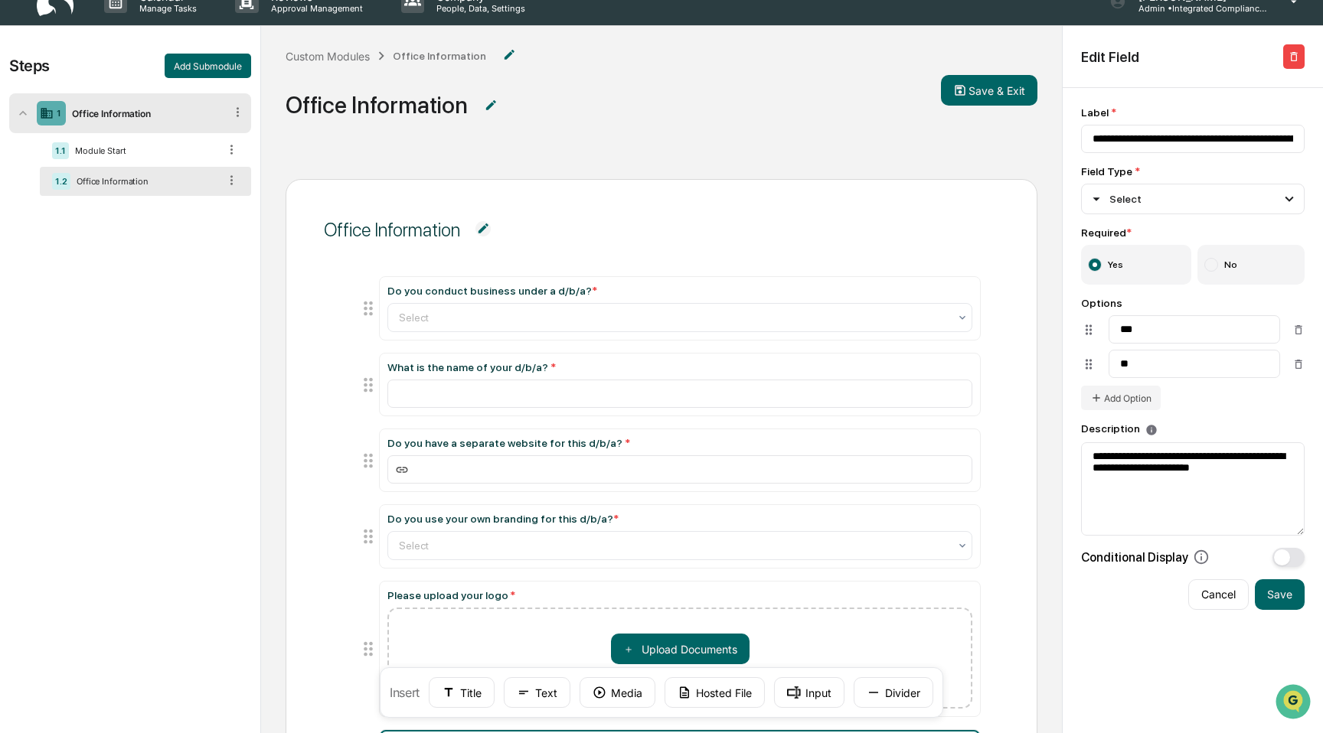
click at [1291, 60] on icon "button" at bounding box center [1294, 57] width 12 height 12
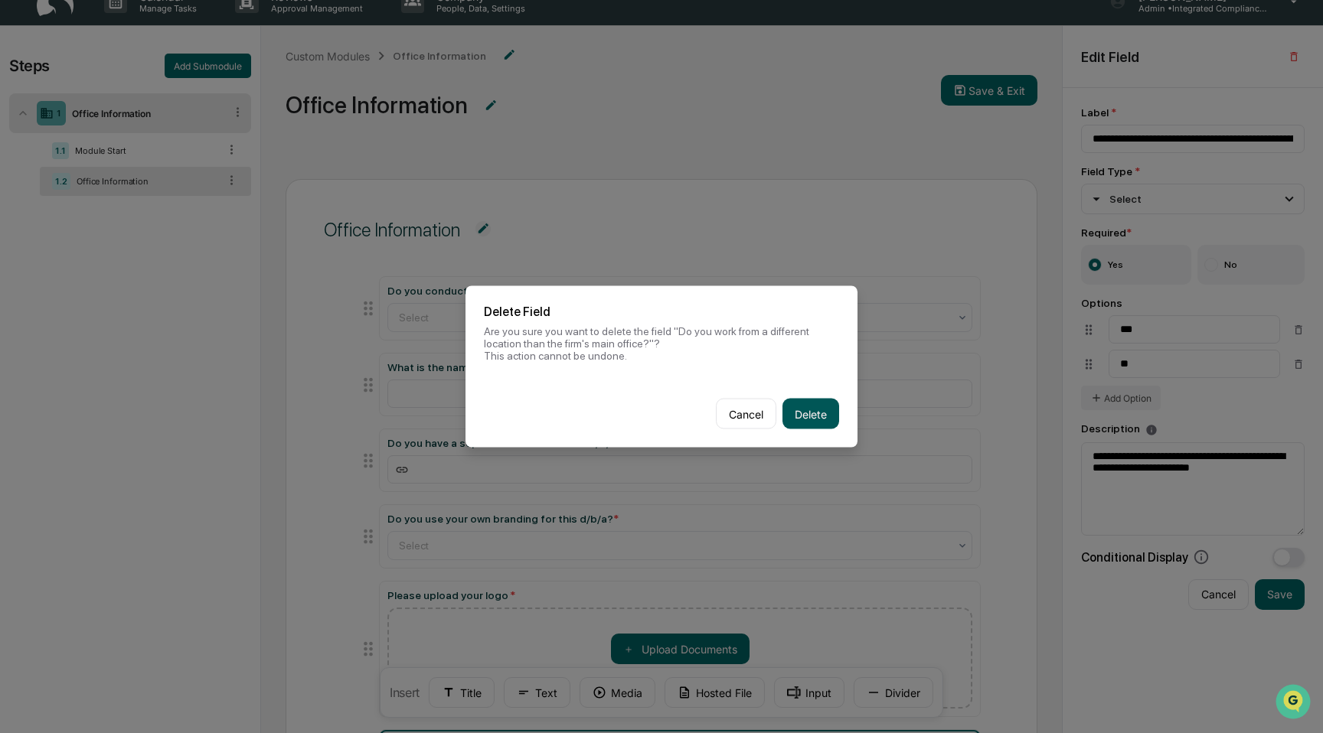
click at [828, 416] on button "Delete" at bounding box center [810, 414] width 57 height 31
type input "**********"
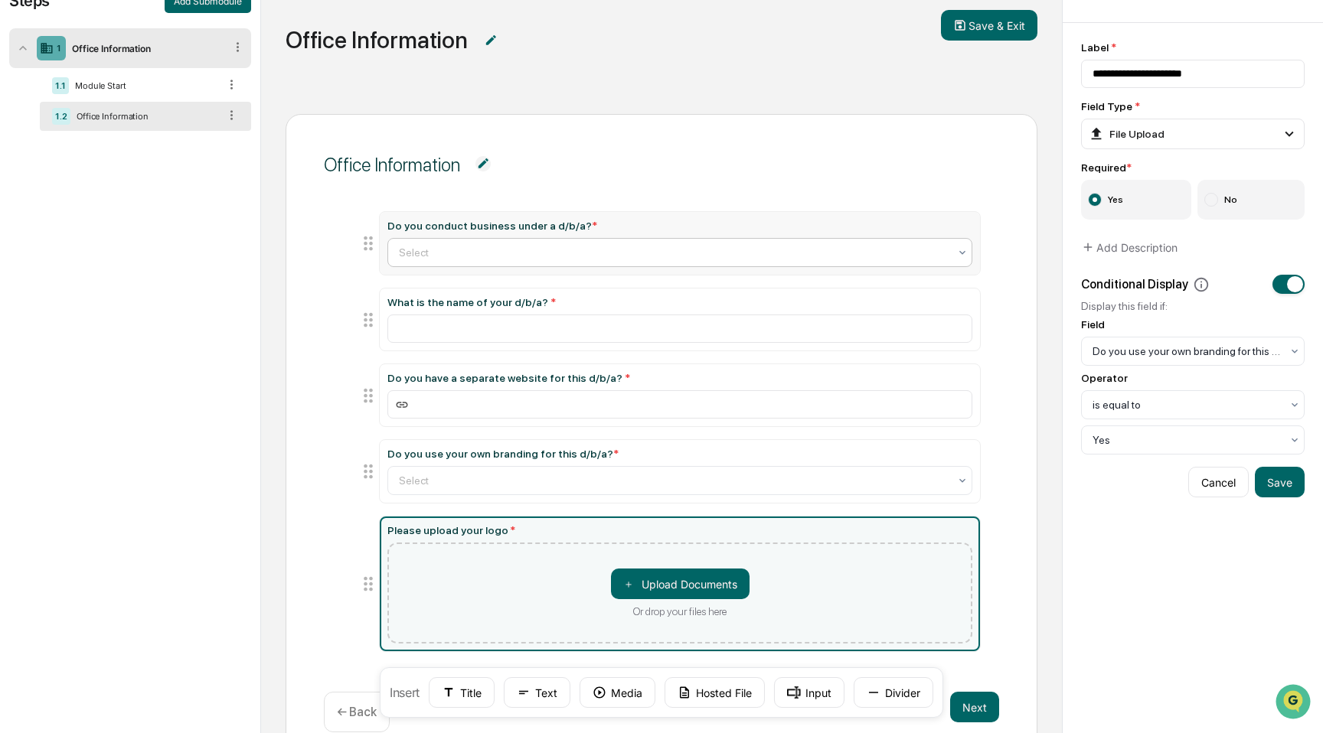
scroll to position [137, 0]
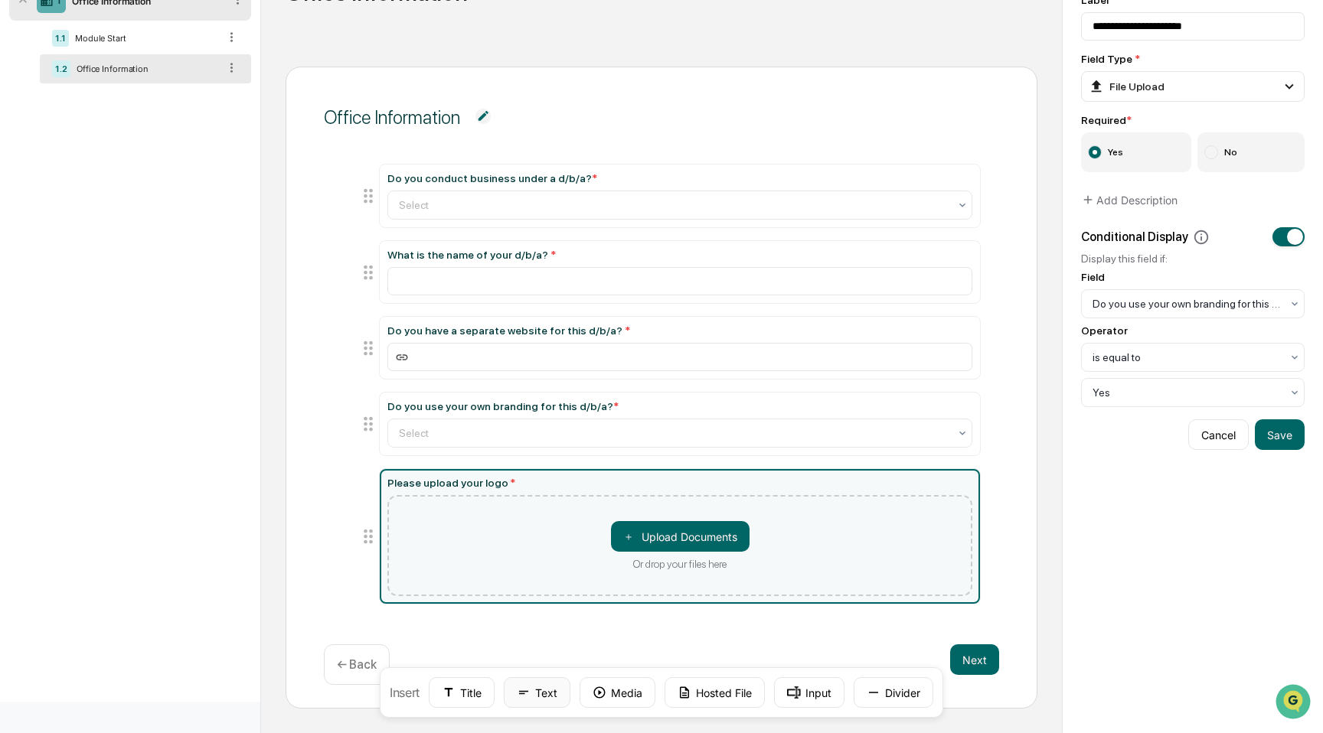
click at [537, 686] on button "Text" at bounding box center [537, 693] width 67 height 31
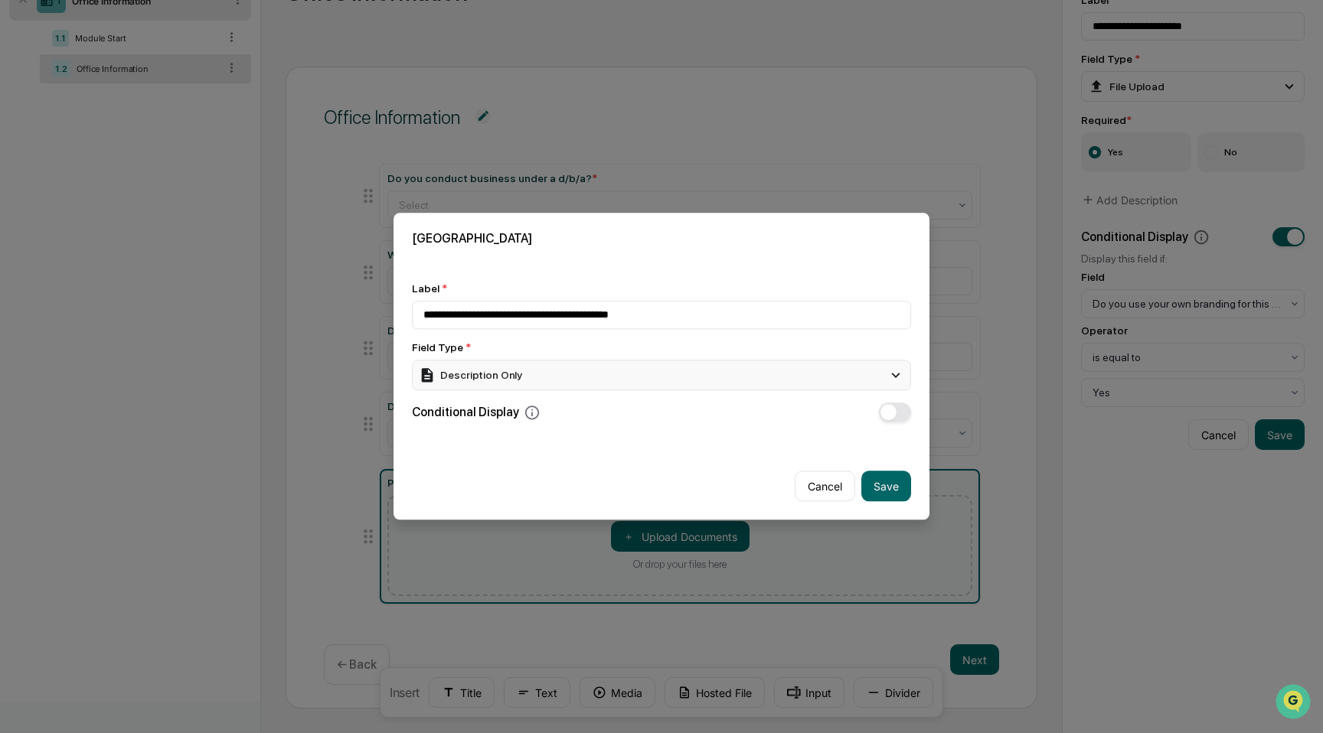
type input "**********"
click at [589, 367] on div "Description Only" at bounding box center [661, 375] width 499 height 31
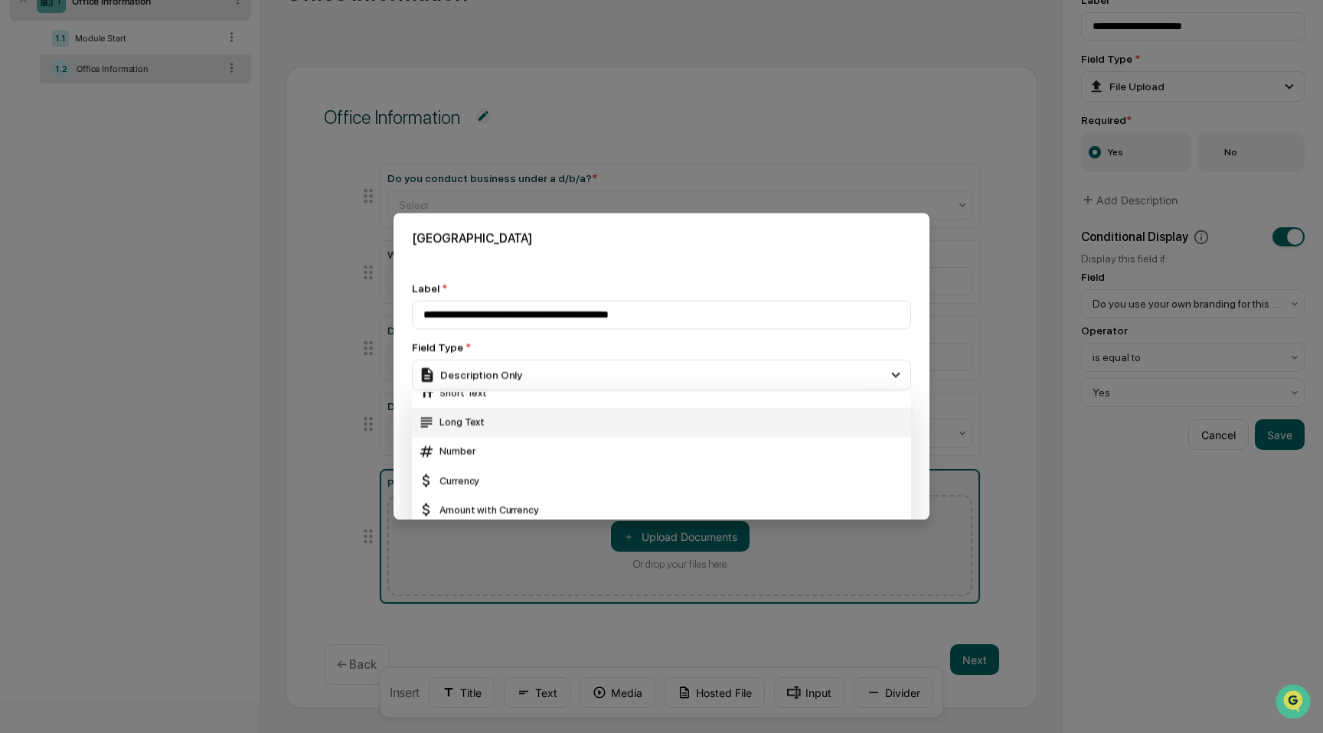
scroll to position [18, 0]
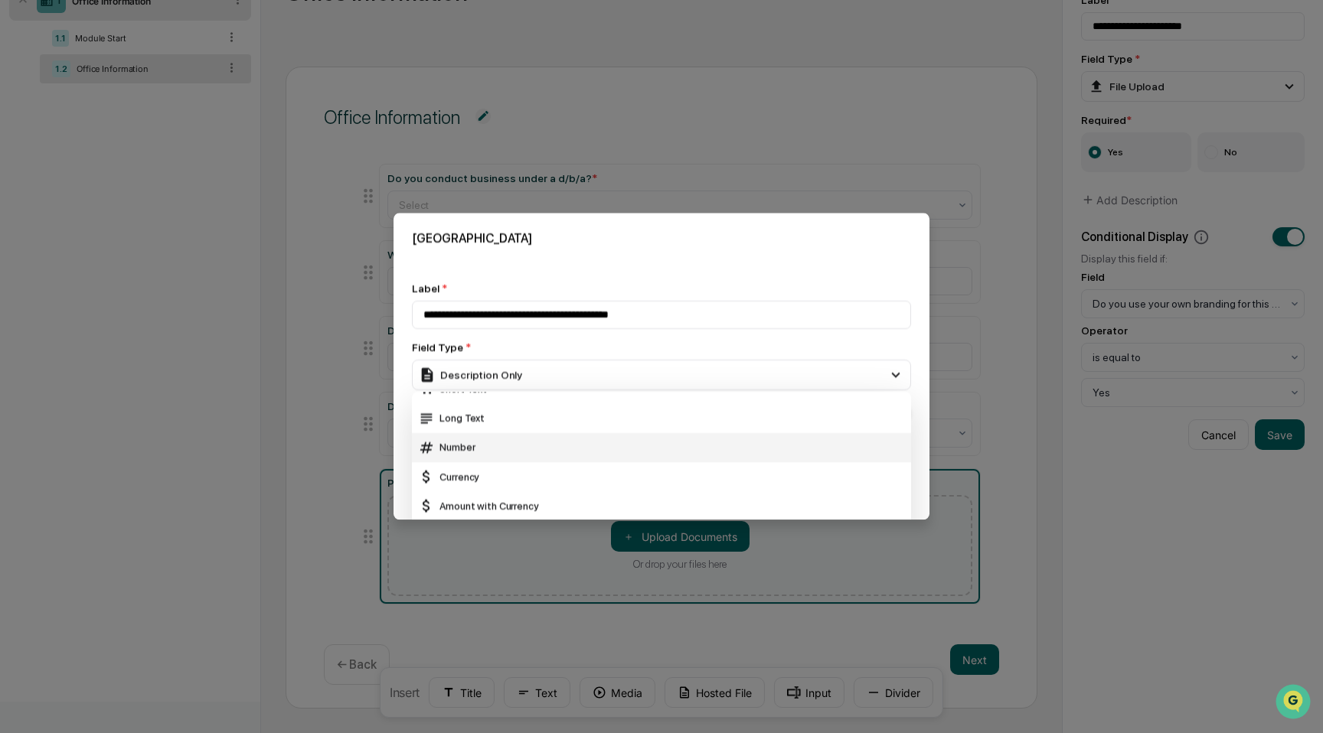
click at [586, 445] on div "Number" at bounding box center [661, 447] width 487 height 17
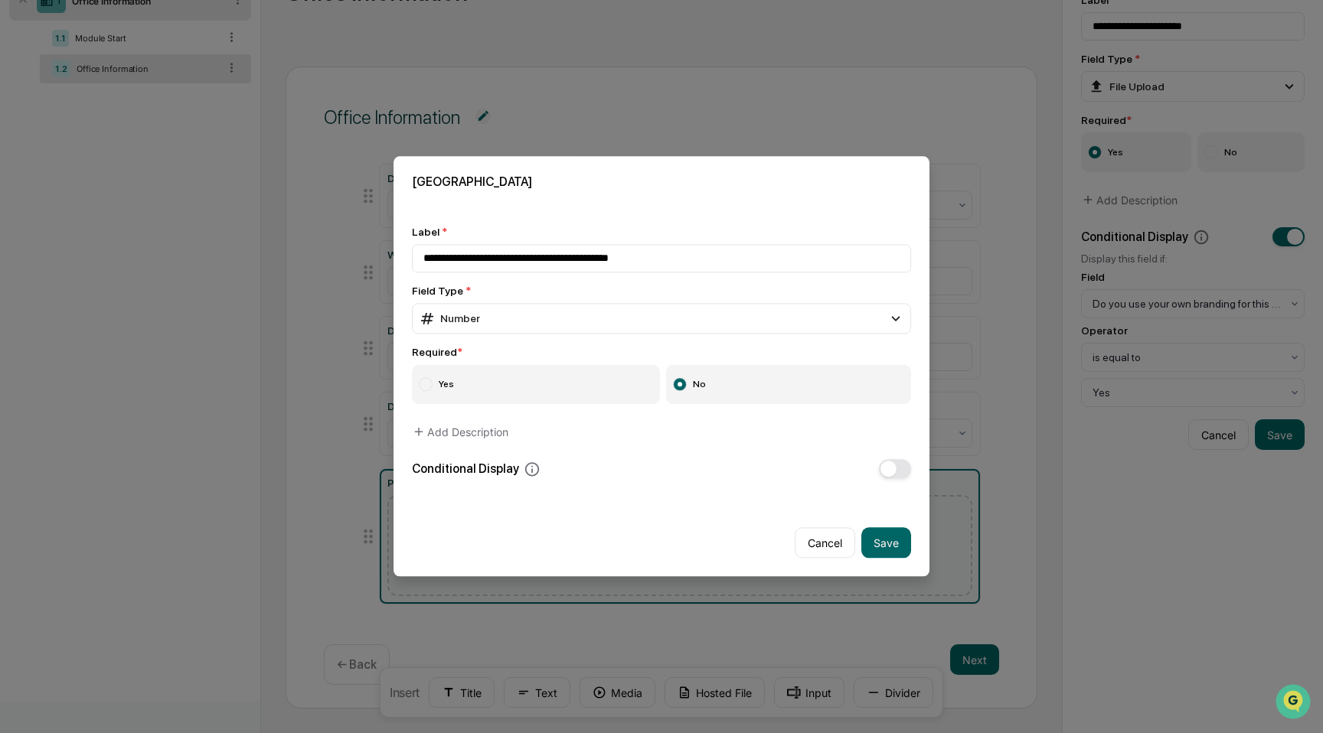
click at [601, 393] on label "Yes" at bounding box center [536, 385] width 248 height 40
click at [901, 470] on button "button" at bounding box center [895, 469] width 32 height 19
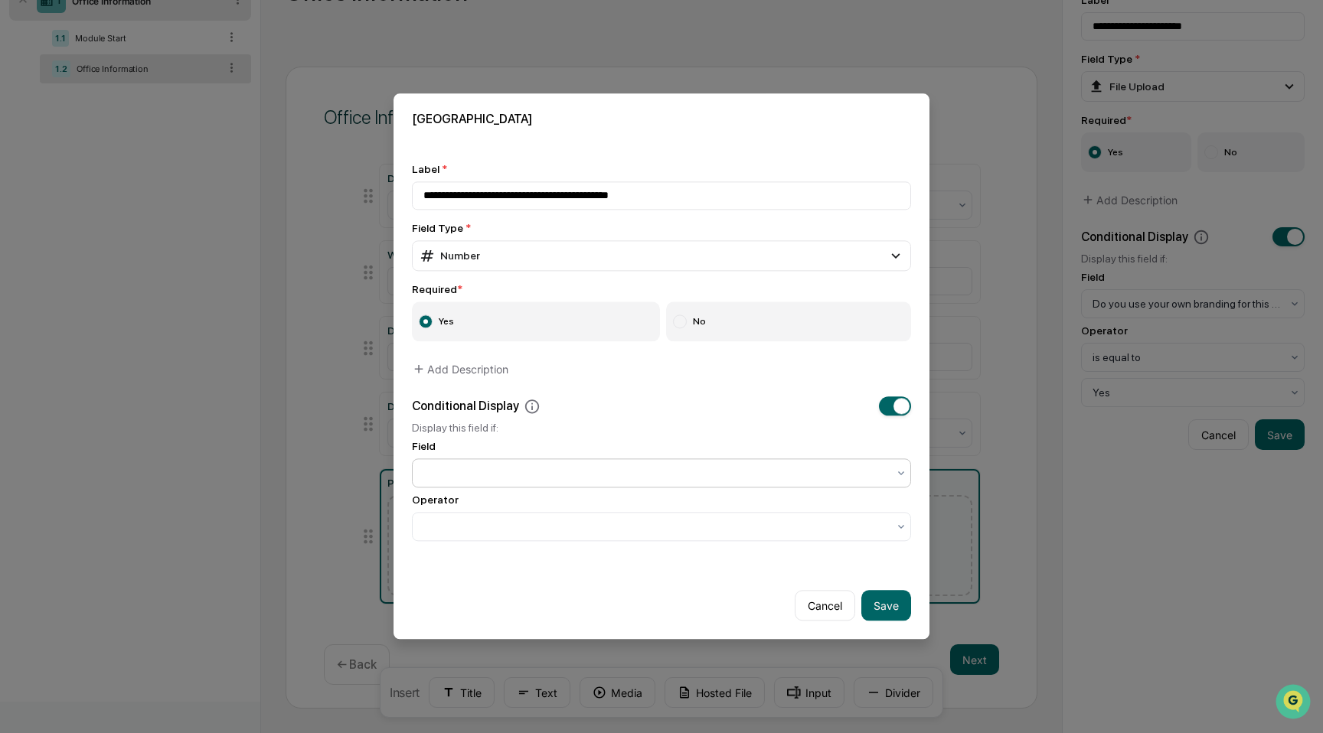
click at [665, 477] on div at bounding box center [655, 473] width 464 height 15
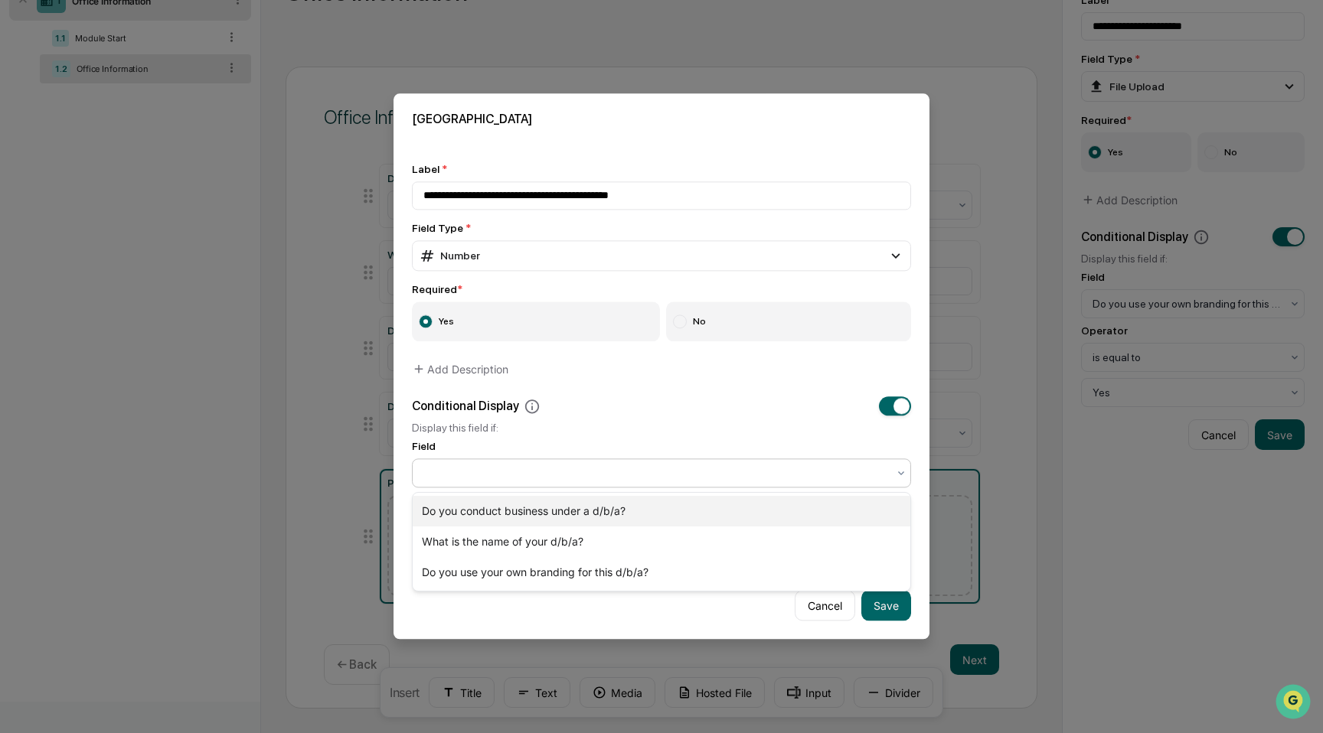
click at [655, 514] on div "Do you conduct business under a d/b/a?" at bounding box center [662, 511] width 498 height 31
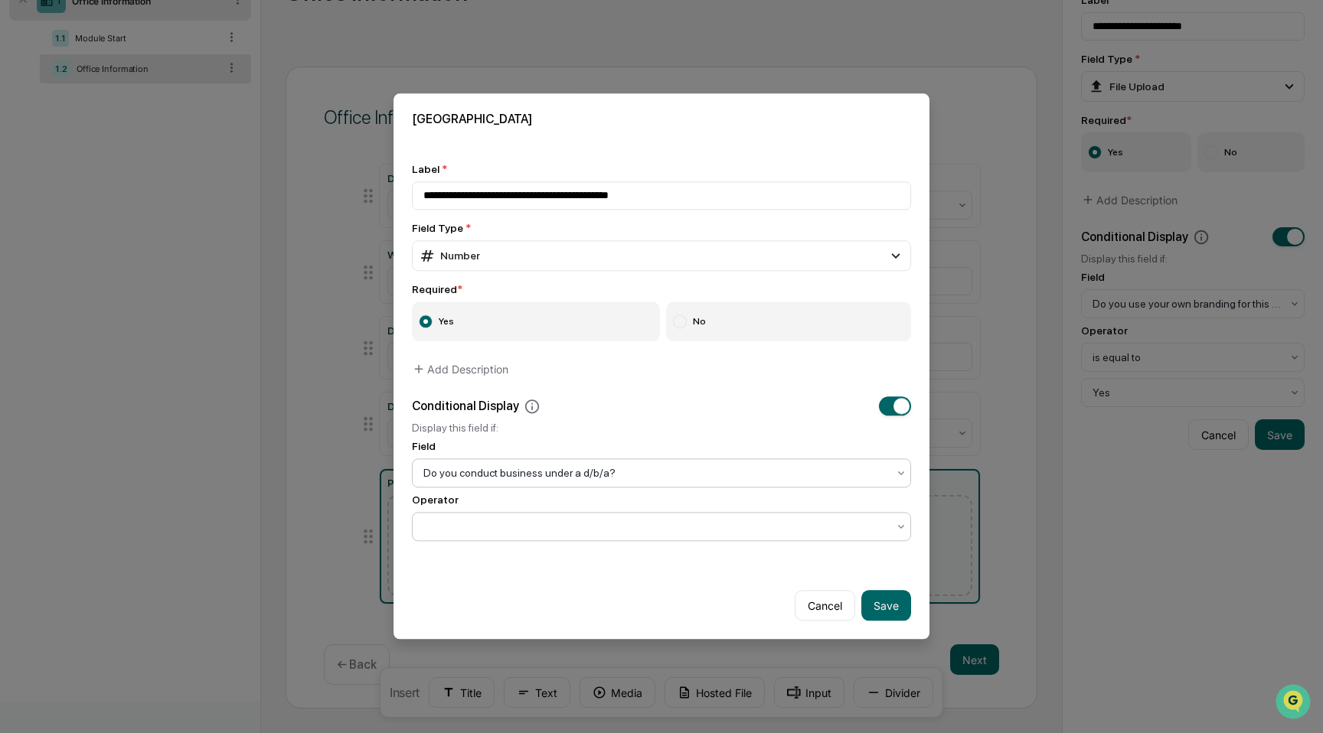
click at [655, 527] on div at bounding box center [655, 527] width 464 height 15
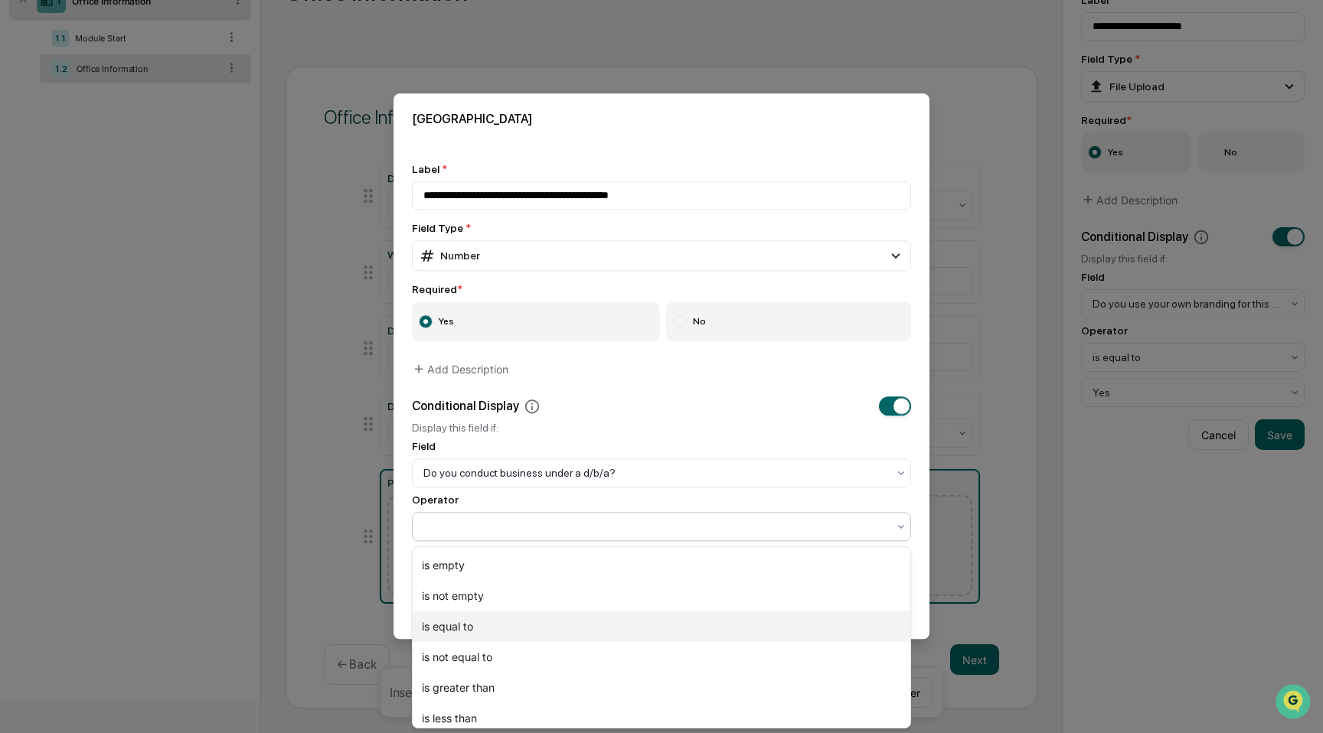
click at [646, 629] on div "is equal to" at bounding box center [662, 627] width 498 height 31
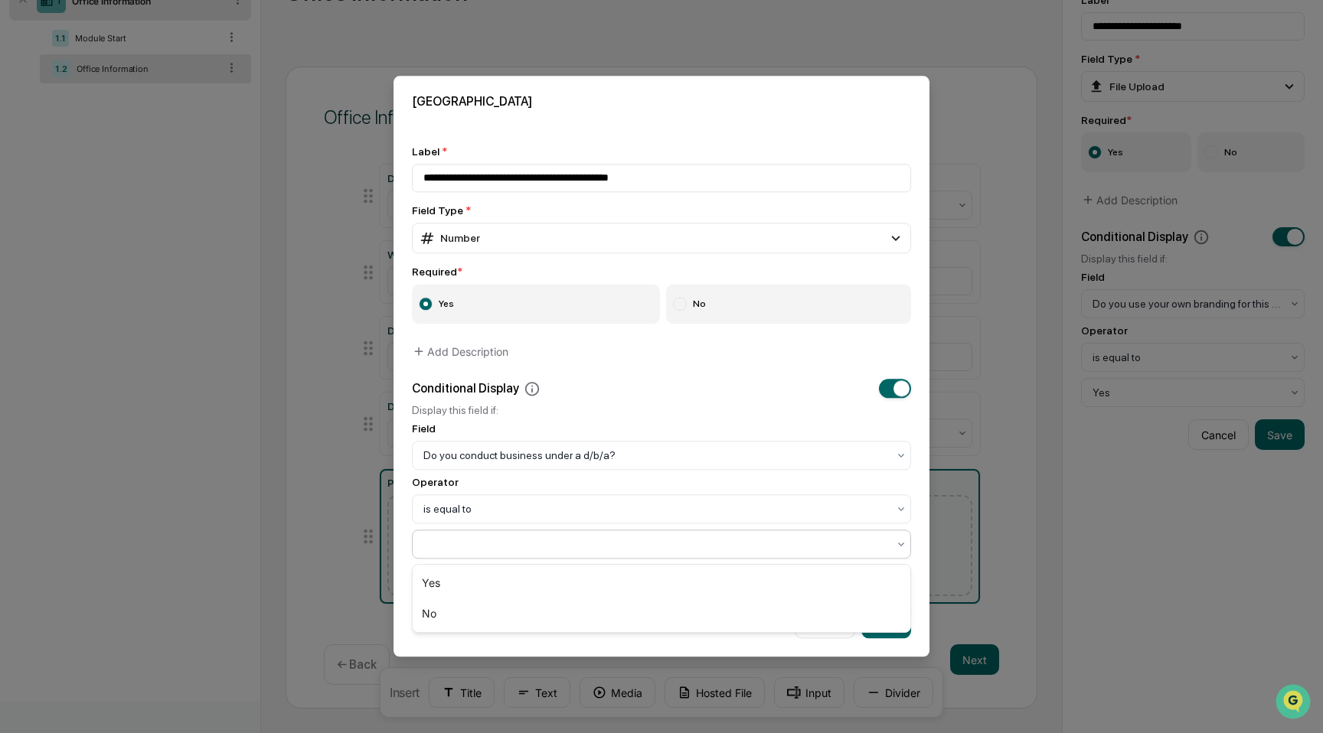
click at [641, 556] on div at bounding box center [655, 544] width 479 height 21
click at [639, 584] on div "Yes" at bounding box center [662, 583] width 498 height 31
click at [870, 617] on button "Save" at bounding box center [886, 624] width 50 height 31
type input "**********"
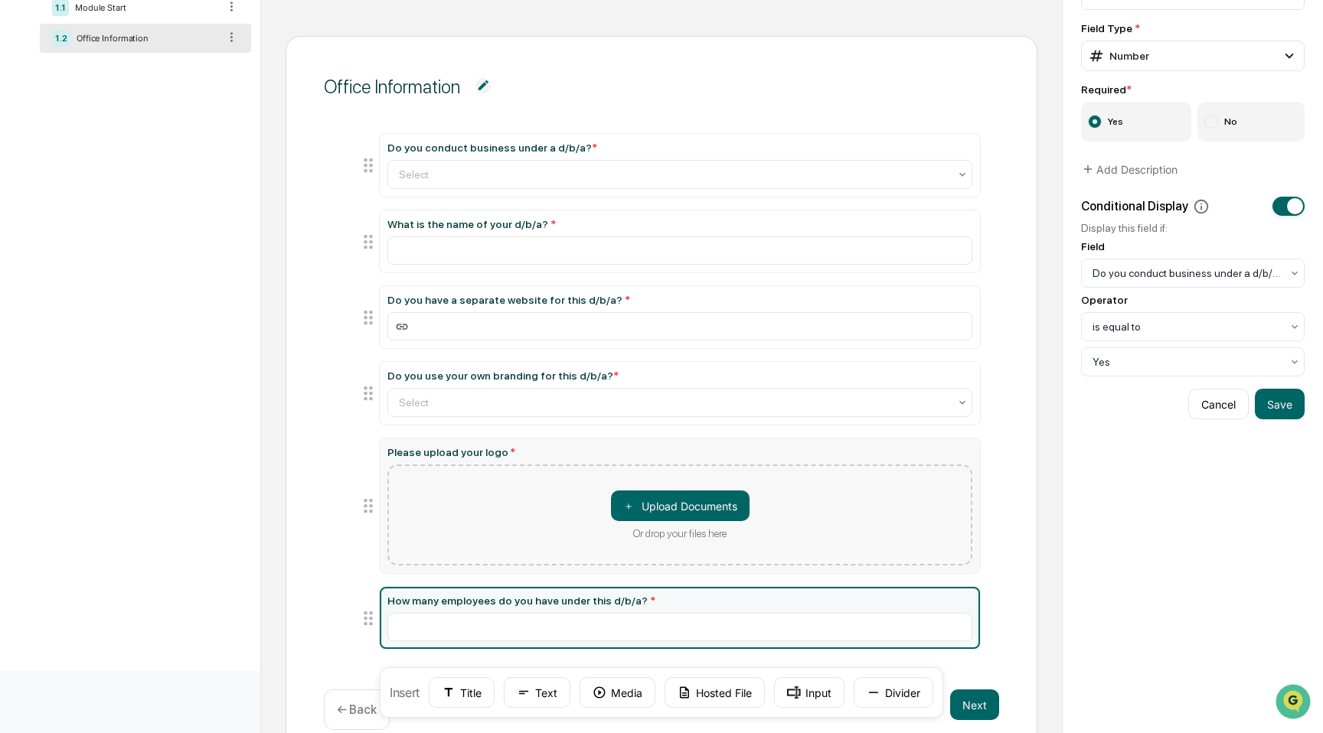
scroll to position [175, 0]
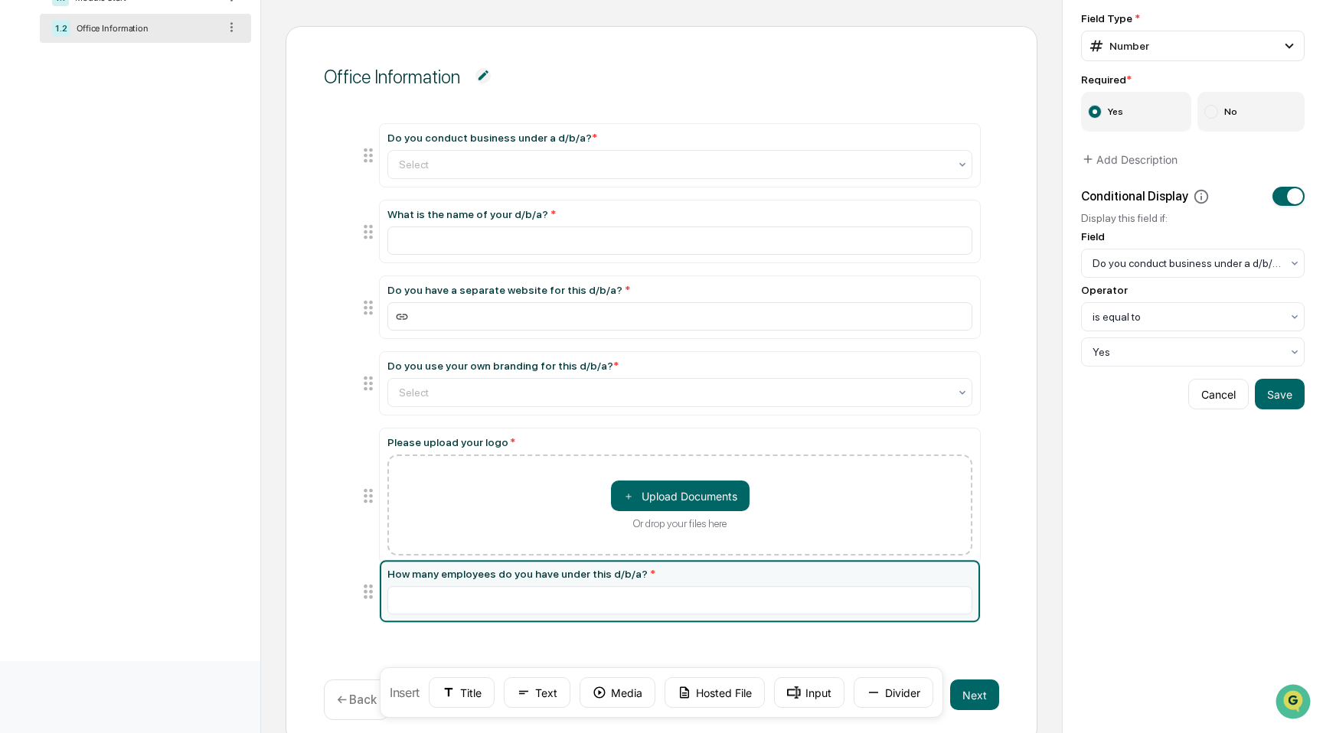
drag, startPoint x: 365, startPoint y: 610, endPoint x: 325, endPoint y: 596, distance: 42.9
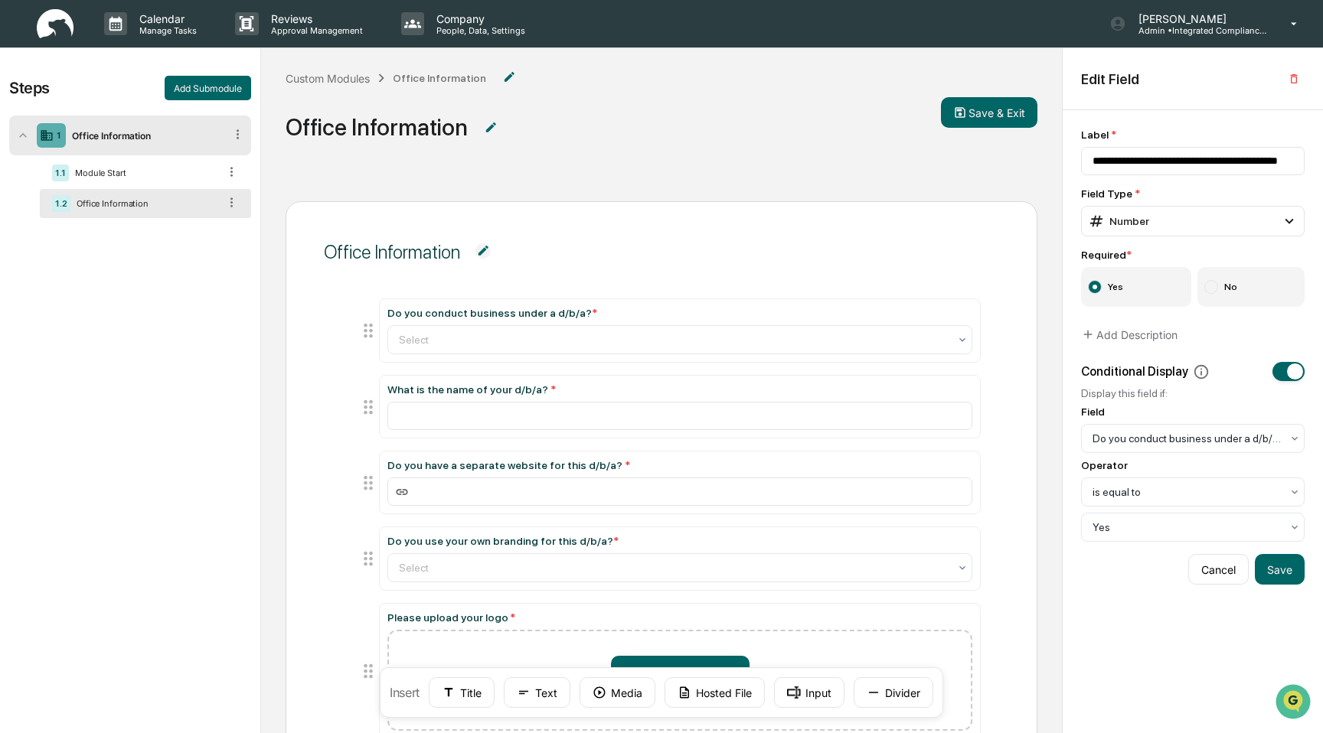
scroll to position [0, 0]
click at [492, 130] on img at bounding box center [490, 127] width 15 height 15
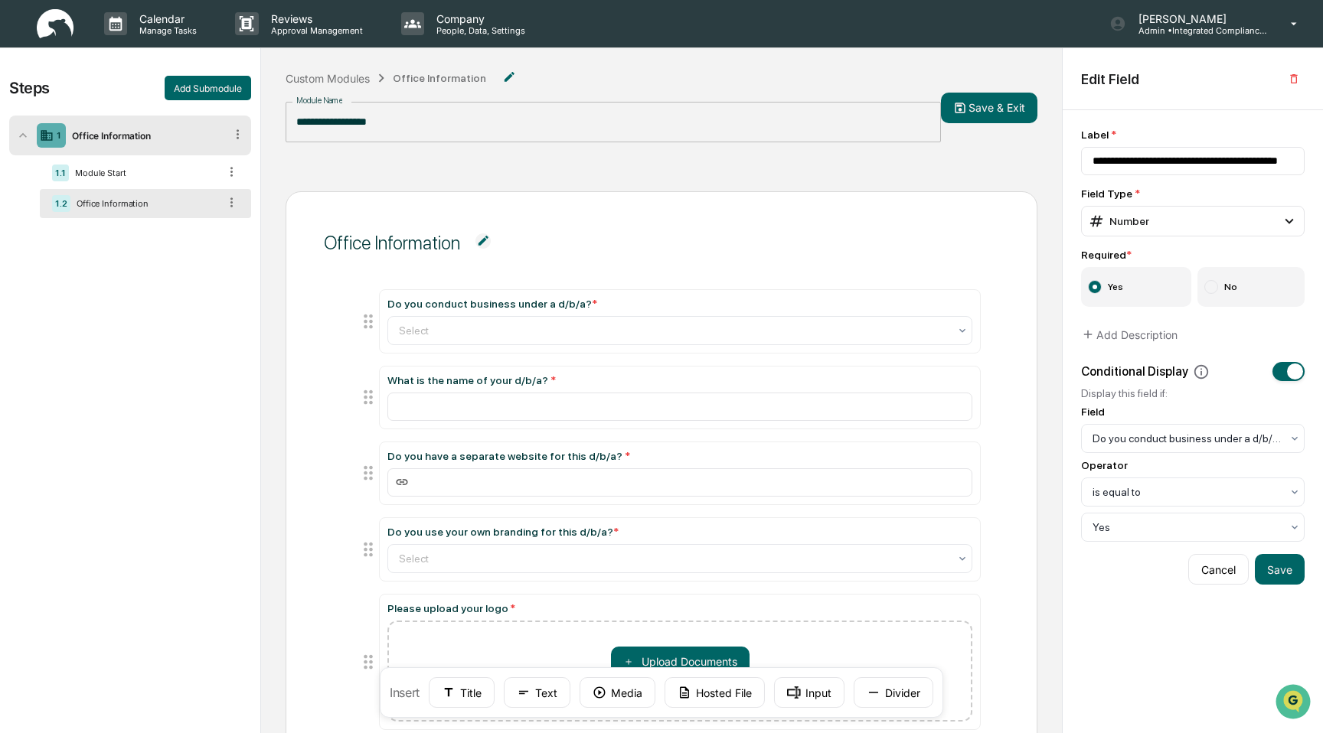
click at [480, 132] on input "**********" at bounding box center [613, 122] width 655 height 41
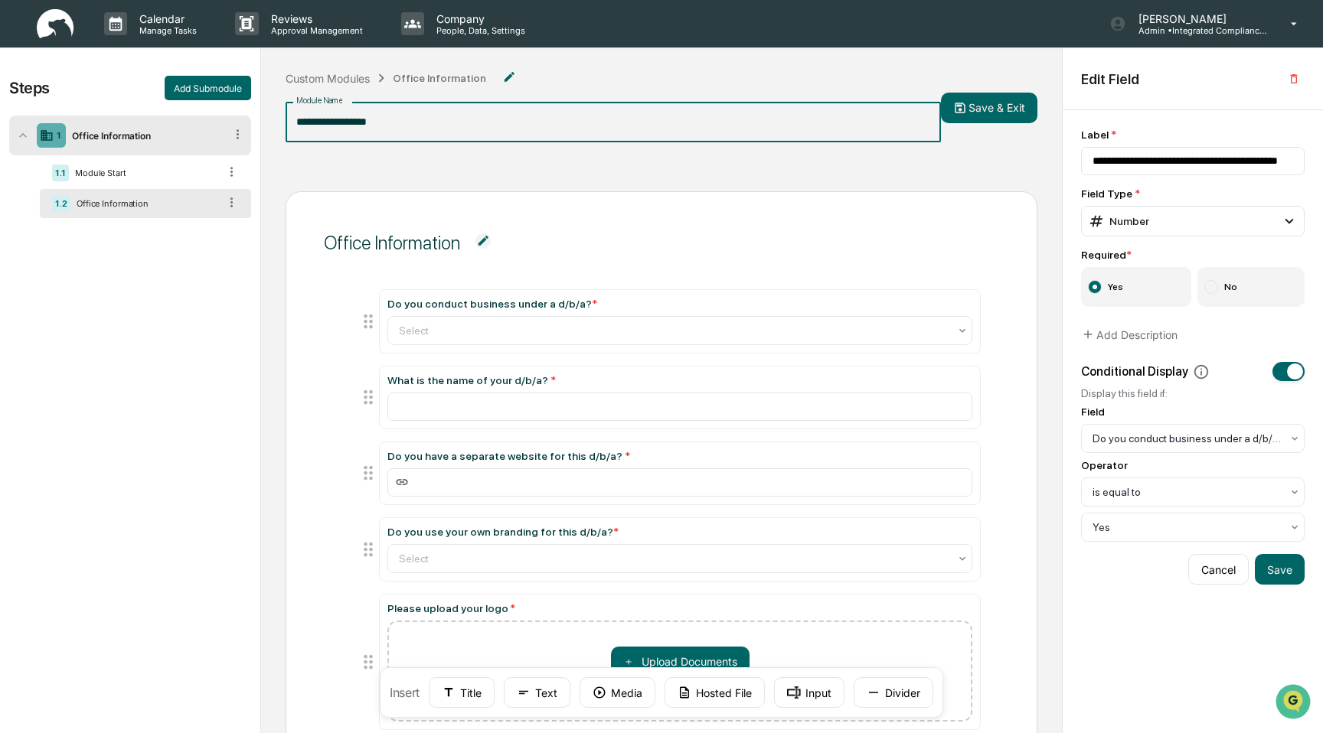
click at [480, 132] on input "**********" at bounding box center [613, 122] width 655 height 41
type input "**********"
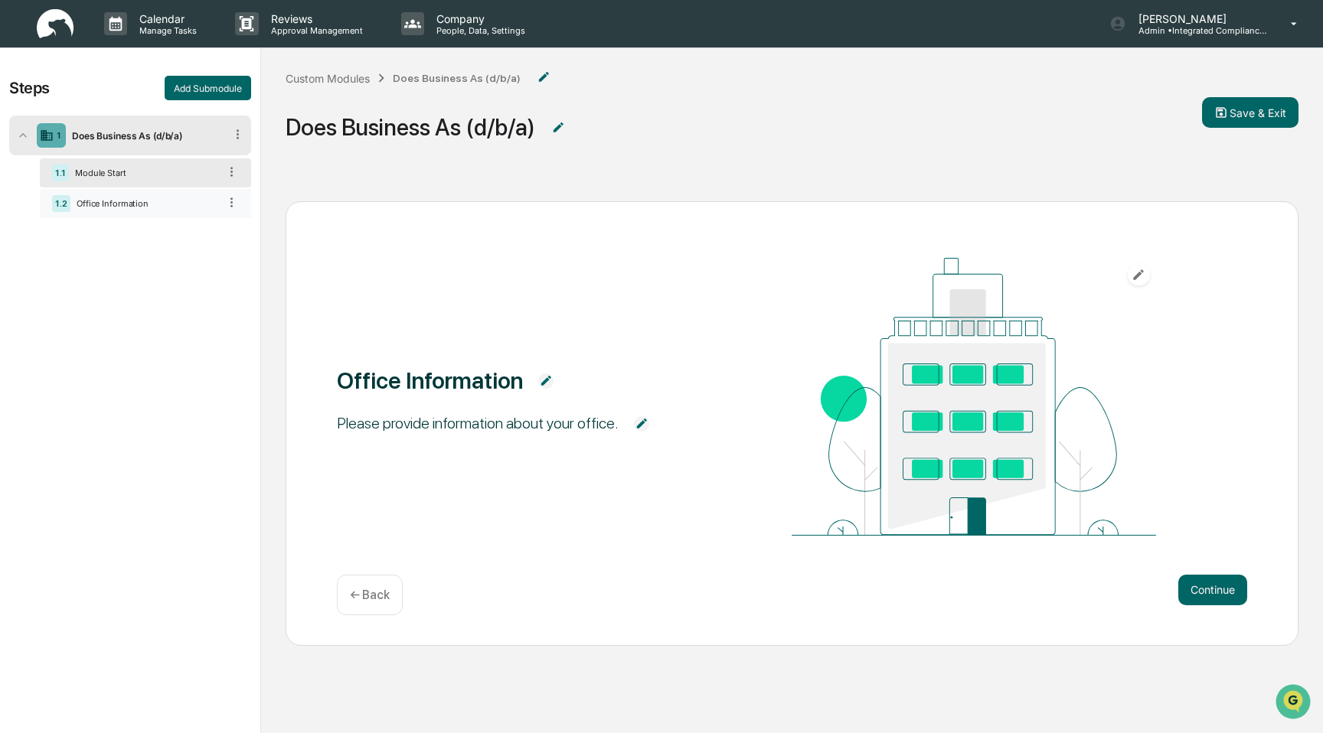
click at [156, 205] on div "Office Information" at bounding box center [144, 203] width 148 height 11
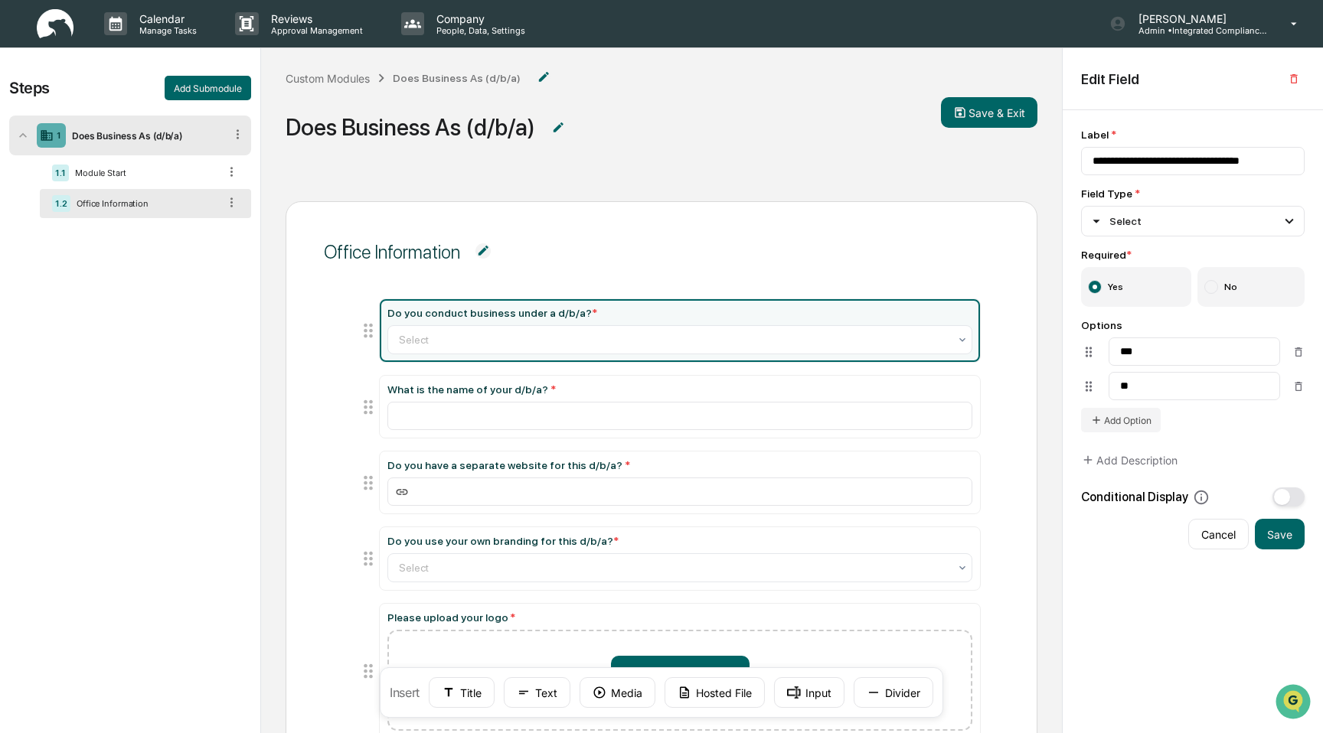
click at [488, 252] on img at bounding box center [482, 250] width 15 height 15
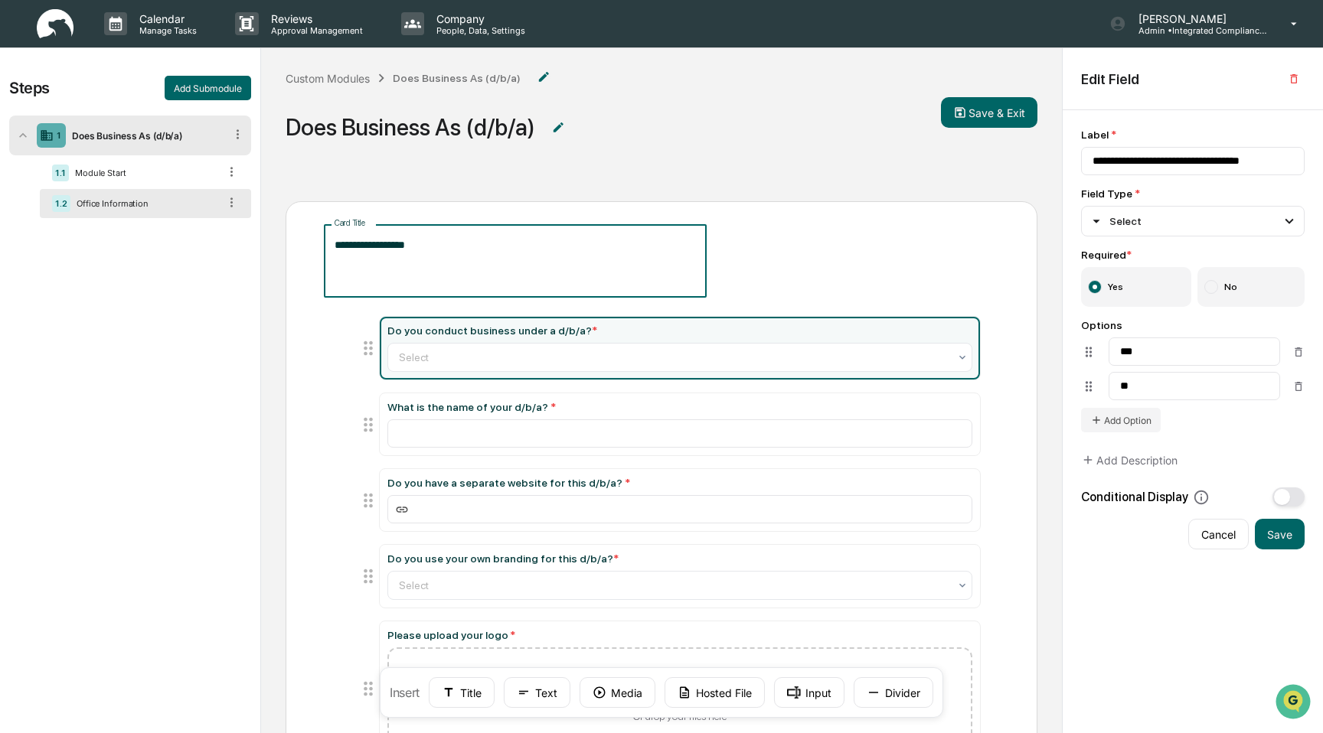
click at [473, 253] on textarea "**********" at bounding box center [515, 261] width 361 height 48
type textarea "**********"
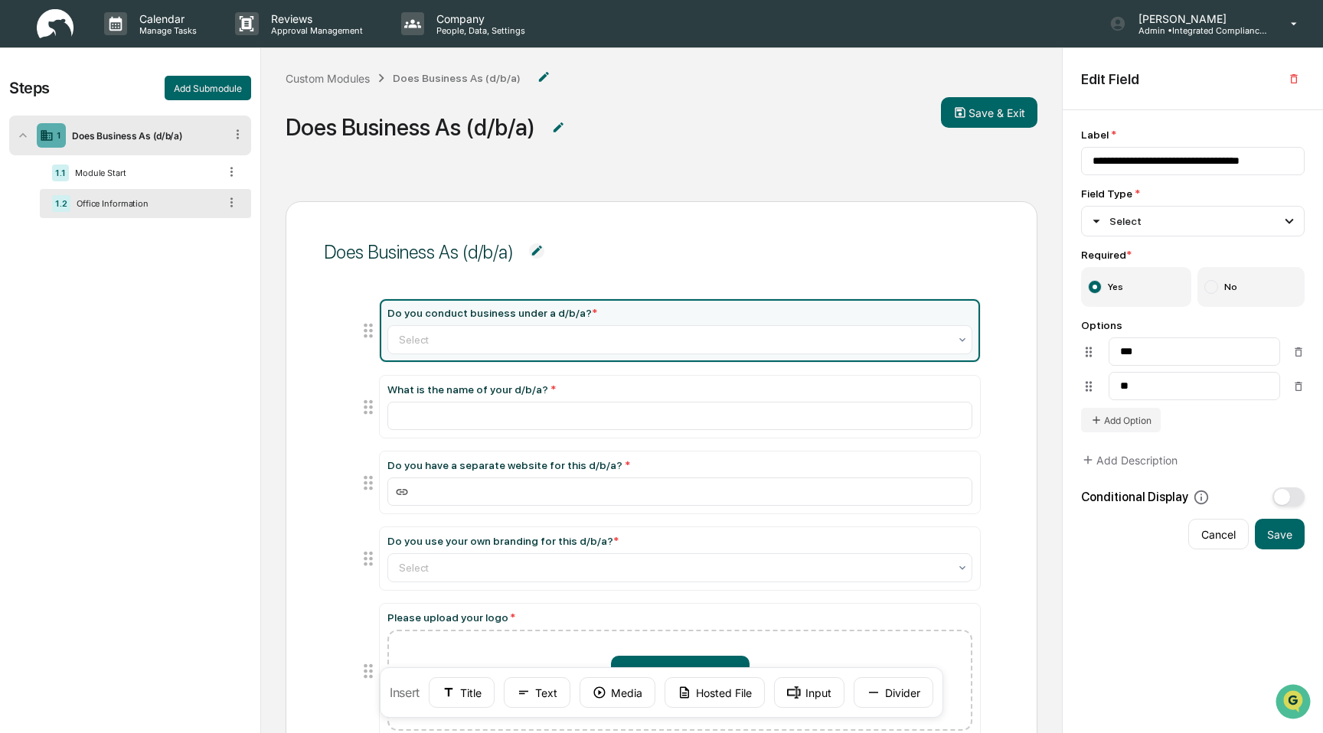
click at [1012, 96] on div "Custom Modules Does Business As (d/b/a) Does Business As (d/b/a) Save & Exit" at bounding box center [661, 112] width 801 height 129
click at [1004, 109] on button "Save & Exit" at bounding box center [989, 112] width 96 height 31
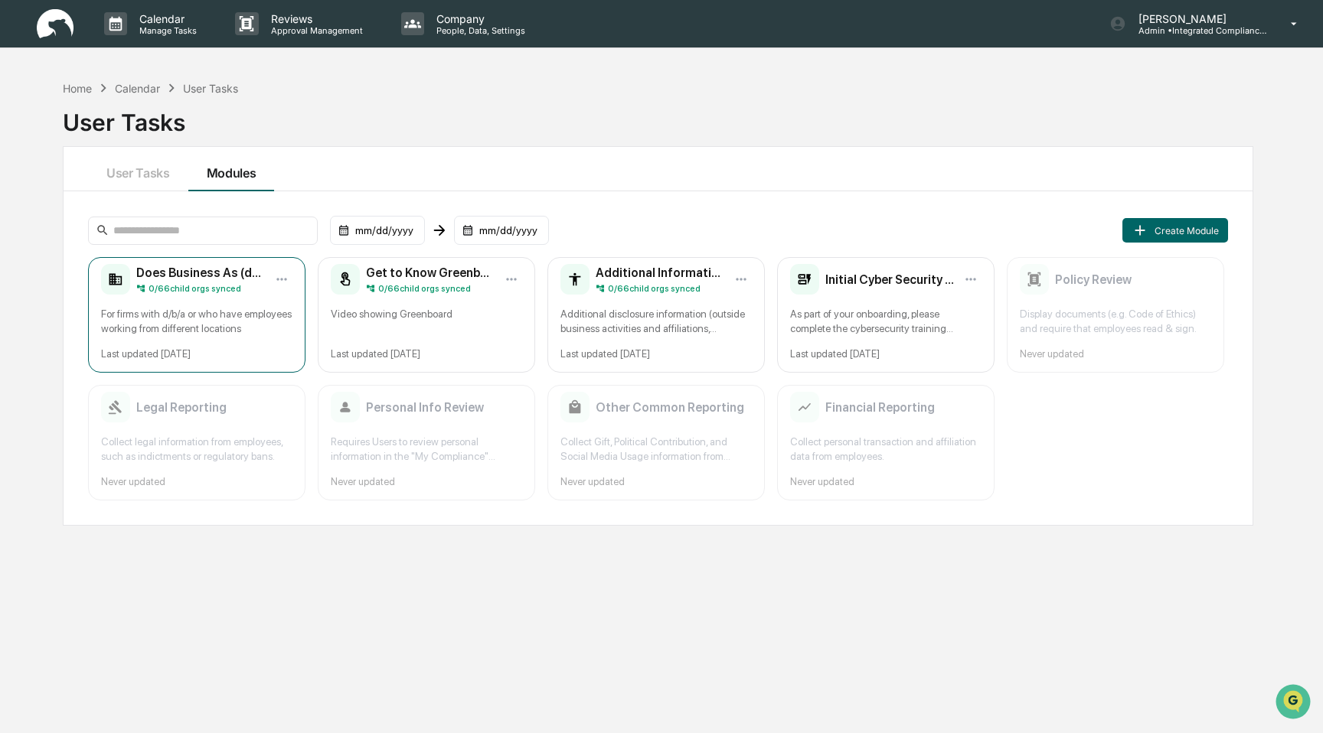
click at [235, 328] on div "For firms with d/b/a or who have employees working from different locations" at bounding box center [196, 321] width 191 height 29
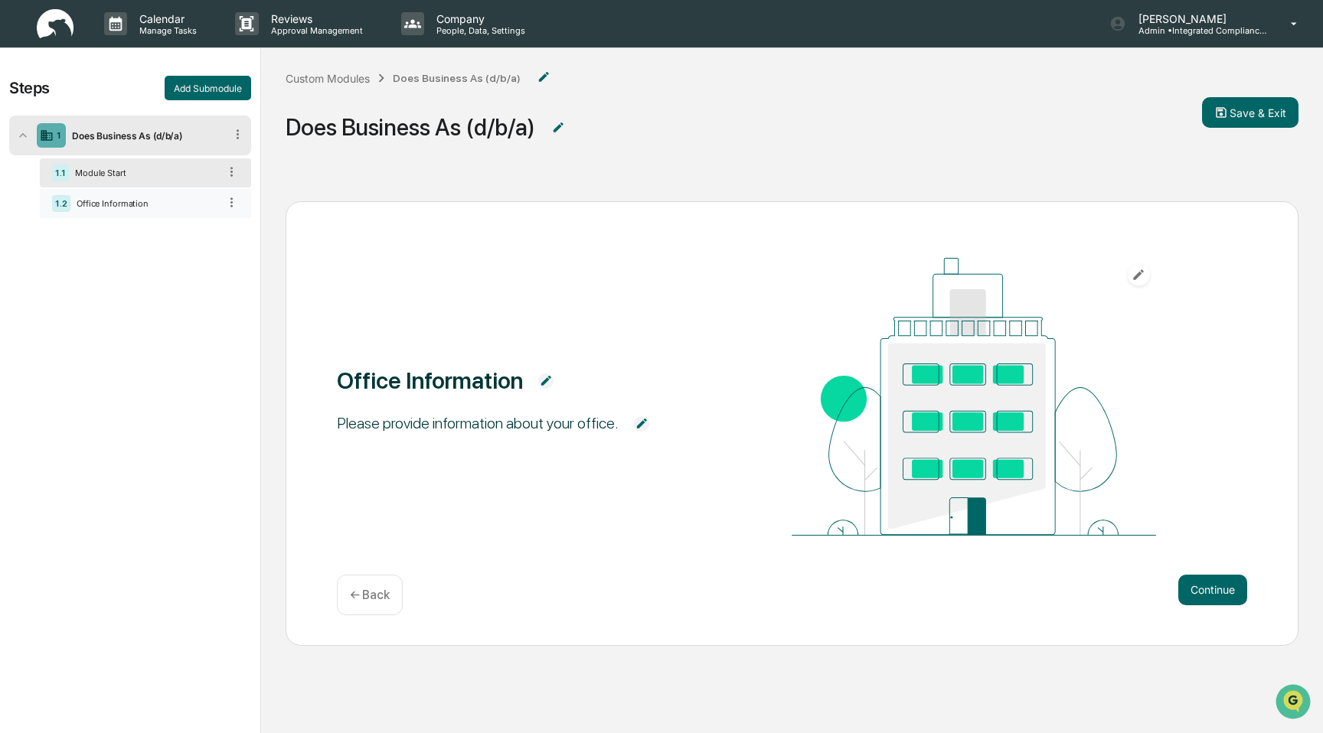
click at [159, 201] on div "Office Information" at bounding box center [144, 203] width 148 height 11
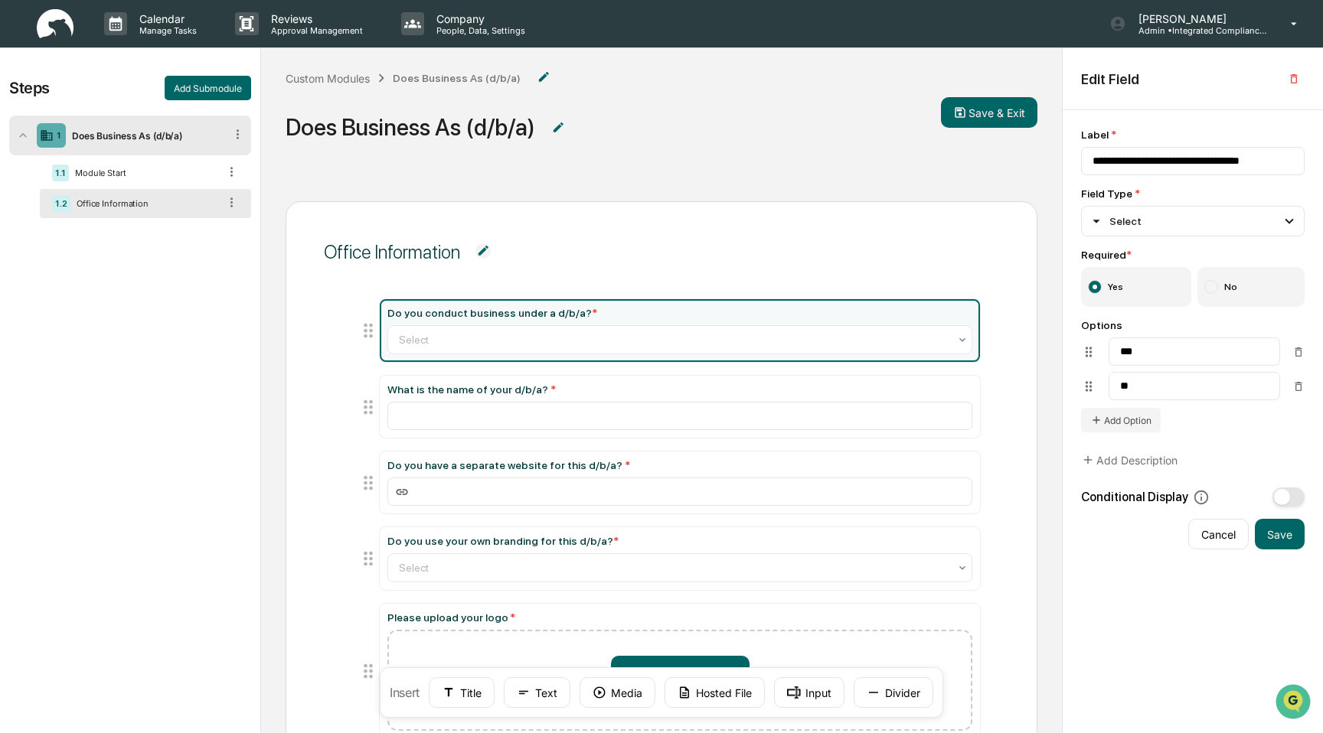
click at [484, 254] on img at bounding box center [482, 250] width 15 height 15
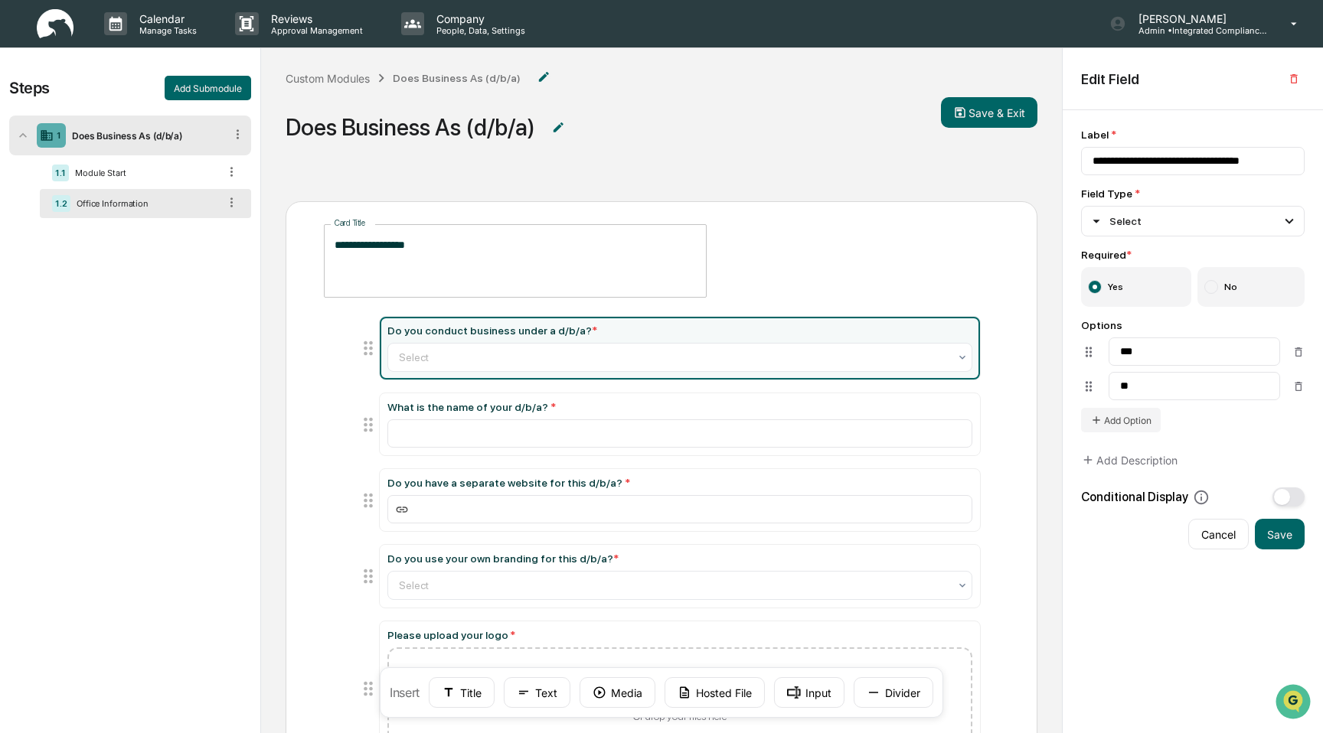
click at [472, 269] on textarea "**********" at bounding box center [515, 261] width 361 height 48
type textarea "**********"
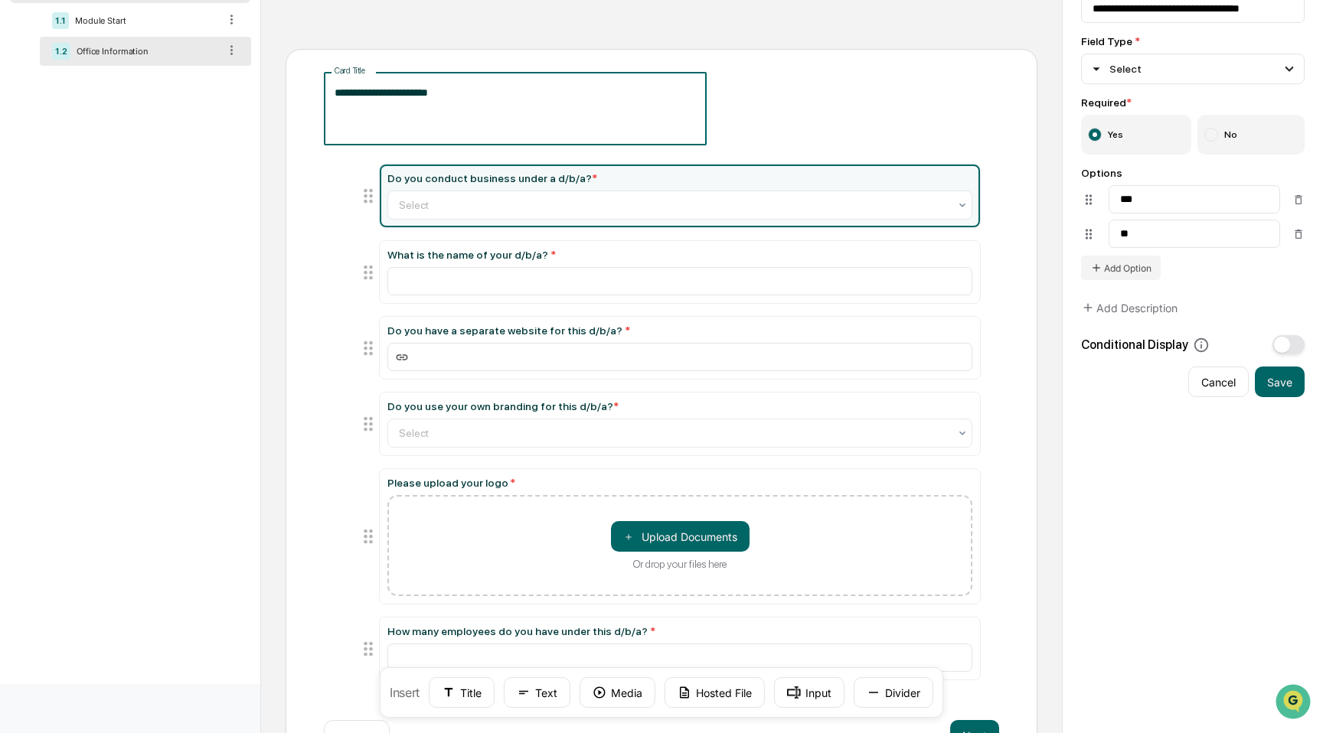
scroll to position [233, 0]
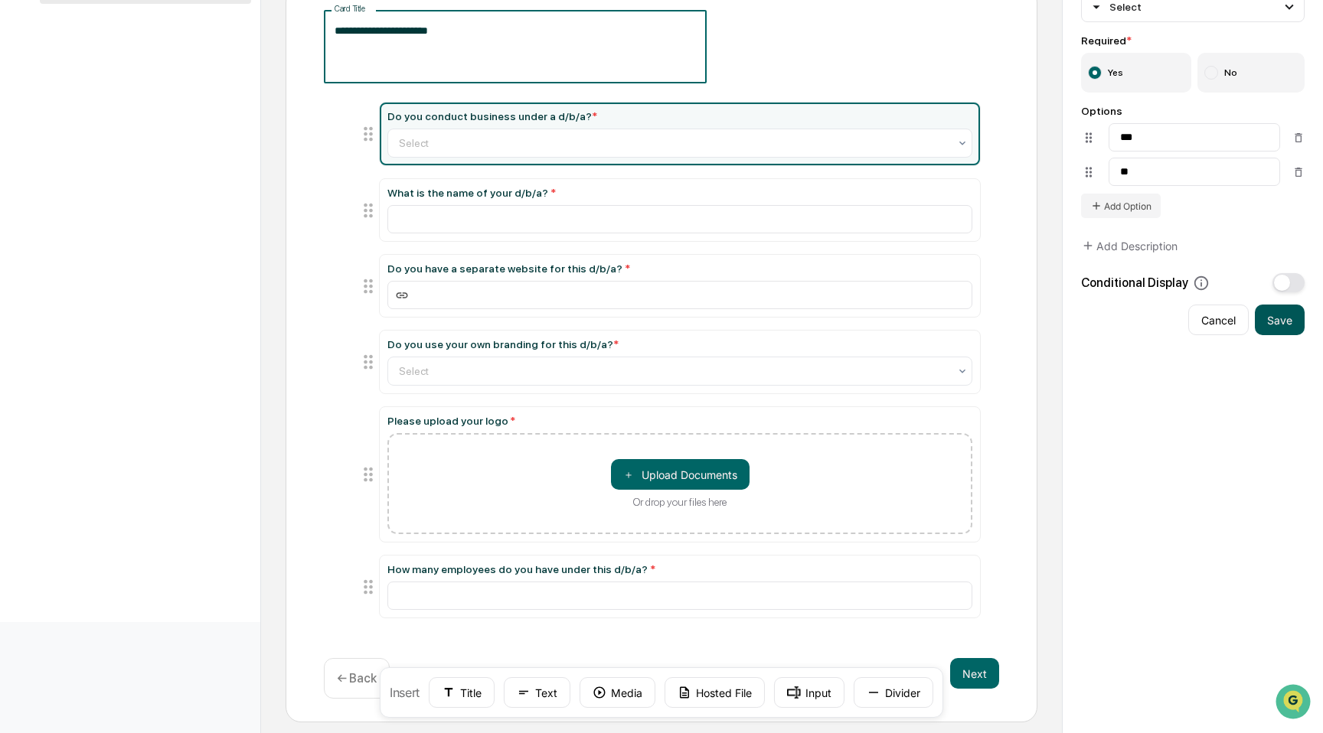
click at [1279, 309] on button "Save" at bounding box center [1280, 320] width 50 height 31
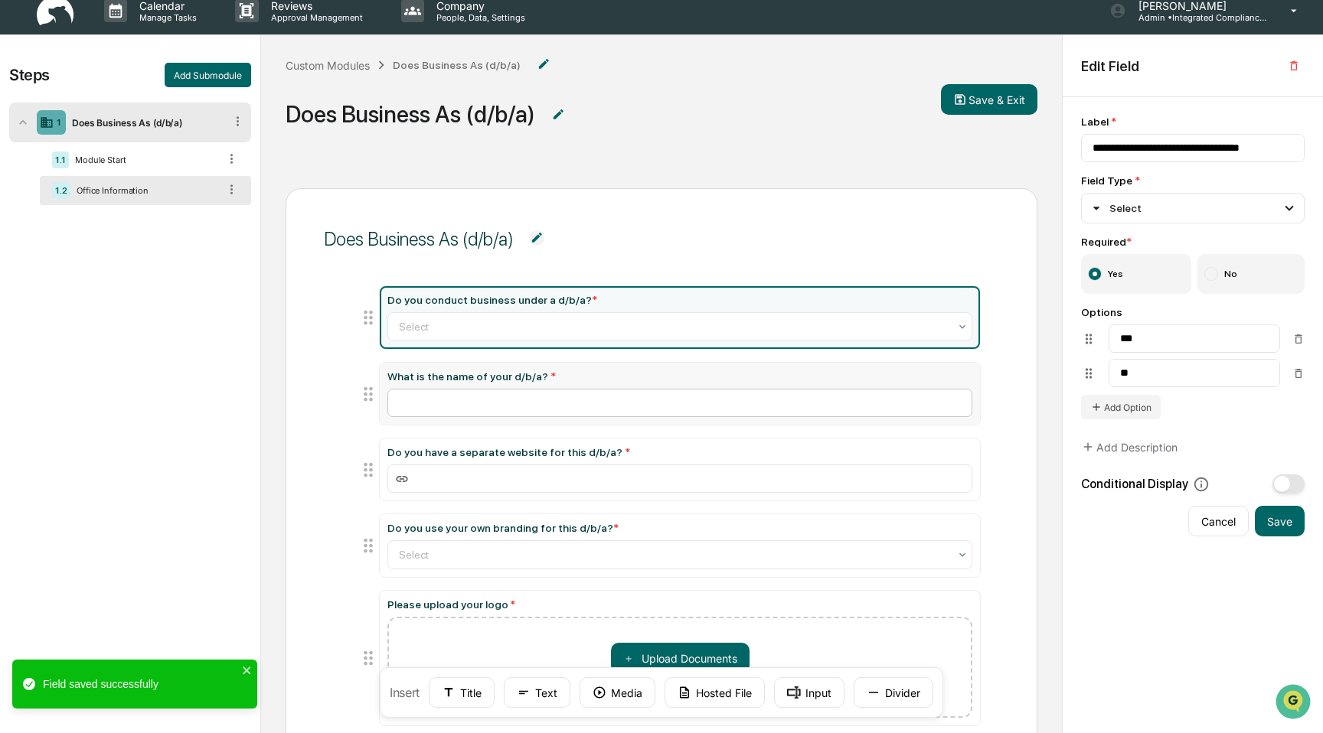
scroll to position [0, 0]
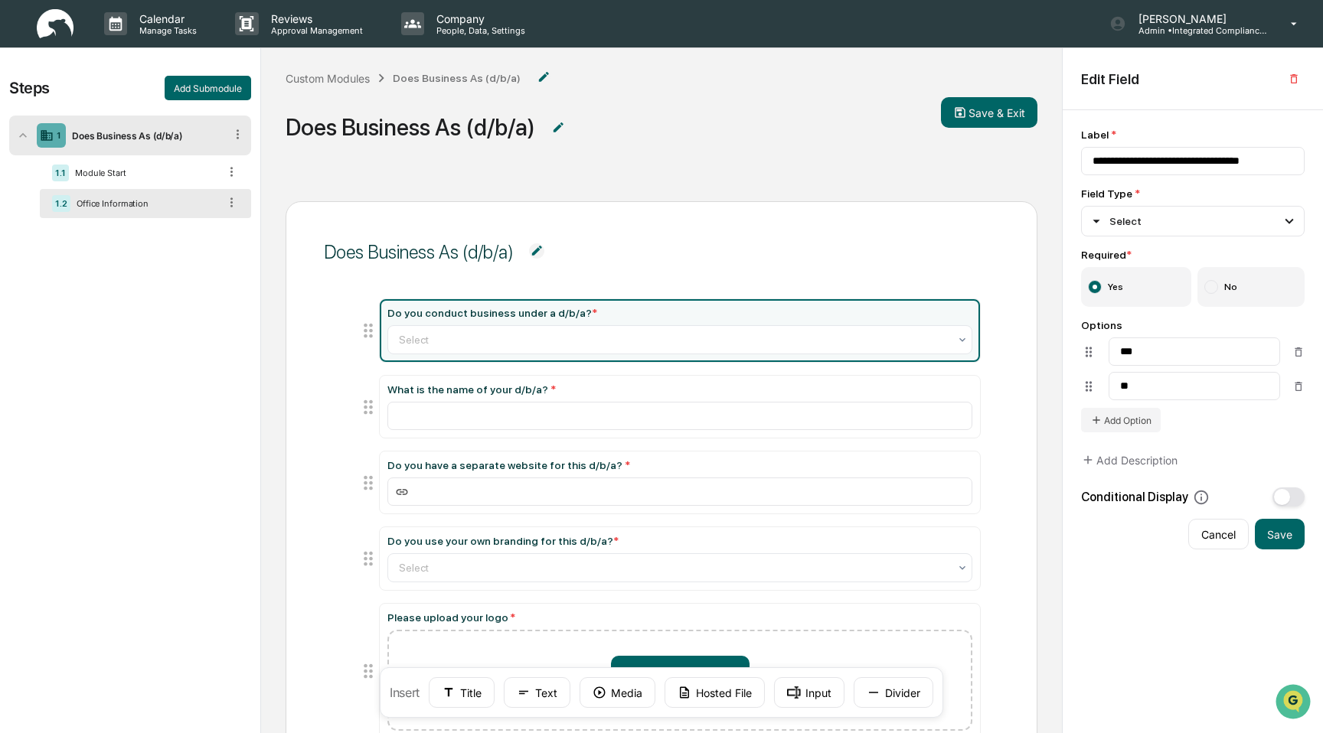
click at [516, 203] on div "Does Business As (d/b/a) Do you conduct business under a d/b/a? * Select What i…" at bounding box center [662, 560] width 752 height 718
click at [225, 93] on button "Add Submodule" at bounding box center [208, 88] width 87 height 24
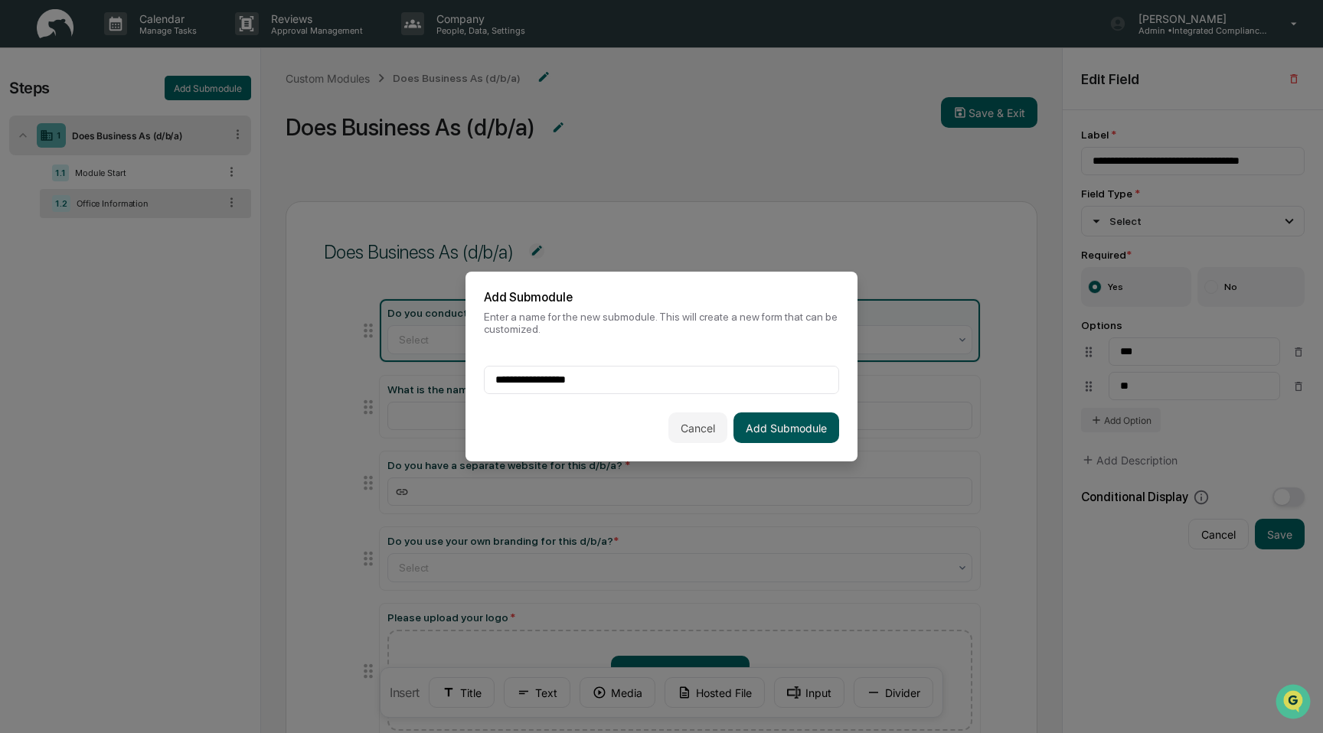
type input "**********"
click at [769, 431] on button "Add Submodule" at bounding box center [786, 428] width 106 height 31
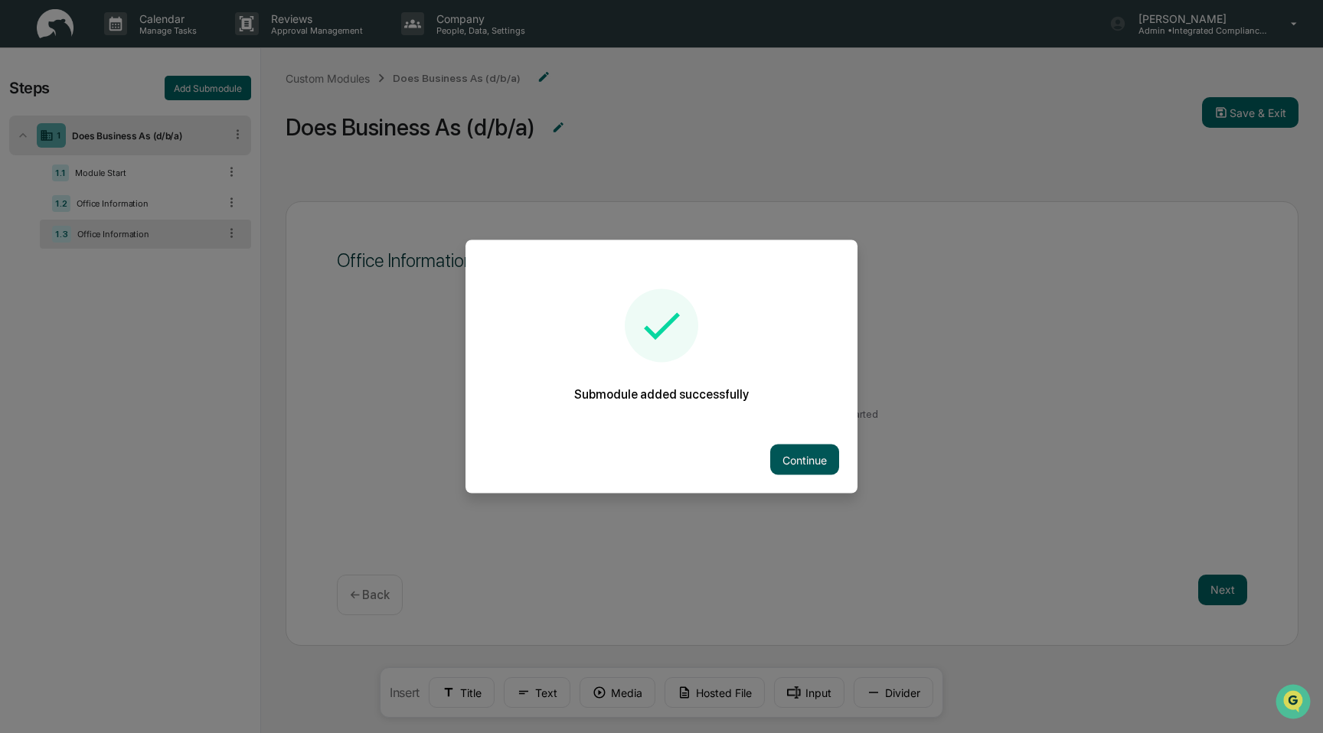
click at [797, 465] on button "Continue" at bounding box center [804, 460] width 69 height 31
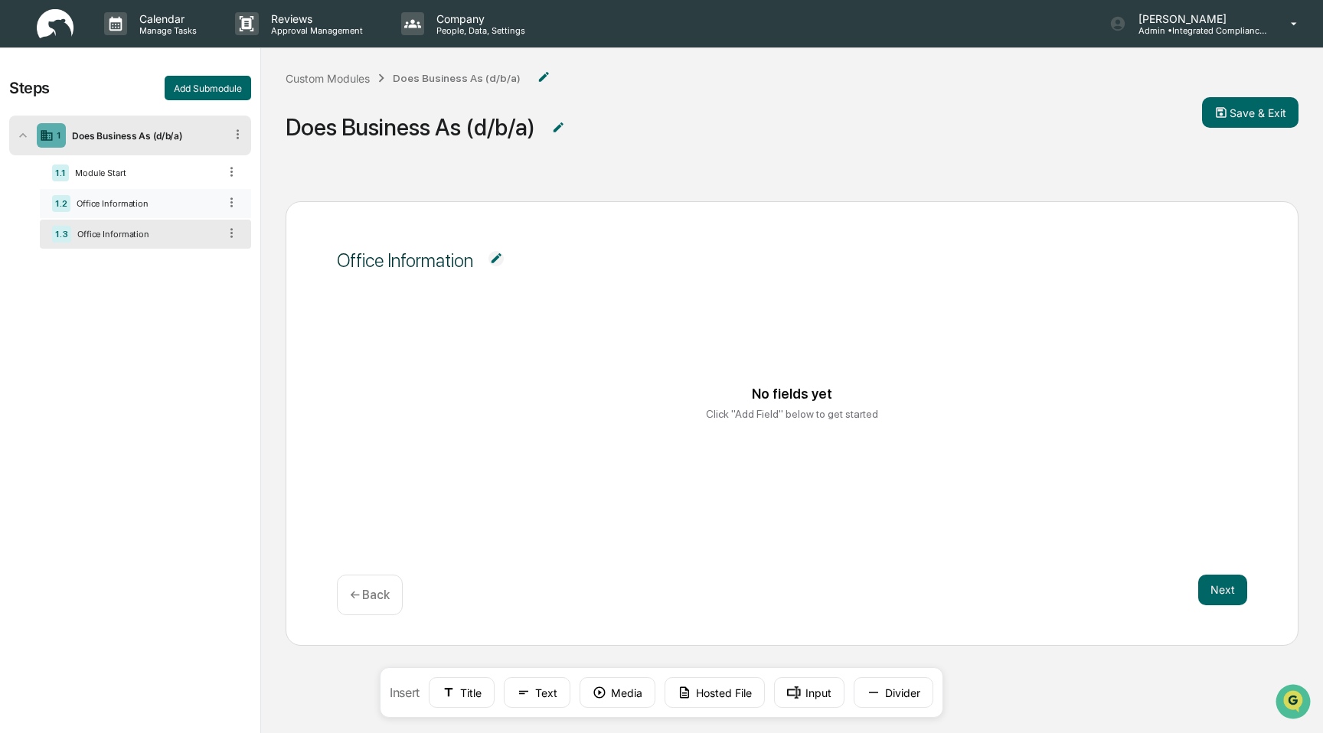
click at [231, 205] on icon at bounding box center [231, 202] width 2 height 9
click at [136, 240] on div "1.3 Office Information" at bounding box center [145, 234] width 211 height 29
click at [540, 700] on button "Text" at bounding box center [537, 693] width 67 height 31
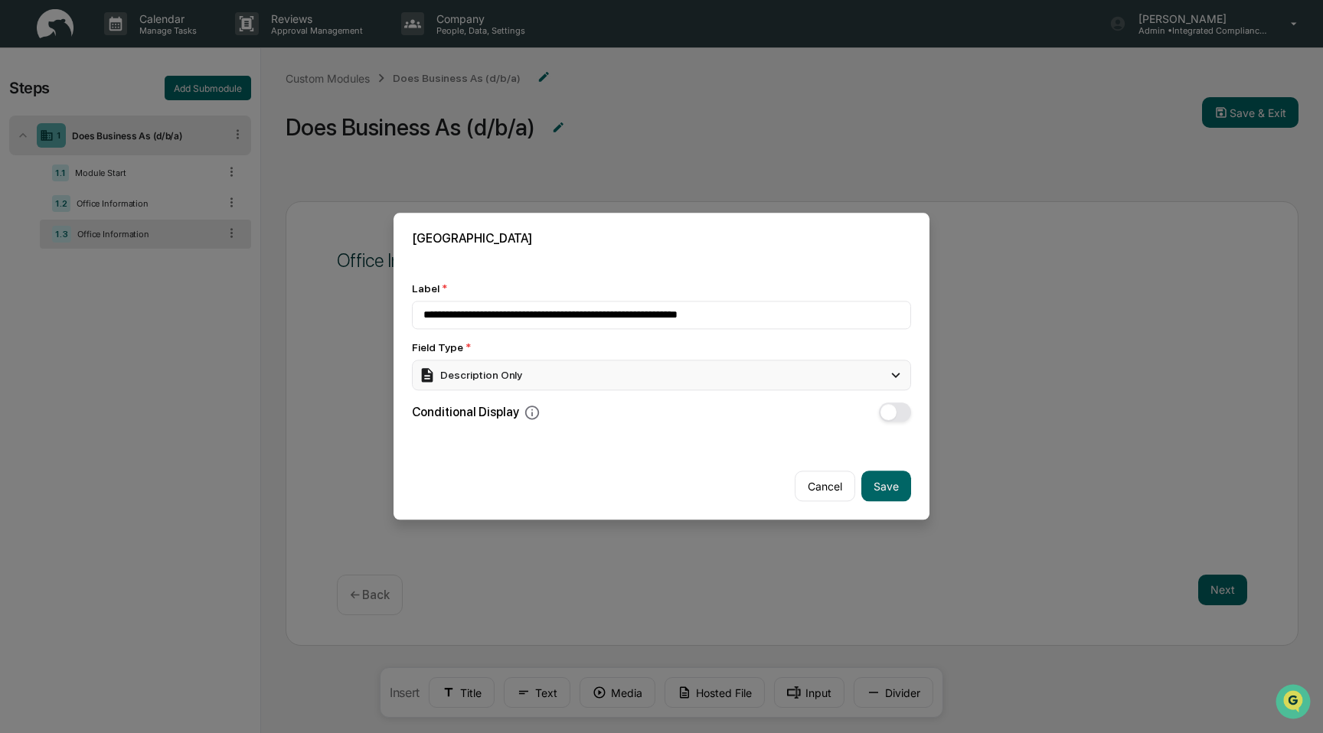
type input "**********"
click at [664, 373] on div "Description Only" at bounding box center [661, 375] width 499 height 31
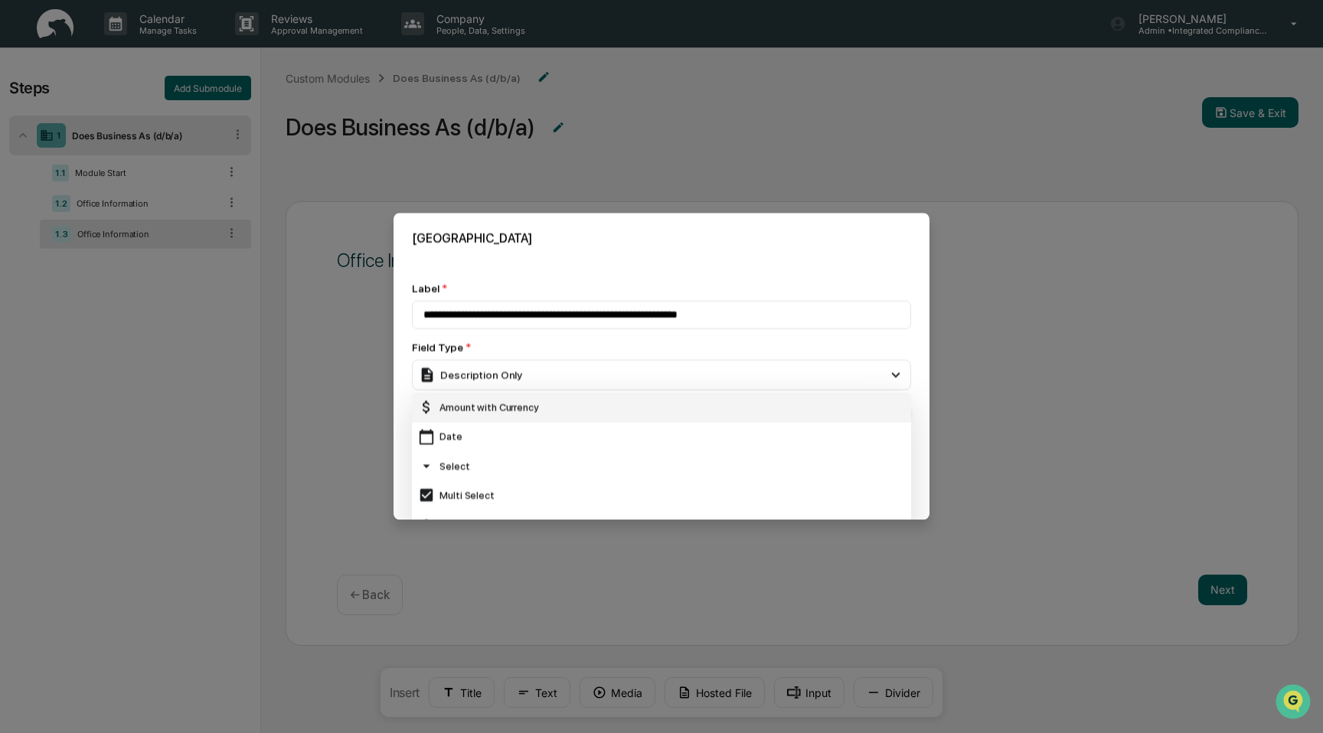
scroll to position [131, 0]
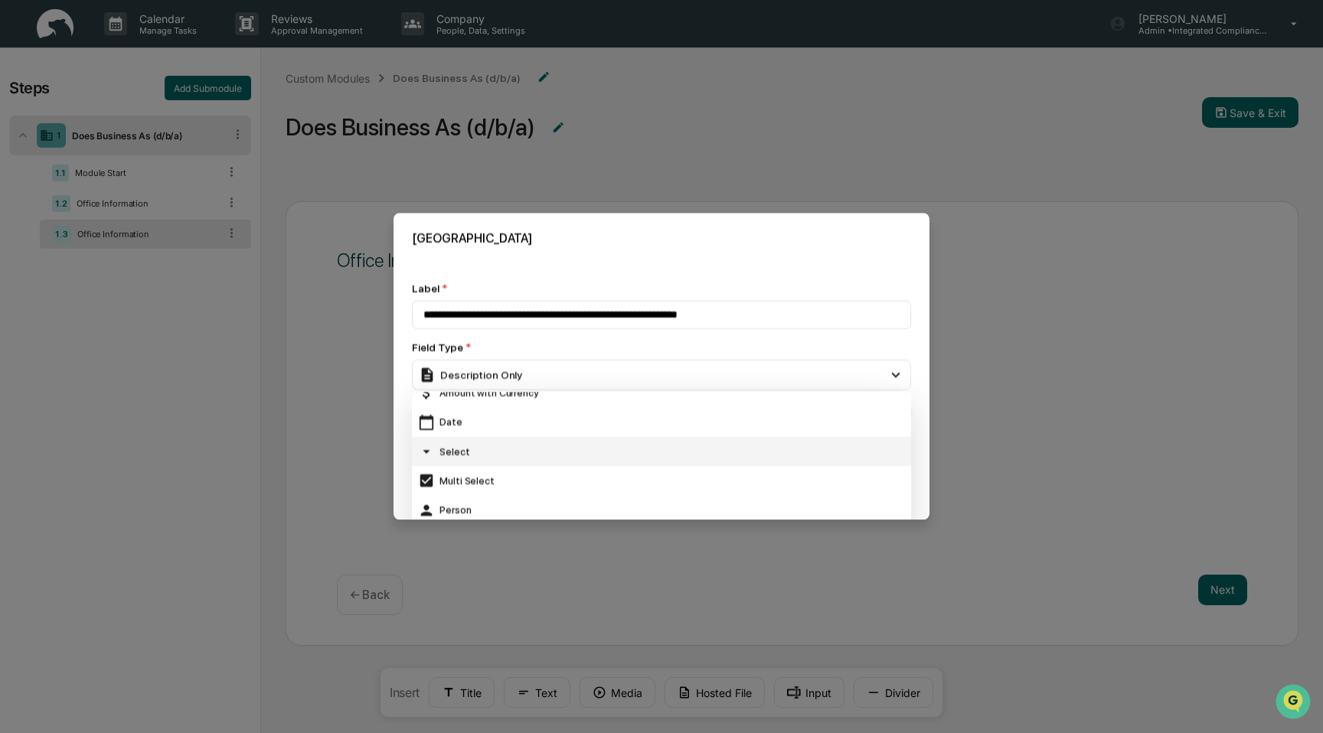
click at [654, 452] on div "Select" at bounding box center [661, 451] width 487 height 17
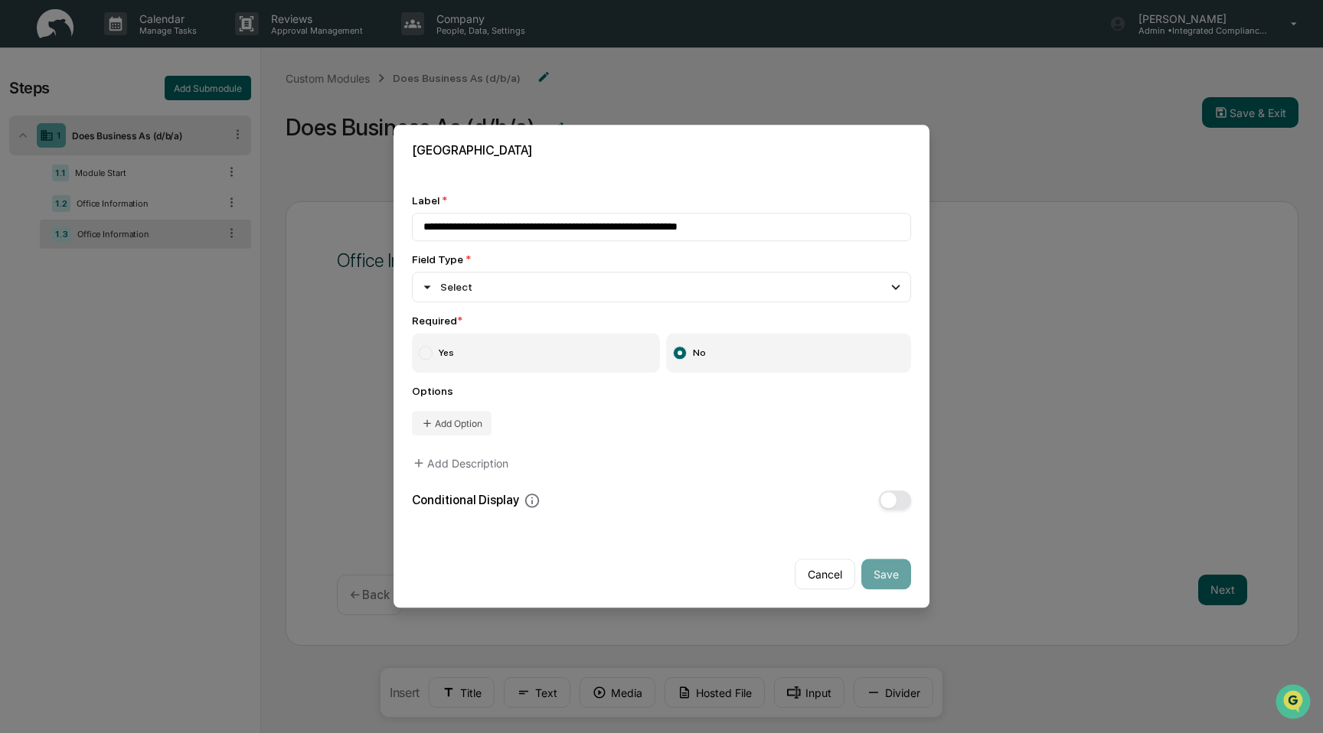
click at [560, 346] on label "Yes" at bounding box center [536, 354] width 248 height 40
click at [470, 424] on button "Add Option" at bounding box center [452, 424] width 80 height 24
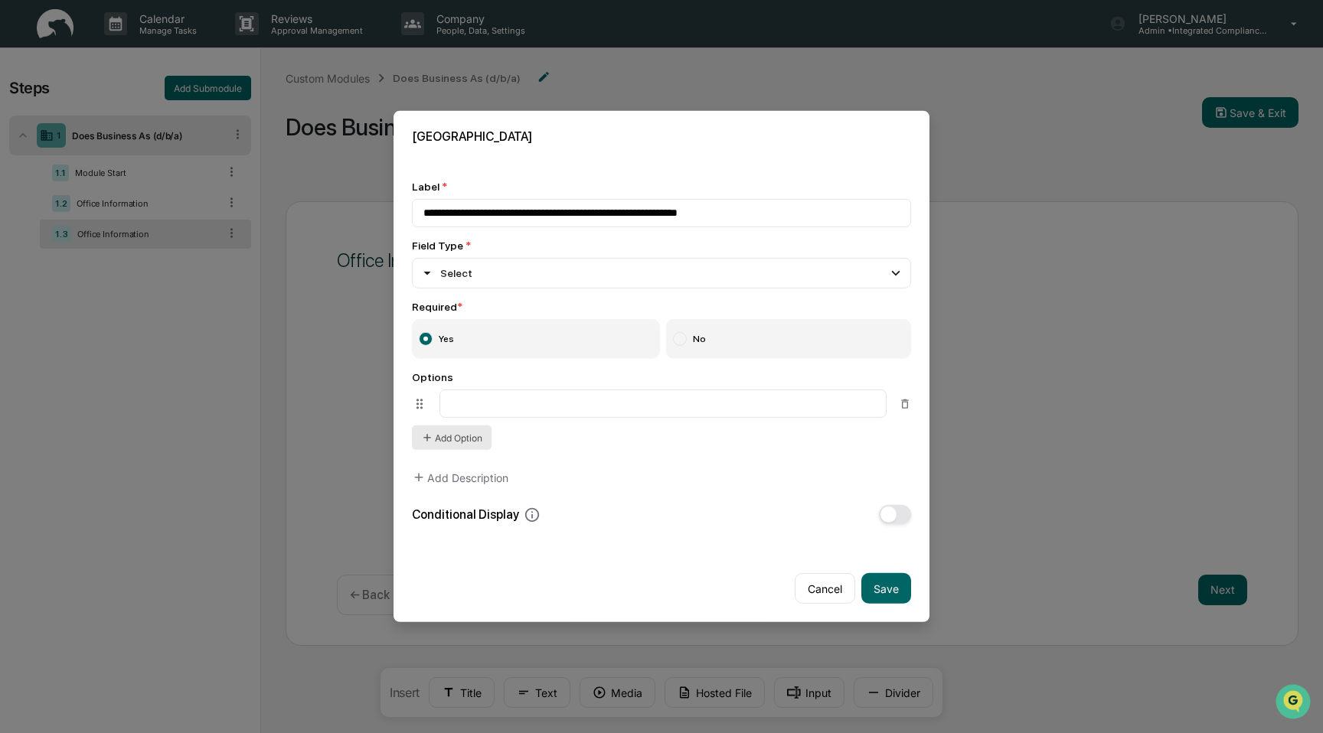
type input "*"
type input "***"
click at [450, 443] on button "Add Option" at bounding box center [452, 438] width 80 height 24
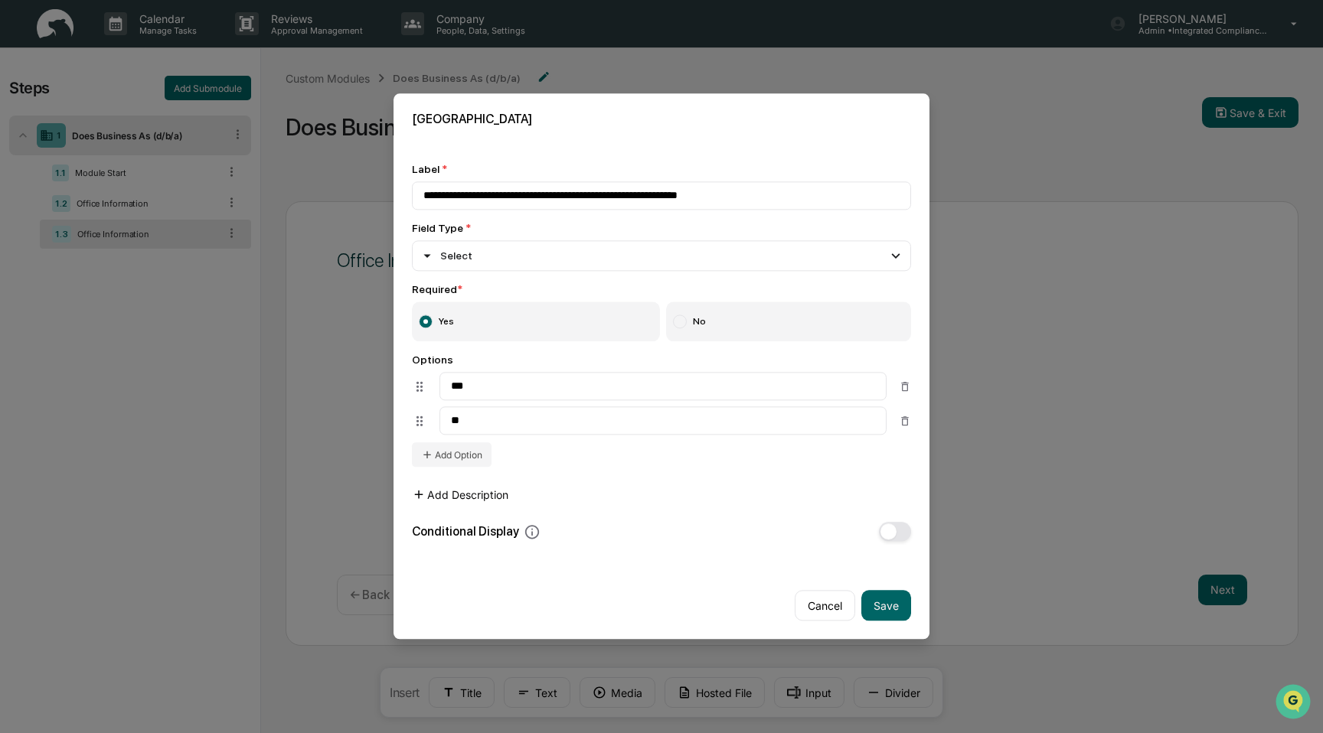
type input "**"
click at [470, 500] on button "Add Description" at bounding box center [460, 495] width 96 height 31
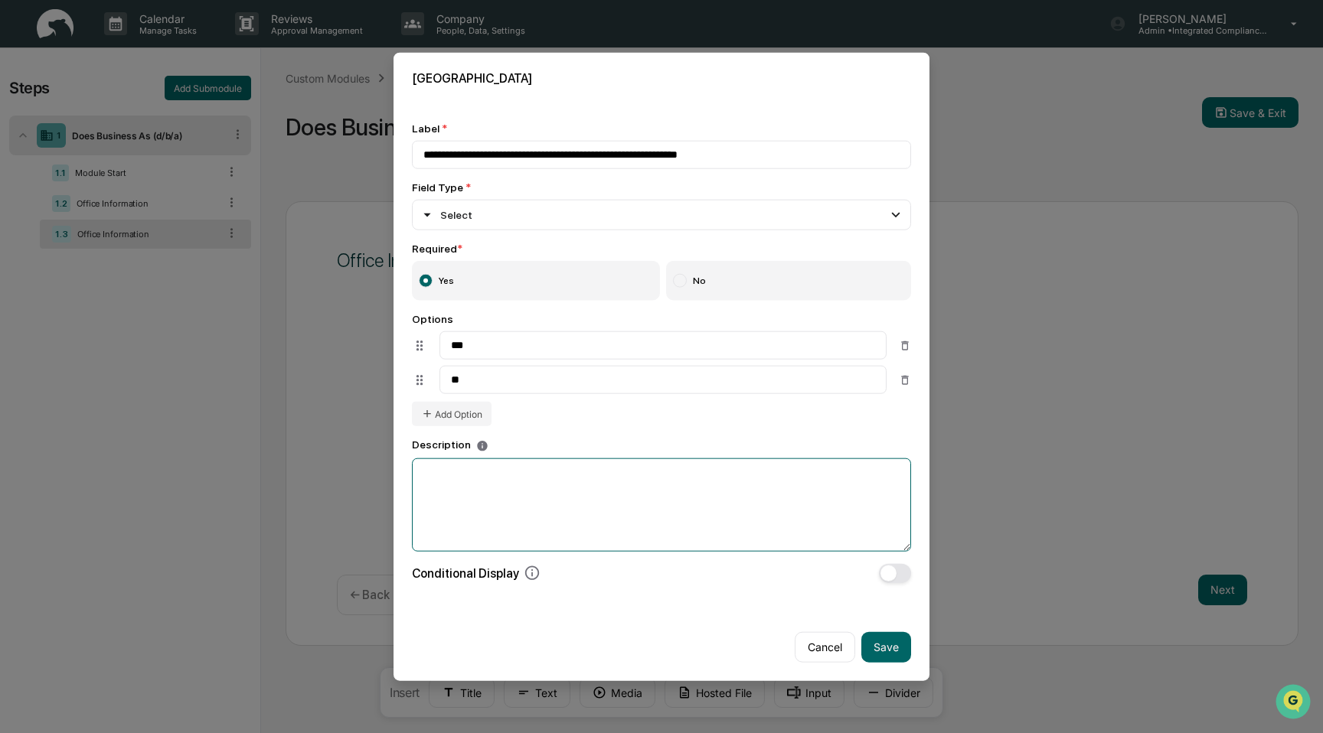
click at [470, 500] on textarea at bounding box center [661, 504] width 499 height 93
type textarea "**********"
click at [887, 654] on button "Save" at bounding box center [886, 647] width 50 height 31
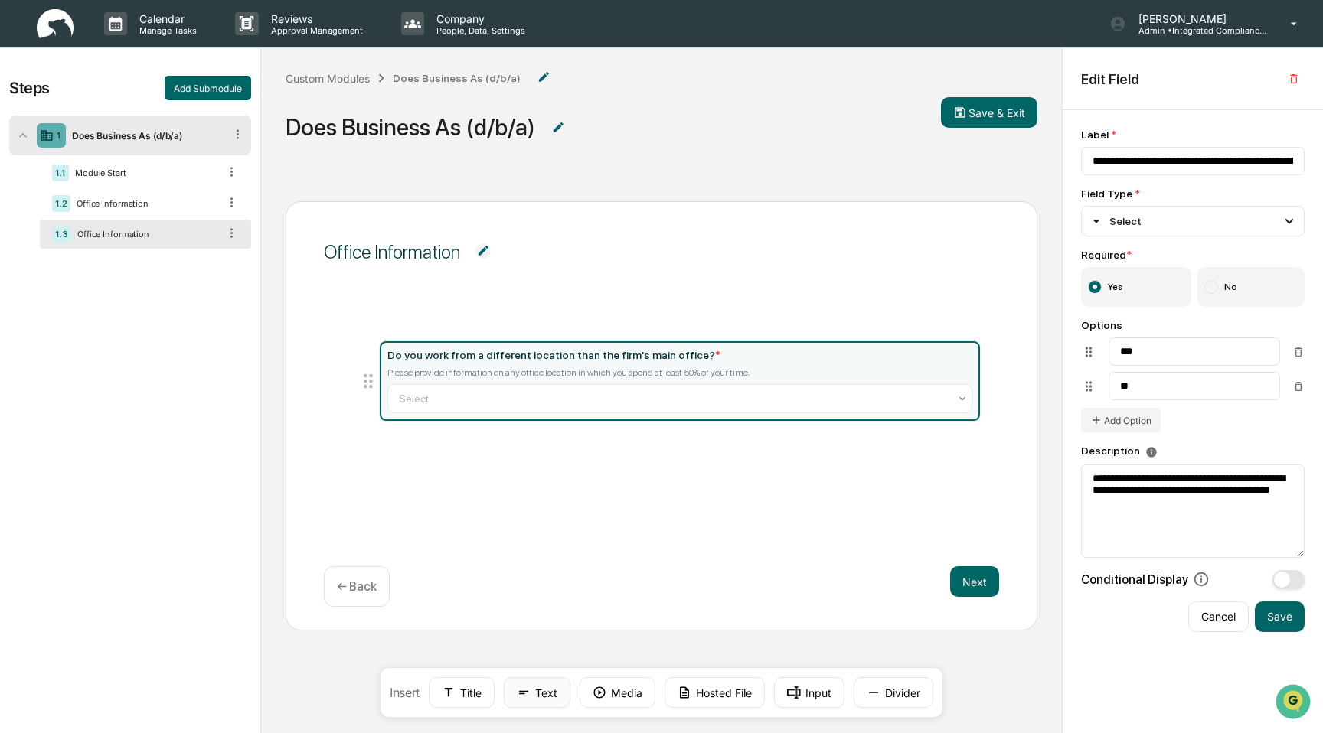
click at [516, 695] on button "Text" at bounding box center [537, 693] width 67 height 31
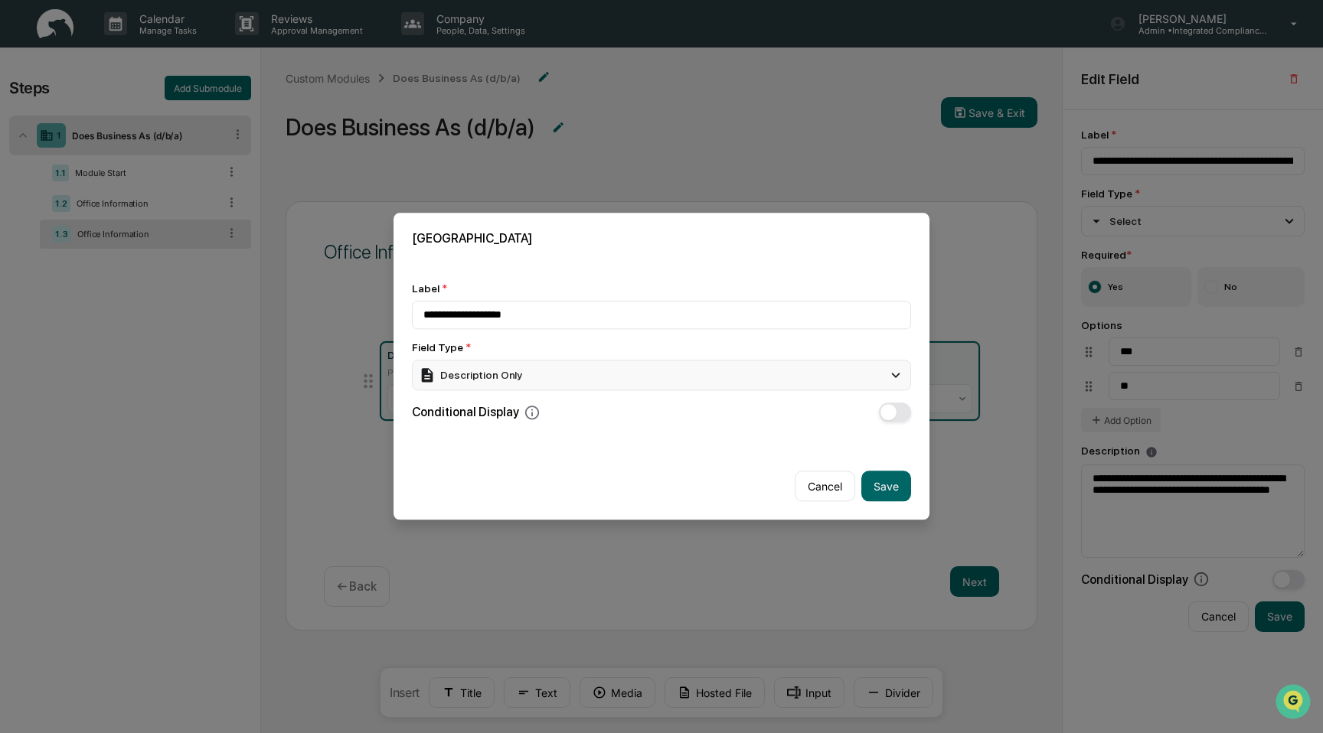
type input "**********"
click at [535, 384] on div "Description Only" at bounding box center [661, 375] width 499 height 31
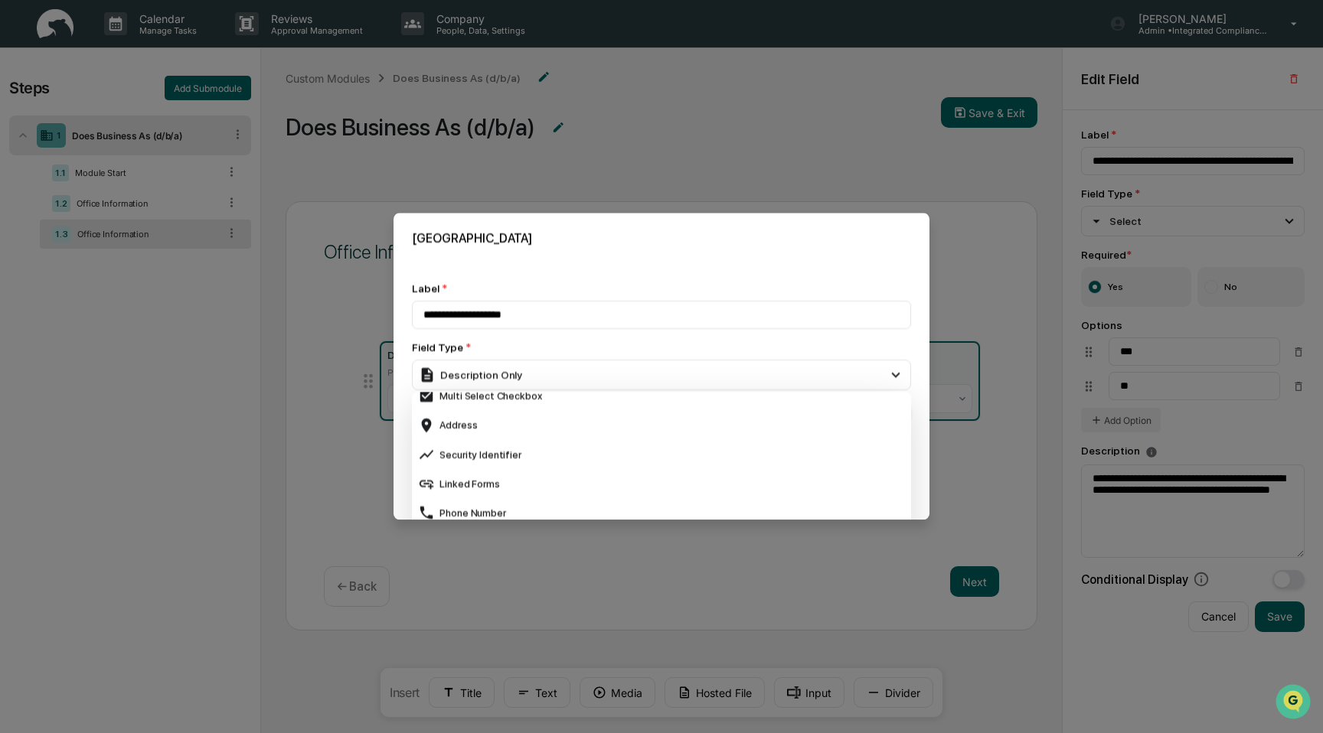
scroll to position [541, 0]
click at [543, 429] on div "Address" at bounding box center [661, 422] width 487 height 17
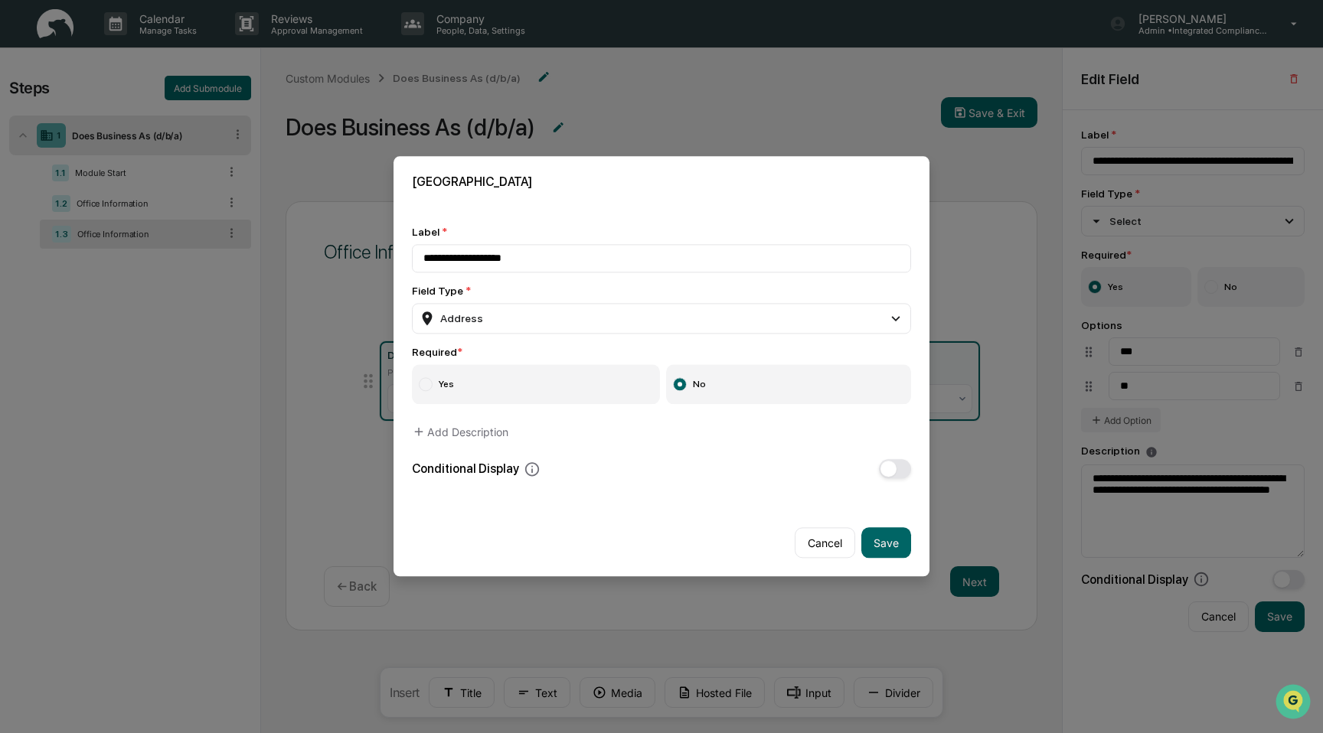
click at [550, 385] on label "Yes" at bounding box center [536, 385] width 248 height 40
click at [897, 468] on button "button" at bounding box center [895, 469] width 32 height 19
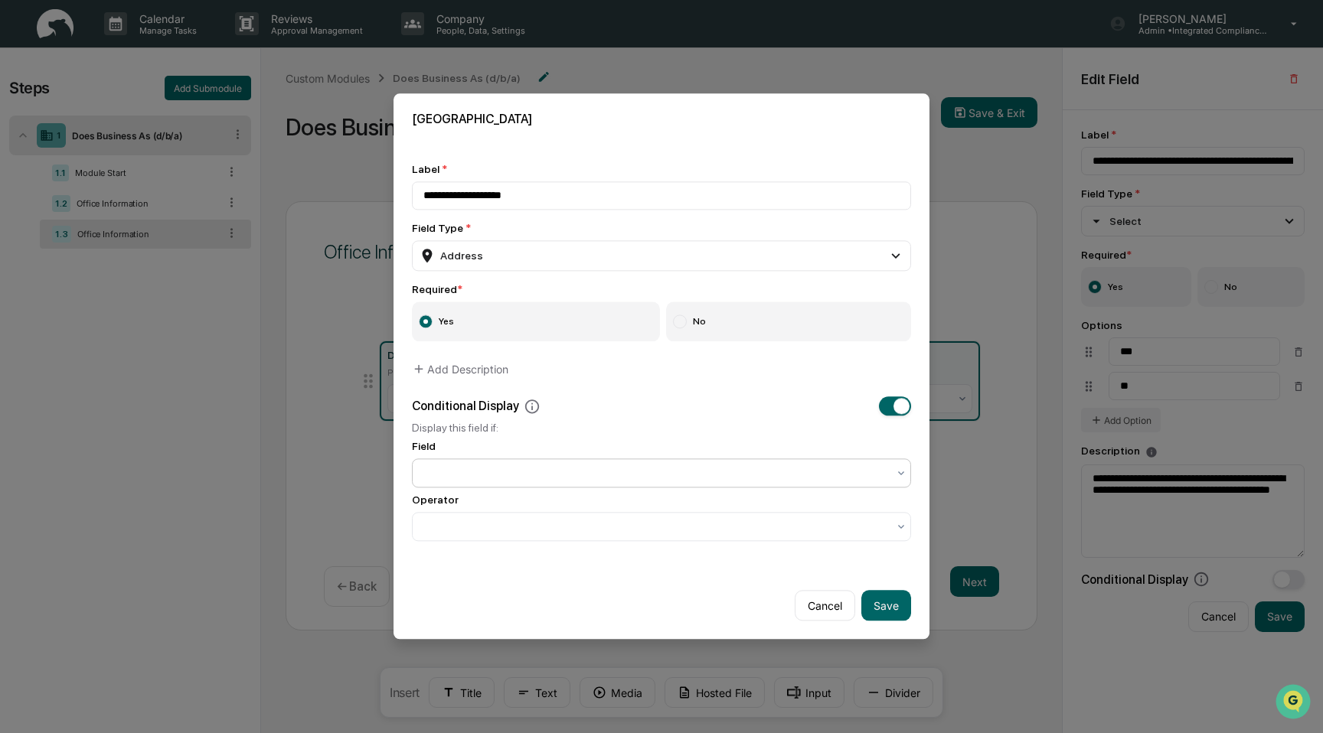
click at [769, 463] on div at bounding box center [661, 473] width 499 height 29
click at [745, 508] on div "Do you work from a different location than the firm's main office?" at bounding box center [662, 511] width 498 height 31
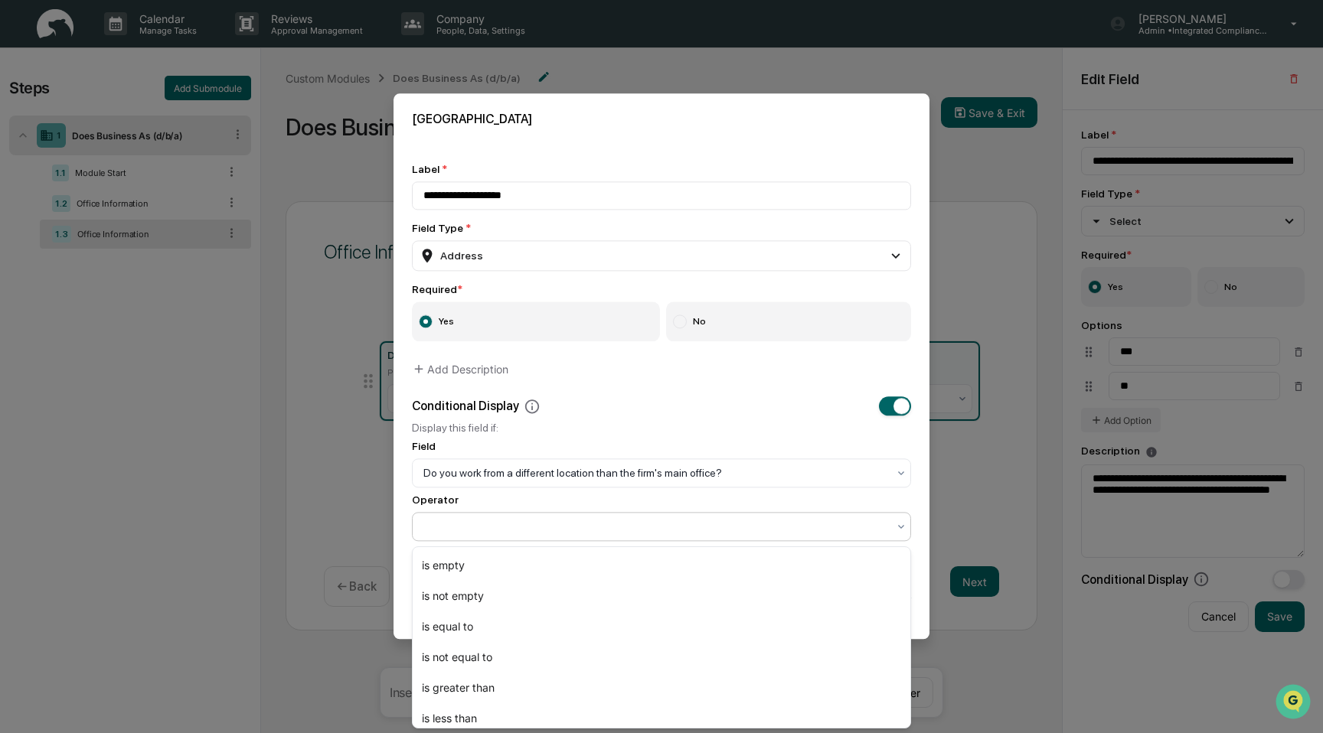
click at [736, 534] on div at bounding box center [655, 527] width 464 height 15
click at [713, 619] on div "is equal to" at bounding box center [662, 627] width 498 height 31
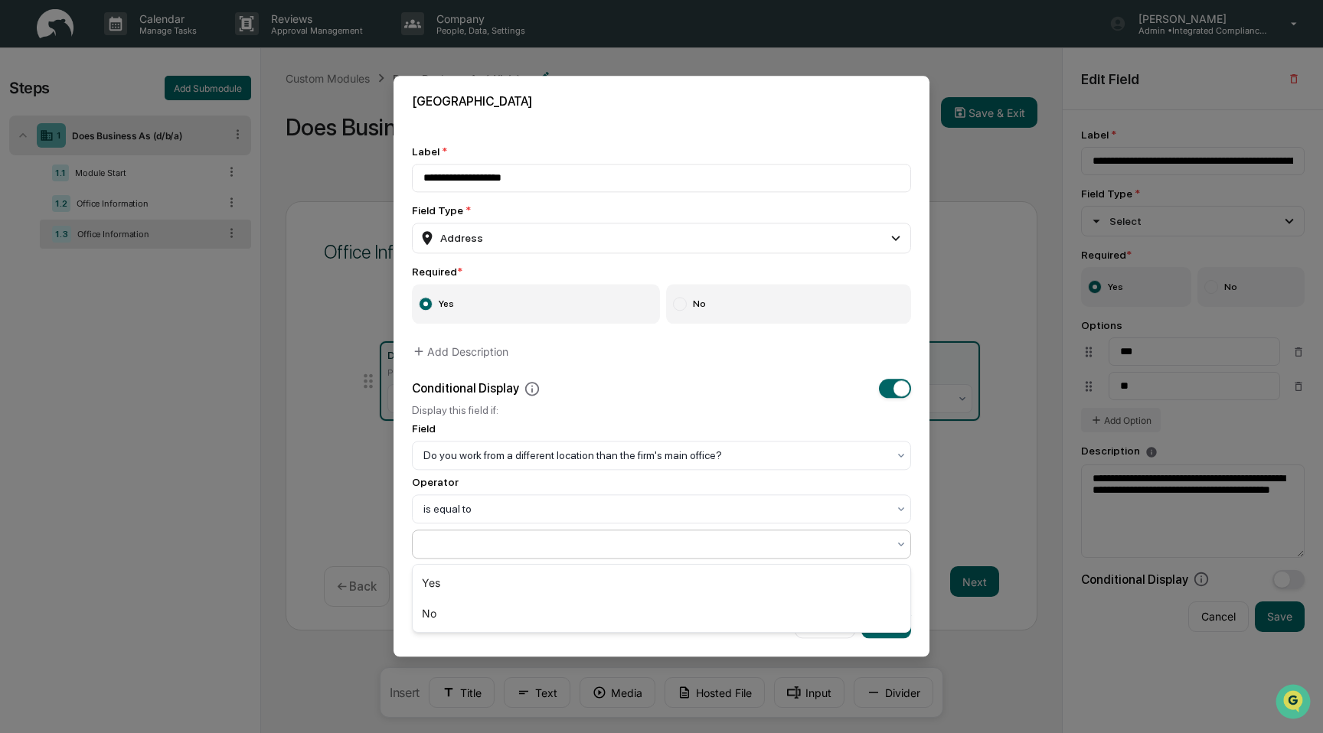
click at [686, 548] on div at bounding box center [655, 544] width 464 height 15
click at [655, 586] on div "Yes" at bounding box center [662, 583] width 498 height 31
click at [874, 629] on button "Save" at bounding box center [886, 624] width 50 height 31
type input "**********"
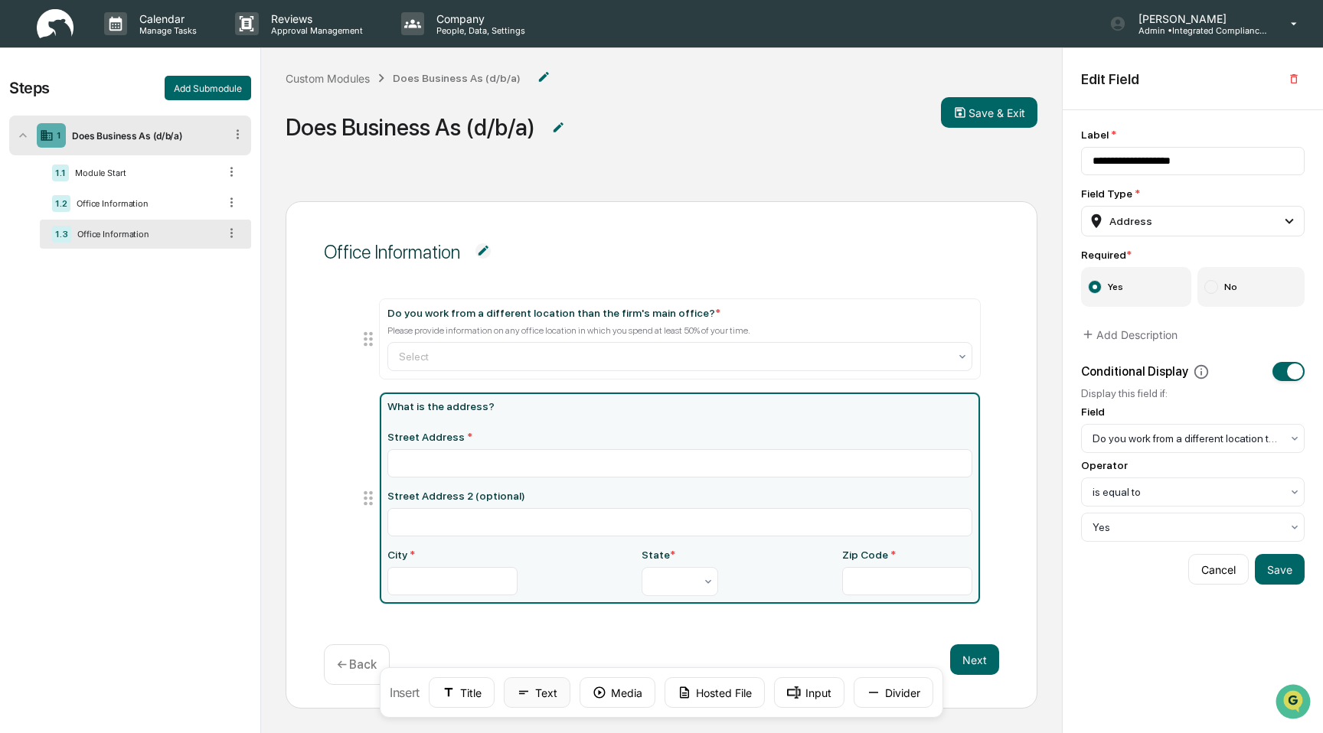
click at [547, 700] on button "Text" at bounding box center [537, 693] width 67 height 31
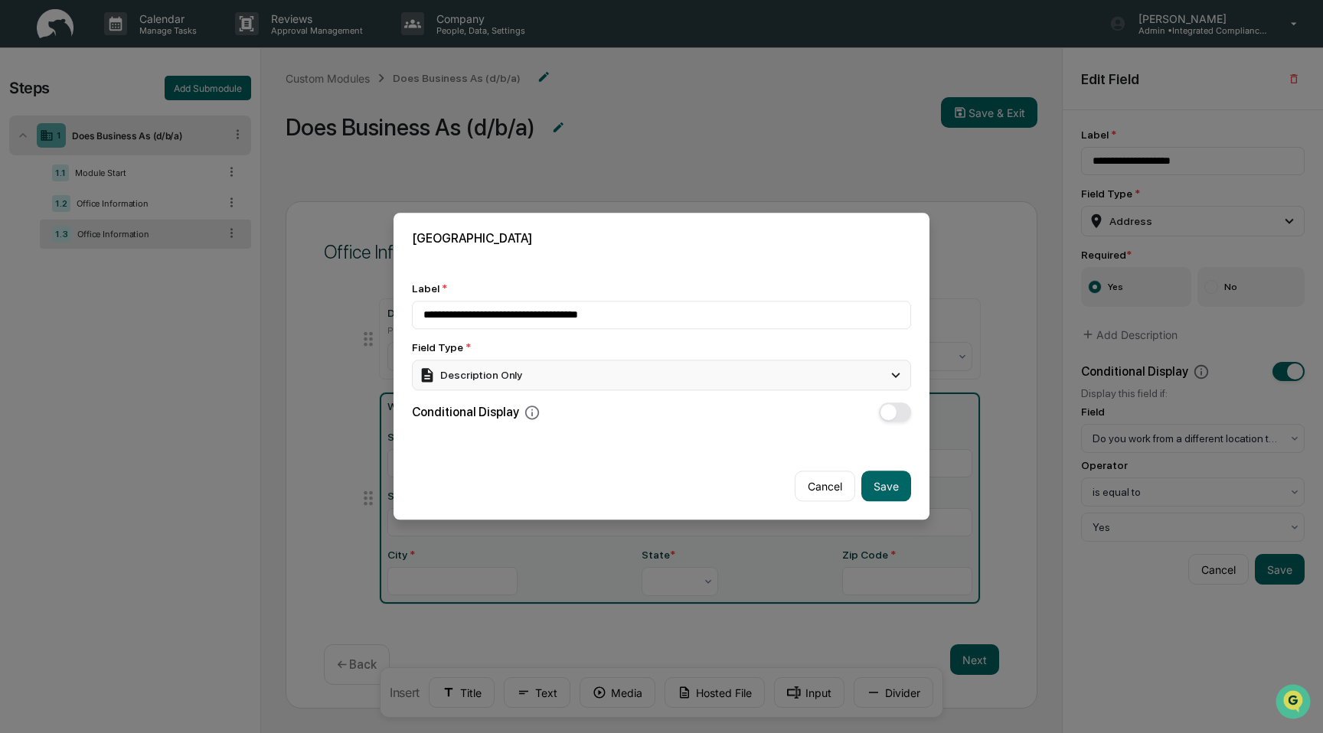
type input "**********"
click at [622, 361] on div "Description Only" at bounding box center [661, 375] width 499 height 31
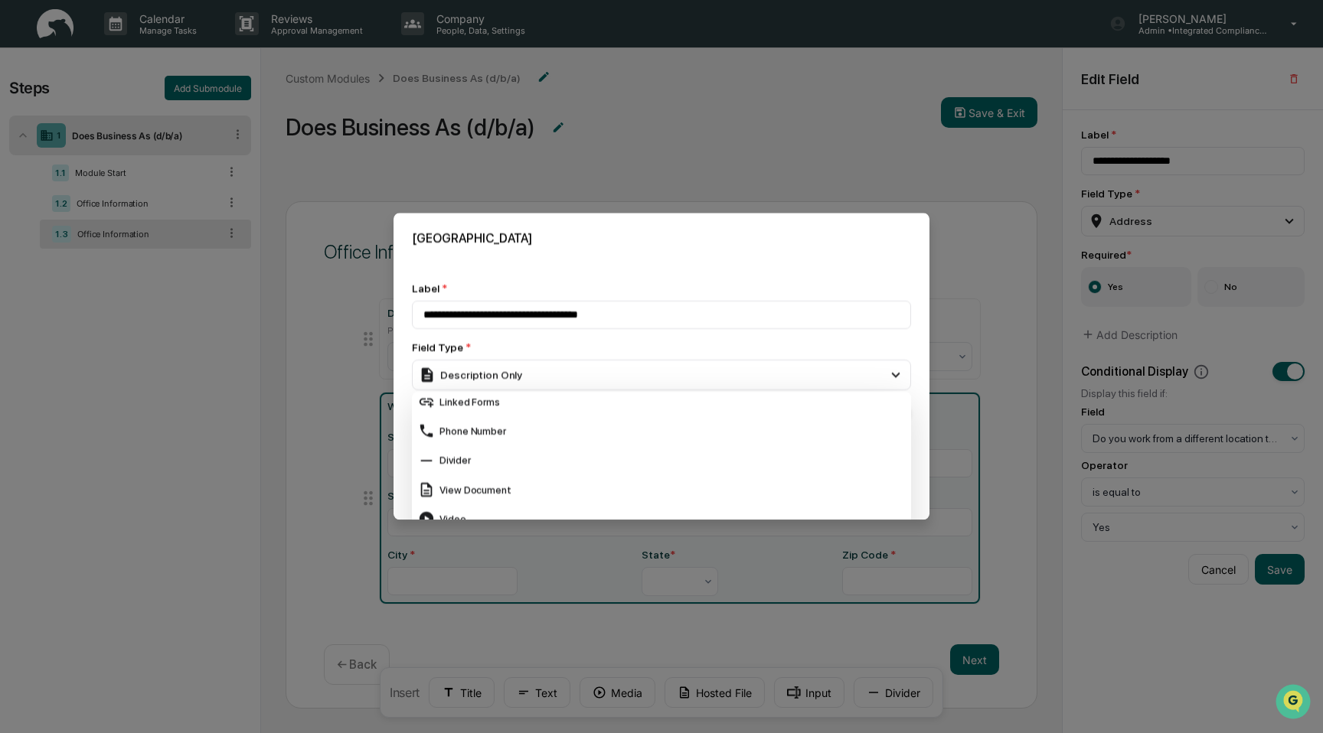
scroll to position [632, 0]
click at [621, 423] on div "Phone Number" at bounding box center [661, 419] width 487 height 17
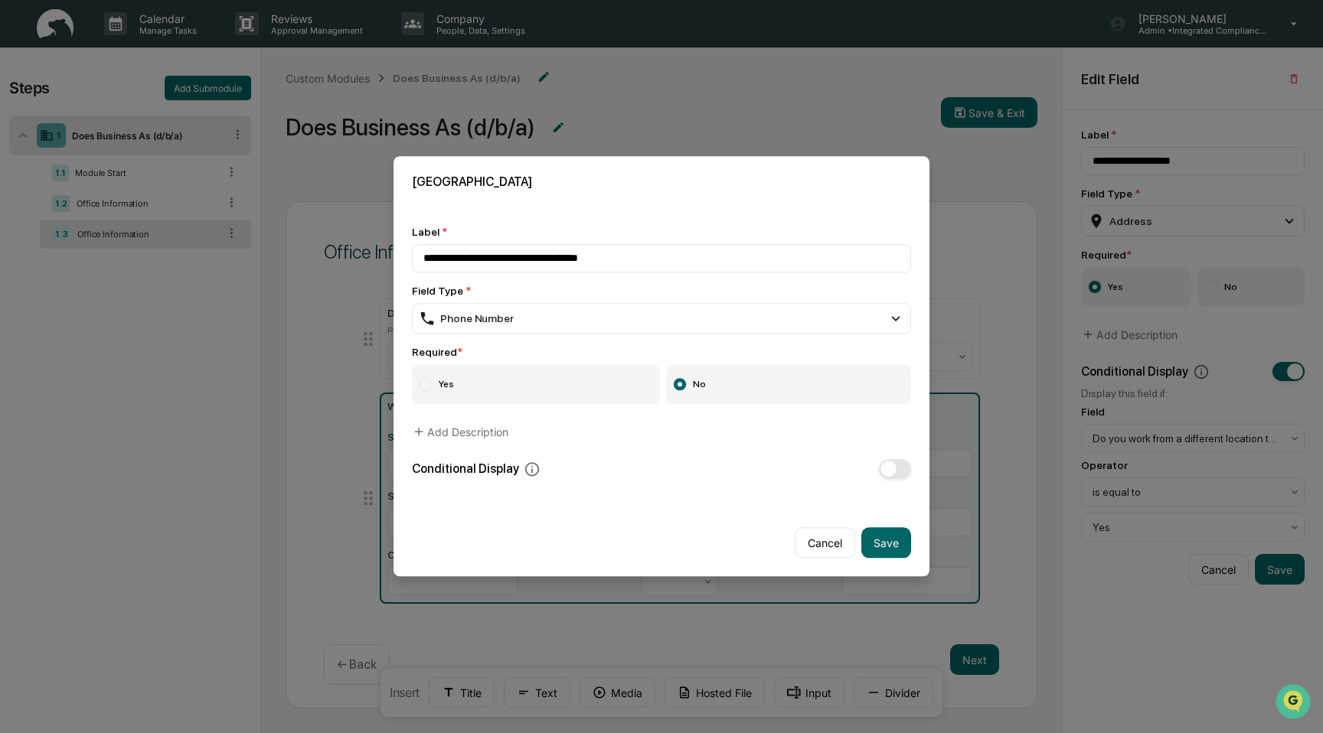
click at [891, 482] on div "**********" at bounding box center [661, 351] width 536 height 289
click at [893, 471] on span "button" at bounding box center [888, 470] width 16 height 16
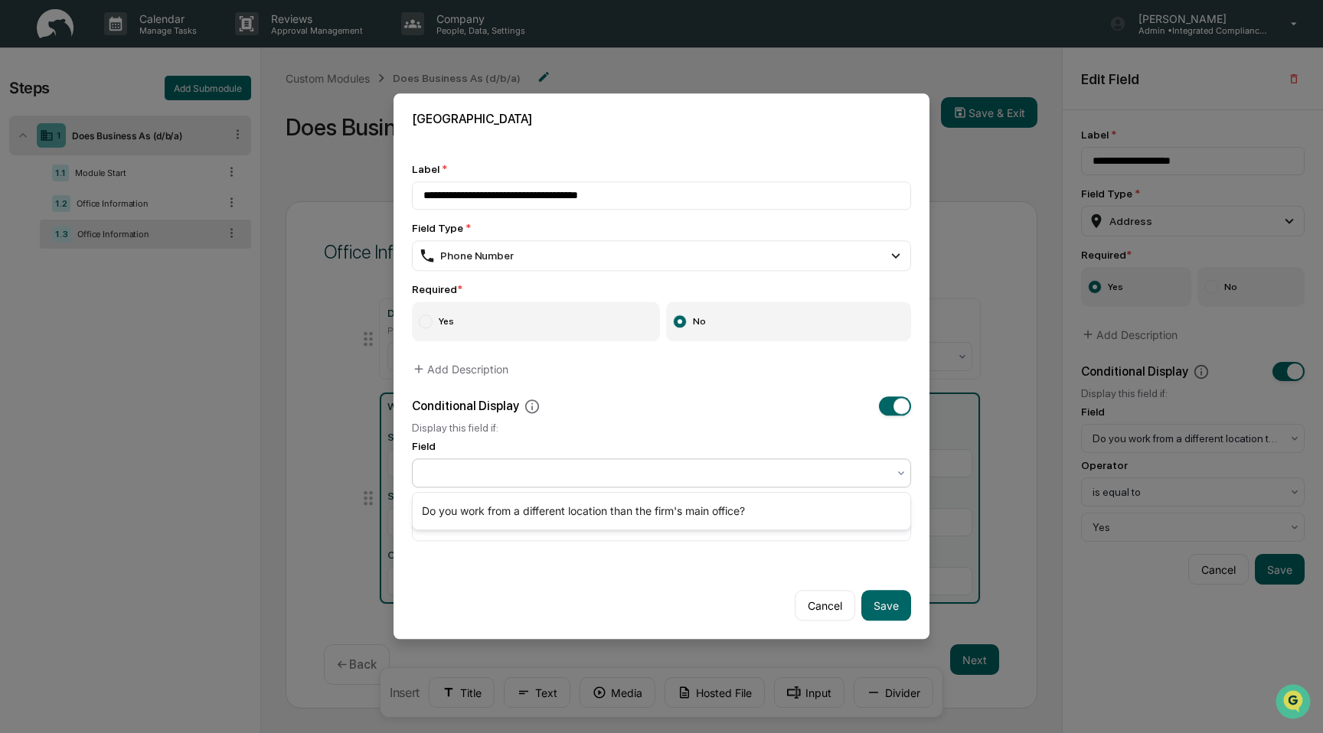
click at [765, 475] on div at bounding box center [655, 473] width 464 height 15
click at [754, 510] on div "Do you work from a different location than the firm's main office?" at bounding box center [662, 511] width 498 height 31
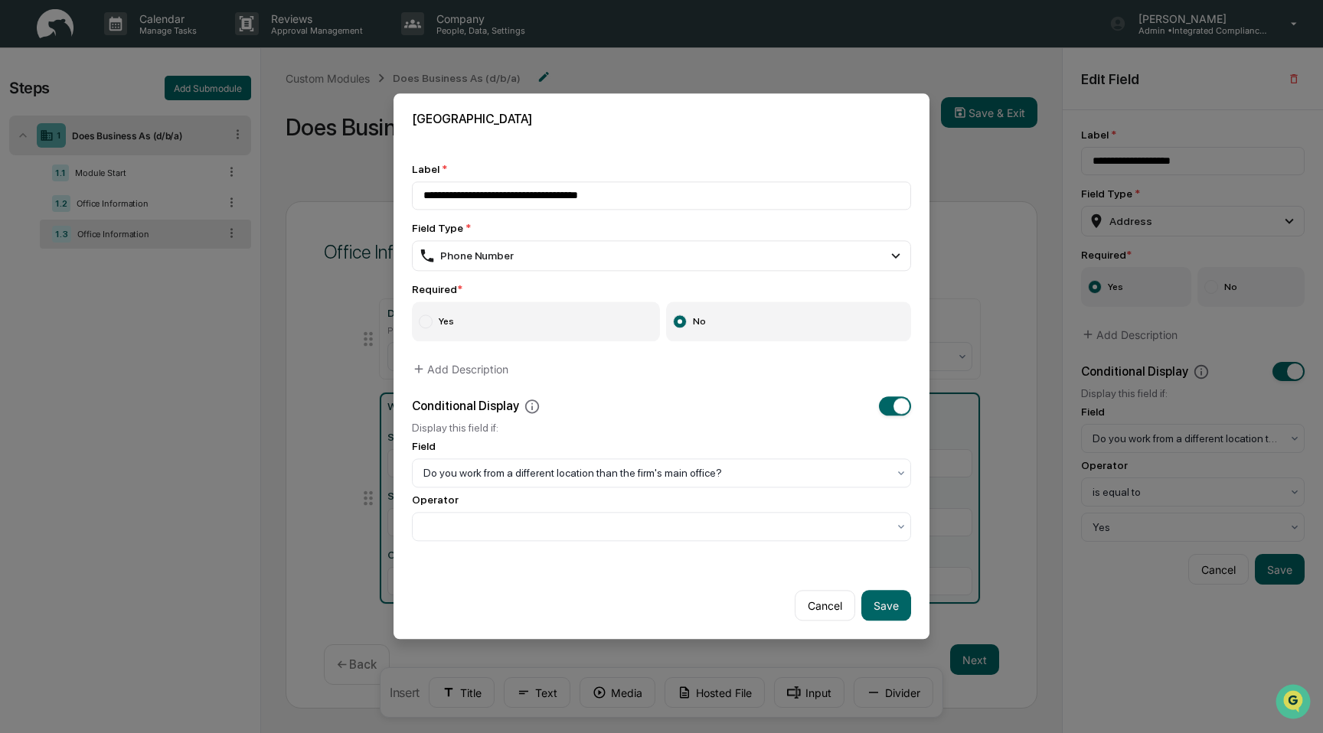
click at [754, 510] on div "Operator" at bounding box center [661, 518] width 499 height 47
click at [752, 533] on div at bounding box center [655, 527] width 464 height 15
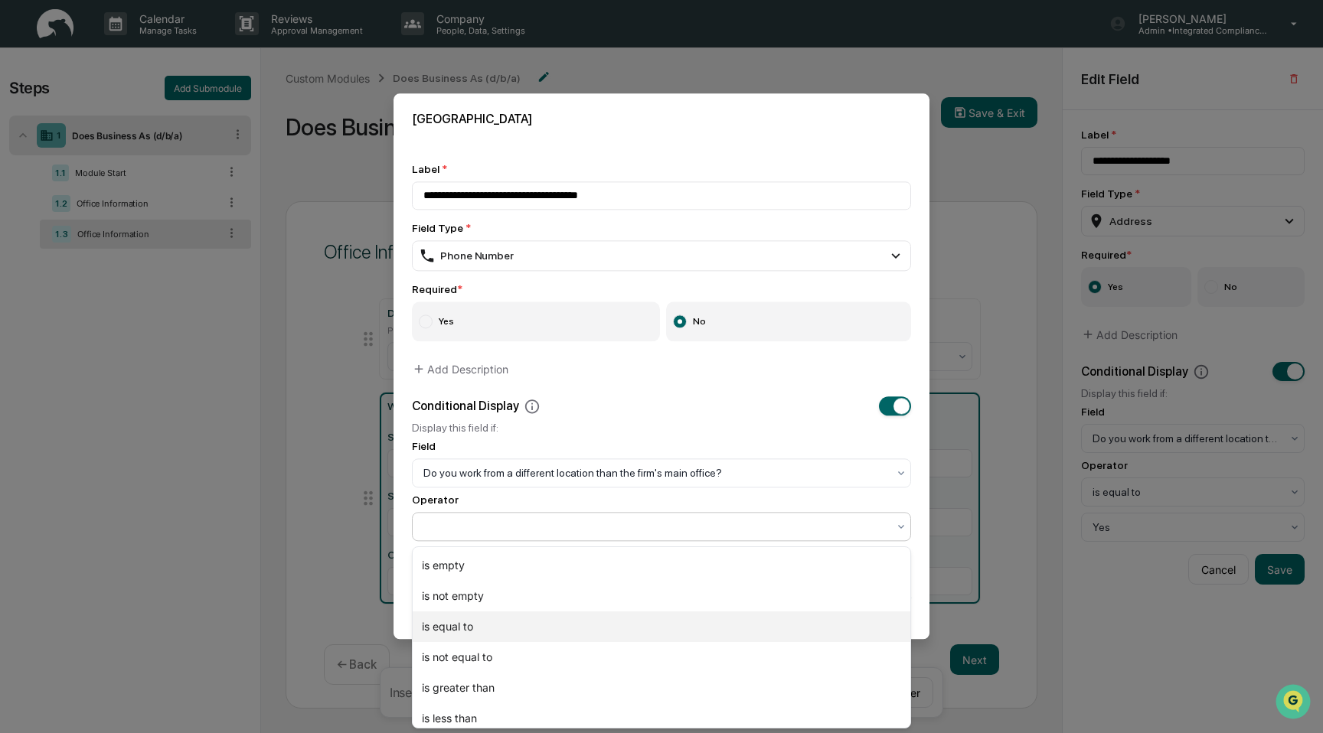
click at [716, 639] on div "is equal to" at bounding box center [662, 627] width 498 height 31
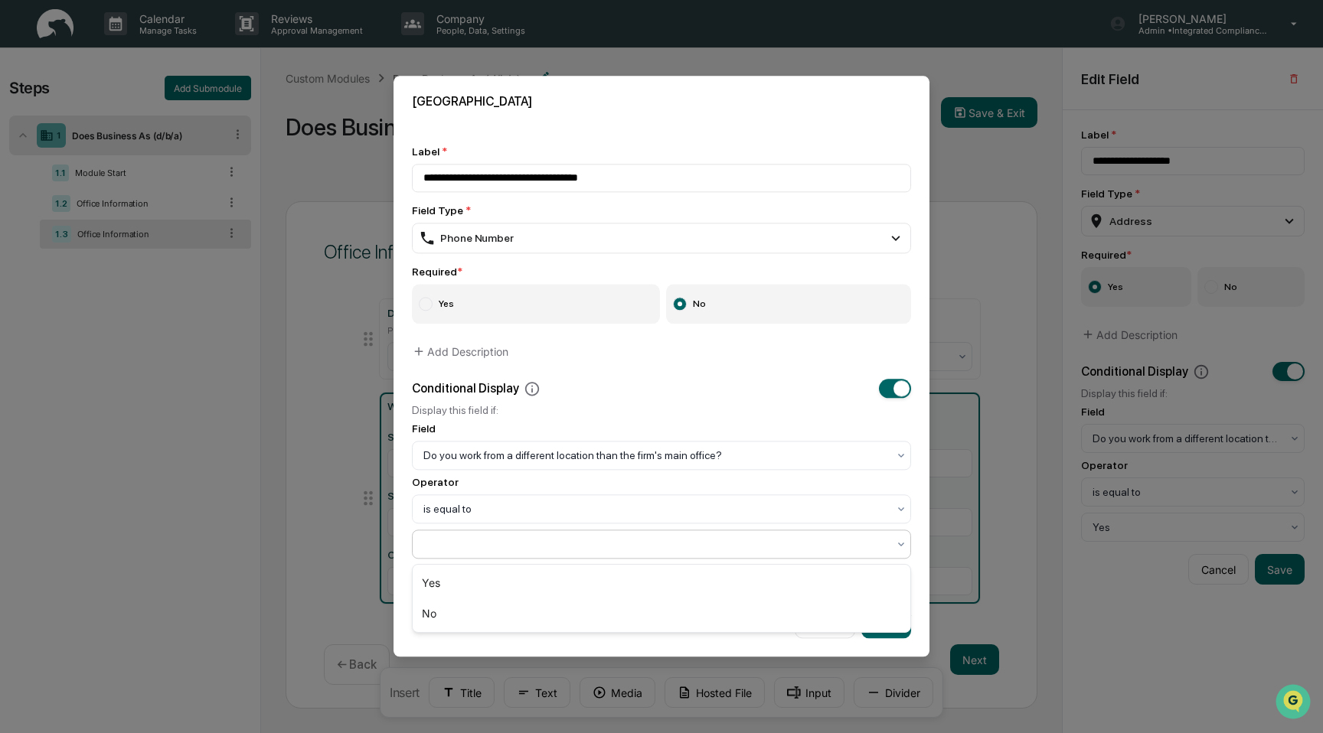
click at [713, 560] on div at bounding box center [661, 545] width 499 height 29
click at [710, 577] on div "Yes" at bounding box center [662, 583] width 498 height 31
click at [893, 622] on button "Save" at bounding box center [886, 624] width 50 height 31
type input "**********"
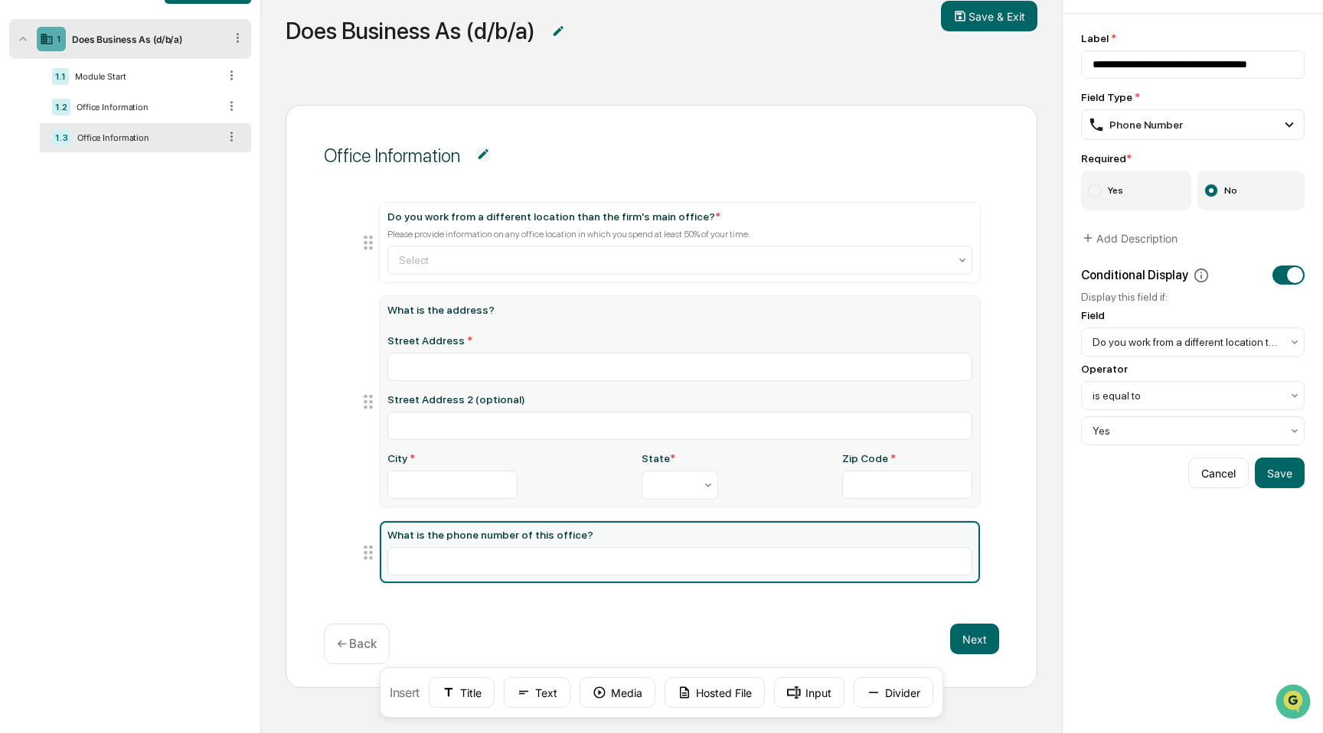
scroll to position [103, 0]
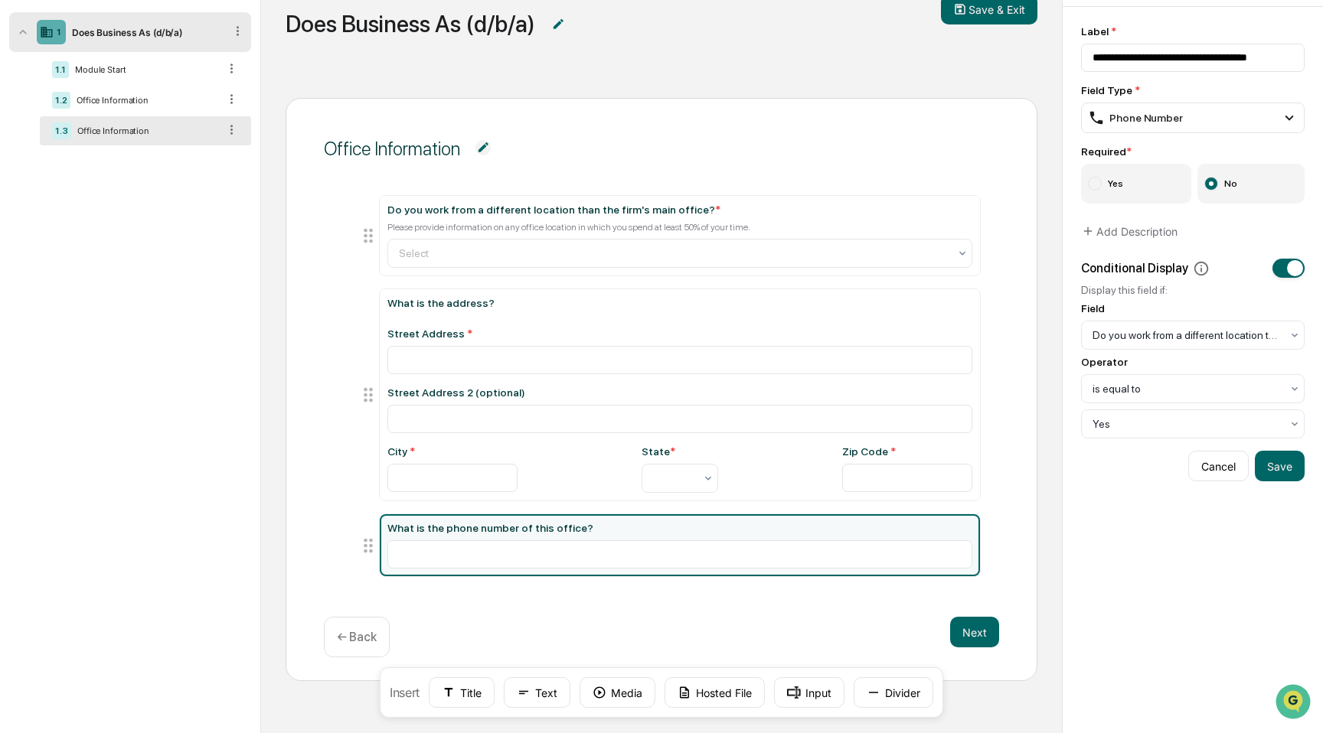
click at [680, 533] on div "What is the phone number of this office?" at bounding box center [679, 528] width 585 height 12
click at [1150, 180] on label "Yes" at bounding box center [1136, 184] width 110 height 40
click at [1284, 455] on button "Save" at bounding box center [1280, 466] width 50 height 31
click at [537, 693] on button "Text" at bounding box center [537, 693] width 67 height 31
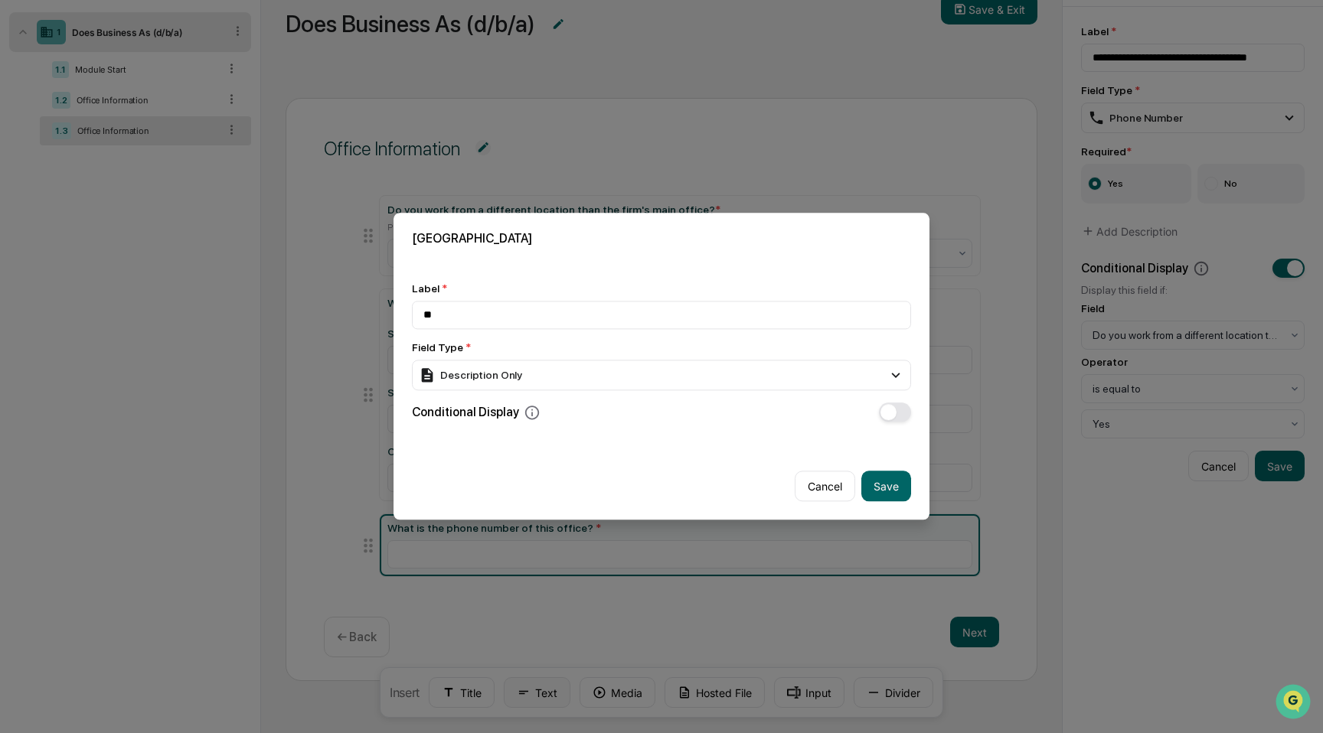
type input "*"
type input "**********"
click at [559, 378] on div "Description Only" at bounding box center [661, 375] width 499 height 31
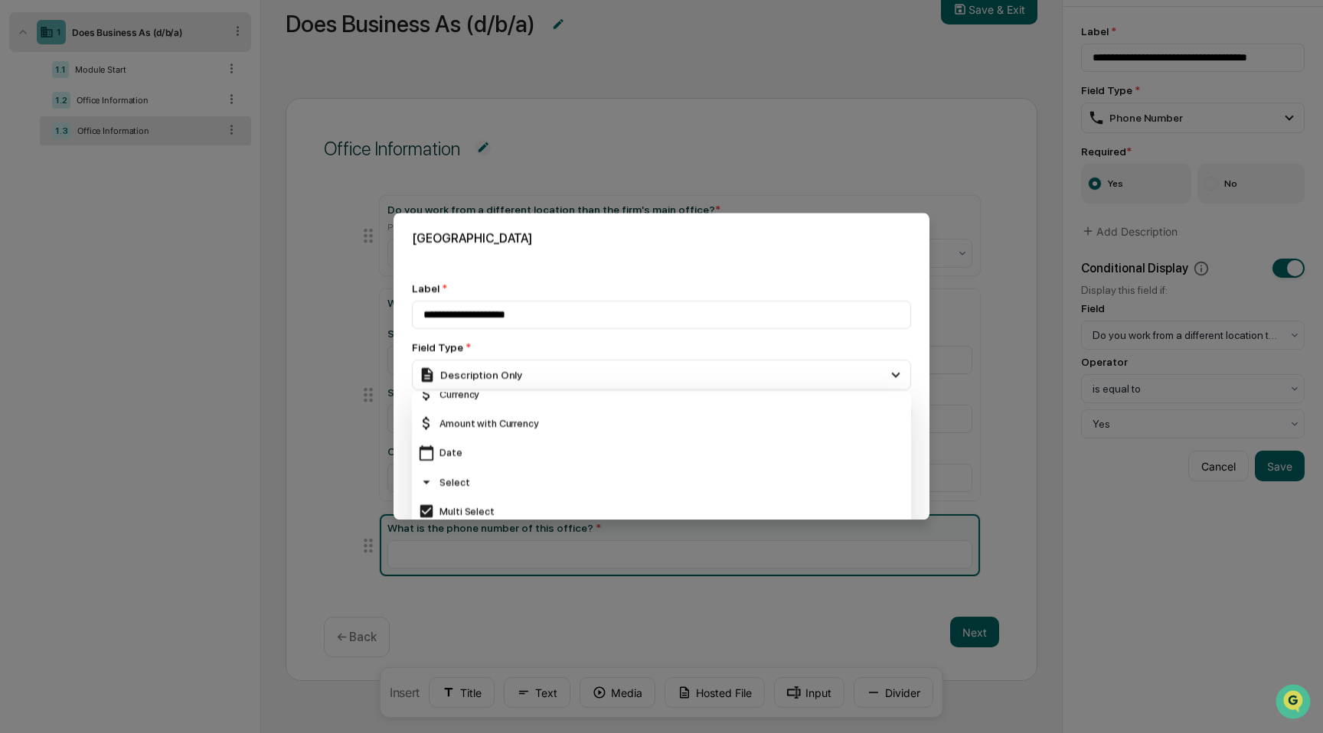
scroll to position [100, 0]
click at [541, 471] on div "Select" at bounding box center [661, 483] width 499 height 29
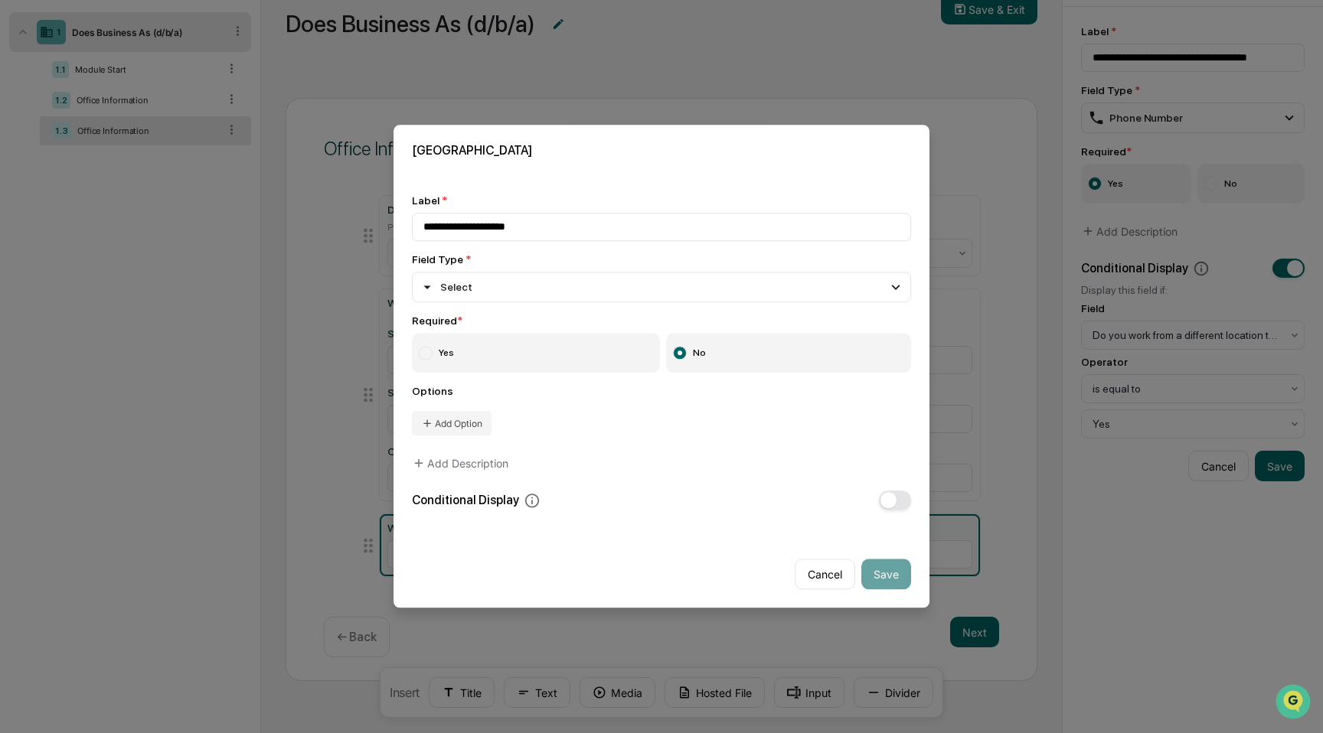
click at [514, 355] on label "Yes" at bounding box center [536, 354] width 248 height 40
click at [519, 289] on div "Select" at bounding box center [661, 287] width 499 height 31
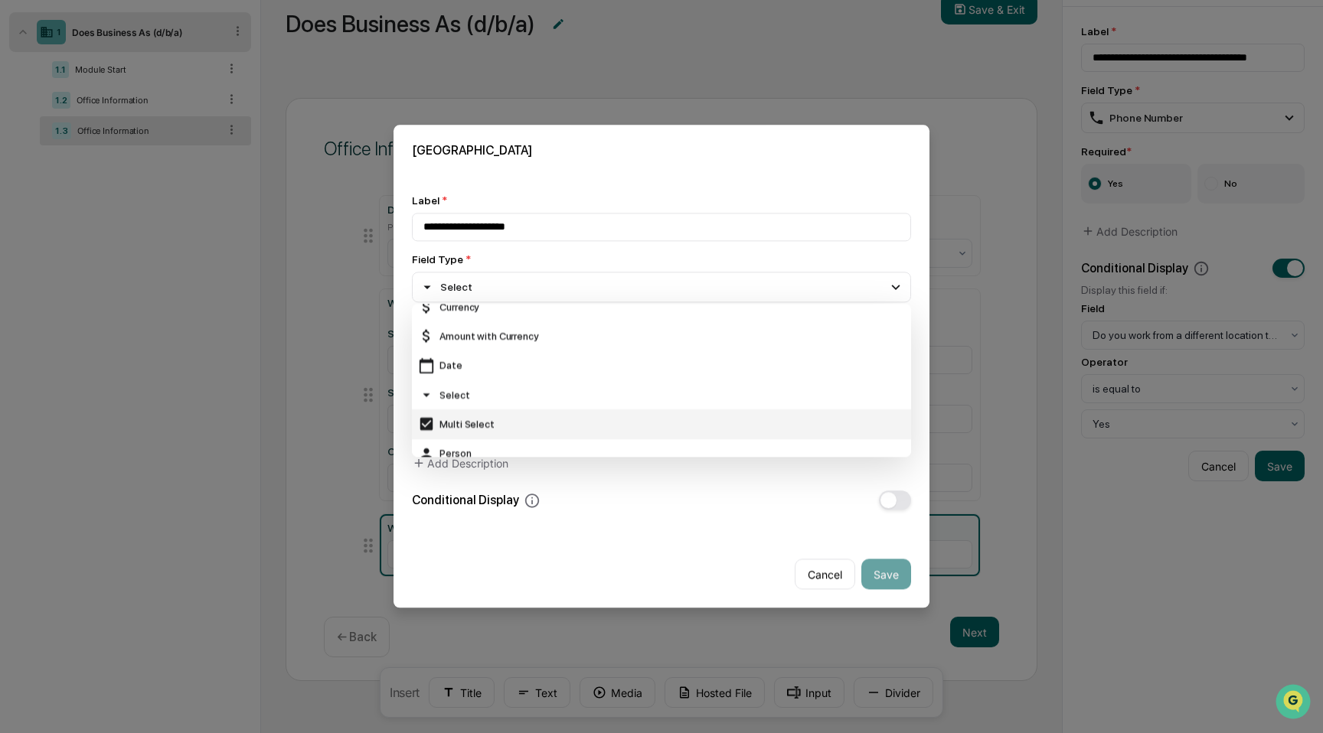
click at [534, 410] on div "Multi Select" at bounding box center [661, 424] width 499 height 29
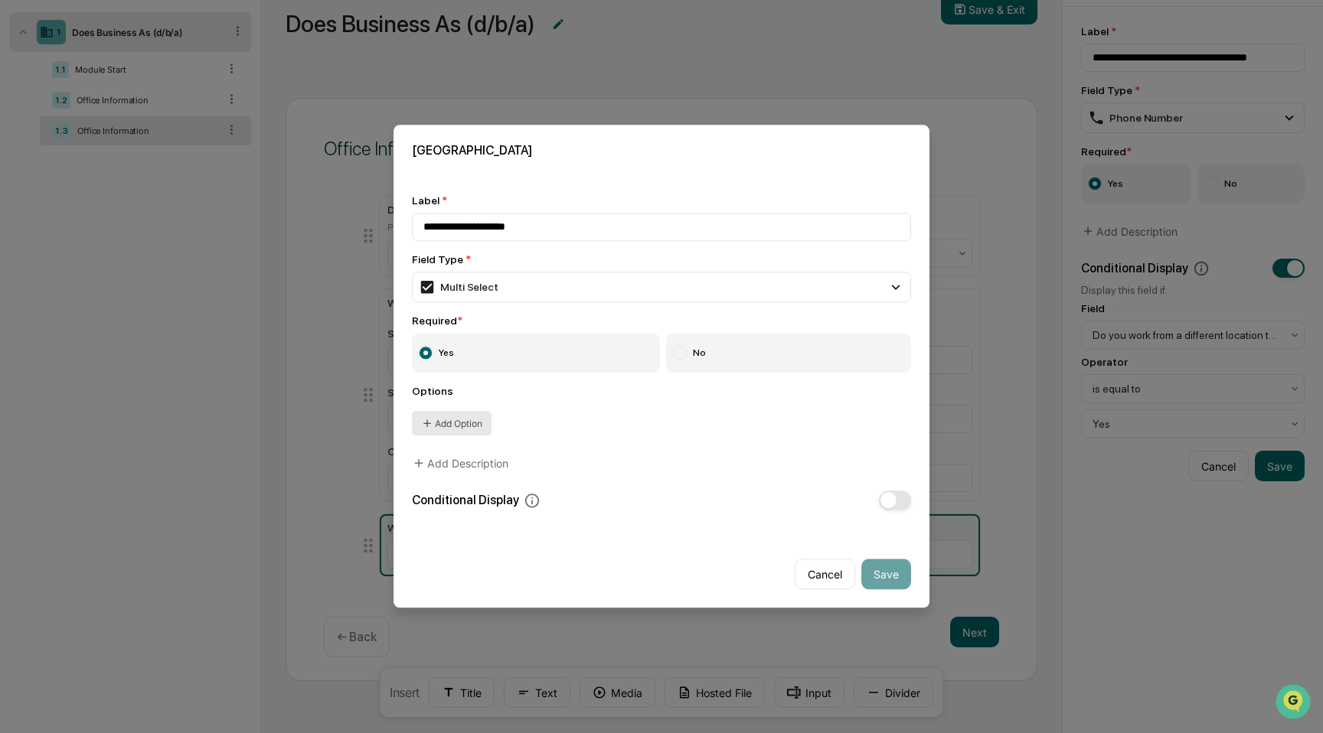
click at [480, 419] on button "Add Option" at bounding box center [452, 424] width 80 height 24
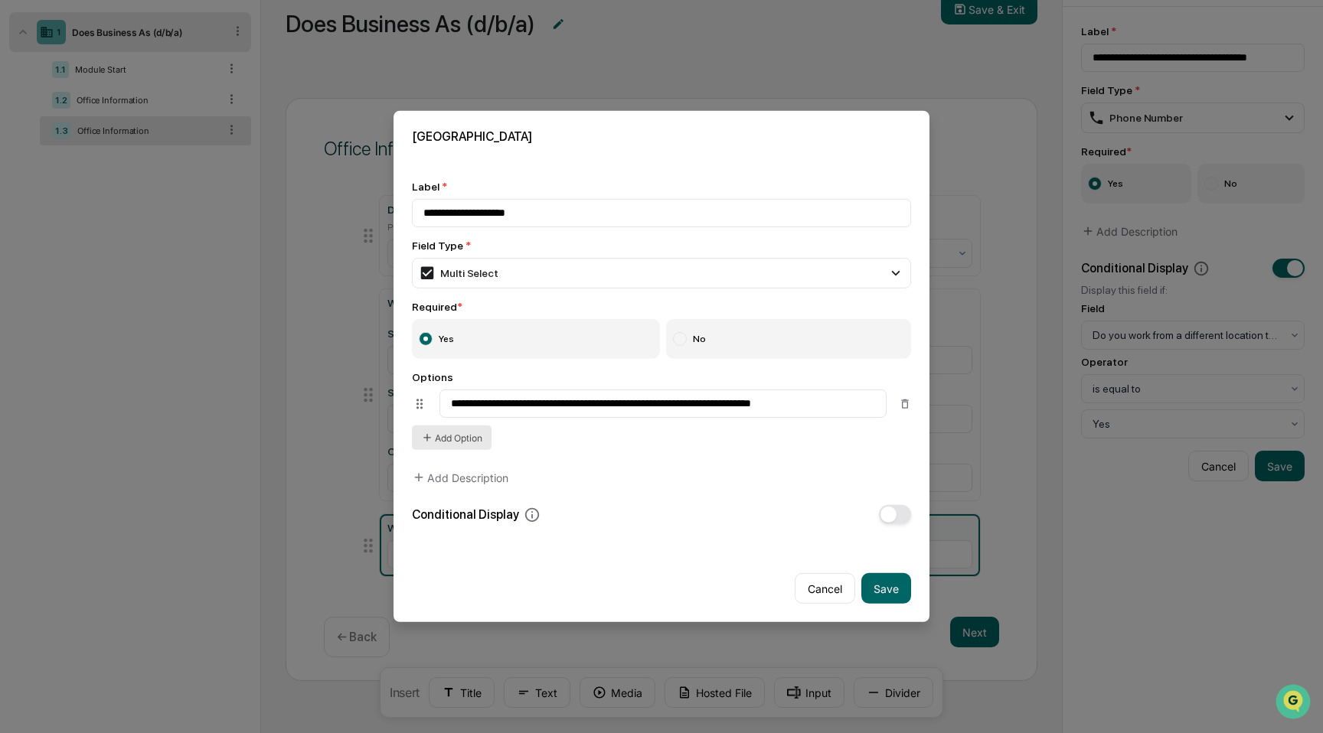
type input "**********"
click at [465, 439] on button "Add Option" at bounding box center [452, 438] width 80 height 24
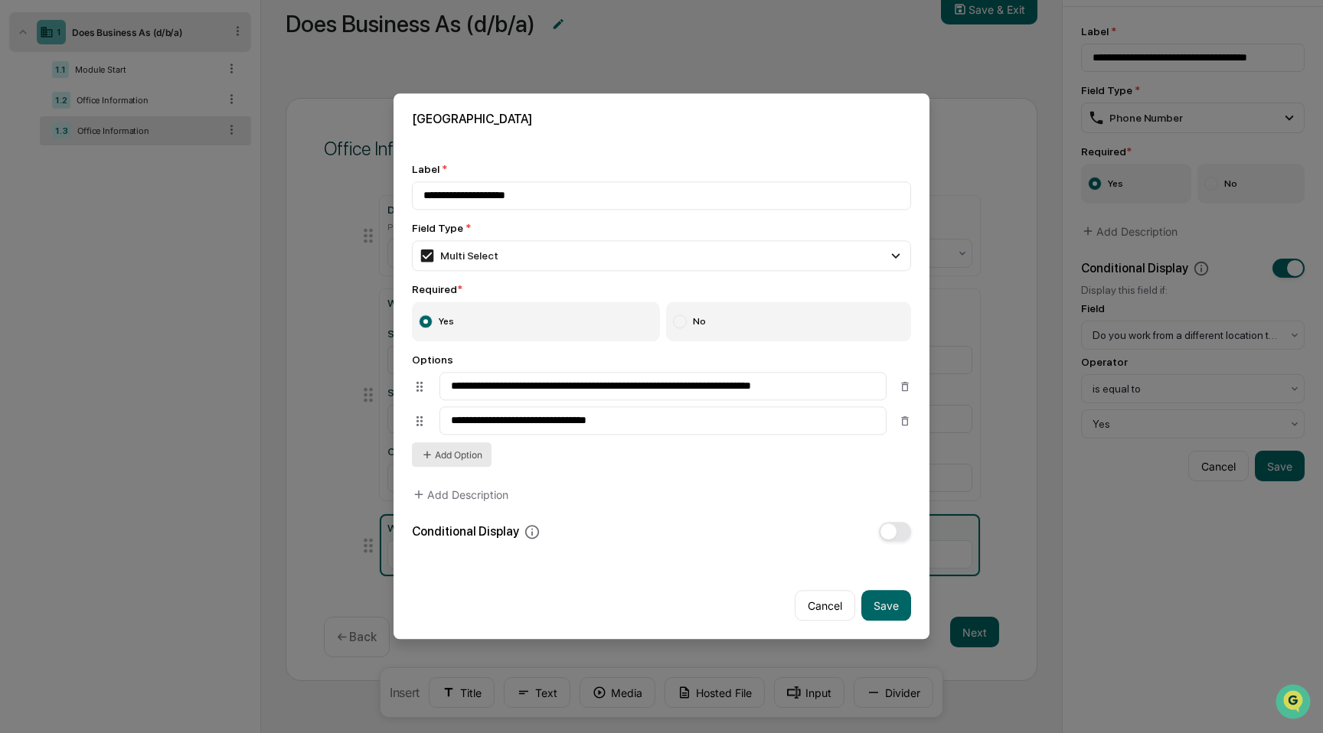
type input "**********"
click at [442, 463] on button "Add Option" at bounding box center [452, 455] width 80 height 24
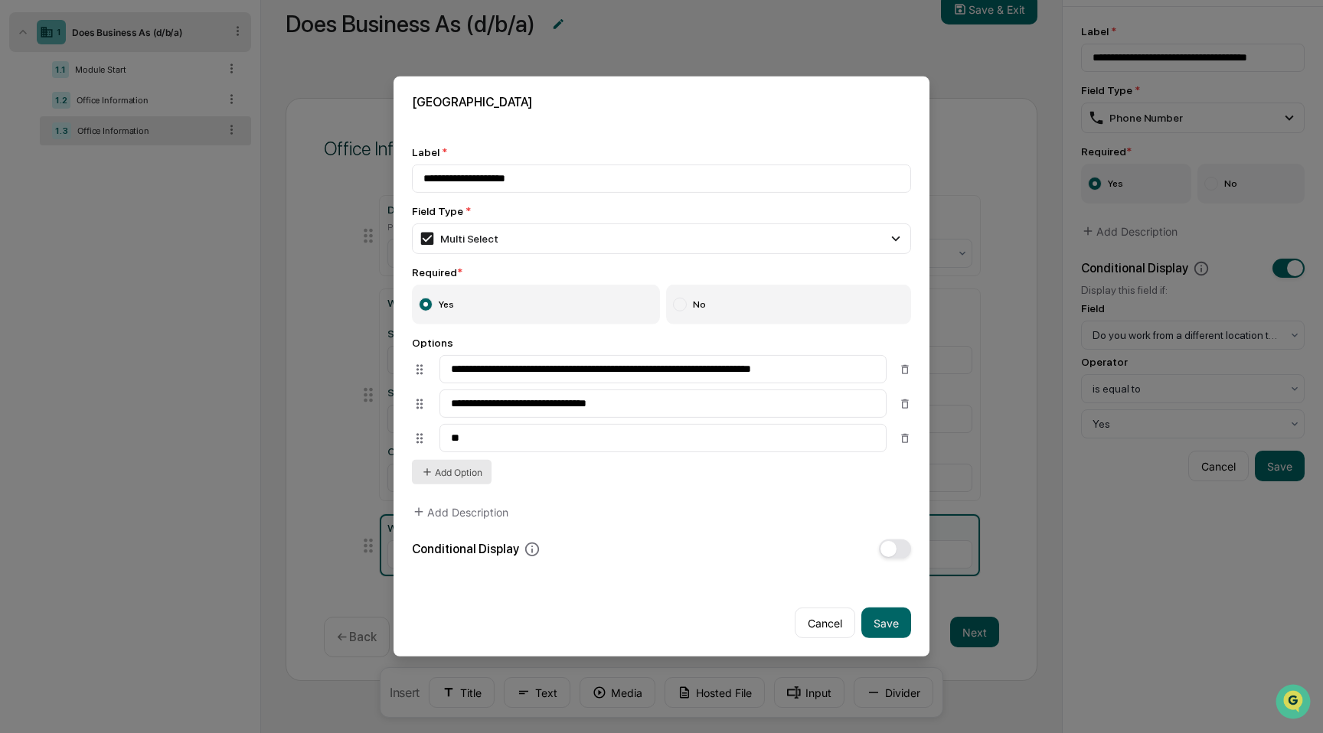
type input "*"
type input "**********"
click at [443, 475] on button "Add Option" at bounding box center [452, 472] width 80 height 24
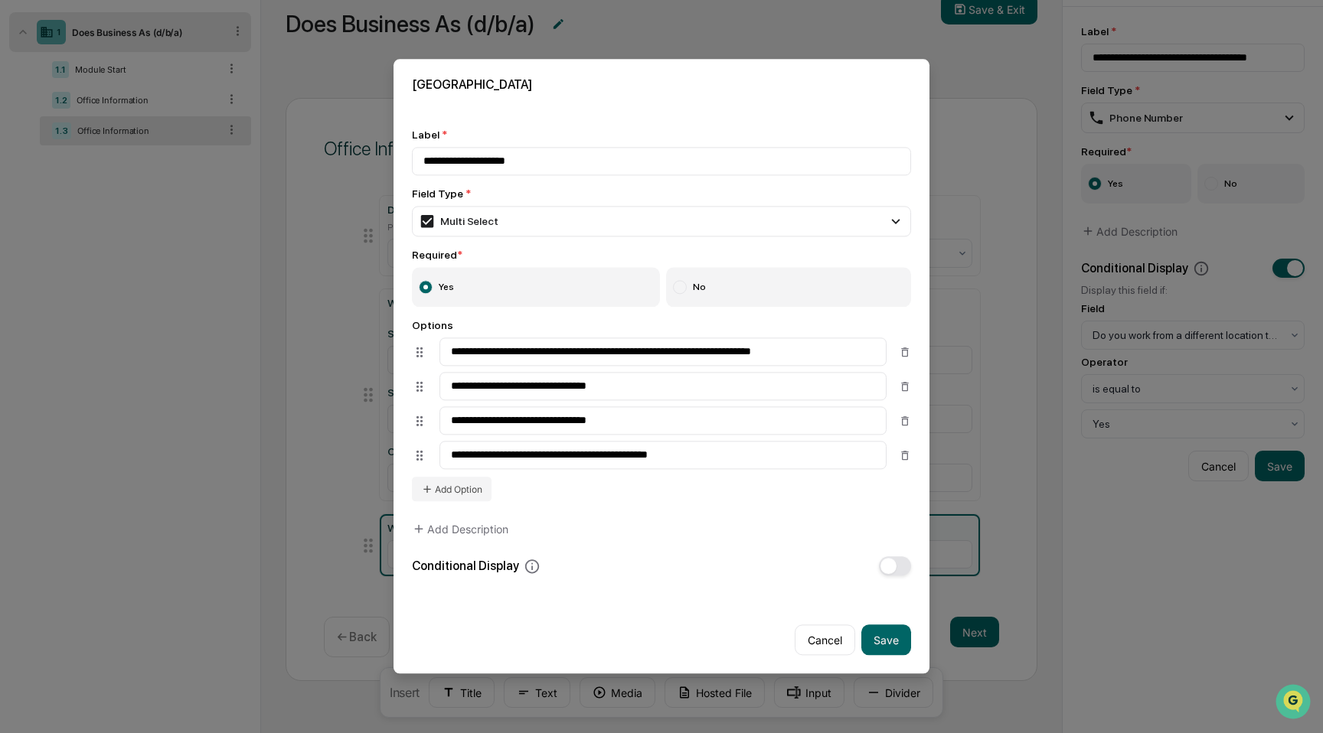
type input "**********"
click at [888, 567] on span "button" at bounding box center [888, 567] width 16 height 16
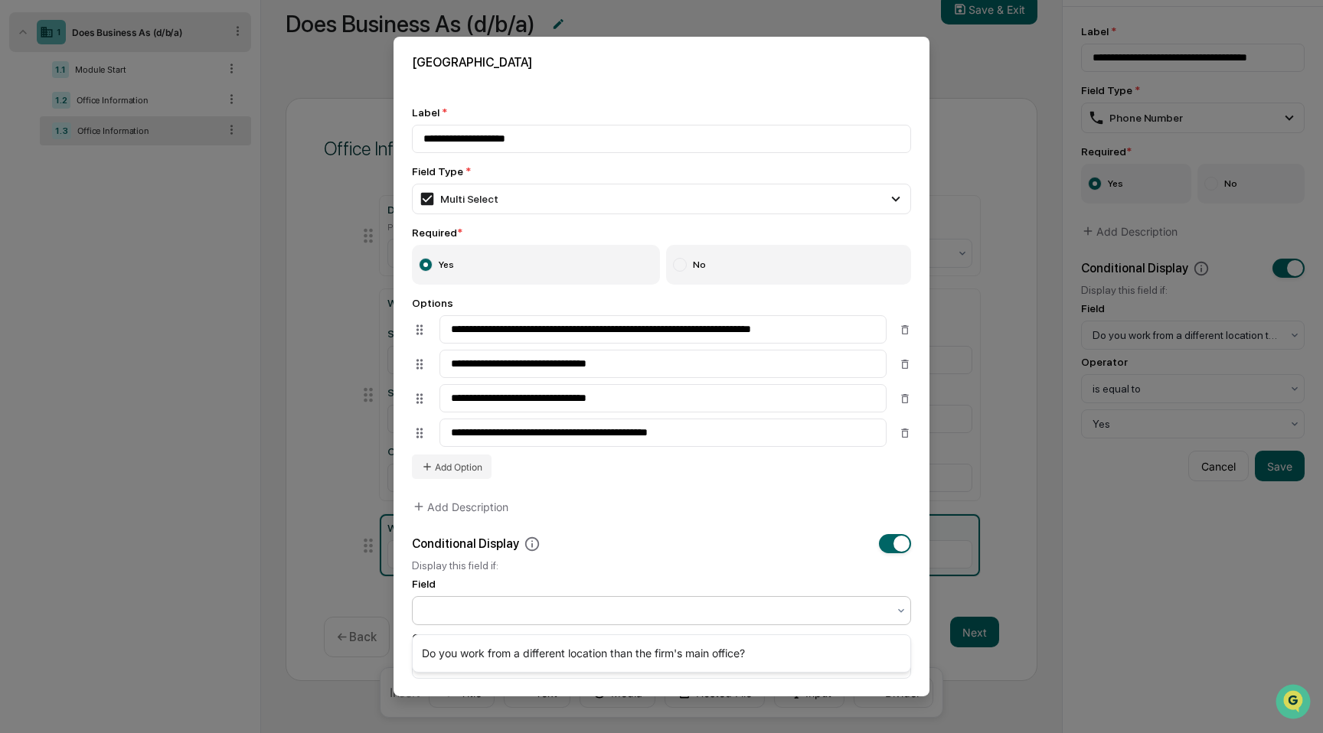
click at [706, 619] on div at bounding box center [655, 610] width 464 height 15
click at [701, 649] on div "Do you work from a different location than the firm's main office?" at bounding box center [662, 653] width 498 height 31
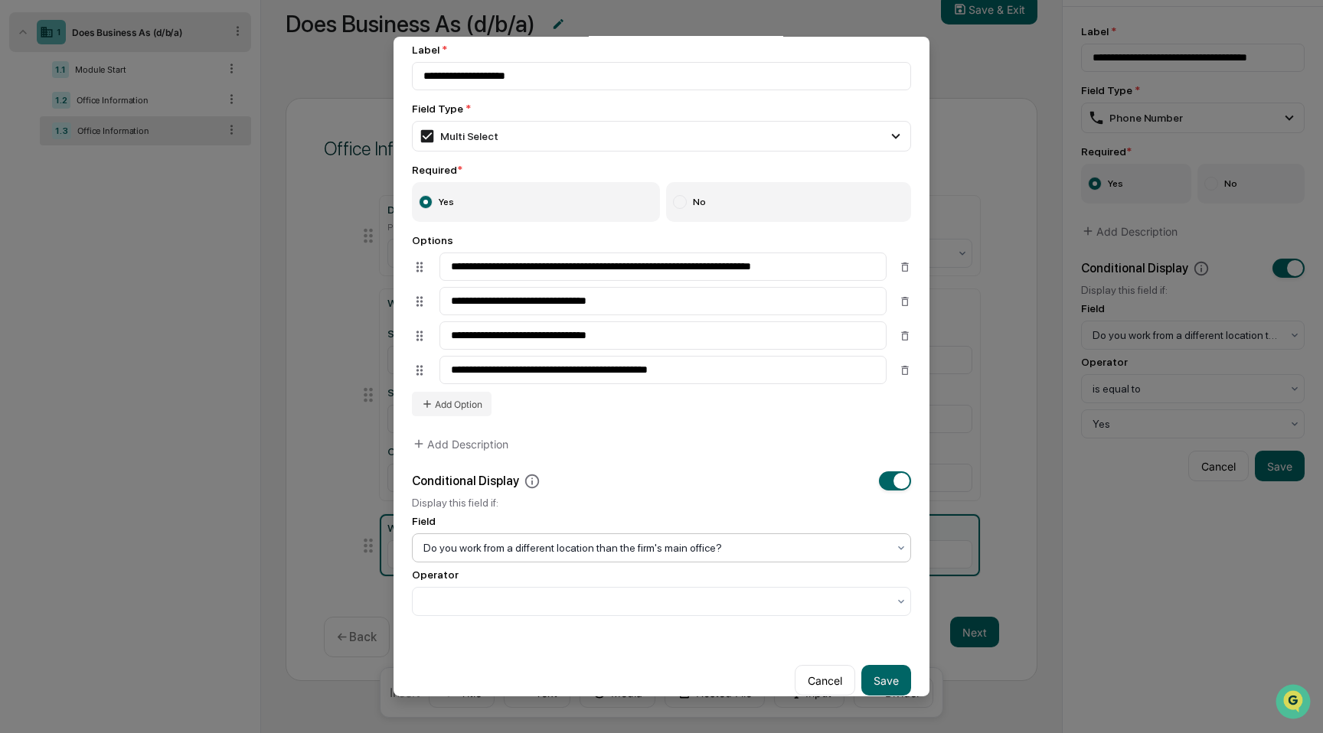
scroll to position [73, 0]
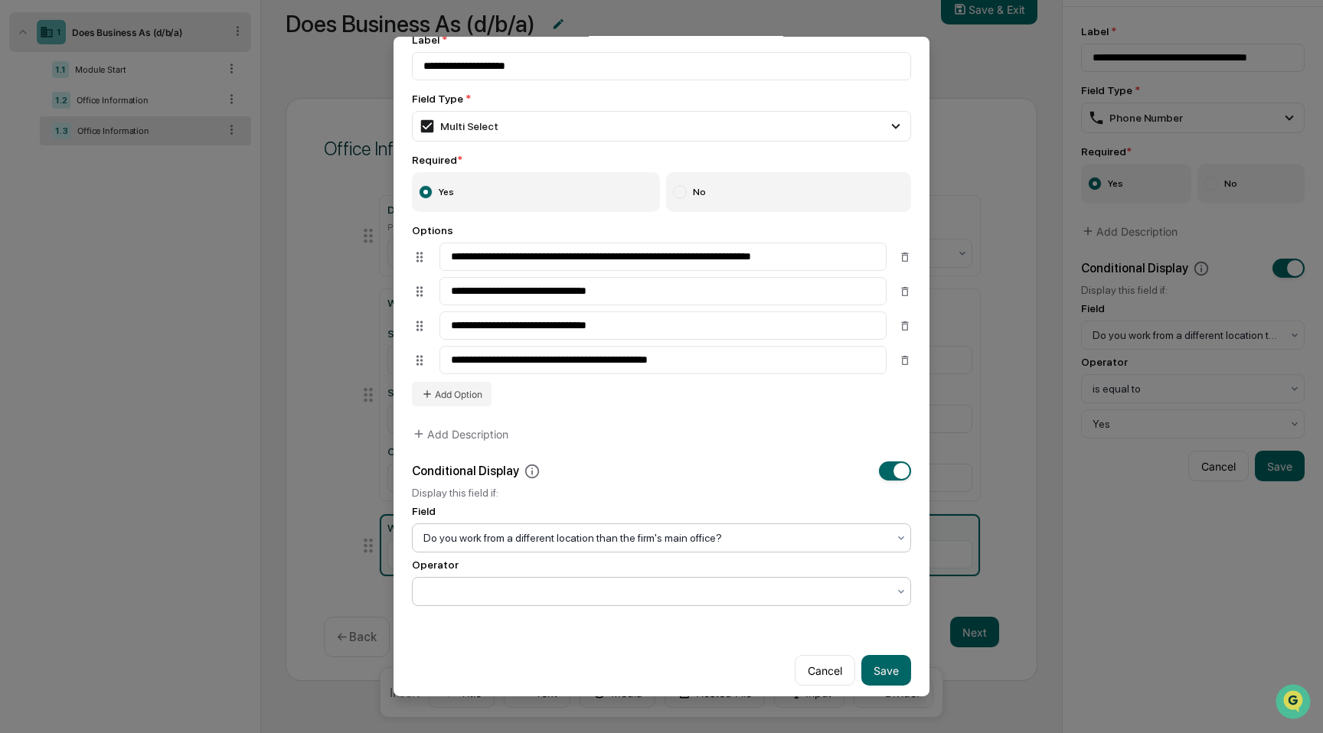
click at [695, 599] on div at bounding box center [655, 591] width 464 height 15
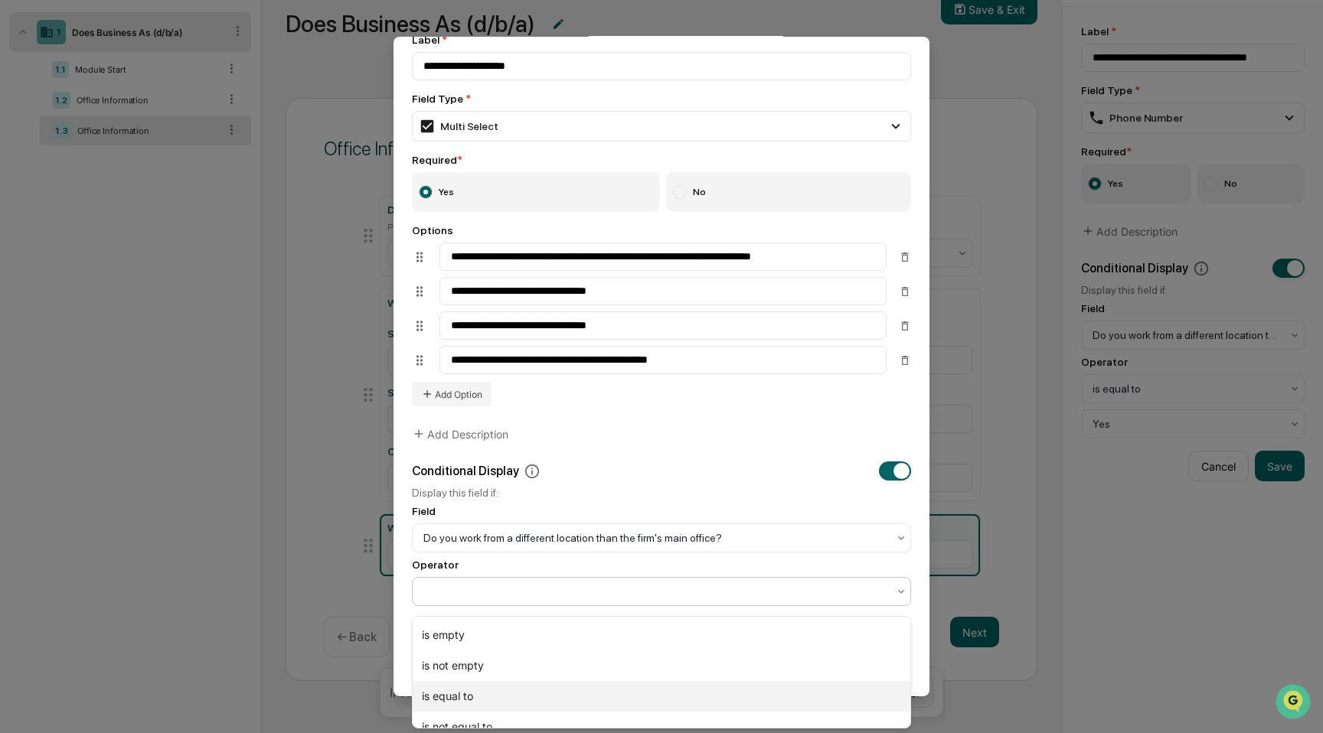
click at [676, 696] on div "is equal to" at bounding box center [662, 696] width 498 height 31
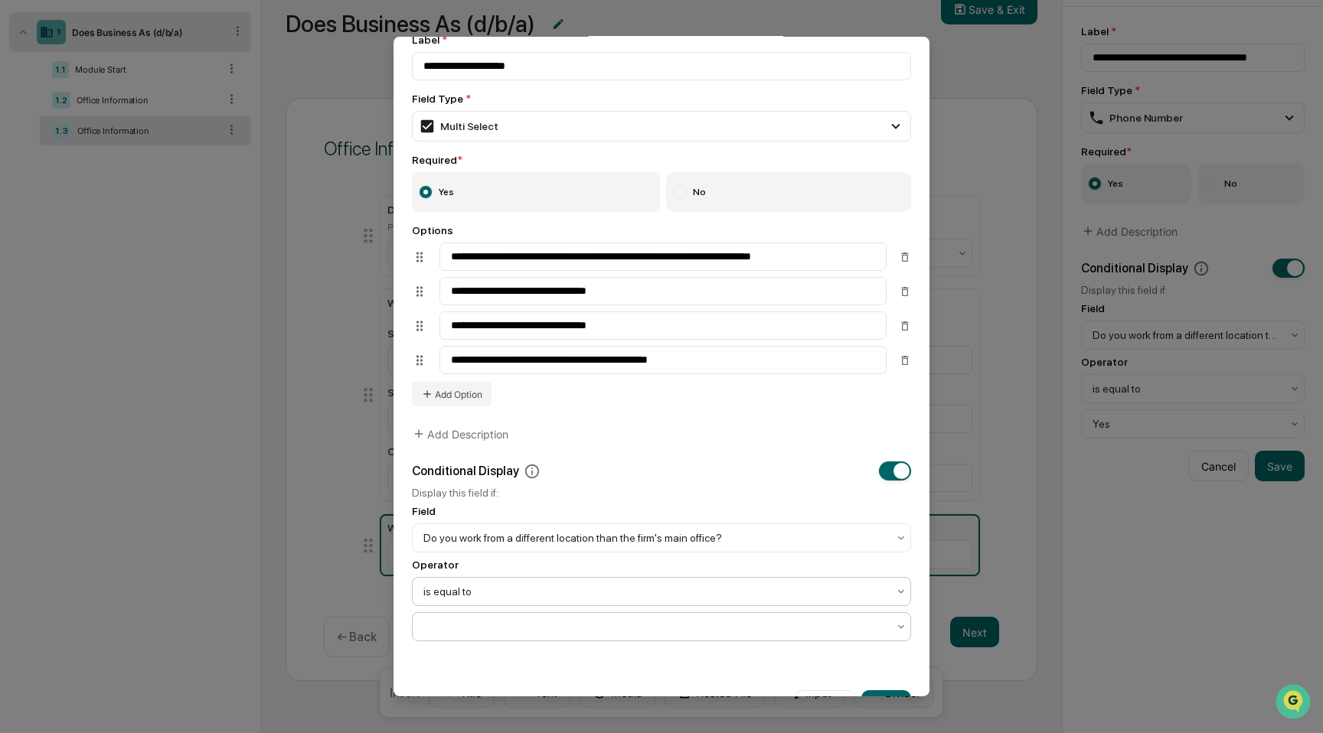
click at [673, 638] on div at bounding box center [655, 626] width 479 height 21
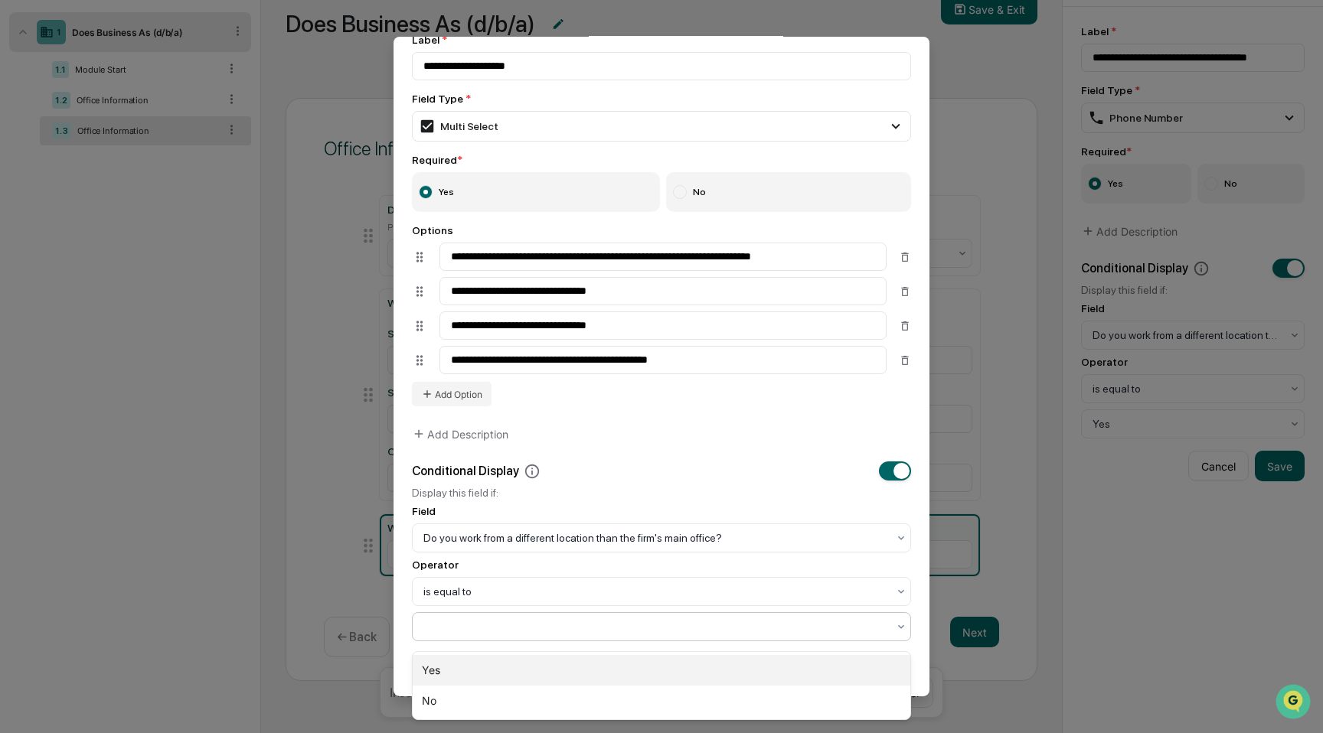
click at [664, 668] on div "Yes" at bounding box center [662, 670] width 498 height 31
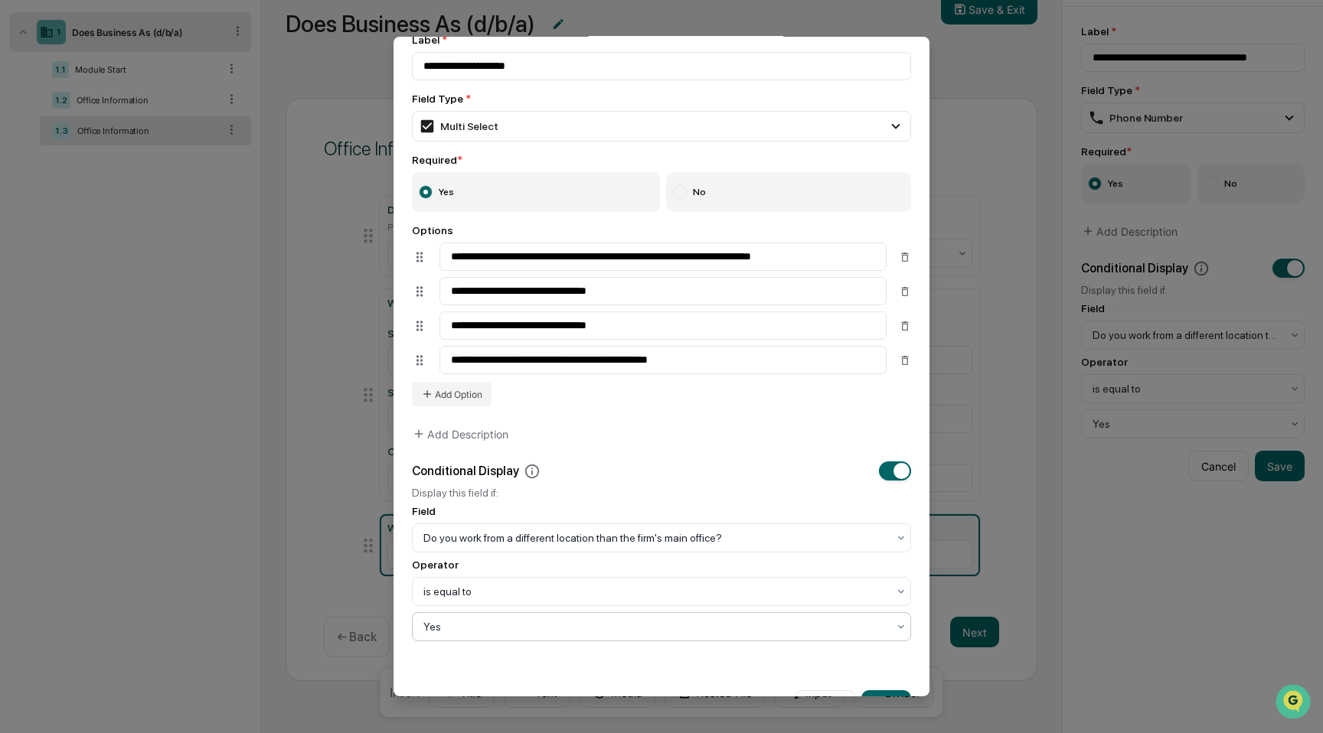
click at [781, 660] on div "**********" at bounding box center [661, 337] width 536 height 645
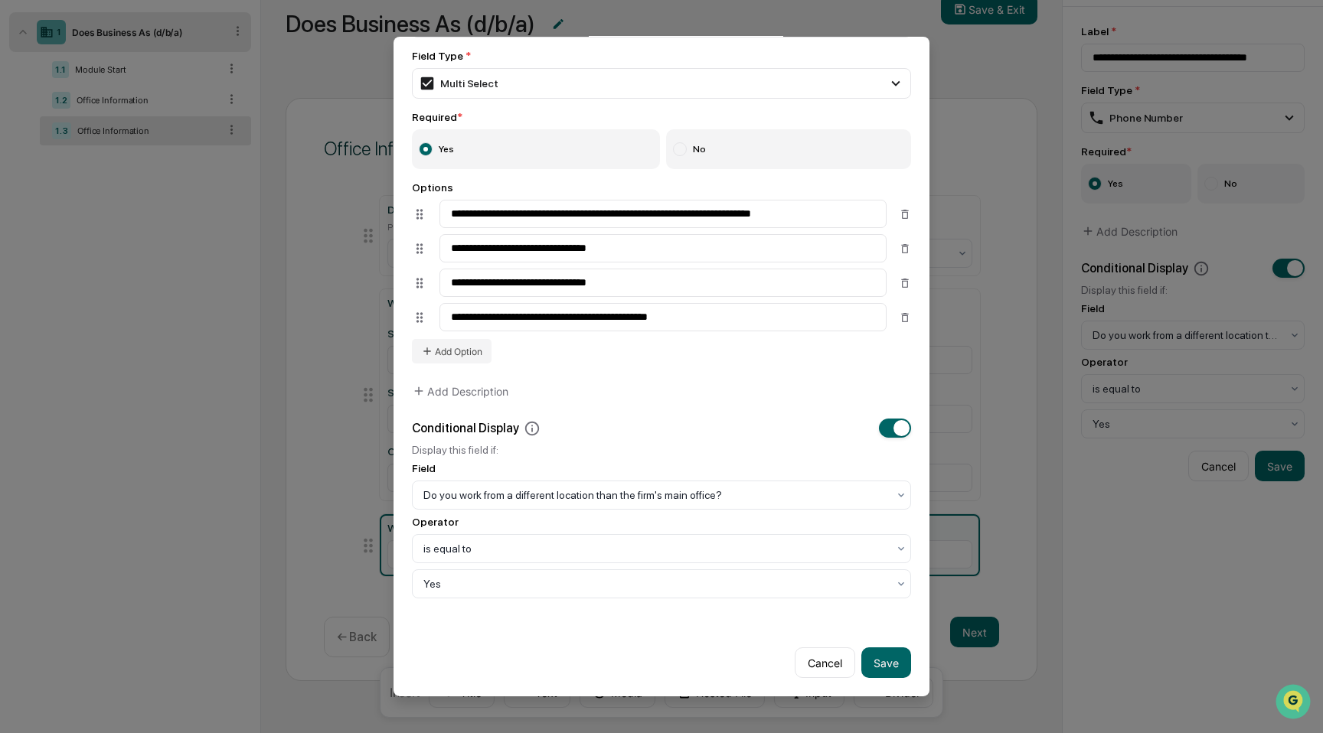
click at [915, 656] on div "Cancel Save" at bounding box center [661, 657] width 536 height 80
click at [893, 658] on button "Save" at bounding box center [886, 663] width 50 height 31
type input "**********"
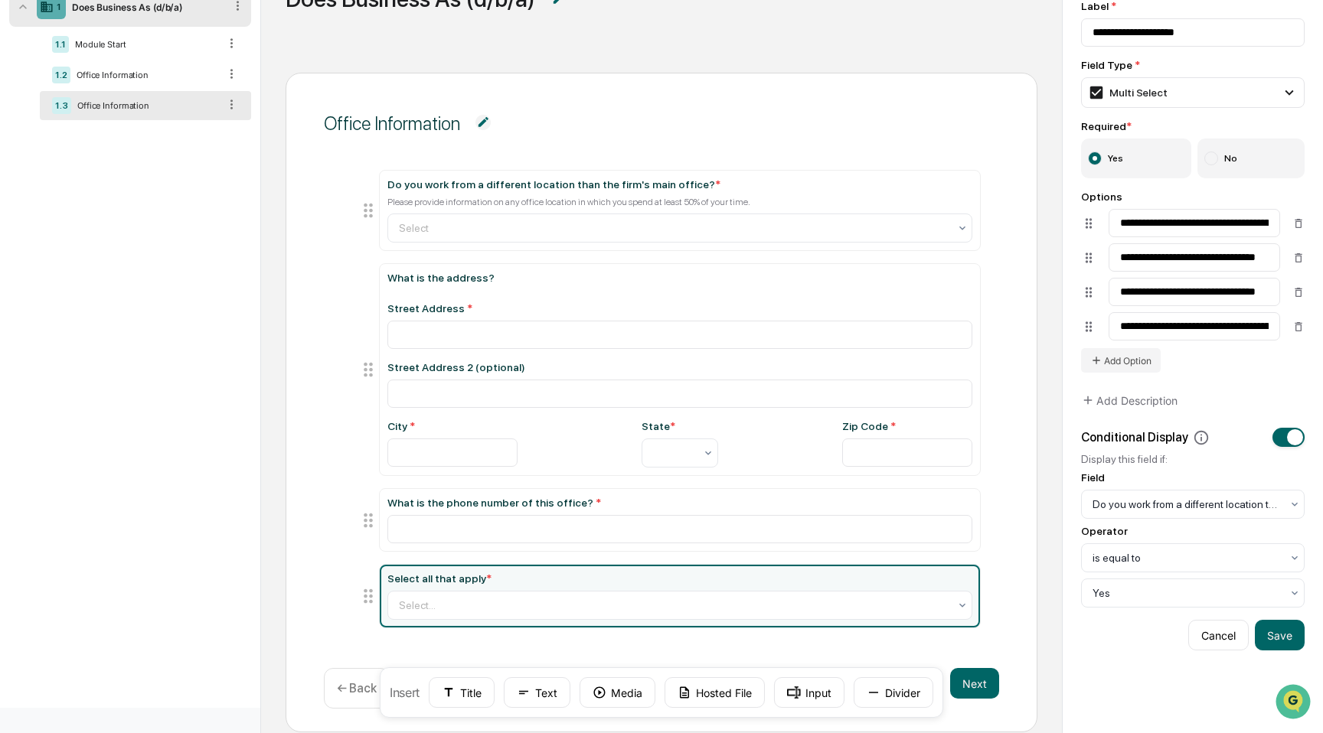
scroll to position [156, 0]
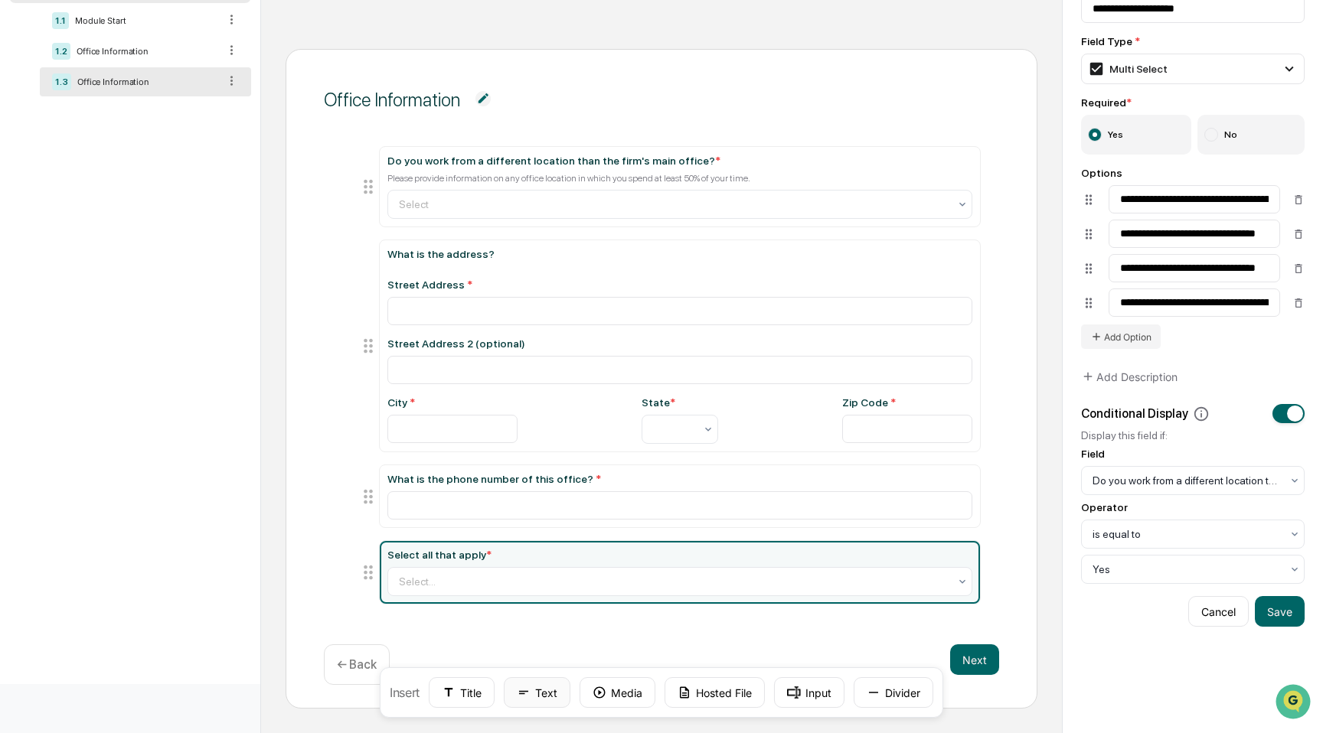
click at [543, 694] on button "Text" at bounding box center [537, 693] width 67 height 31
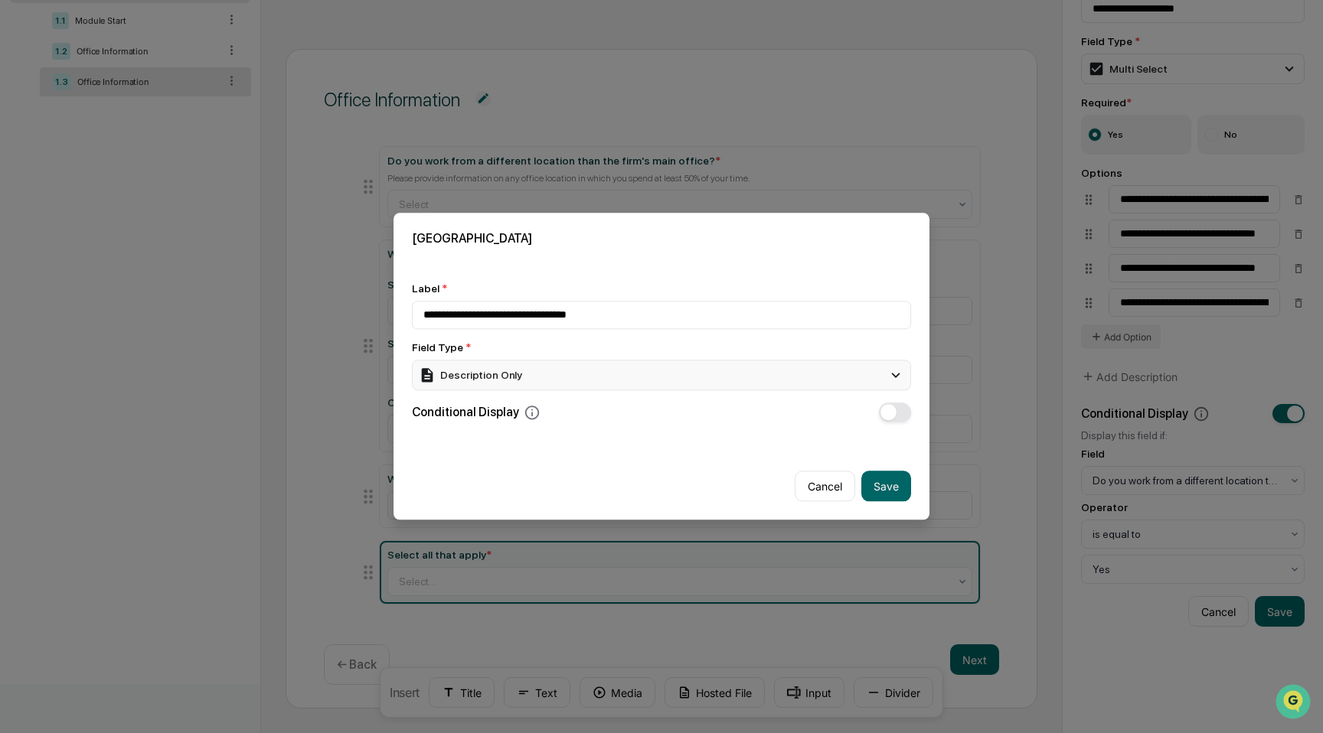
type input "**********"
click at [547, 376] on div "Description Only" at bounding box center [661, 375] width 499 height 31
click at [551, 448] on div "Select" at bounding box center [661, 438] width 499 height 29
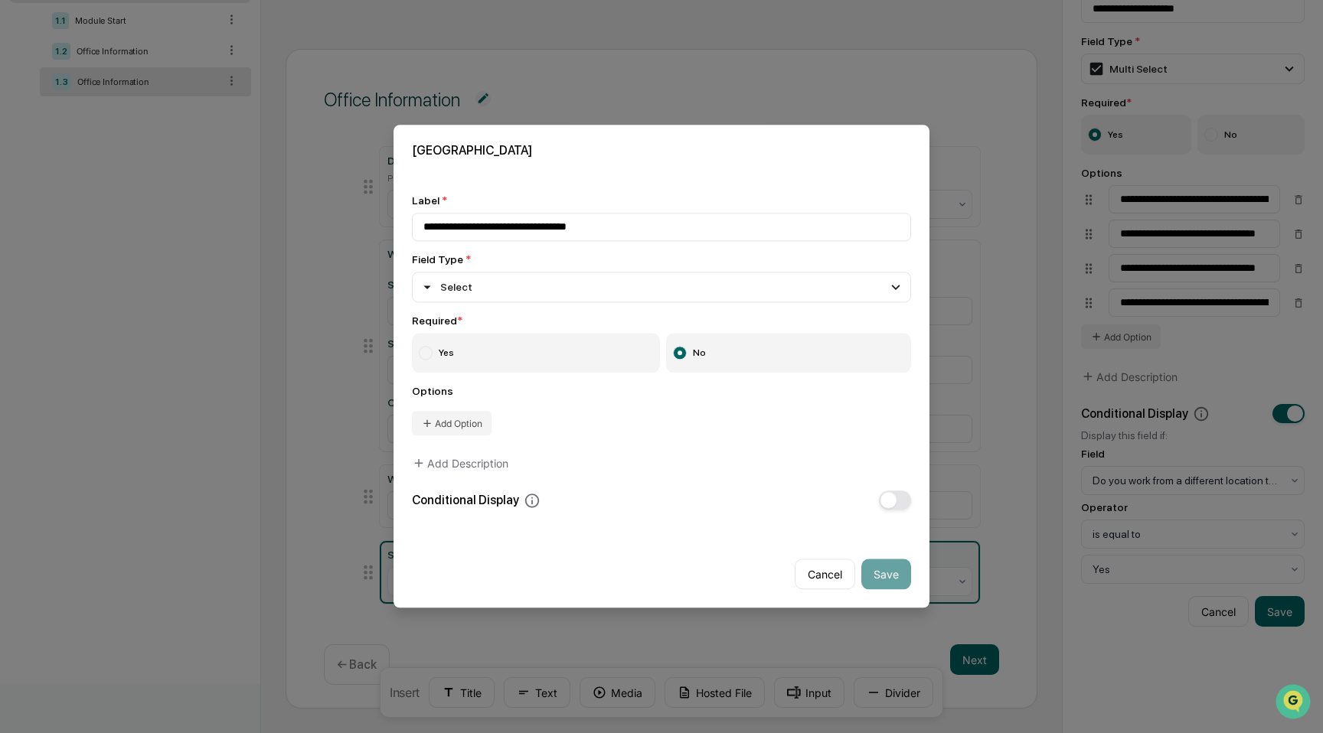
click at [501, 346] on label "Yes" at bounding box center [536, 354] width 248 height 40
click at [485, 420] on button "Add Option" at bounding box center [452, 424] width 80 height 24
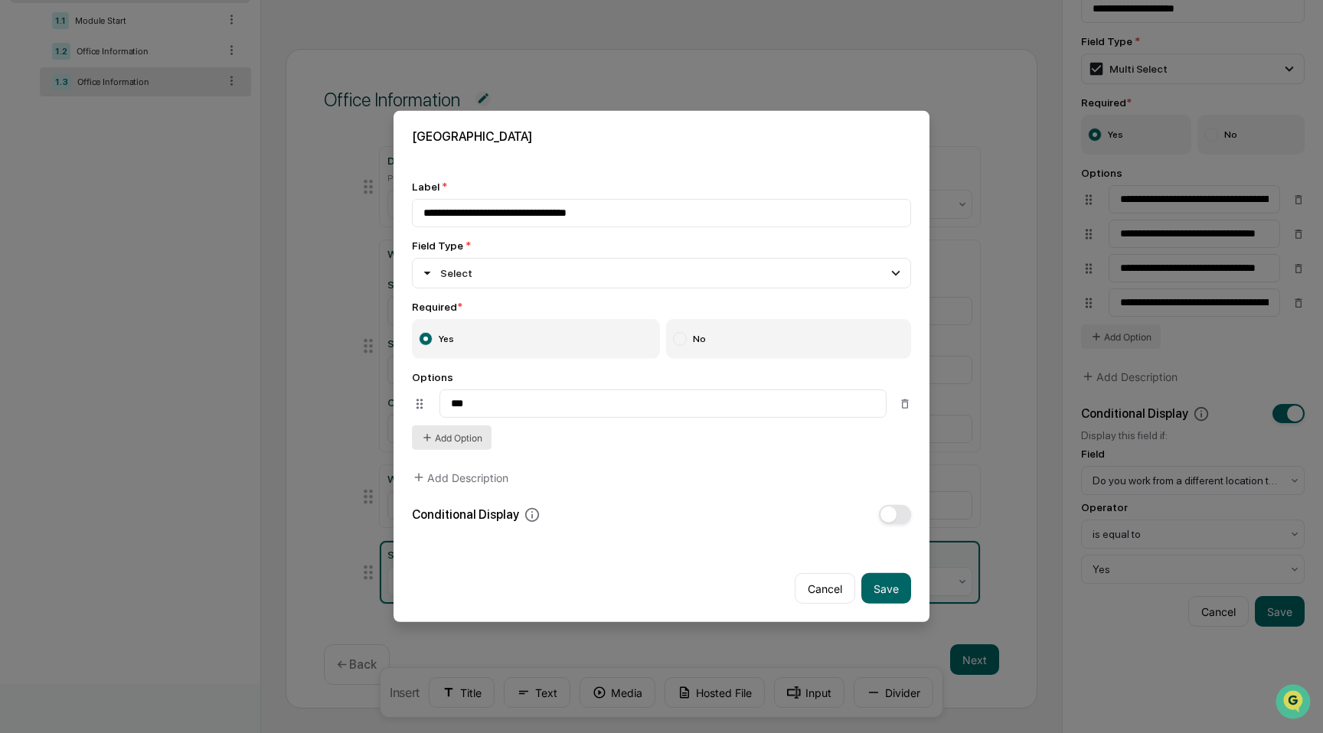
type input "***"
click at [465, 440] on button "Add Option" at bounding box center [452, 438] width 80 height 24
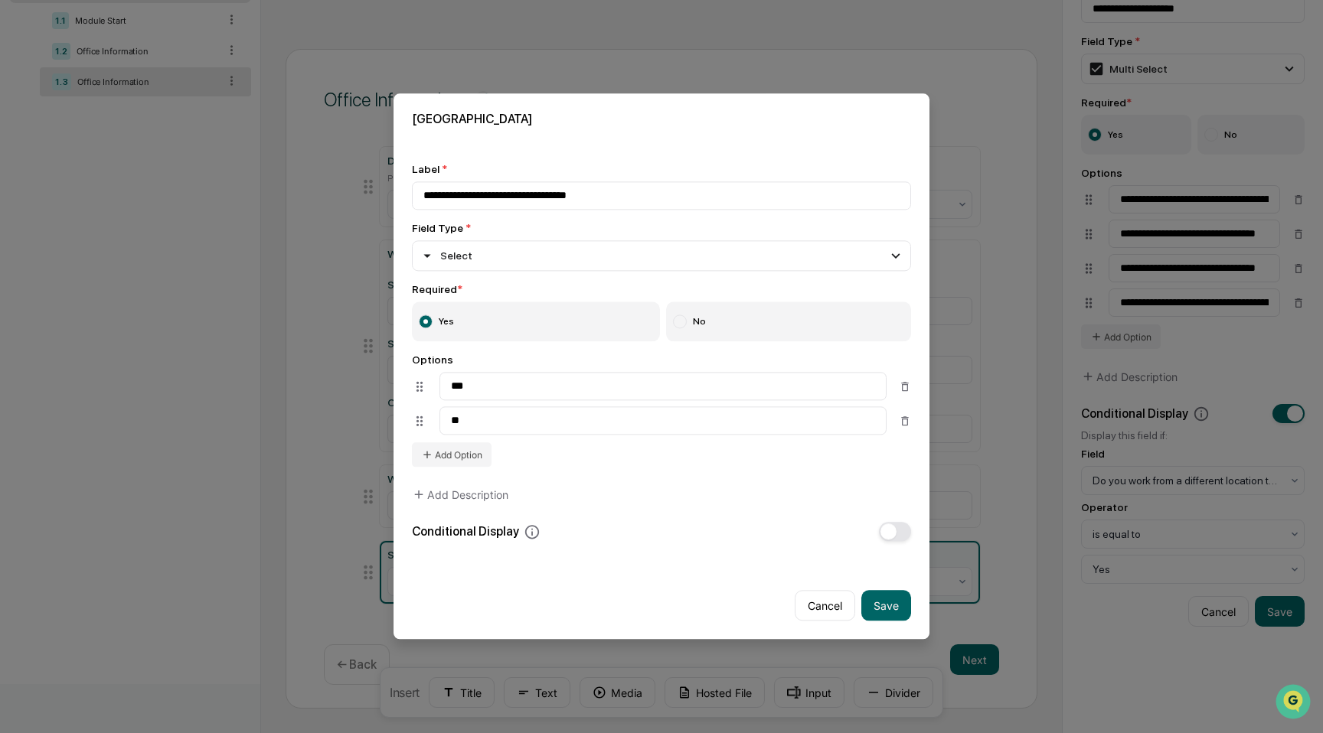
type input "**"
click at [885, 534] on span "button" at bounding box center [888, 532] width 16 height 16
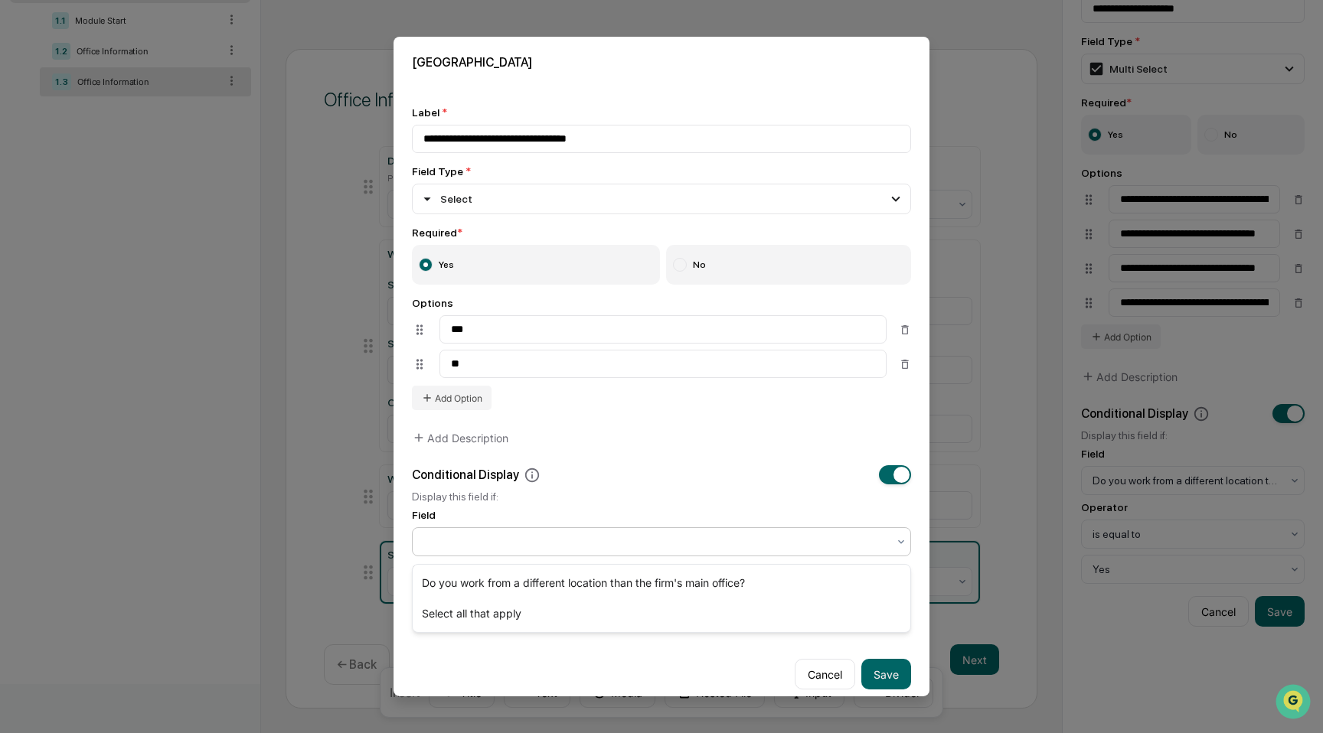
click at [705, 534] on div at bounding box center [661, 541] width 499 height 29
click at [711, 573] on div "Do you work from a different location than the firm's main office?" at bounding box center [662, 583] width 498 height 31
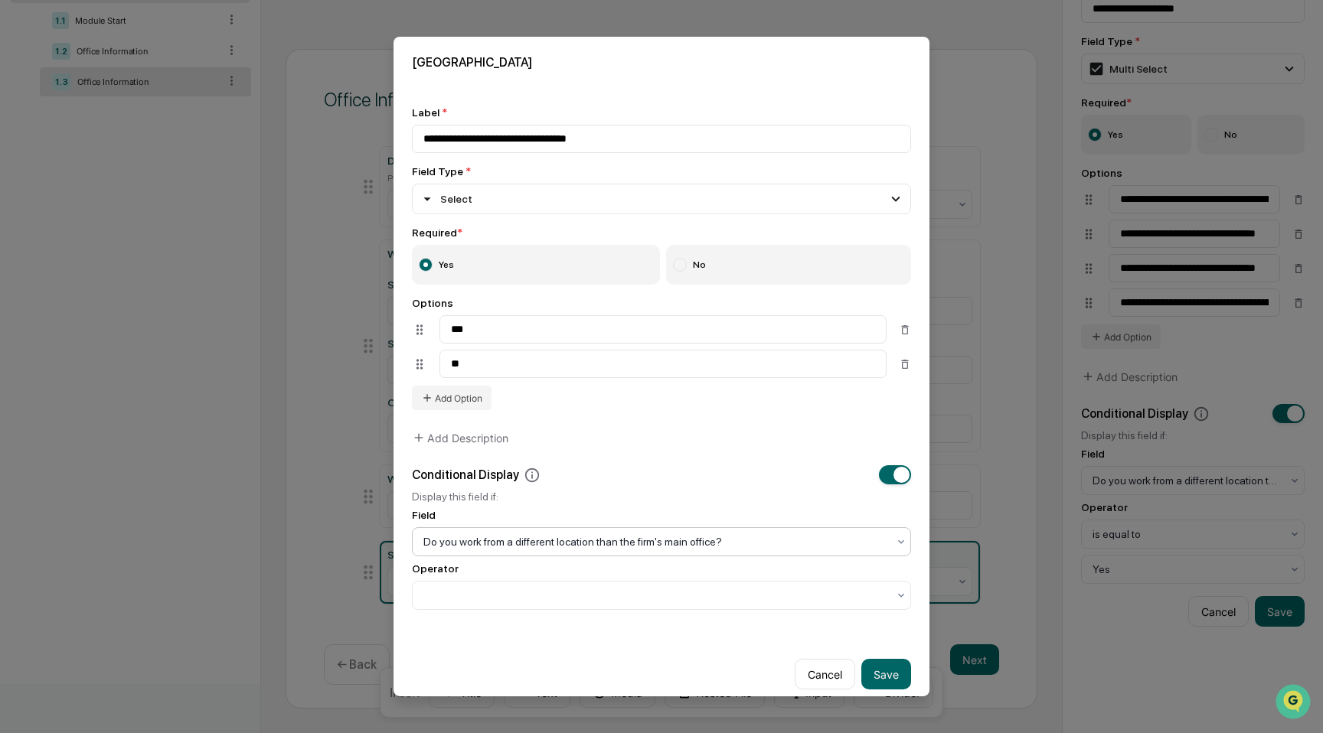
click at [711, 575] on div "Operator" at bounding box center [661, 569] width 499 height 12
click at [713, 591] on div at bounding box center [655, 595] width 479 height 21
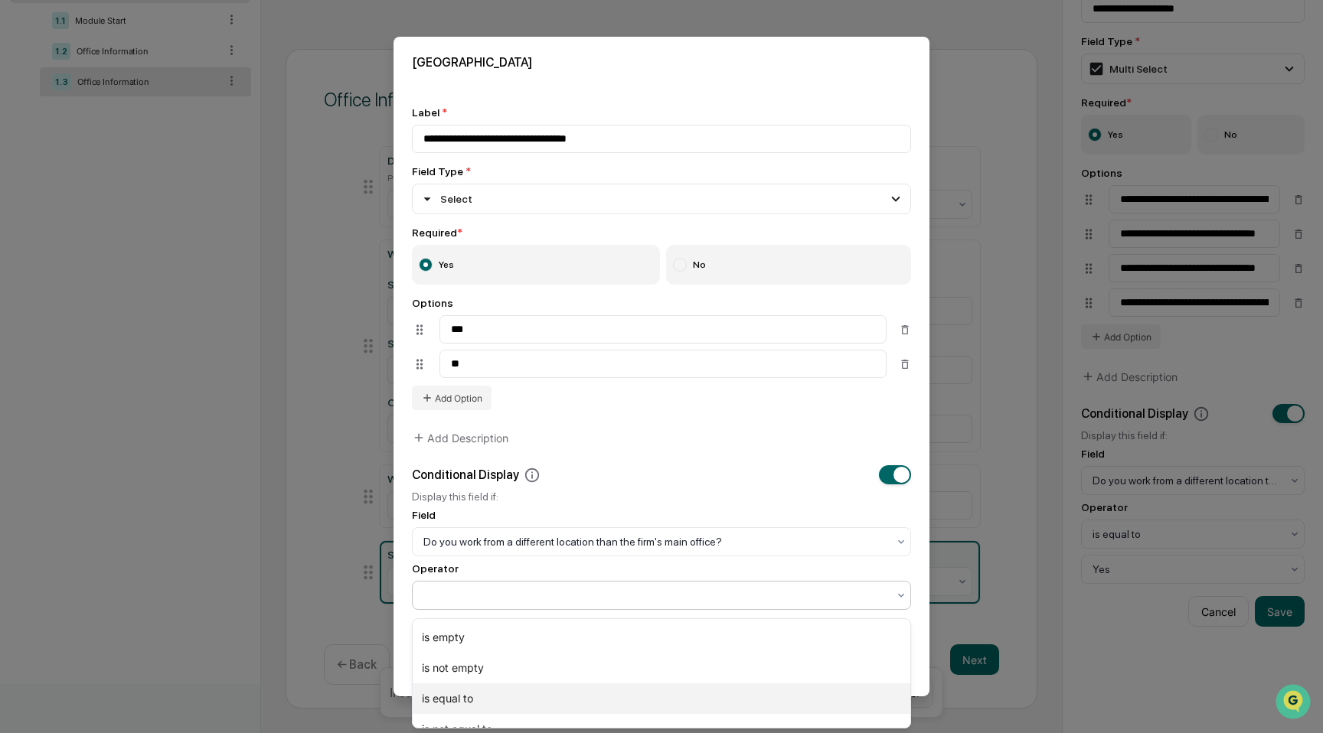
click at [706, 692] on div "is equal to" at bounding box center [662, 699] width 498 height 31
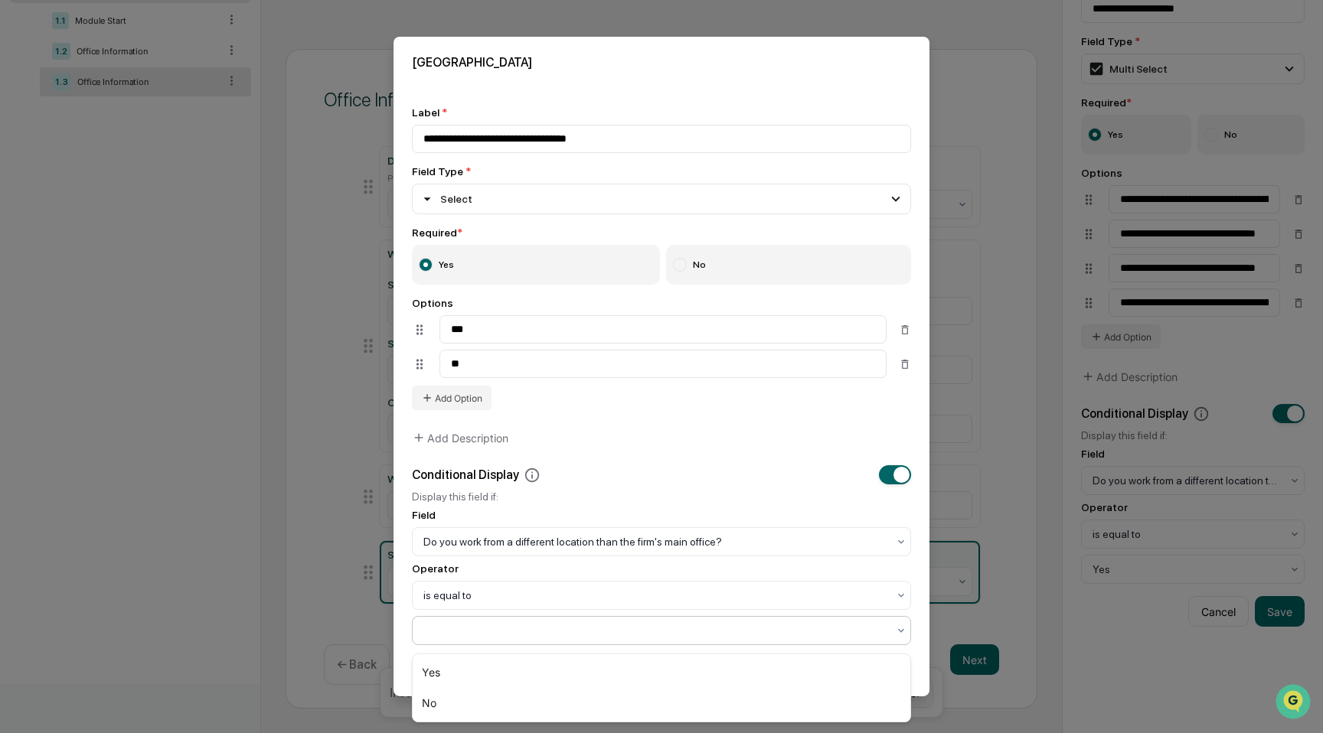
click at [697, 645] on div at bounding box center [661, 630] width 499 height 29
click at [688, 668] on div "Yes" at bounding box center [662, 673] width 498 height 31
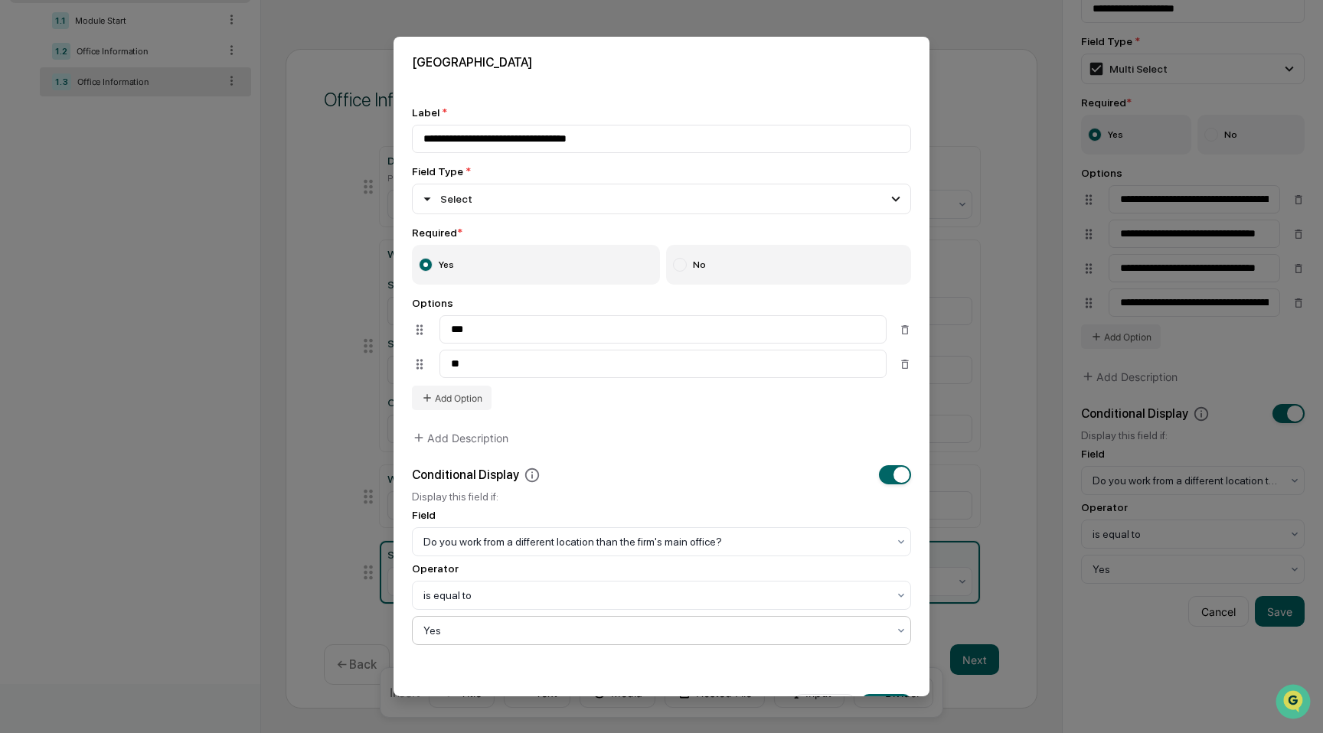
scroll to position [52, 0]
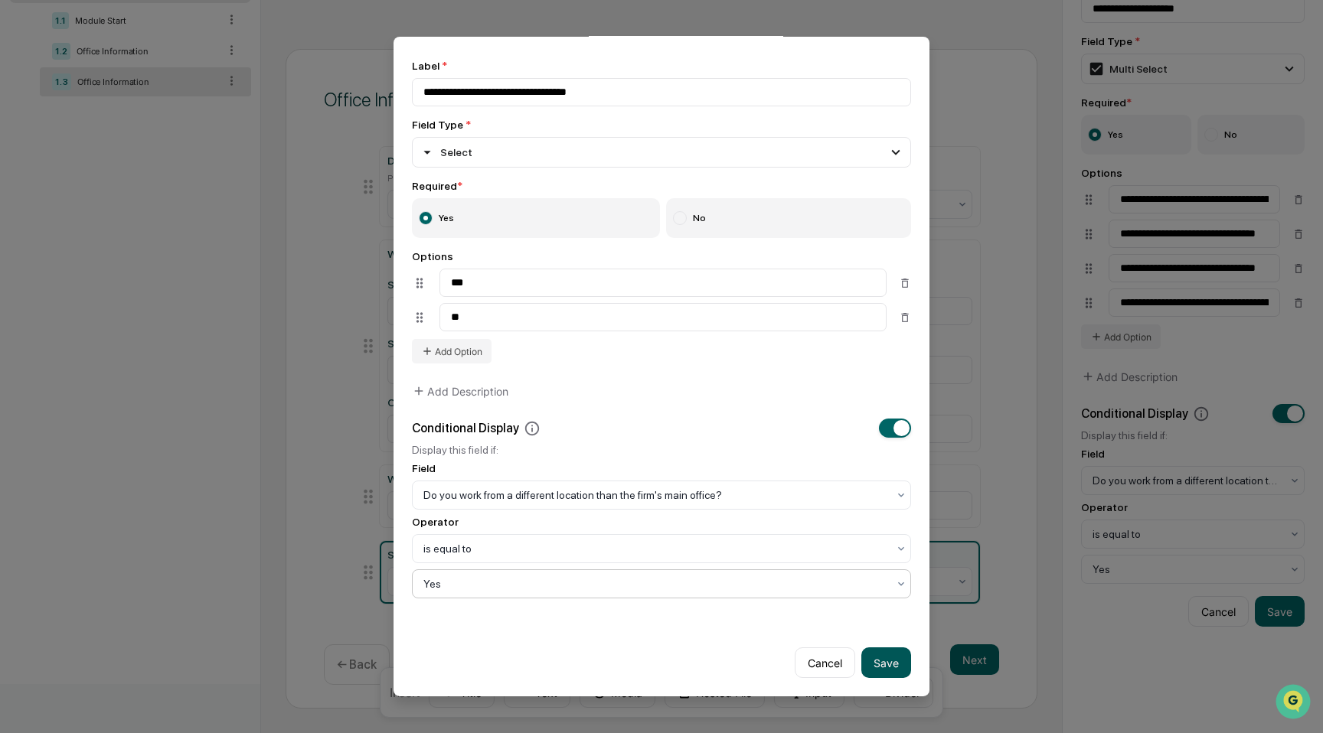
click at [880, 671] on button "Save" at bounding box center [886, 663] width 50 height 31
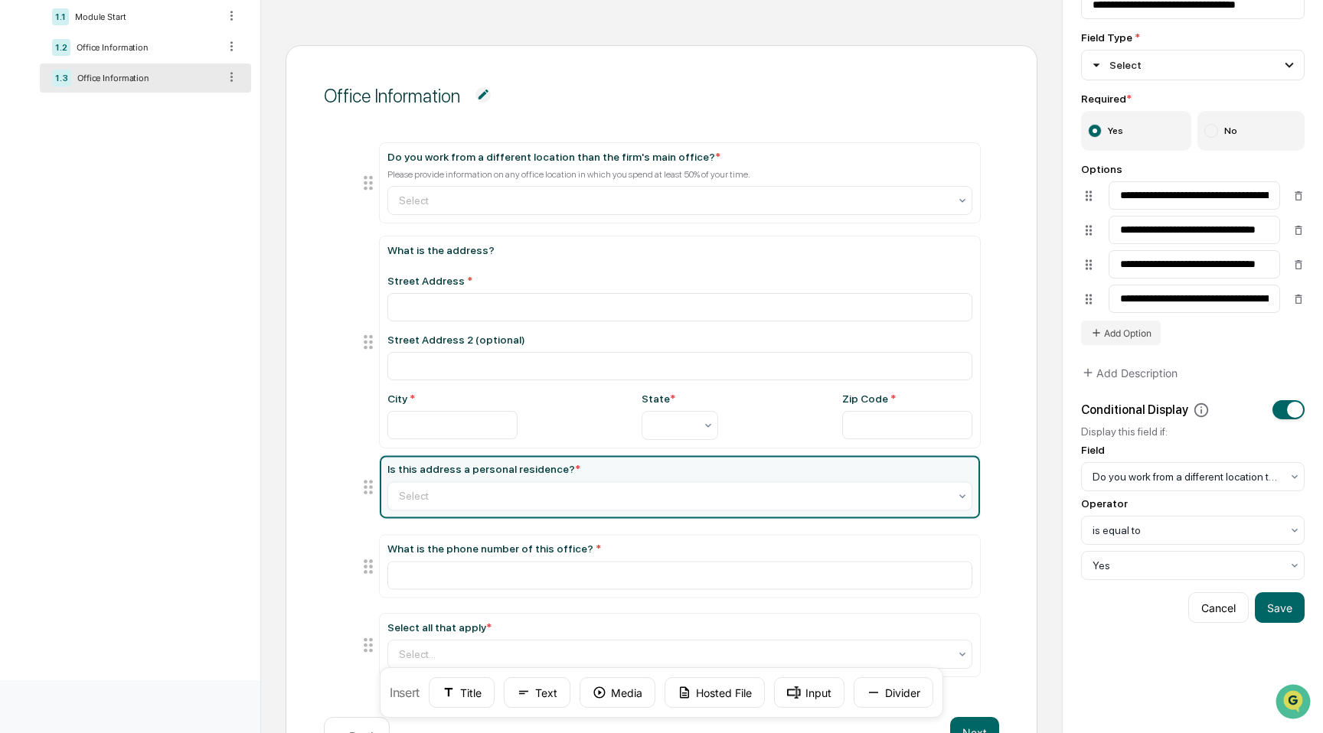
drag, startPoint x: 367, startPoint y: 643, endPoint x: 361, endPoint y: 485, distance: 157.9
click at [361, 485] on icon at bounding box center [368, 487] width 21 height 21
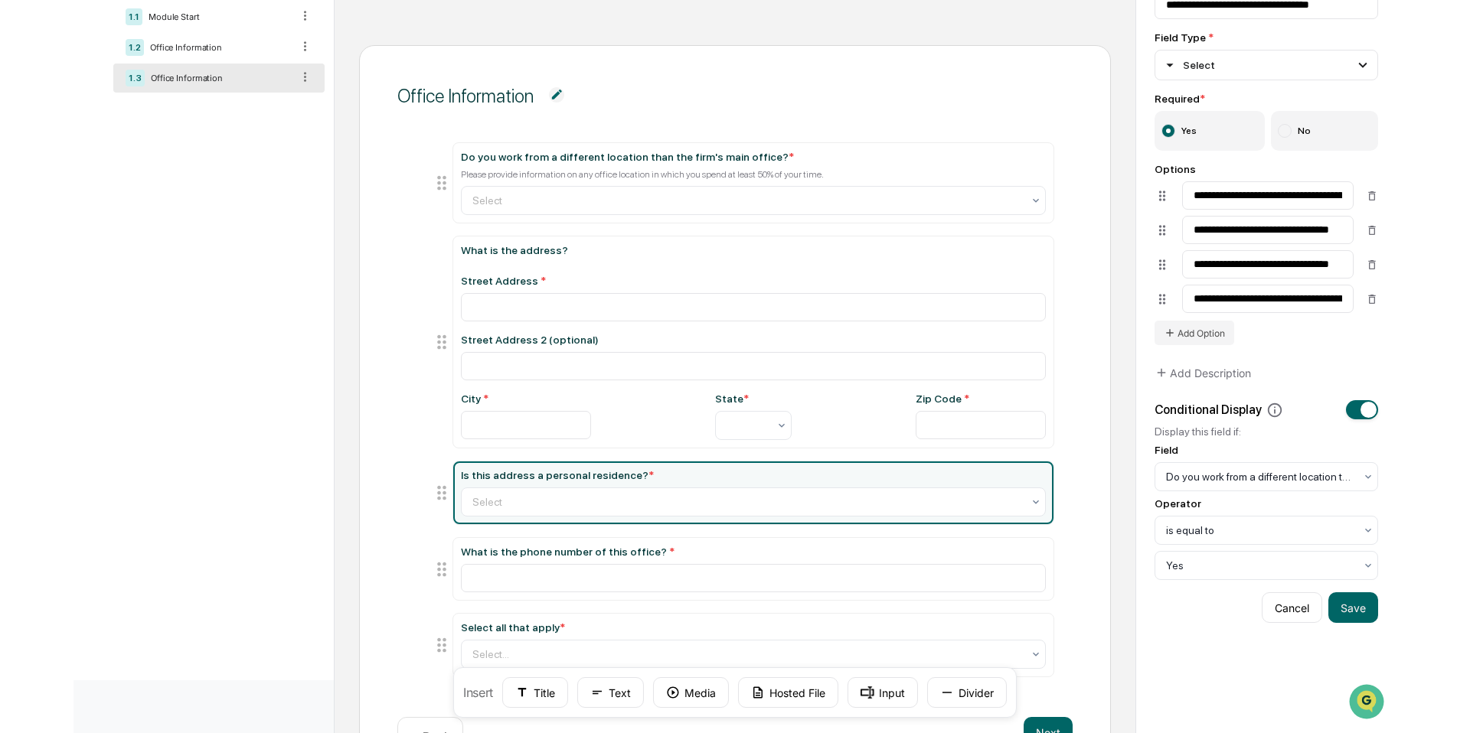
scroll to position [233, 0]
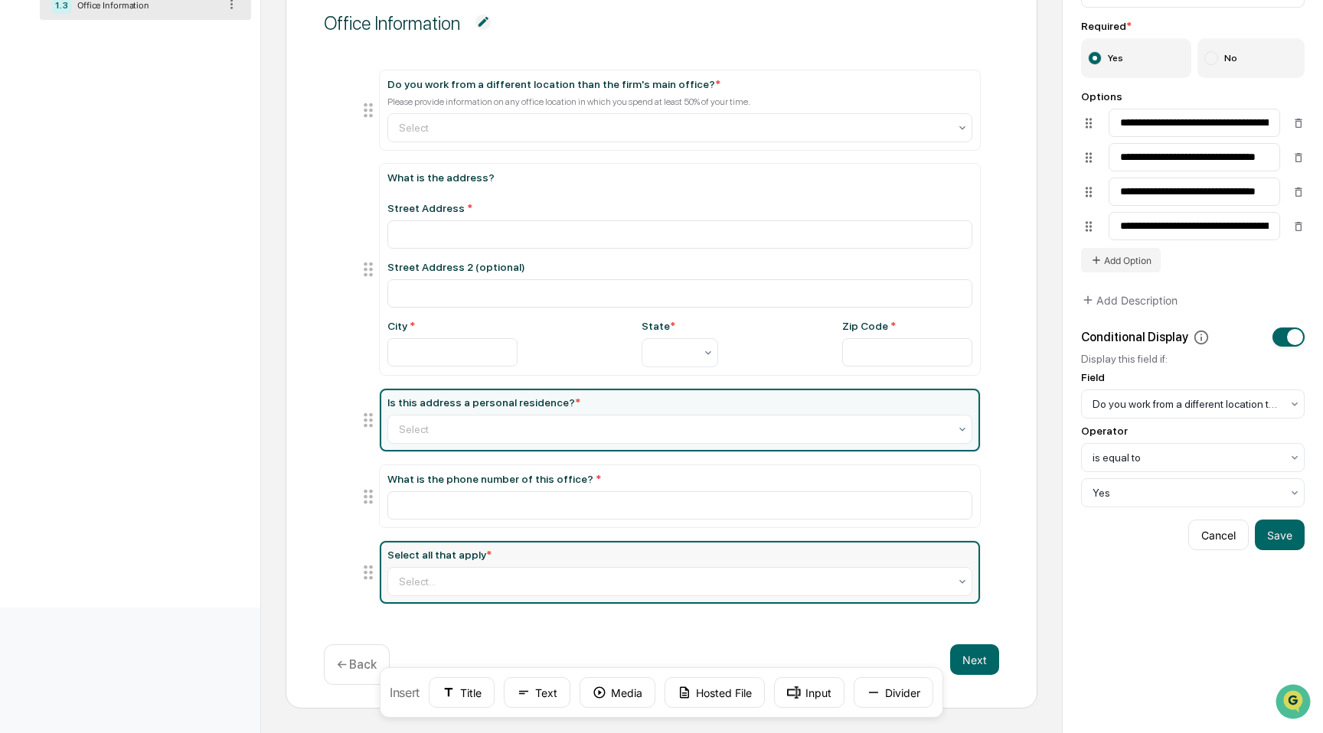
click at [546, 557] on div "Select all that apply *" at bounding box center [679, 555] width 585 height 12
type input "**********"
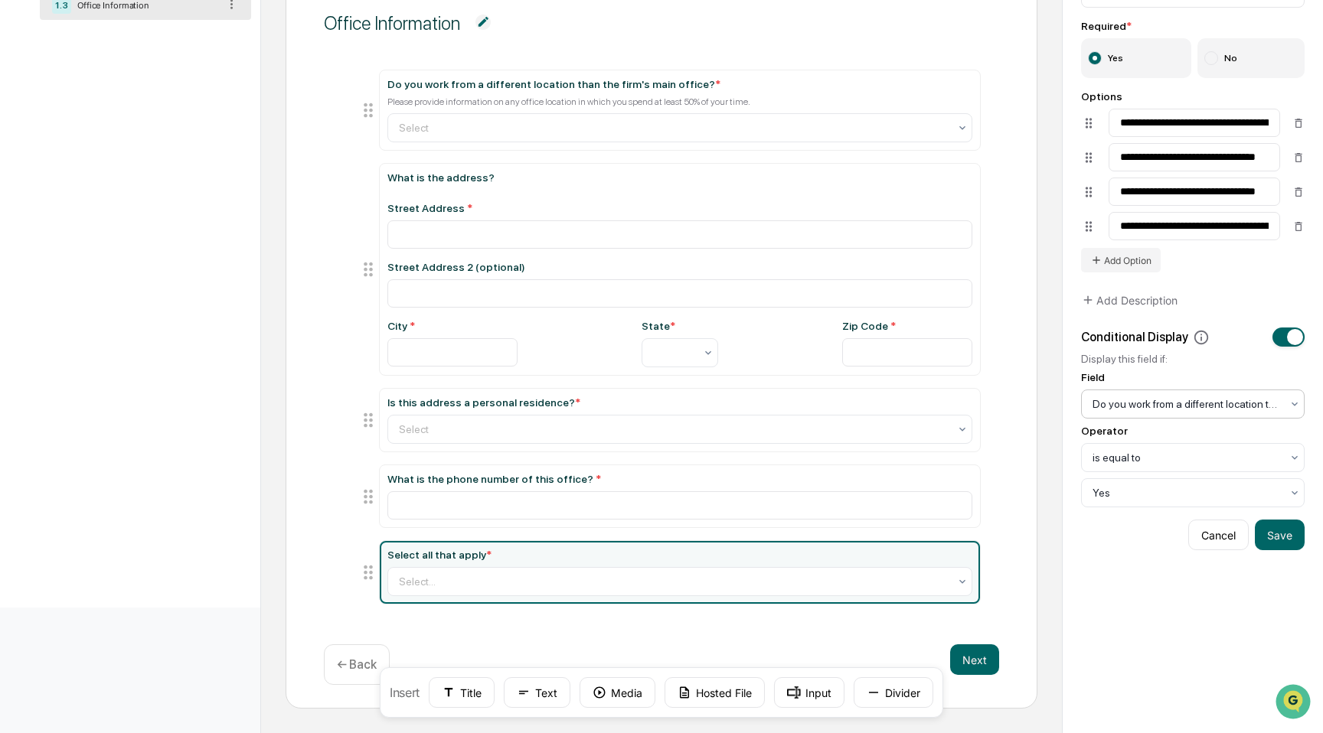
click at [1262, 401] on div at bounding box center [1186, 404] width 188 height 15
click at [1305, 540] on div "**********" at bounding box center [1193, 307] width 260 height 852
click at [1295, 540] on button "Save" at bounding box center [1280, 535] width 50 height 31
